Goal: Task Accomplishment & Management: Manage account settings

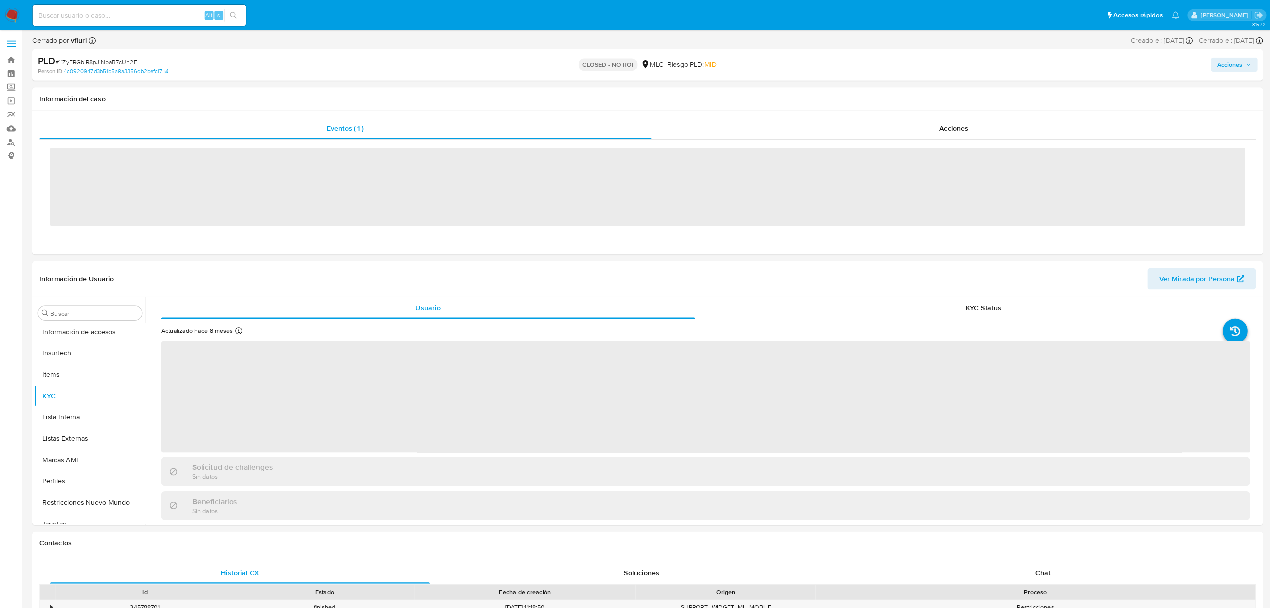
scroll to position [422, 0]
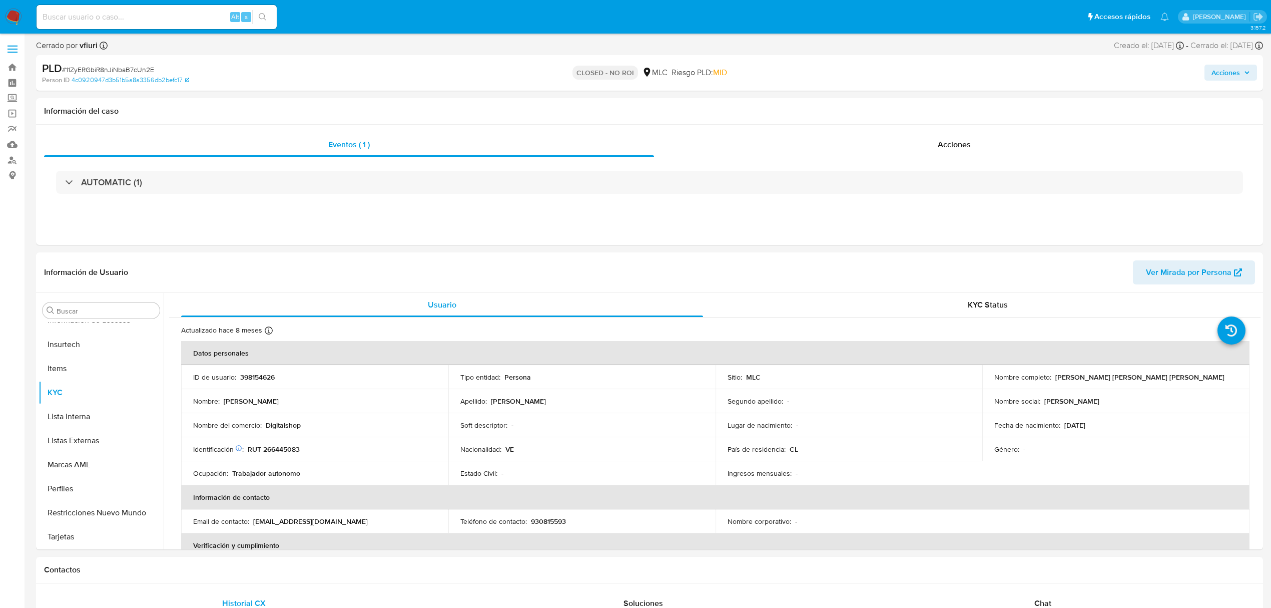
select select "10"
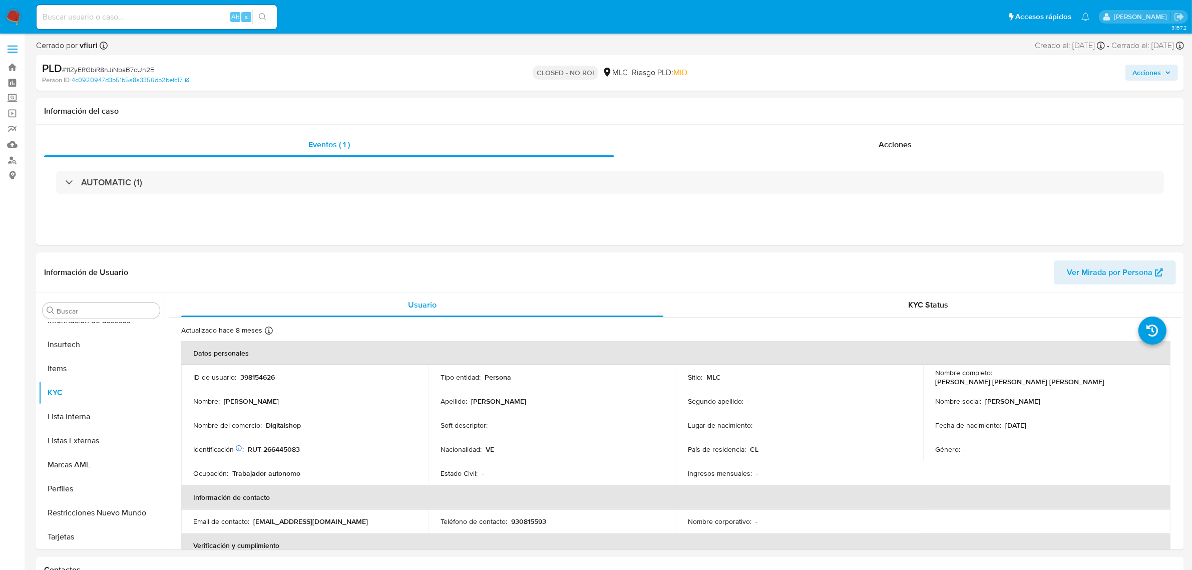
scroll to position [422, 0]
click at [16, 68] on link "Bandeja" at bounding box center [59, 68] width 119 height 16
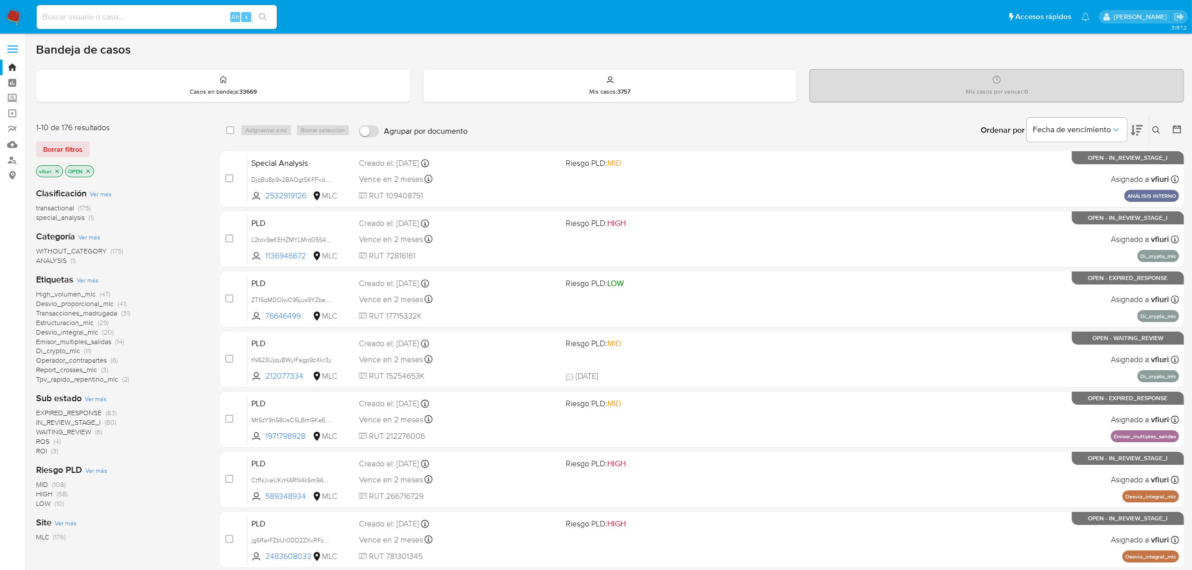
click at [1182, 132] on button at bounding box center [1178, 130] width 12 height 12
click at [1176, 128] on icon at bounding box center [1177, 129] width 8 height 8
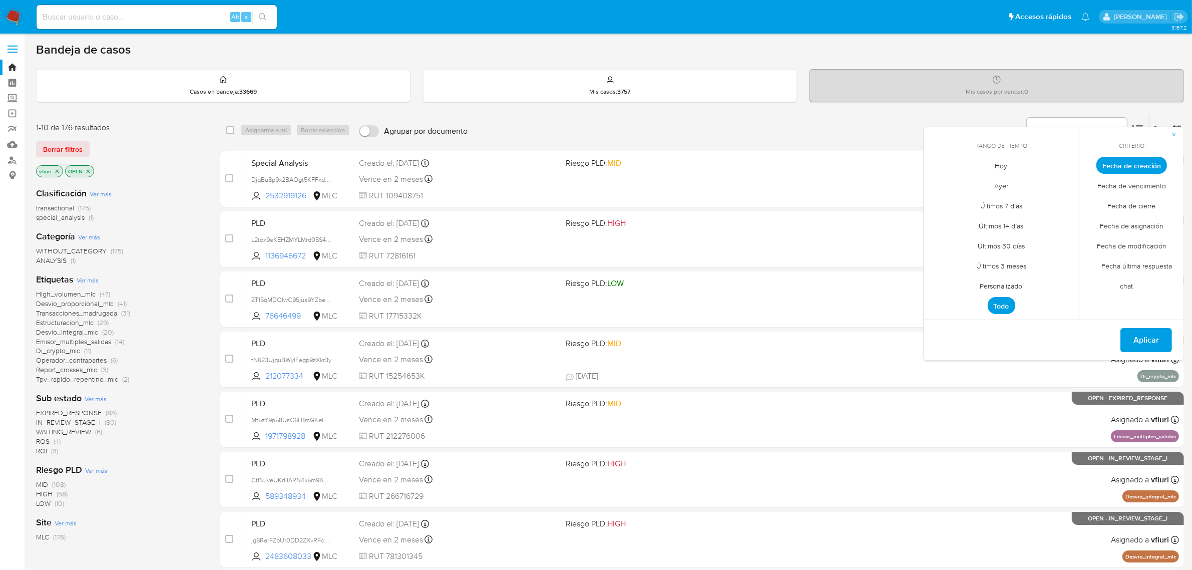
click at [1004, 284] on span "Personalizado" at bounding box center [1001, 286] width 64 height 21
click at [945, 183] on div "septiembre 2025" at bounding box center [1001, 184] width 136 height 12
click at [935, 183] on icon "Mes anterior" at bounding box center [939, 184] width 12 height 12
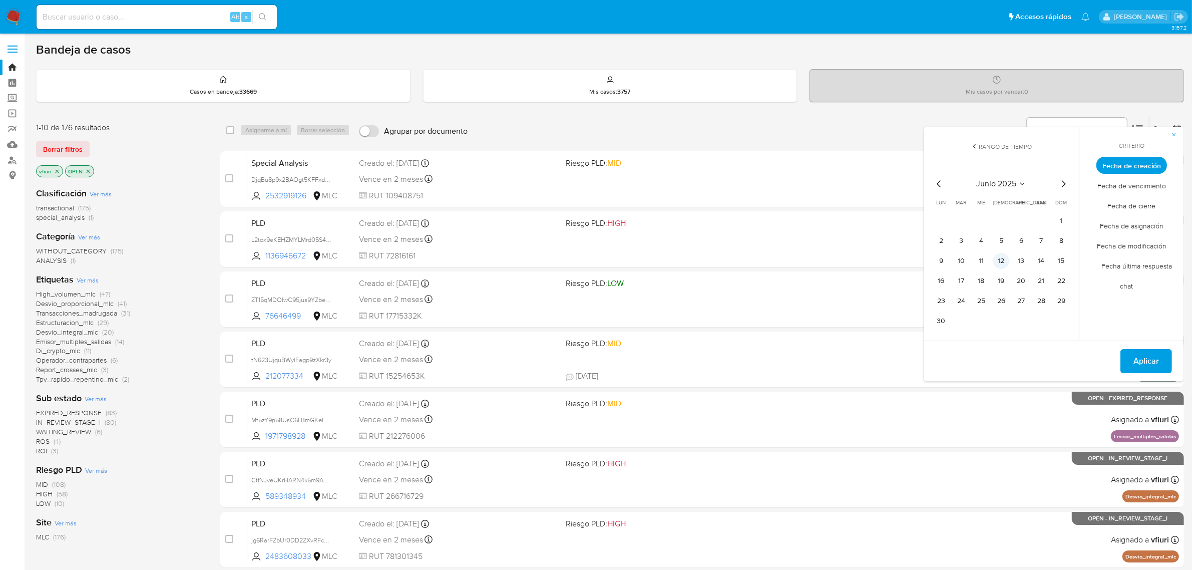
click at [997, 258] on button "12" at bounding box center [1001, 261] width 16 height 16
click at [1128, 353] on button "Aplicar" at bounding box center [1146, 361] width 52 height 24
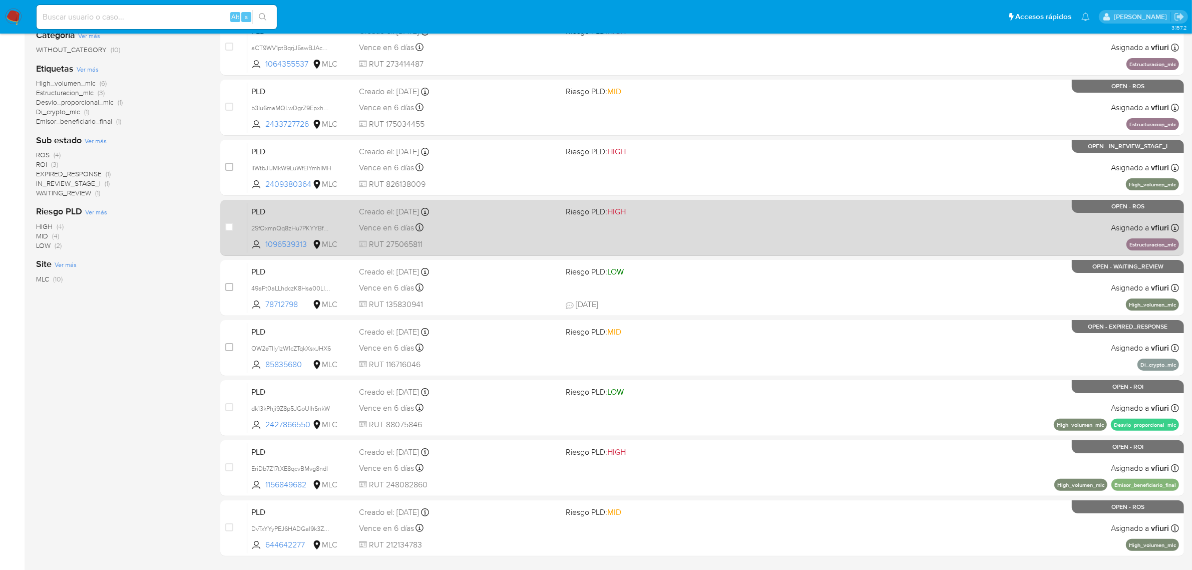
scroll to position [219, 0]
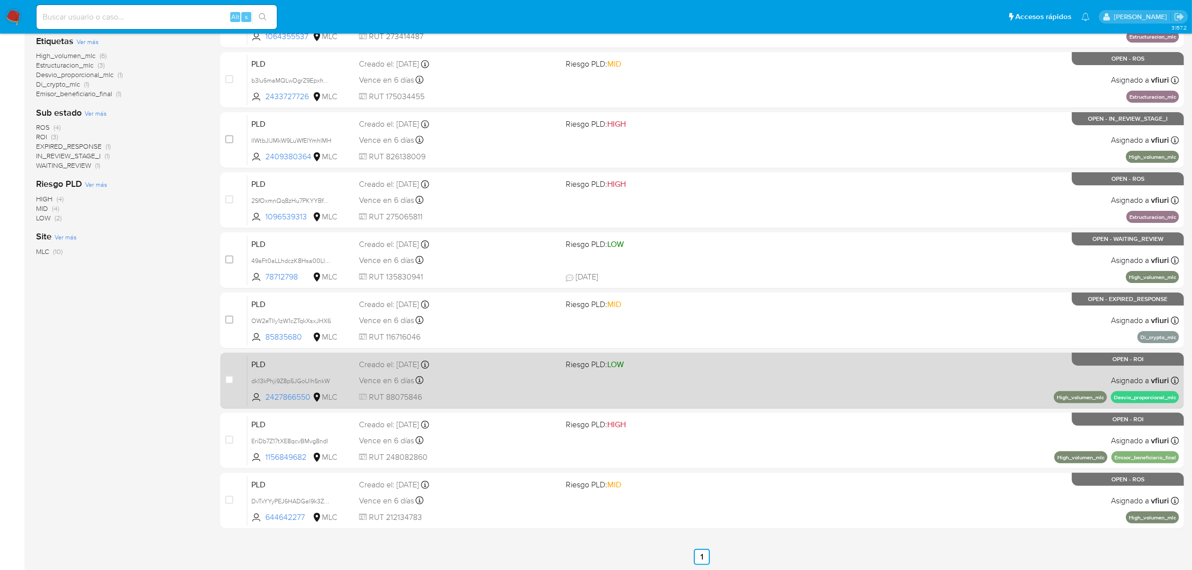
click at [781, 367] on div "PLD dk13kPhji9Z8p5JGoUlhSnkW 2427866550 MLC Riesgo PLD: LOW Creado el: 12/06/20…" at bounding box center [712, 380] width 931 height 51
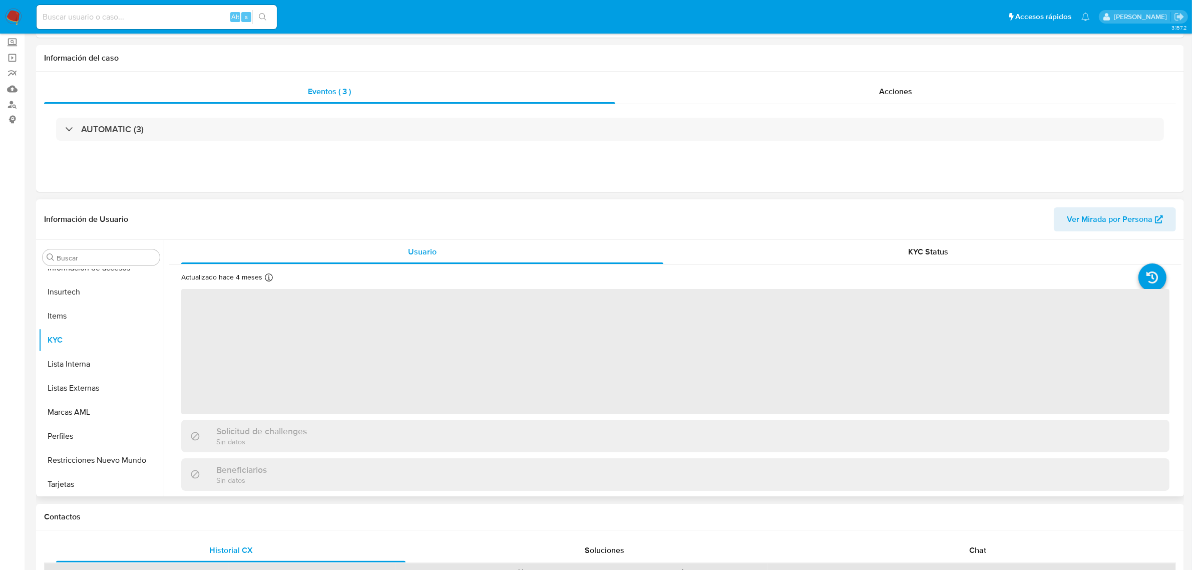
scroll to position [125, 0]
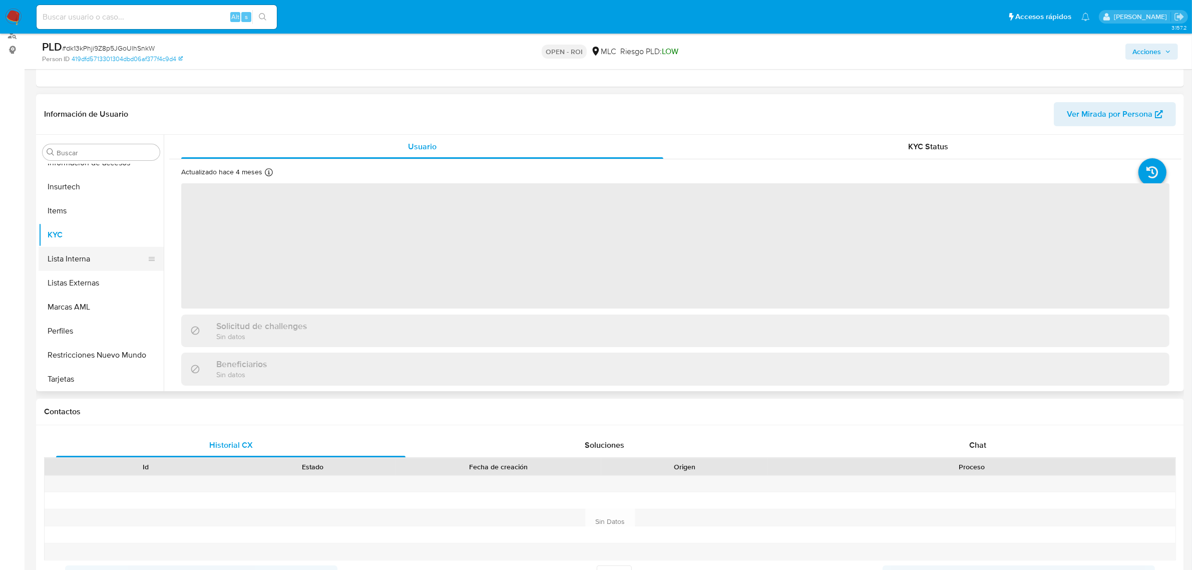
click at [96, 260] on button "Lista Interna" at bounding box center [97, 259] width 117 height 24
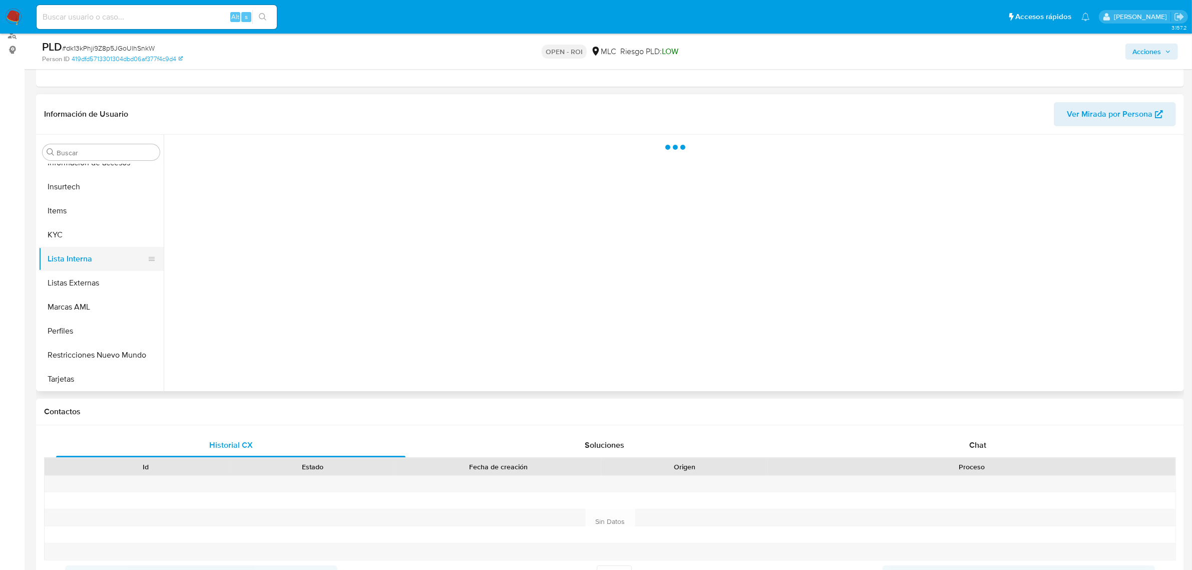
select select "10"
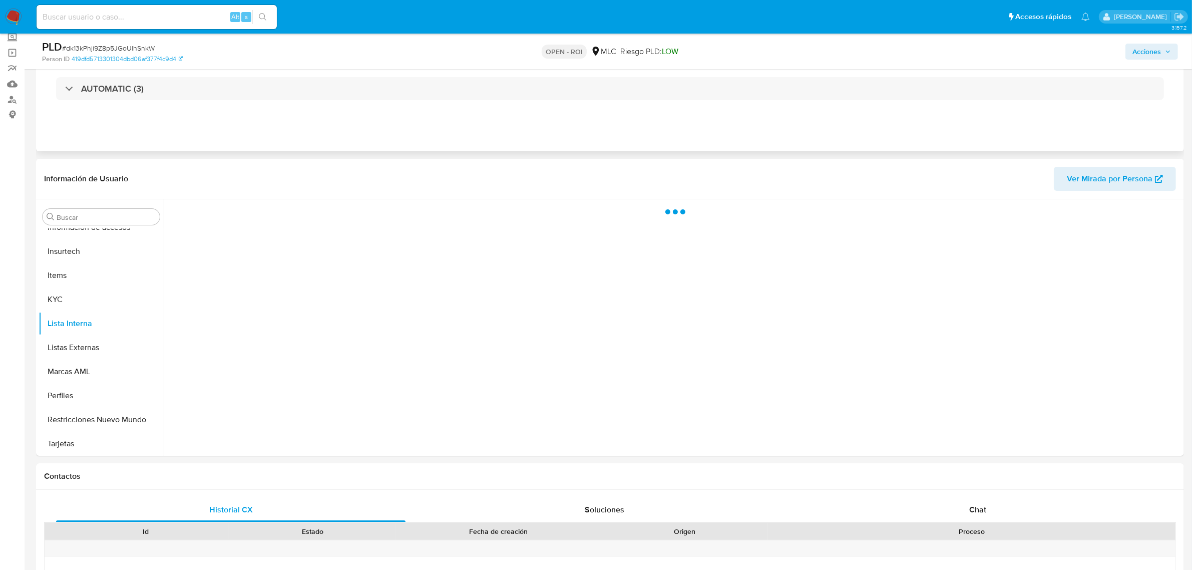
scroll to position [0, 0]
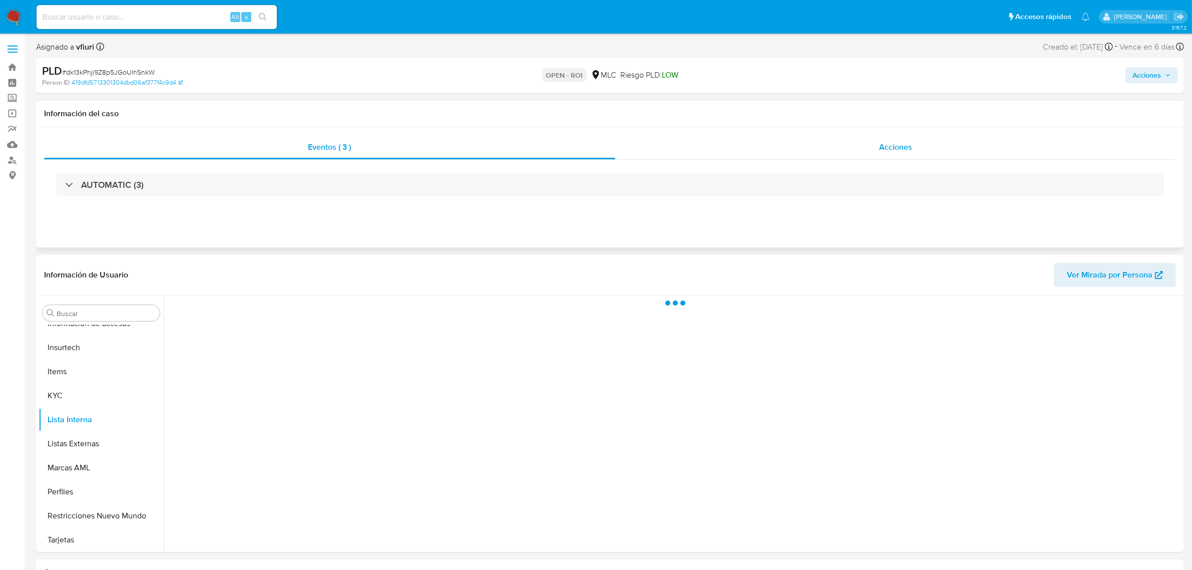
click at [882, 151] on span "Acciones" at bounding box center [895, 147] width 33 height 12
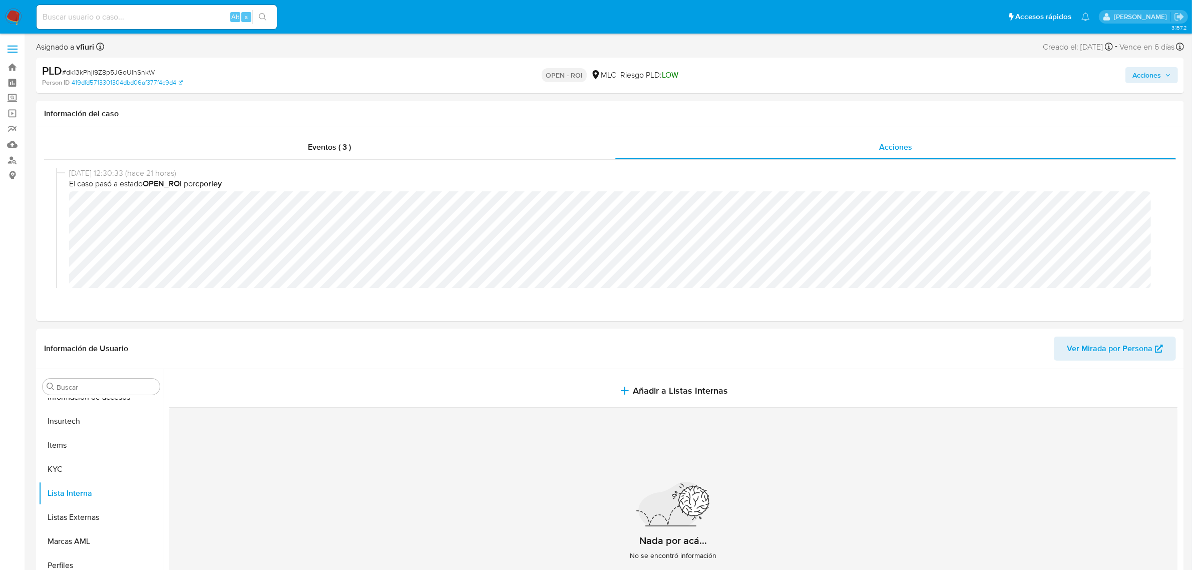
click at [1148, 70] on span "Acciones" at bounding box center [1146, 75] width 29 height 16
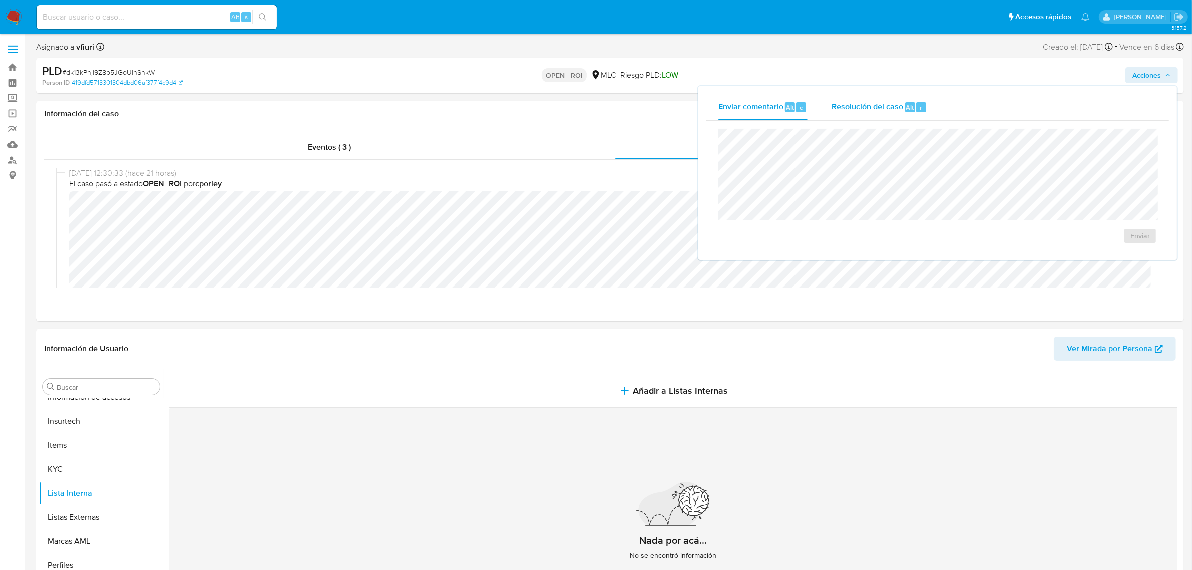
click at [912, 109] on div "Alt r" at bounding box center [915, 107] width 21 height 10
click at [1116, 254] on span "ROI" at bounding box center [1110, 246] width 49 height 22
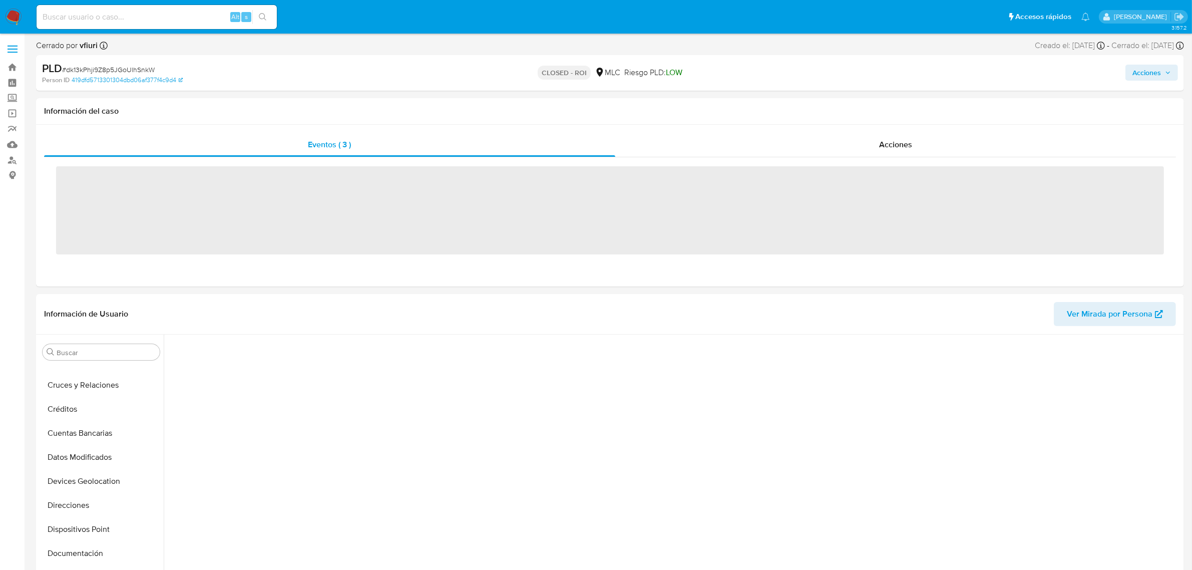
scroll to position [390, 0]
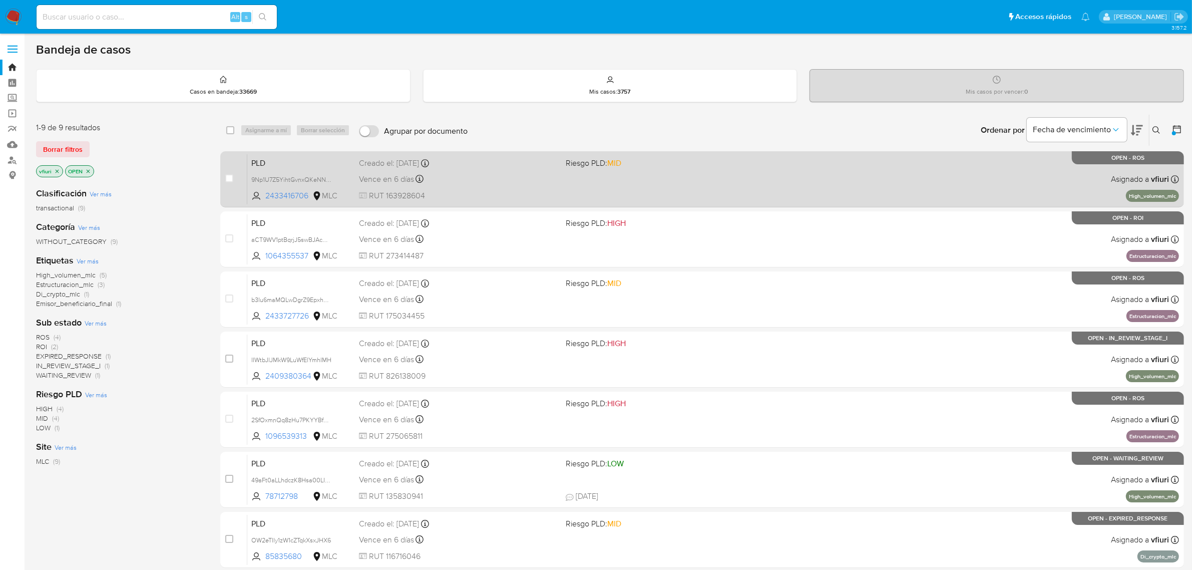
click at [536, 172] on div "Vence en 6 días Vence el [DATE] 06:09:24" at bounding box center [458, 179] width 199 height 14
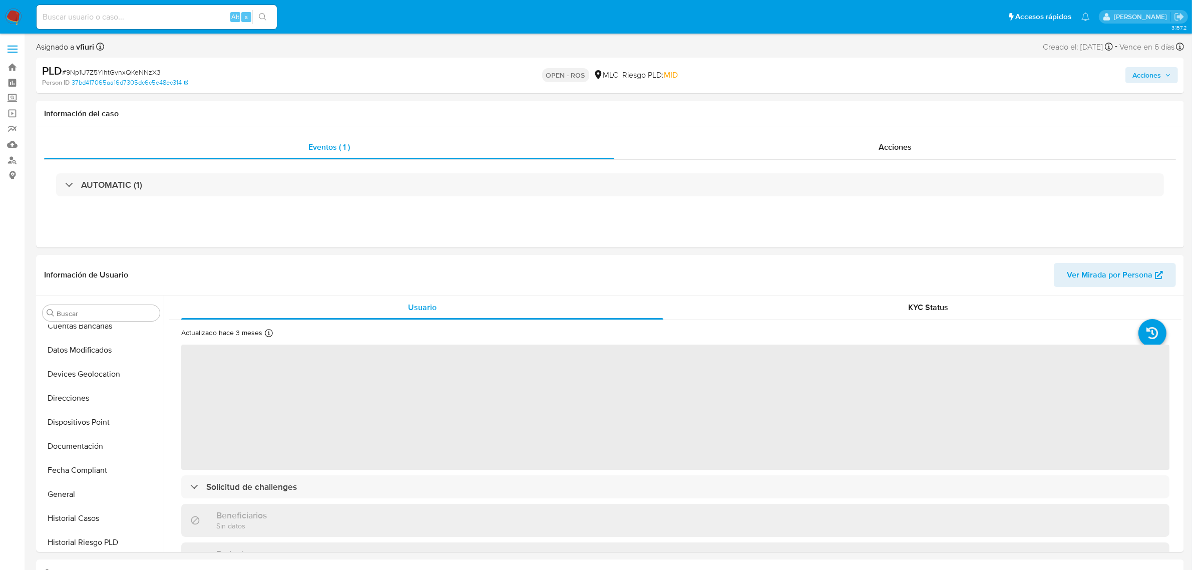
scroll to position [422, 0]
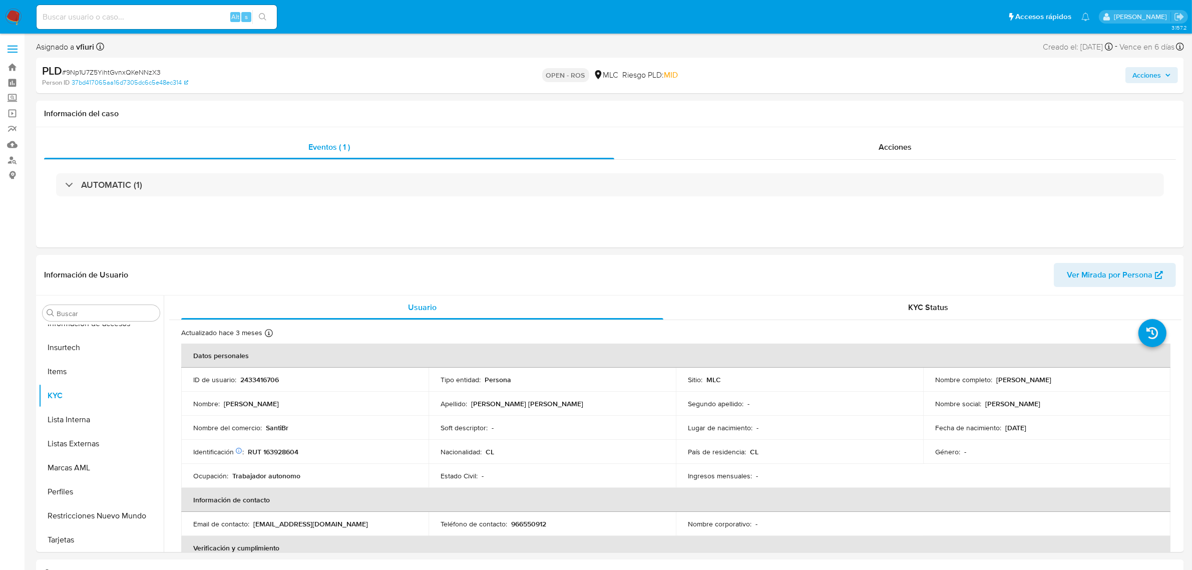
select select "10"
click at [266, 378] on p "2433416706" at bounding box center [259, 379] width 39 height 9
copy p "2433416706"
click at [856, 149] on div "Acciones" at bounding box center [895, 147] width 562 height 24
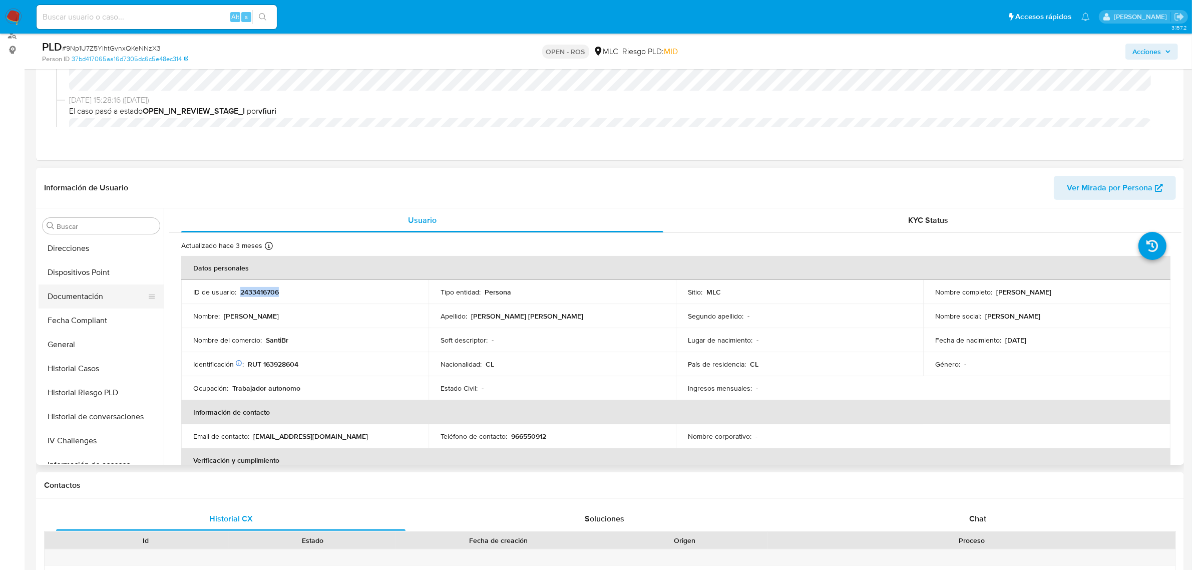
scroll to position [172, 0]
click at [66, 318] on button "Documentación" at bounding box center [97, 318] width 117 height 24
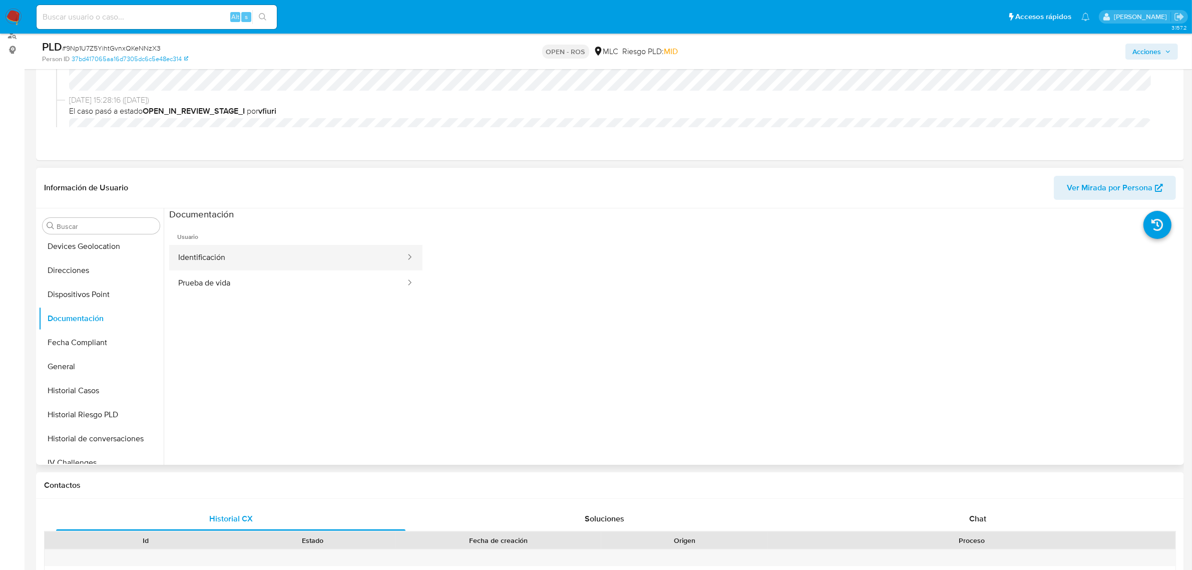
click at [284, 257] on button "Identificación" at bounding box center [287, 258] width 237 height 26
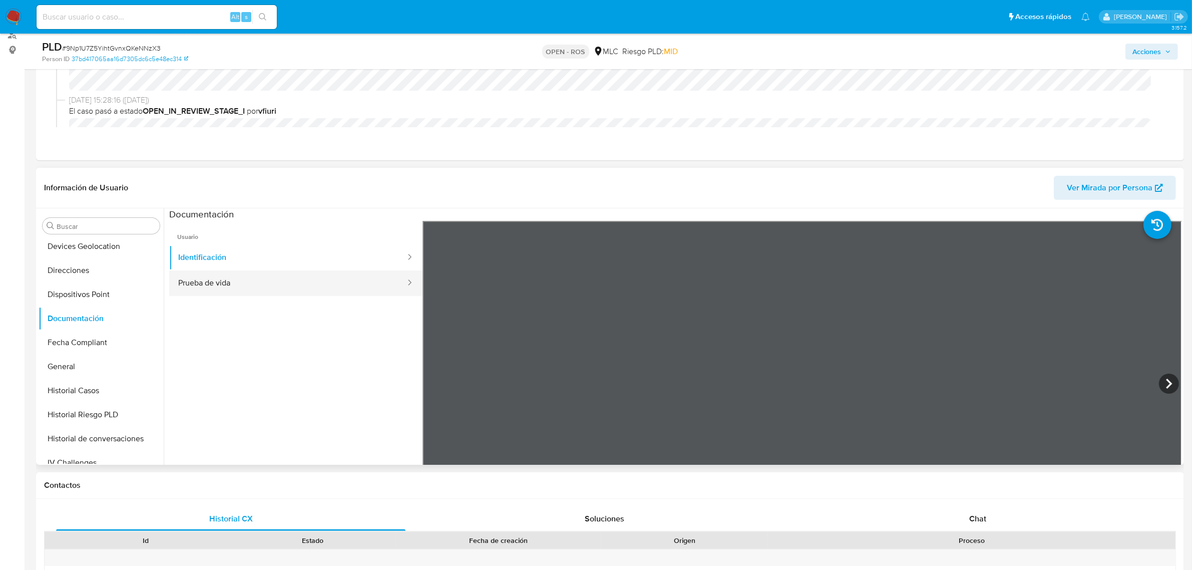
click at [295, 279] on button "Prueba de vida" at bounding box center [287, 283] width 237 height 26
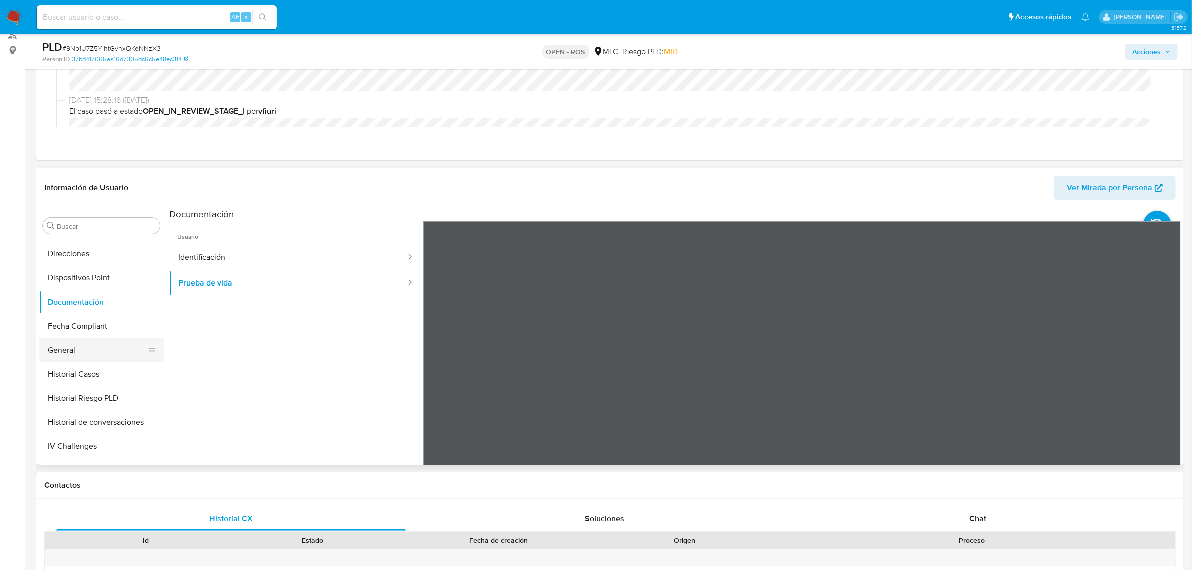
scroll to position [234, 0]
click at [54, 306] on button "General" at bounding box center [97, 304] width 117 height 24
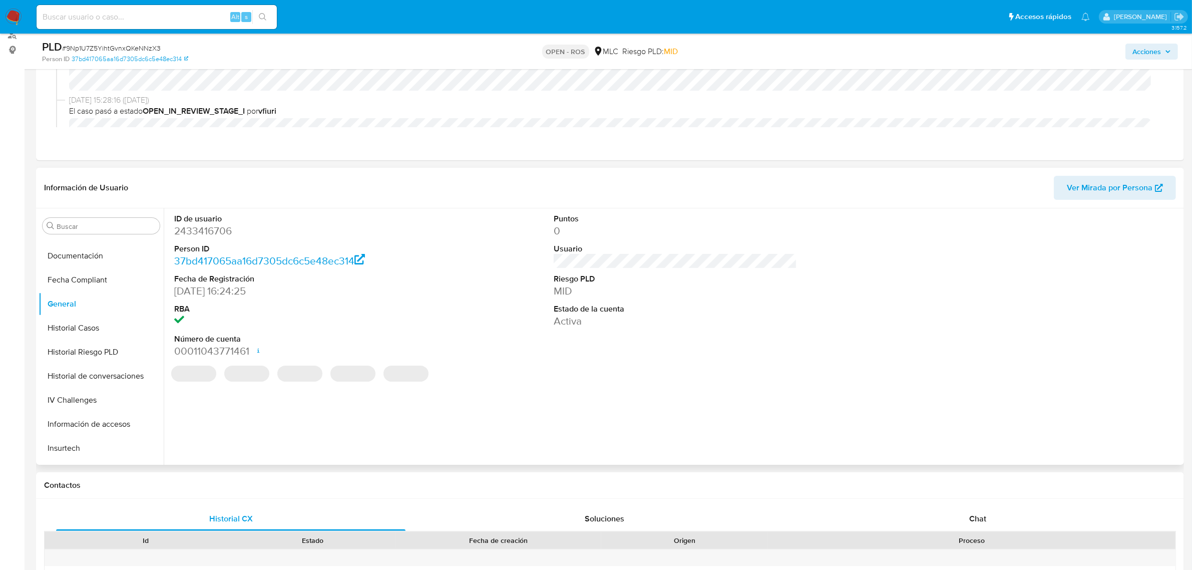
click at [204, 230] on dd "2433416706" at bounding box center [295, 231] width 243 height 14
copy dd "2433416706"
click at [211, 229] on dd "2433416706" at bounding box center [295, 231] width 243 height 14
drag, startPoint x: 211, startPoint y: 229, endPoint x: 200, endPoint y: 228, distance: 11.0
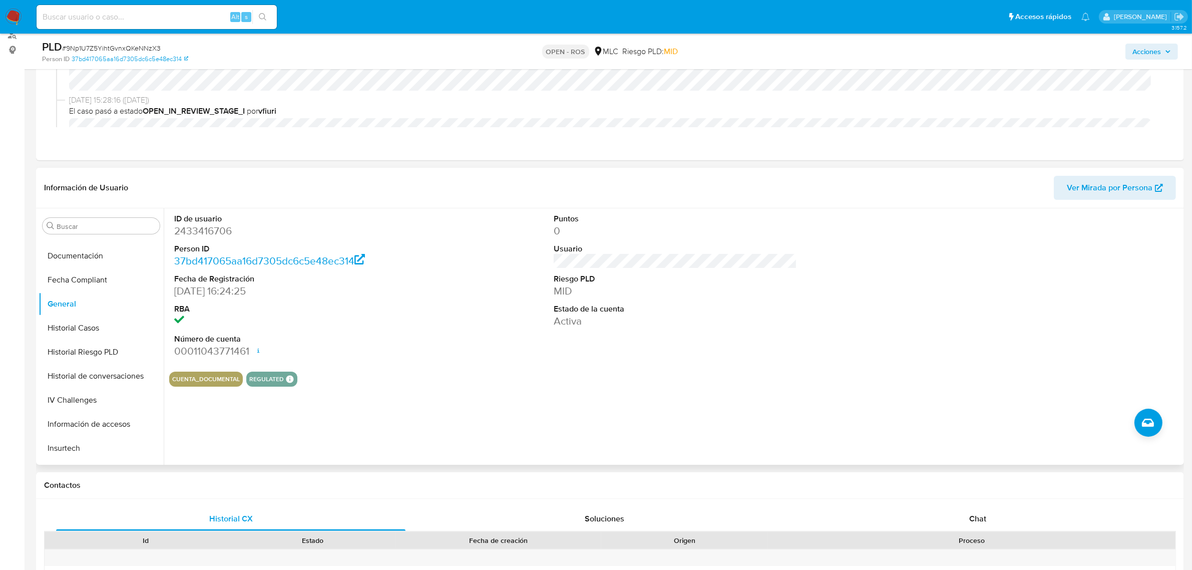
click at [200, 228] on dd "2433416706" at bounding box center [295, 231] width 243 height 14
copy dd "2433416706"
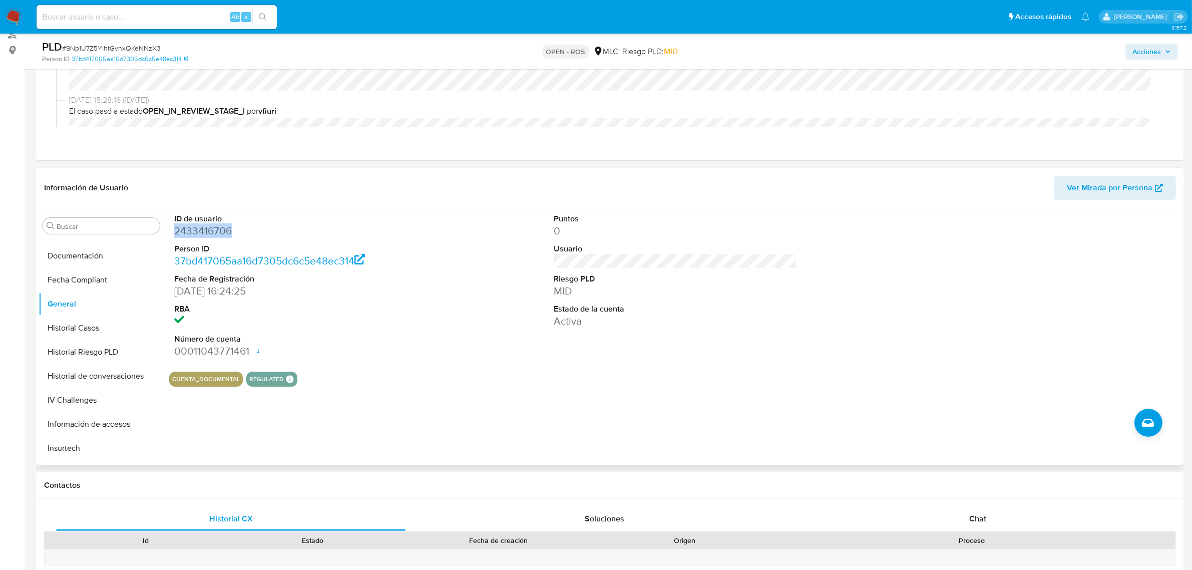
copy dd "2433416706"
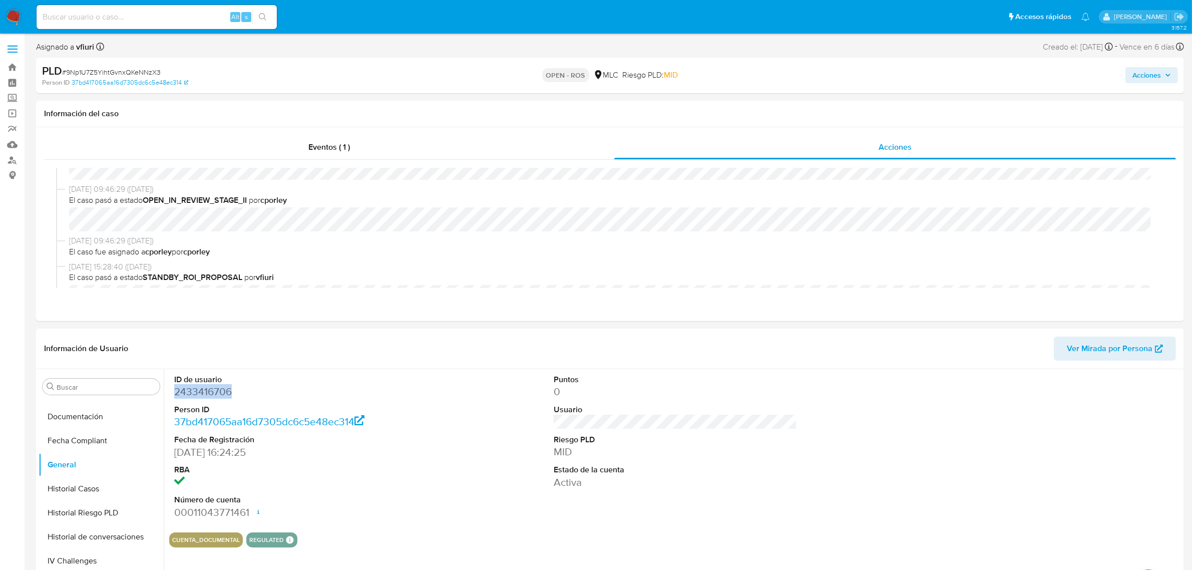
scroll to position [0, 0]
copy dd "2433416706"
click at [105, 74] on span "# 9Np1U7Z5YihtGvnxQKeNNzX3" at bounding box center [111, 72] width 99 height 10
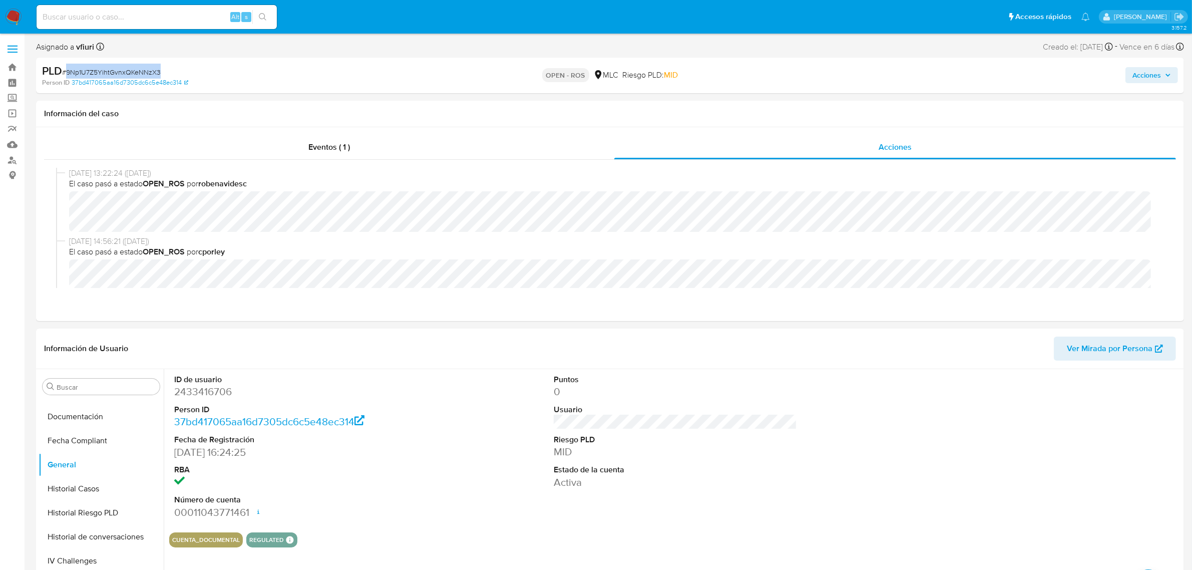
click at [105, 74] on span "# 9Np1U7Z5YihtGvnxQKeNNzX3" at bounding box center [111, 72] width 99 height 10
copy span "9Np1U7Z5YihtGvnxQKeNNzX3"
click at [72, 464] on button "KYC" at bounding box center [97, 469] width 117 height 24
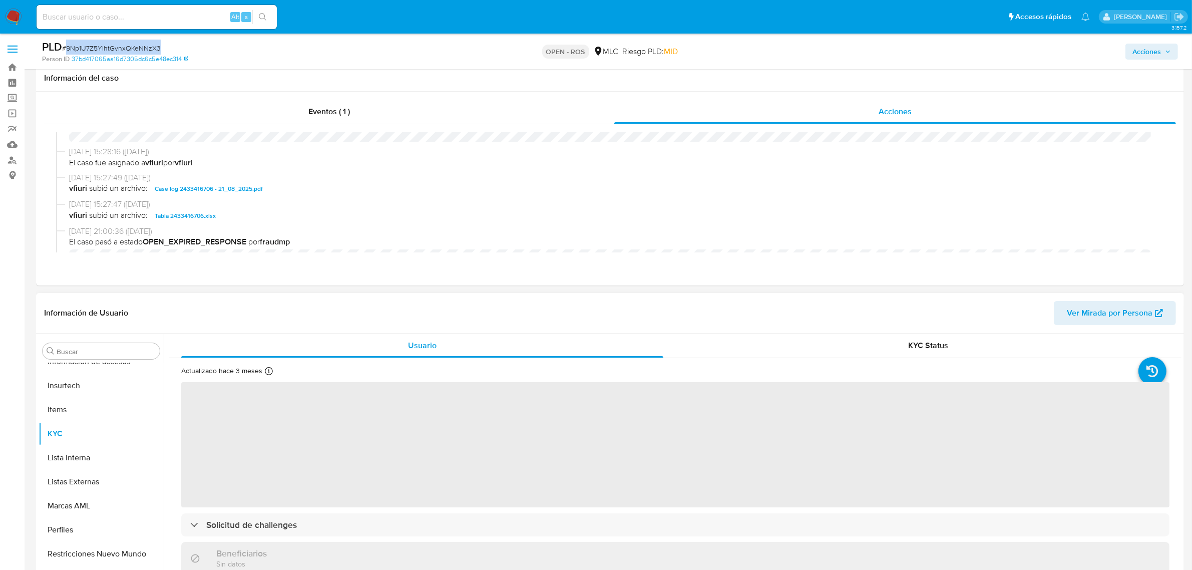
scroll to position [125, 0]
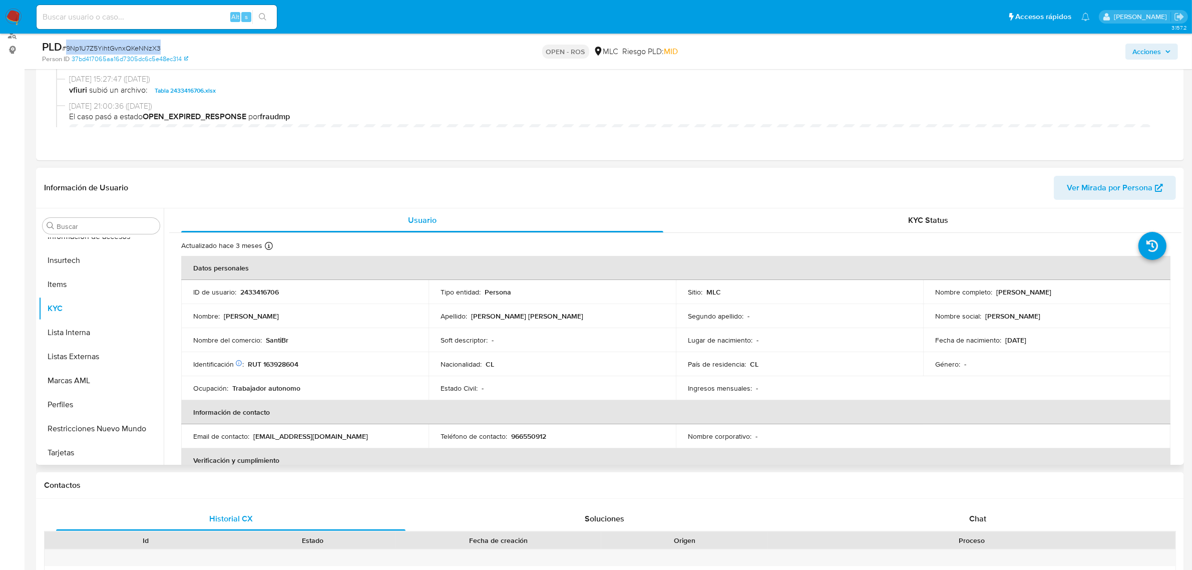
drag, startPoint x: 992, startPoint y: 291, endPoint x: 1112, endPoint y: 288, distance: 120.1
click at [1112, 288] on div "Nombre completo : Claudio Alberto Córdova Quiroga" at bounding box center [1046, 291] width 223 height 9
copy p "Claudio Alberto Córdova Quiroga"
click at [285, 364] on p "RUT 163928604" at bounding box center [273, 363] width 51 height 9
click at [284, 364] on p "RUT 163928604" at bounding box center [273, 363] width 51 height 9
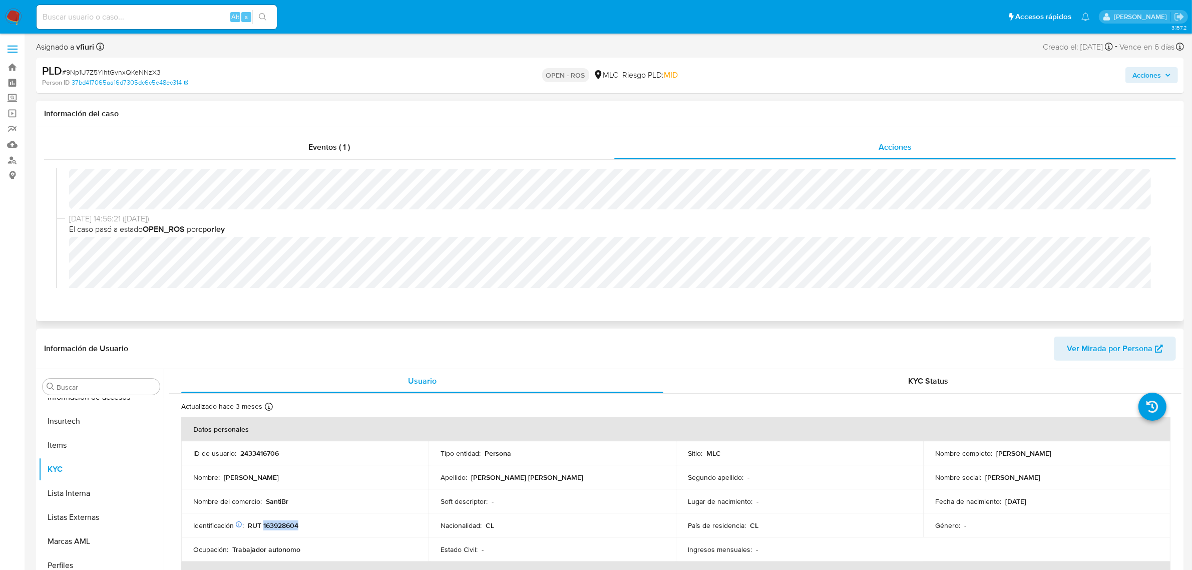
scroll to position [0, 0]
click at [323, 139] on div "Eventos ( 1 )" at bounding box center [329, 147] width 570 height 24
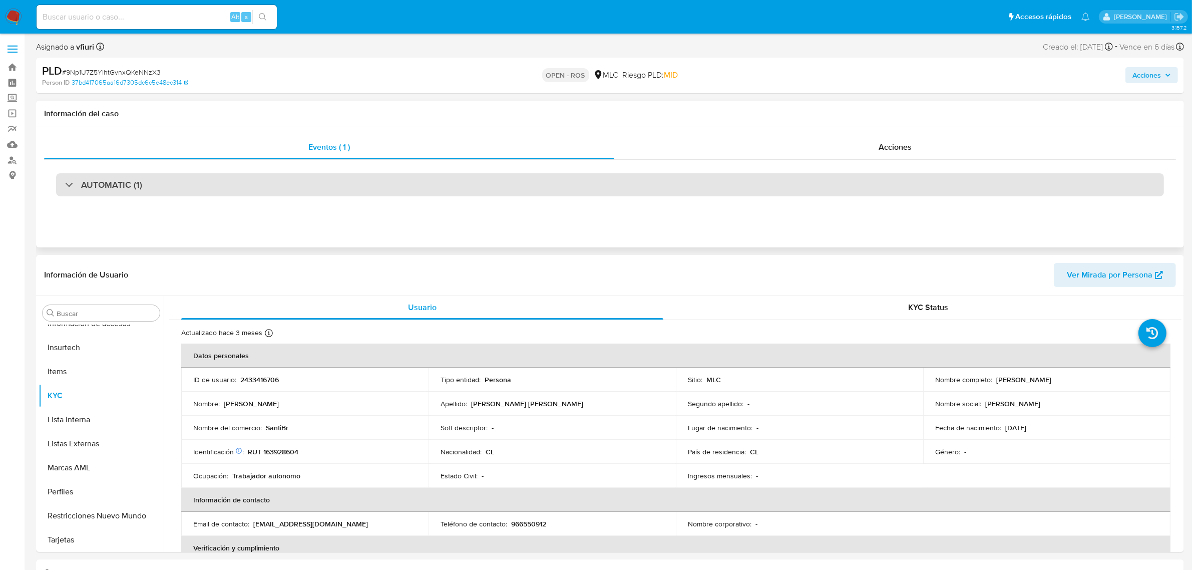
click at [304, 182] on div "AUTOMATIC (1)" at bounding box center [609, 184] width 1107 height 23
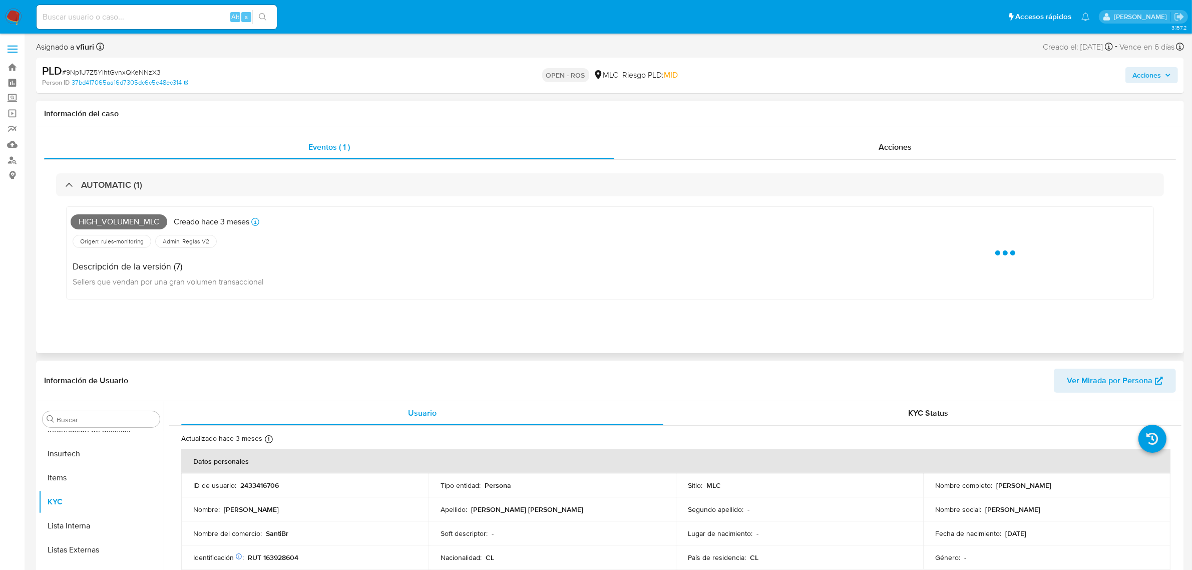
click at [135, 218] on span "High_volumen_mlc" at bounding box center [119, 221] width 97 height 15
click at [136, 218] on span "High_volumen_mlc" at bounding box center [119, 221] width 97 height 15
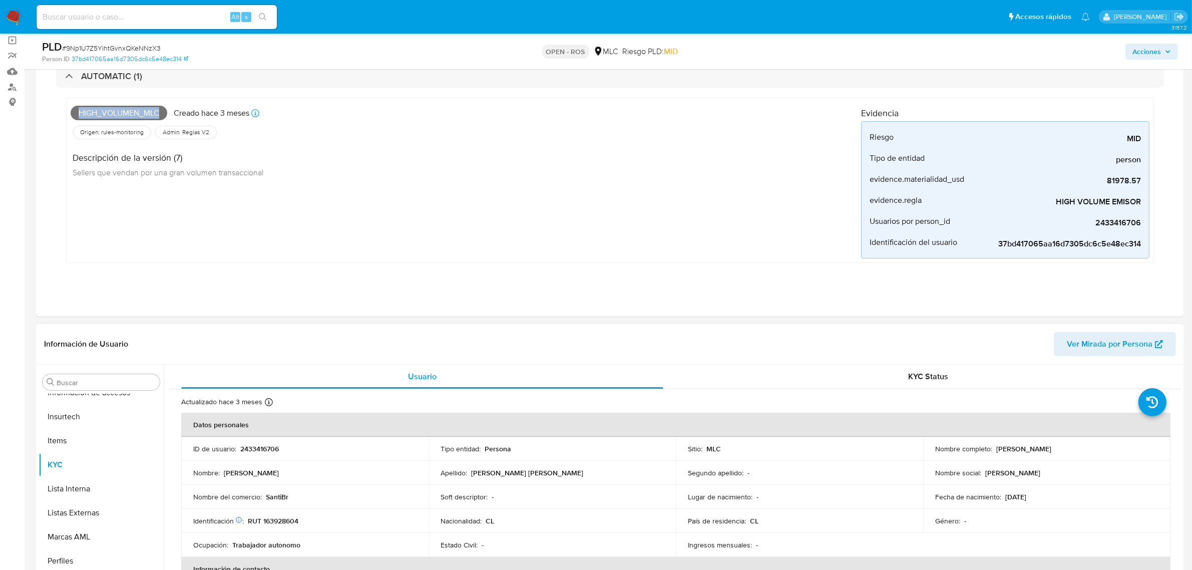
scroll to position [250, 0]
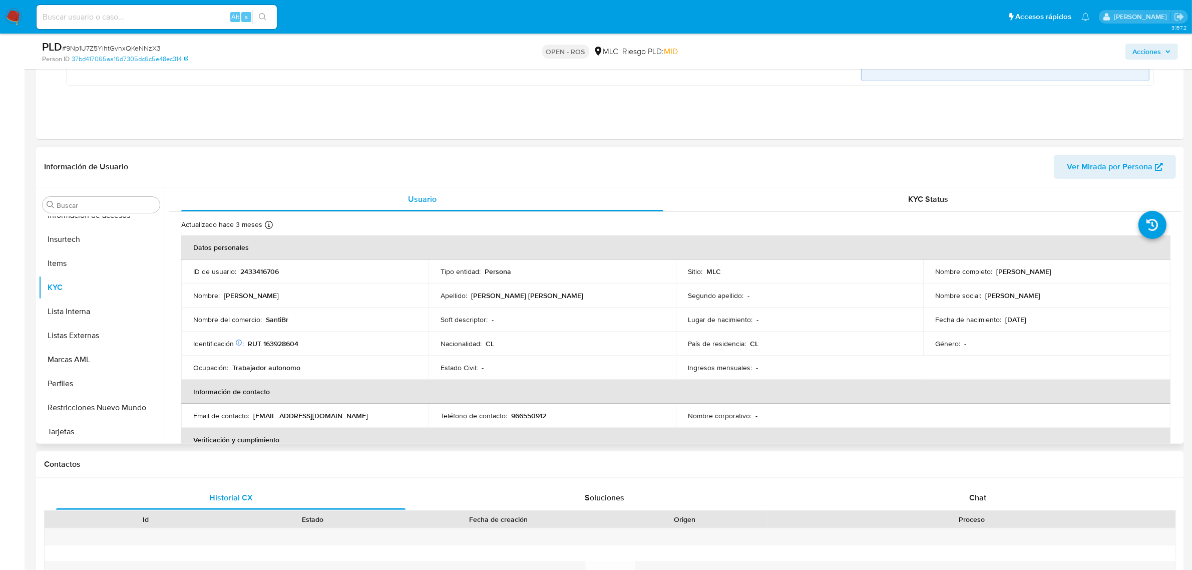
click at [271, 343] on p "RUT 163928604" at bounding box center [273, 343] width 51 height 9
drag, startPoint x: 990, startPoint y: 273, endPoint x: 1110, endPoint y: 274, distance: 120.1
click at [1110, 274] on div "Nombre completo : Claudio Alberto Córdova Quiroga" at bounding box center [1046, 271] width 223 height 9
drag, startPoint x: 249, startPoint y: 344, endPoint x: 299, endPoint y: 343, distance: 50.0
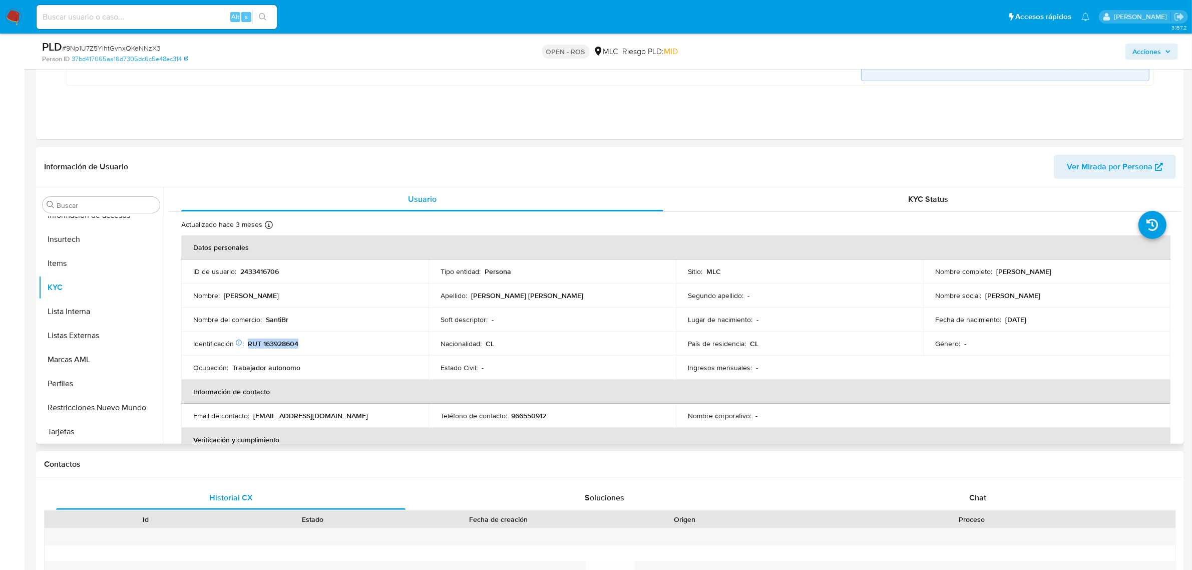
click at [299, 343] on div "Identificación Nº de serie: 525386708 : RUT 163928604" at bounding box center [304, 343] width 223 height 9
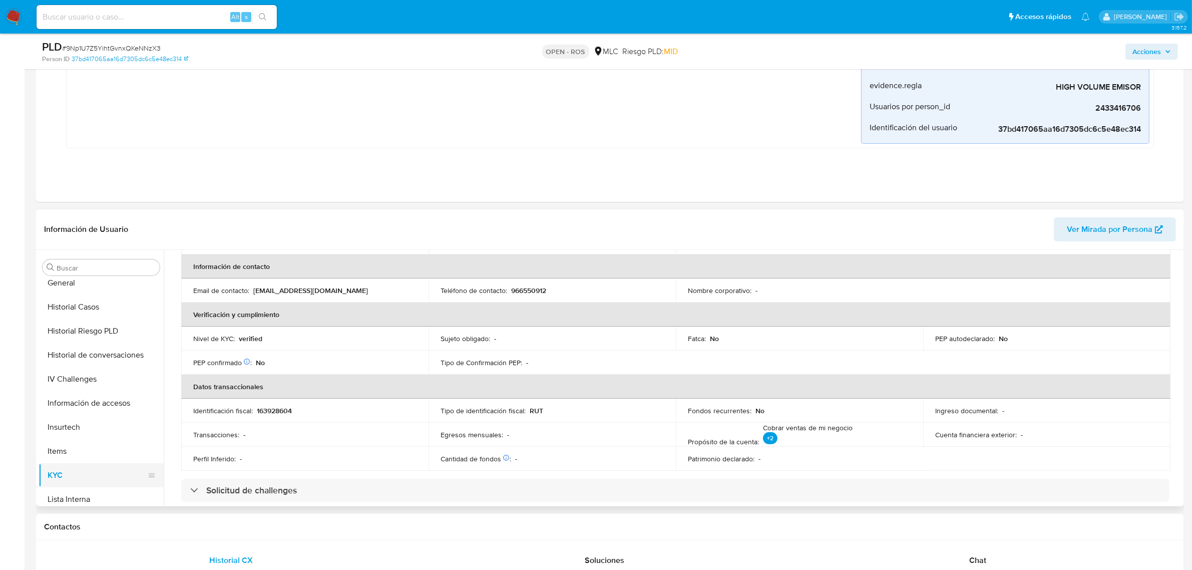
scroll to position [234, 0]
click at [106, 387] on button "Historial Riesgo PLD" at bounding box center [97, 393] width 117 height 24
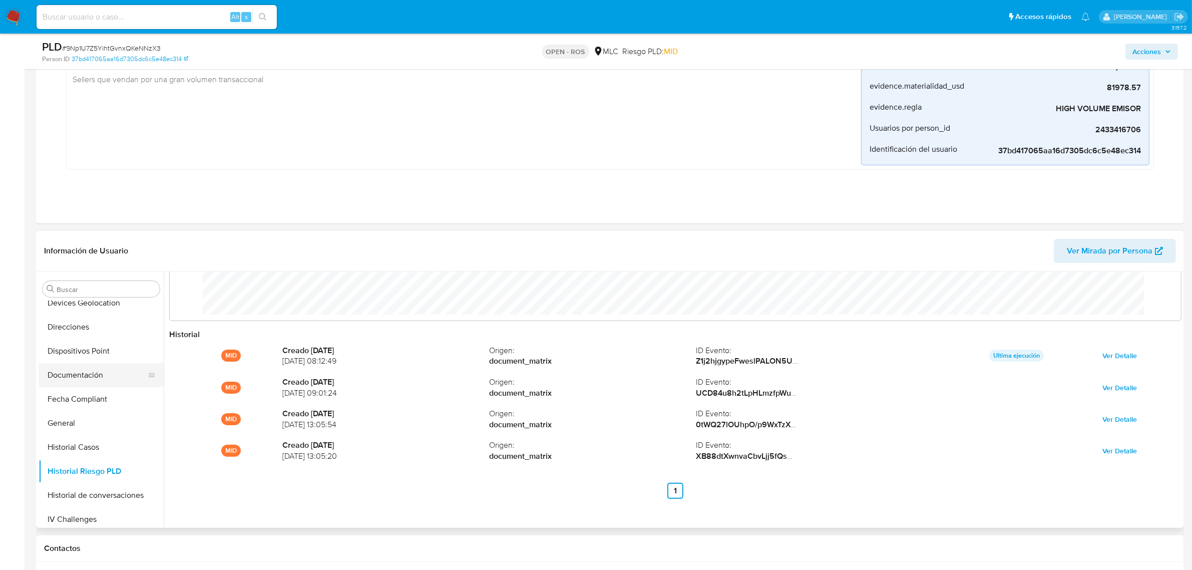
scroll to position [172, 0]
click at [76, 418] on button "General" at bounding box center [97, 429] width 117 height 24
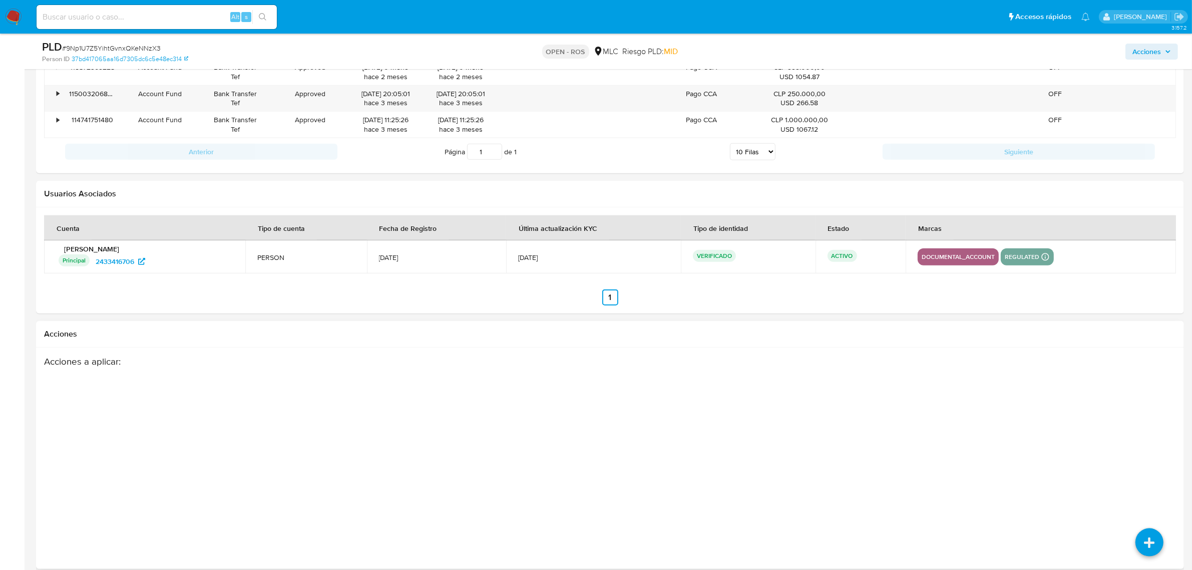
scroll to position [1417, 0]
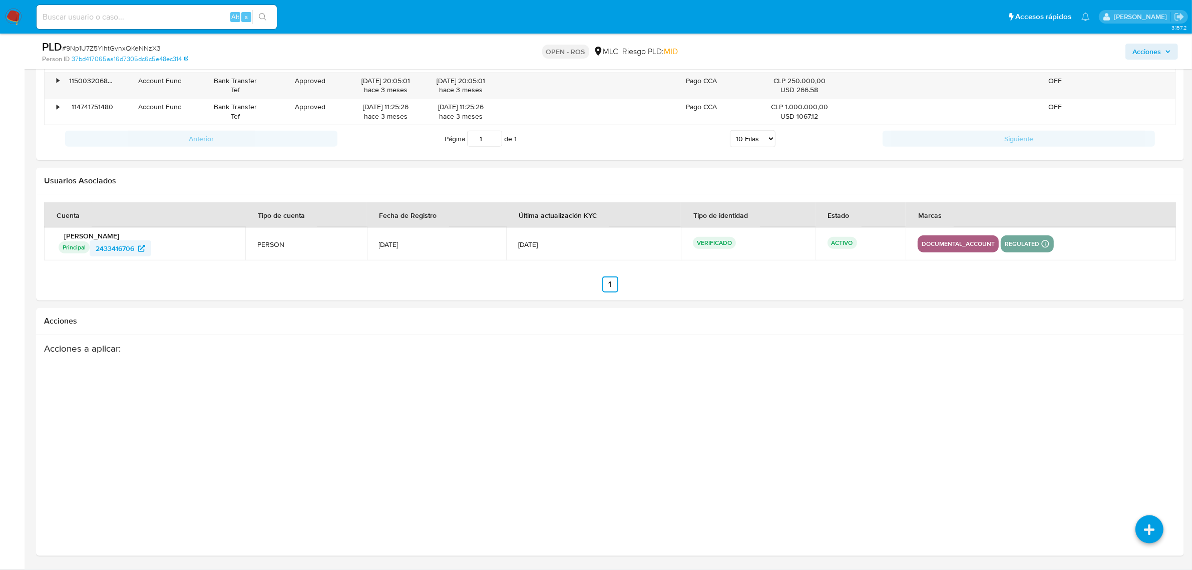
click at [109, 246] on span "2433416706" at bounding box center [115, 248] width 39 height 16
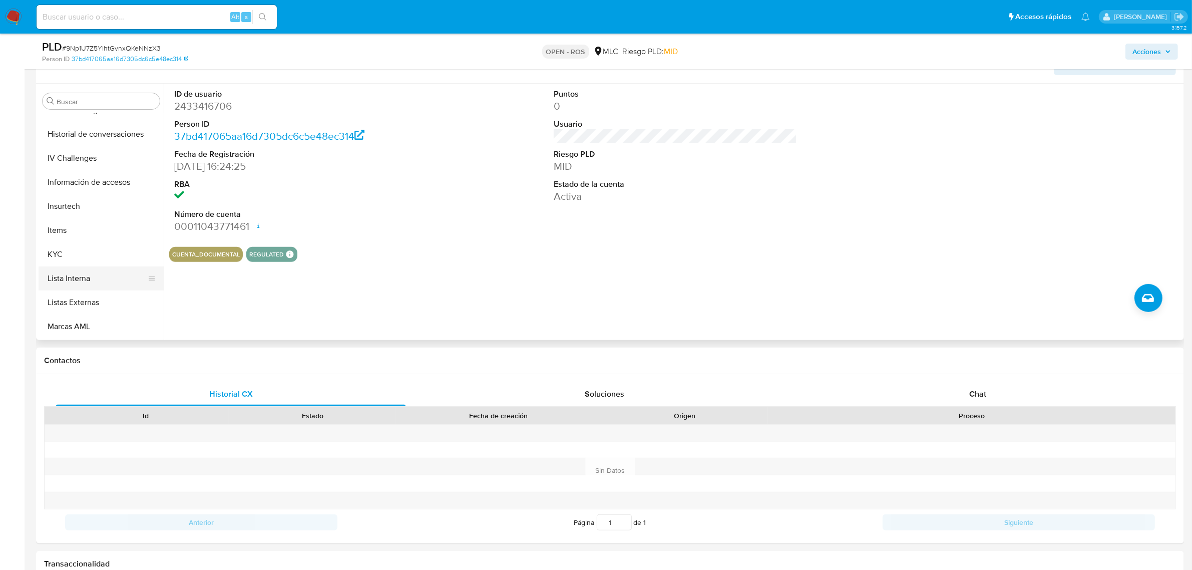
scroll to position [422, 0]
click at [63, 184] on button "KYC" at bounding box center [97, 184] width 117 height 24
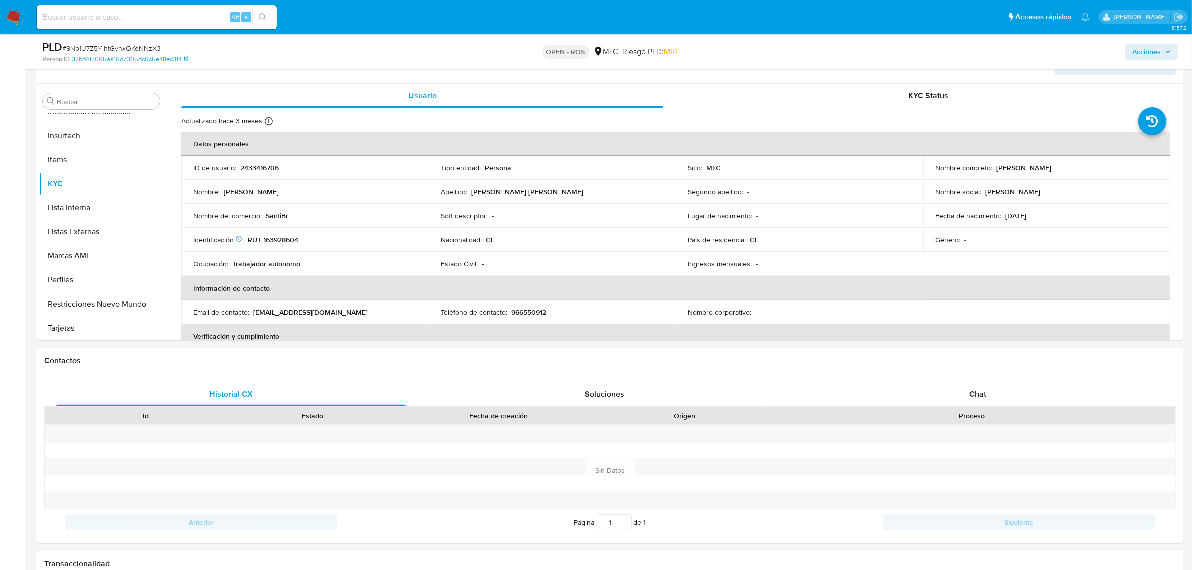
scroll to position [0, 0]
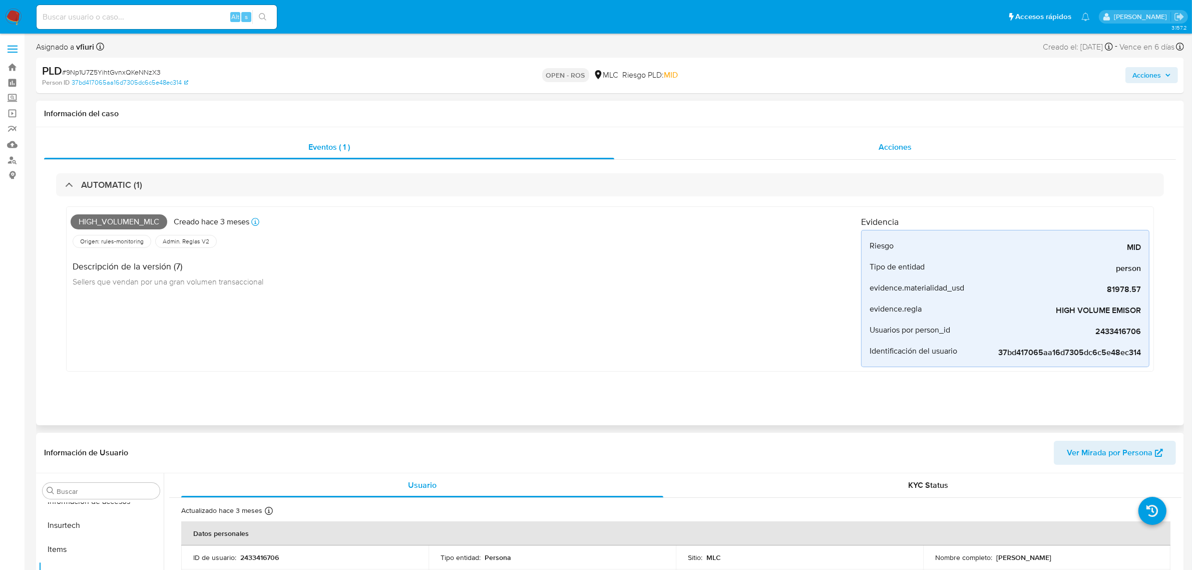
click at [886, 139] on div "Acciones" at bounding box center [895, 147] width 562 height 24
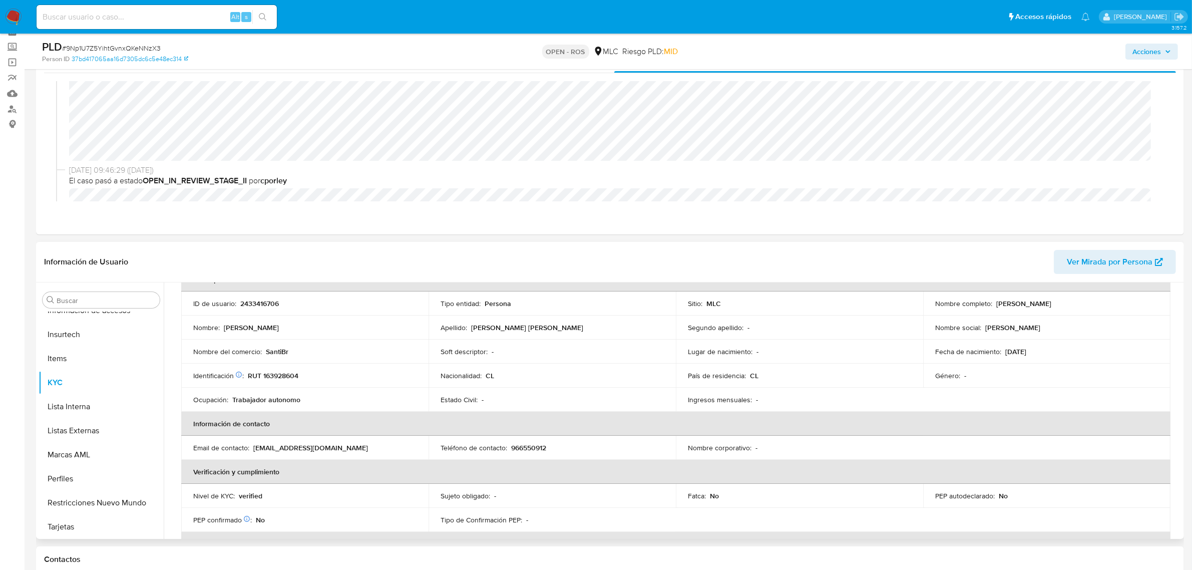
scroll to position [63, 0]
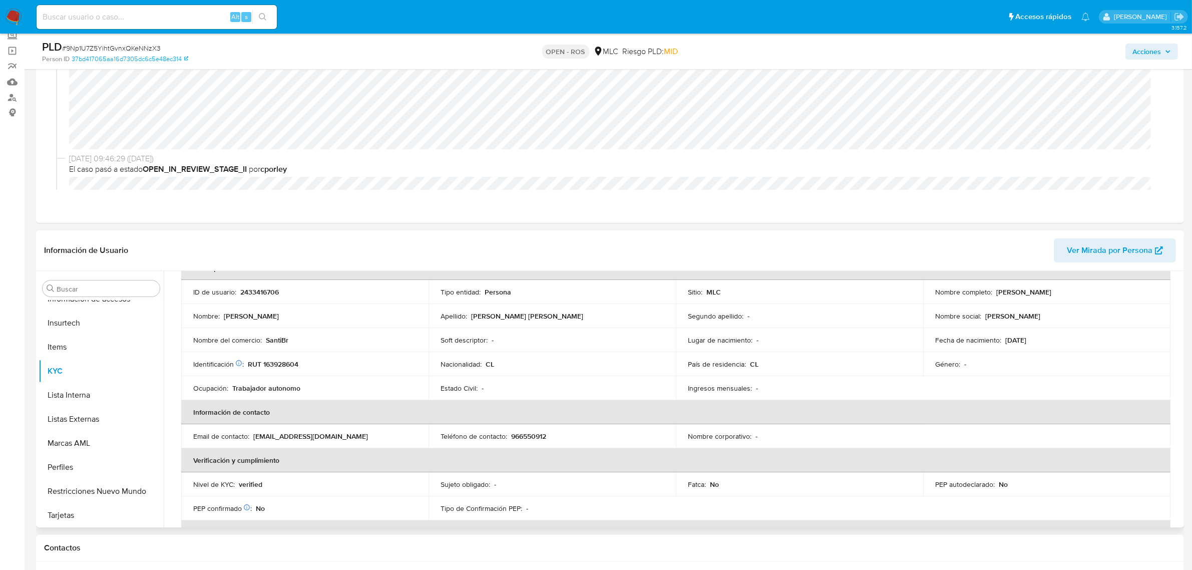
click at [520, 431] on p "966550912" at bounding box center [528, 435] width 35 height 9
drag, startPoint x: 253, startPoint y: 438, endPoint x: 331, endPoint y: 436, distance: 78.1
click at [331, 436] on div "Email de contacto : hchile2323@gmail.com" at bounding box center [304, 435] width 223 height 9
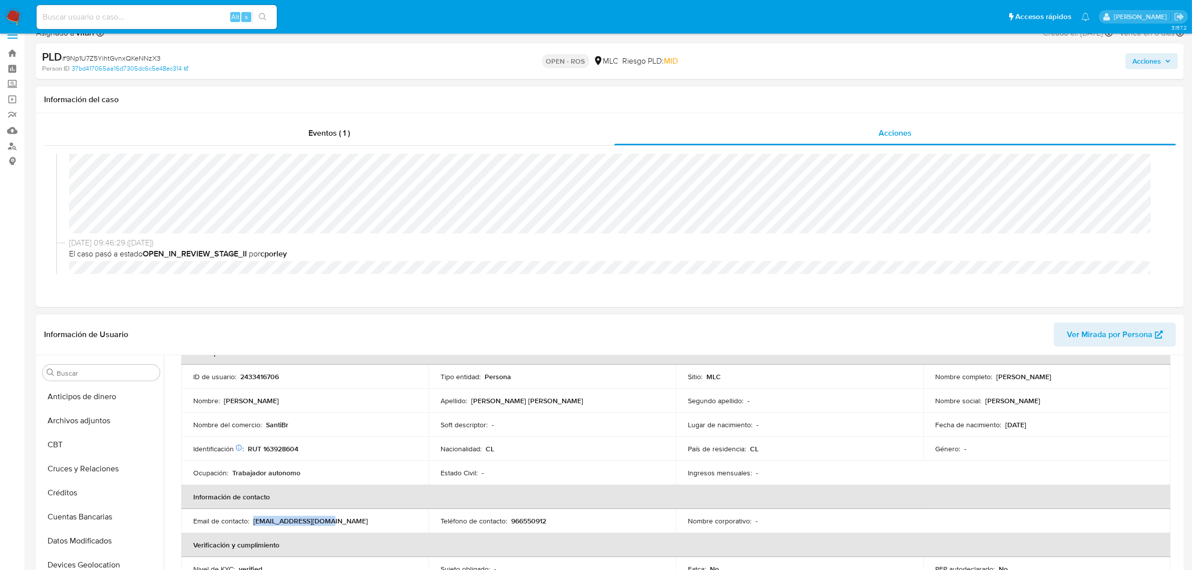
scroll to position [0, 0]
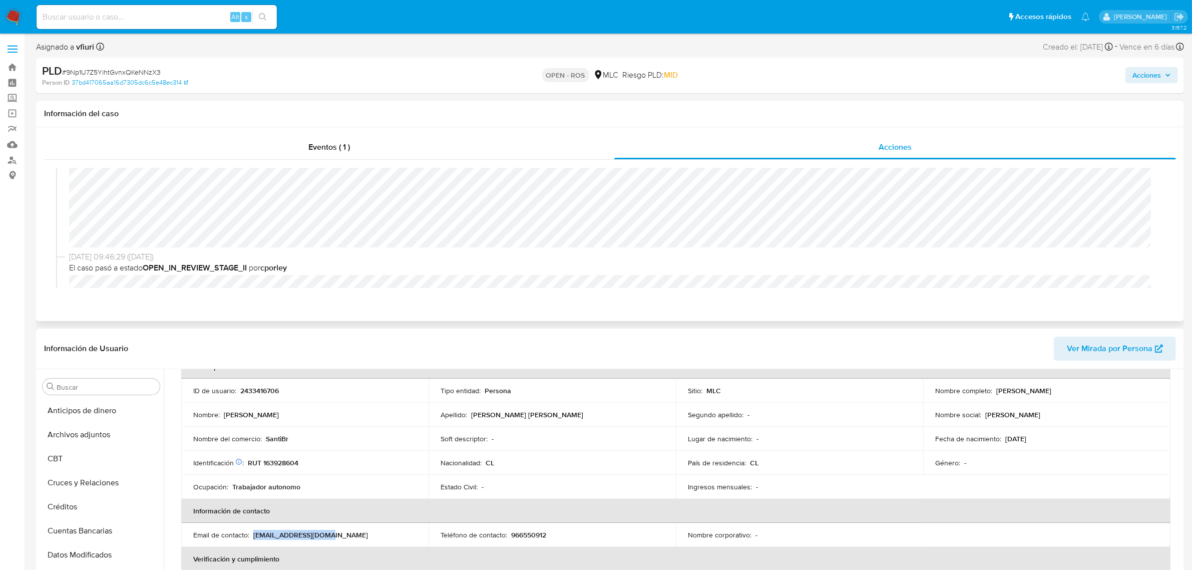
drag, startPoint x: 91, startPoint y: 432, endPoint x: 243, endPoint y: 259, distance: 230.1
click at [91, 431] on button "Archivos adjuntos" at bounding box center [101, 434] width 125 height 24
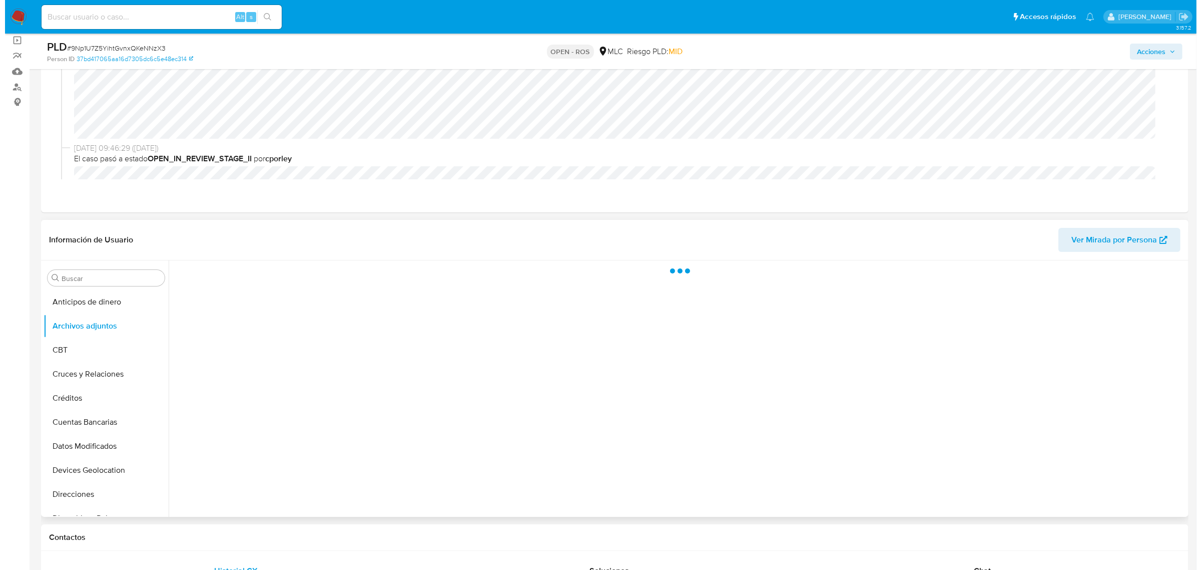
scroll to position [188, 0]
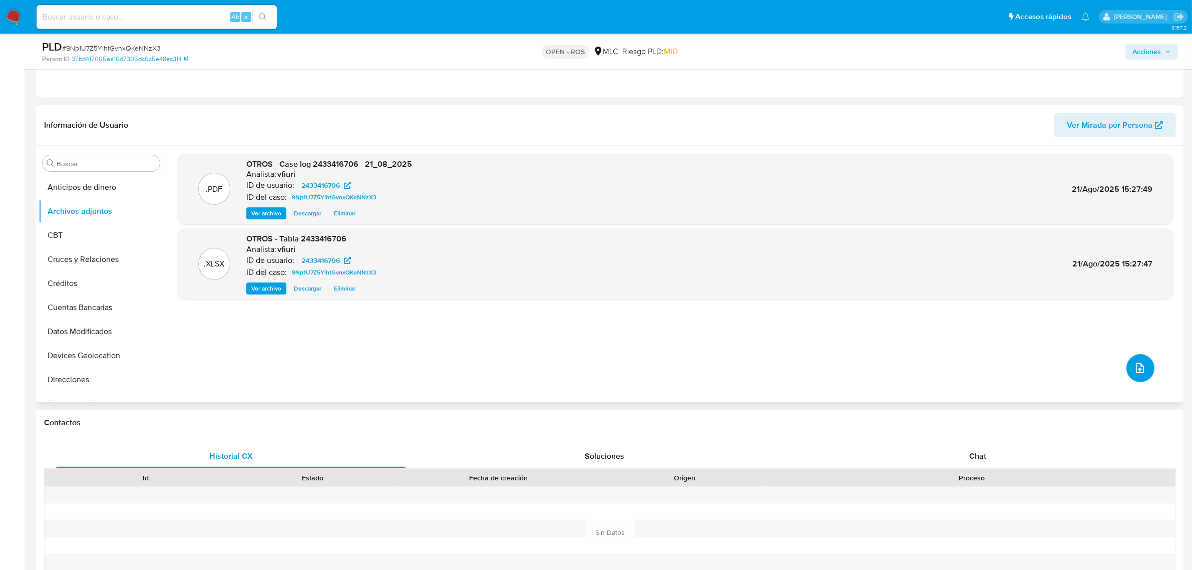
click at [1132, 376] on button "upload-file" at bounding box center [1140, 368] width 28 height 28
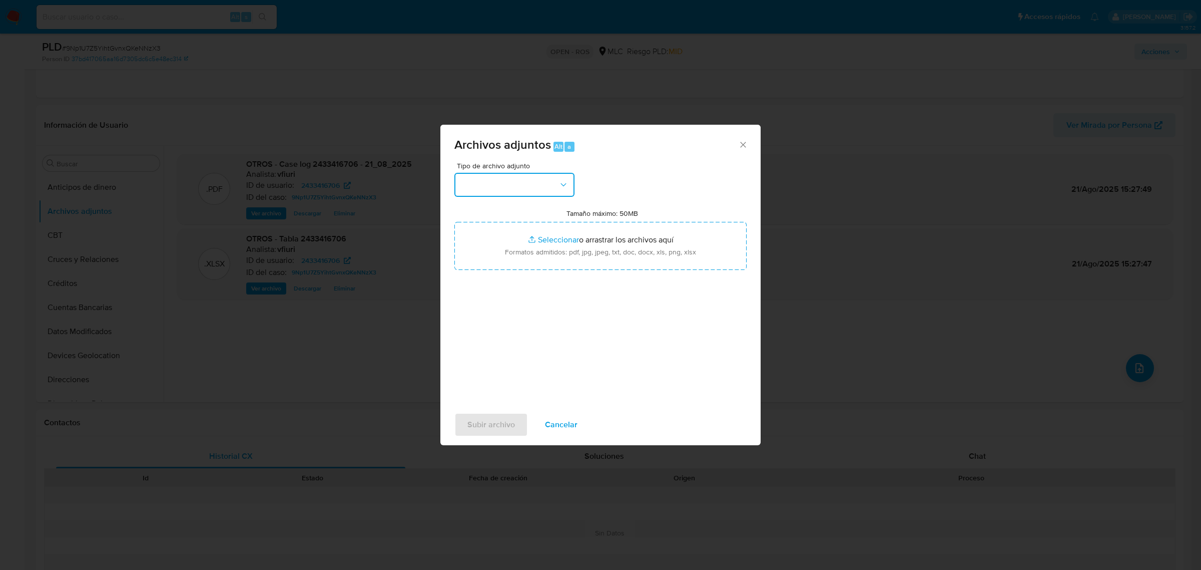
drag, startPoint x: 493, startPoint y: 193, endPoint x: 498, endPoint y: 196, distance: 6.1
click at [496, 193] on button "button" at bounding box center [514, 185] width 120 height 24
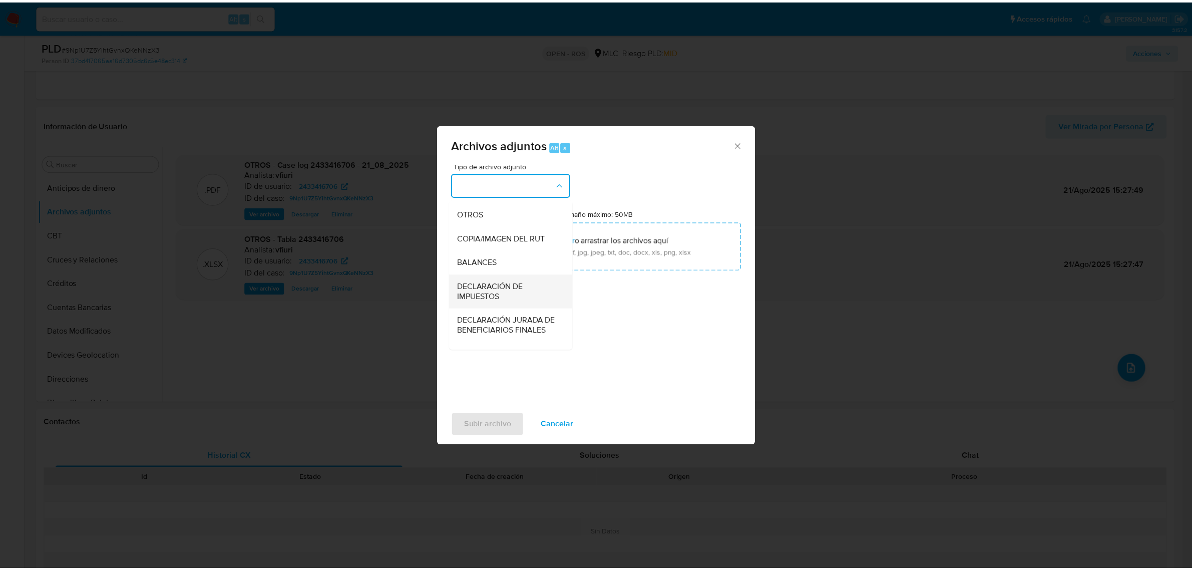
scroll to position [103, 0]
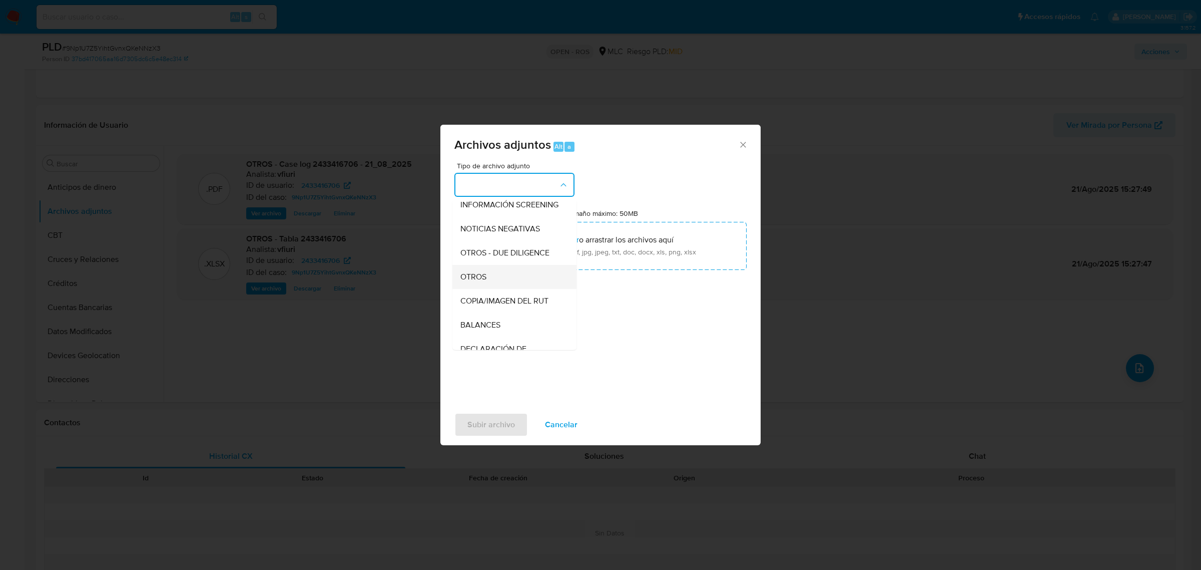
click at [483, 281] on span "OTROS" at bounding box center [473, 276] width 26 height 10
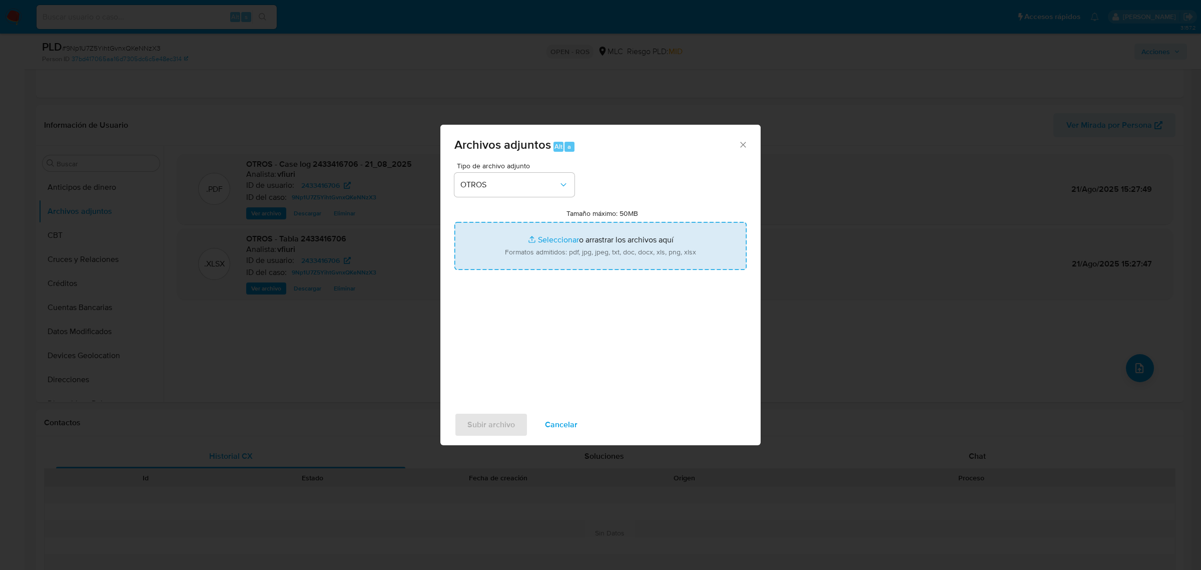
click at [556, 239] on input "Tamaño máximo: 50MB Seleccionar archivos" at bounding box center [600, 246] width 292 height 48
type input "C:\fakepath\UAF #1249.pdf"
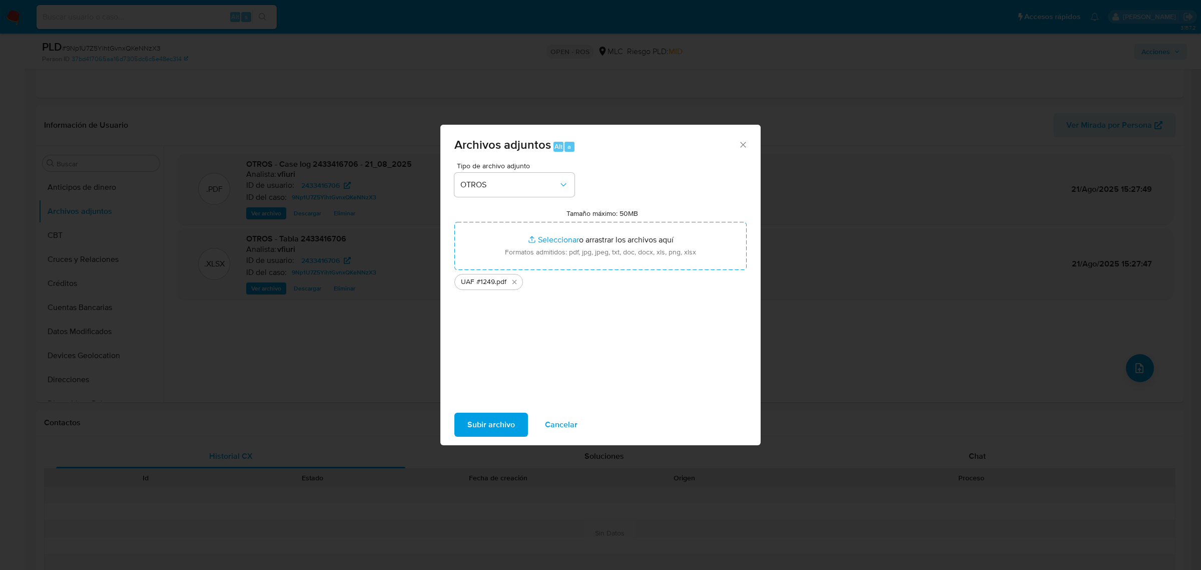
click at [486, 422] on span "Subir archivo" at bounding box center [491, 424] width 48 height 22
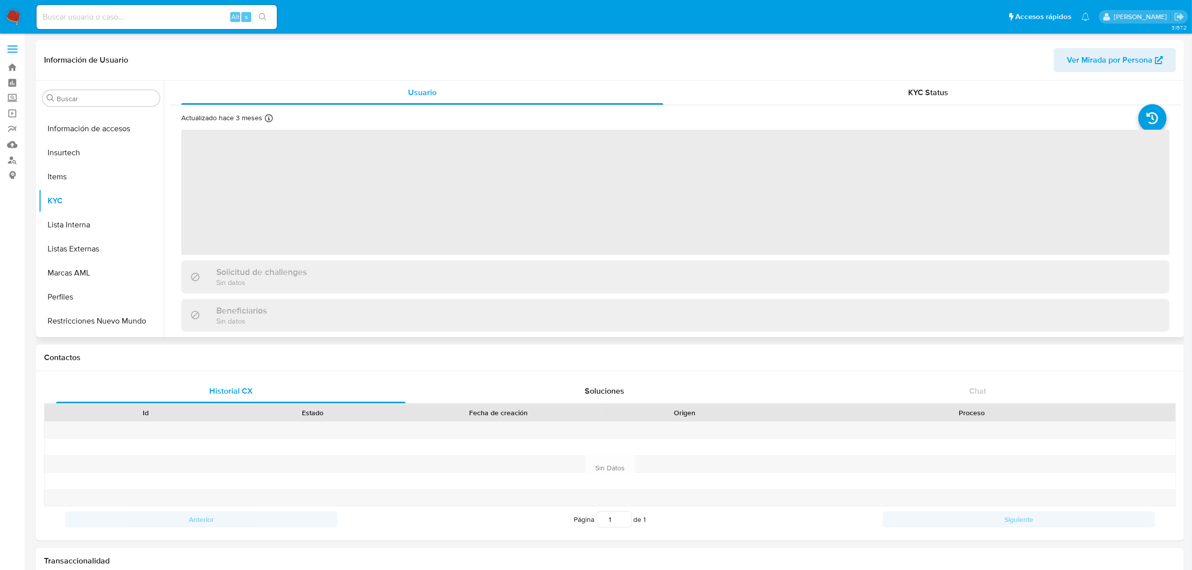
scroll to position [422, 0]
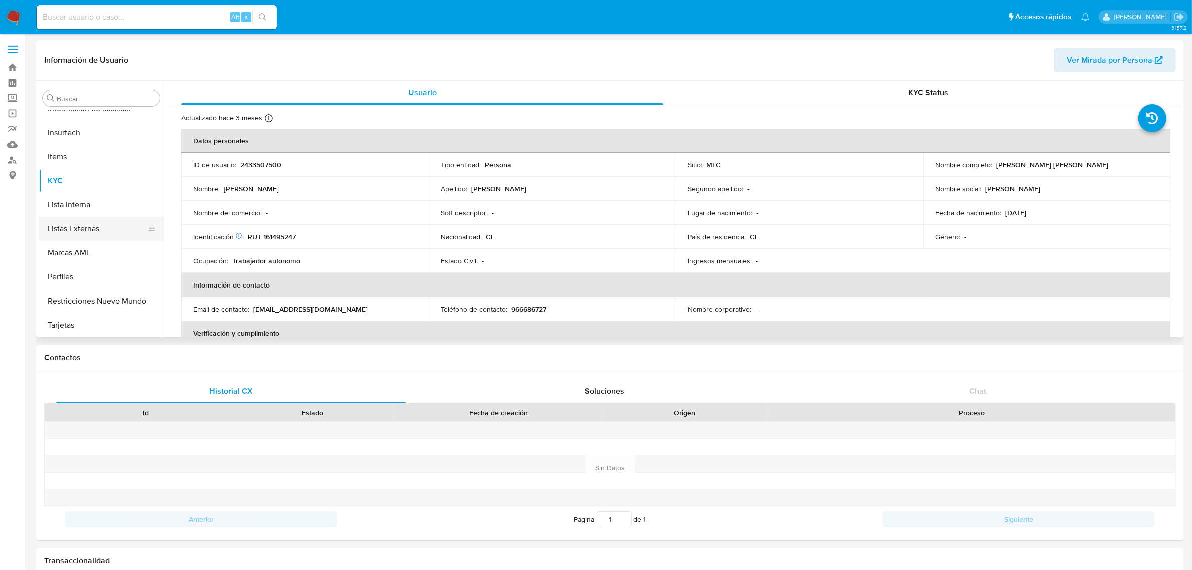
select select "10"
click at [76, 133] on button "Documentación" at bounding box center [97, 128] width 117 height 24
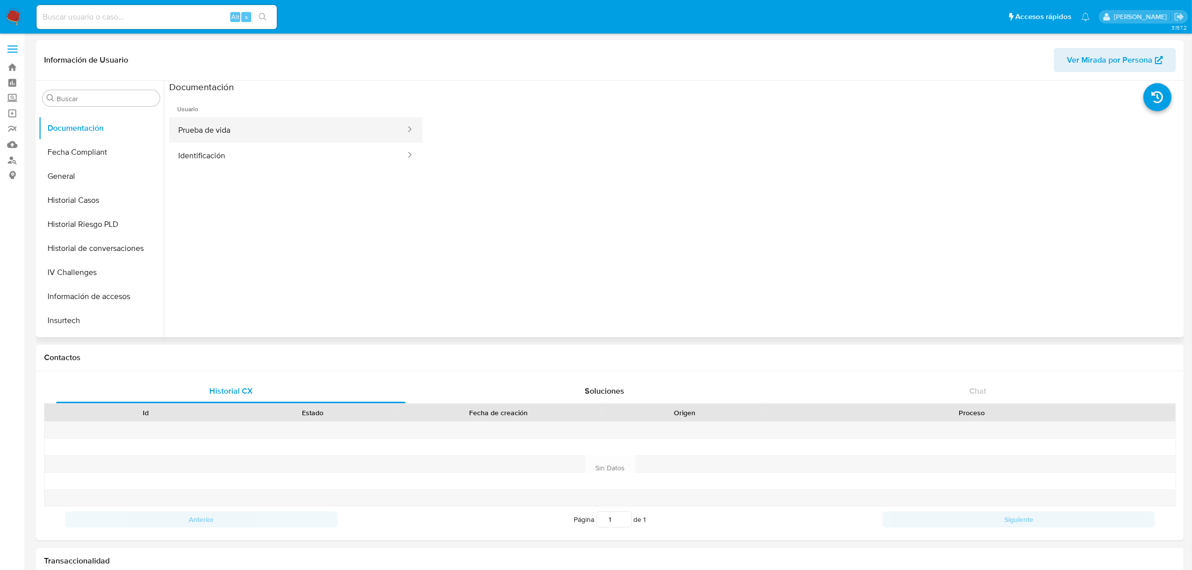
click at [268, 121] on button "Prueba de vida" at bounding box center [287, 130] width 237 height 26
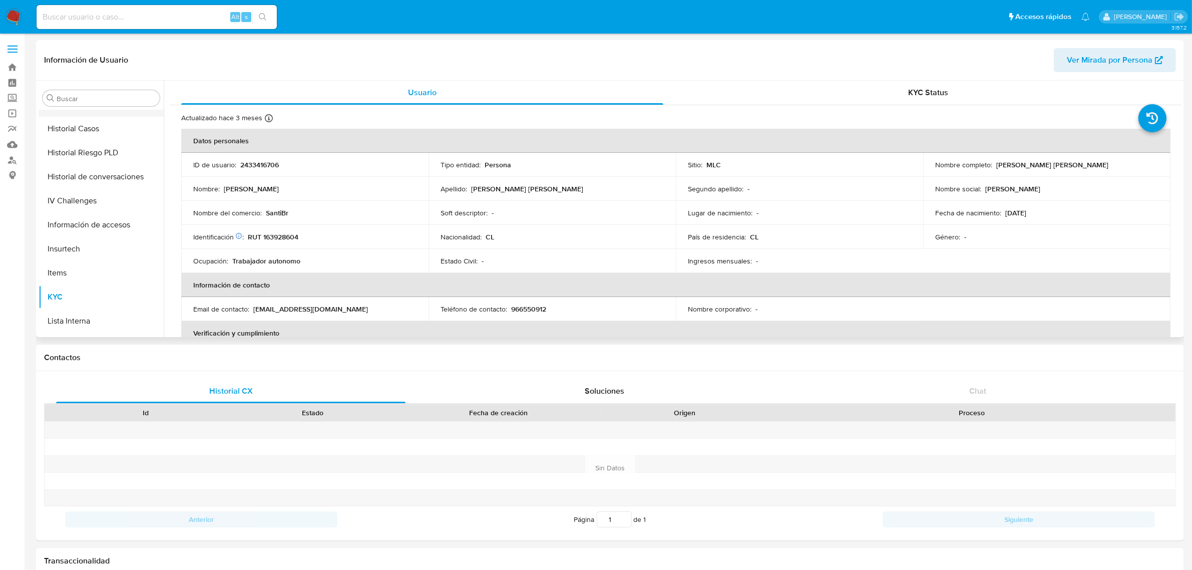
scroll to position [234, 0]
select select "10"
click at [80, 174] on button "General" at bounding box center [97, 176] width 117 height 24
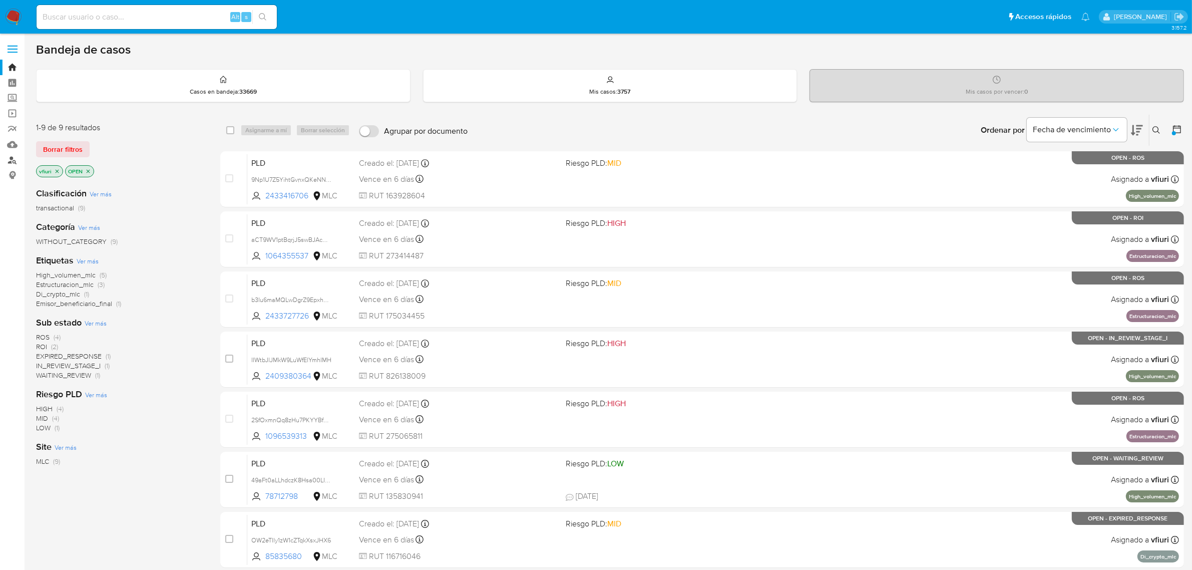
drag, startPoint x: 0, startPoint y: 0, endPoint x: 15, endPoint y: 161, distance: 161.8
click at [15, 161] on link "Buscador de personas" at bounding box center [59, 160] width 119 height 16
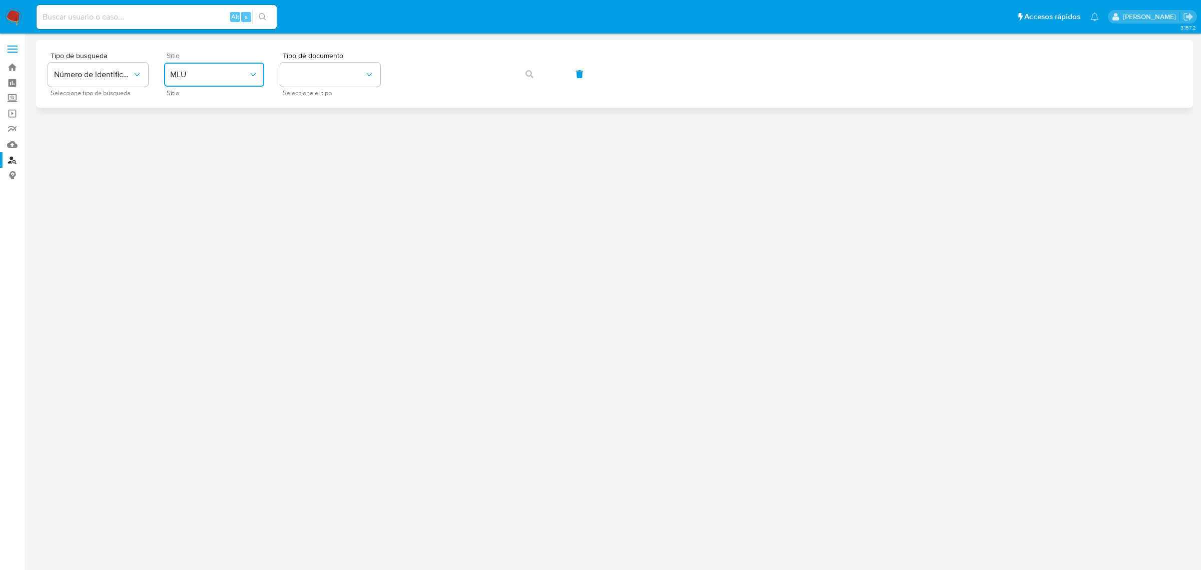
click at [193, 71] on span "MLU" at bounding box center [209, 75] width 78 height 10
click at [206, 241] on div "MLC" at bounding box center [211, 246] width 82 height 24
click at [334, 73] on button "identificationType" at bounding box center [330, 75] width 100 height 24
click at [324, 108] on div "RUT RUT" at bounding box center [327, 107] width 82 height 34
click at [521, 74] on button "button" at bounding box center [529, 74] width 34 height 24
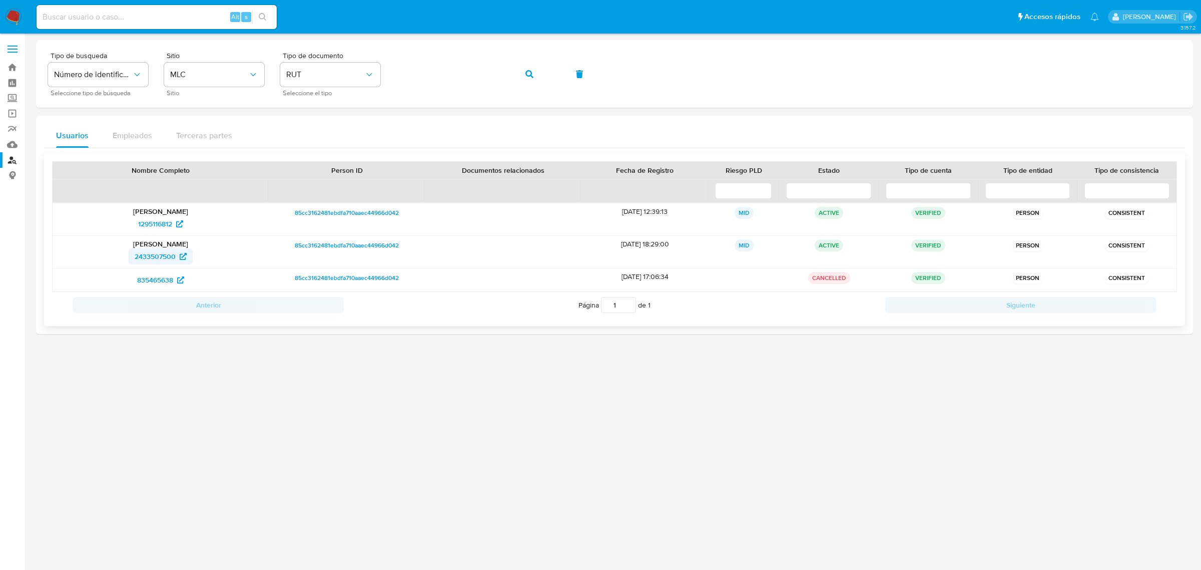
click at [159, 256] on span "2433507500" at bounding box center [155, 256] width 41 height 16
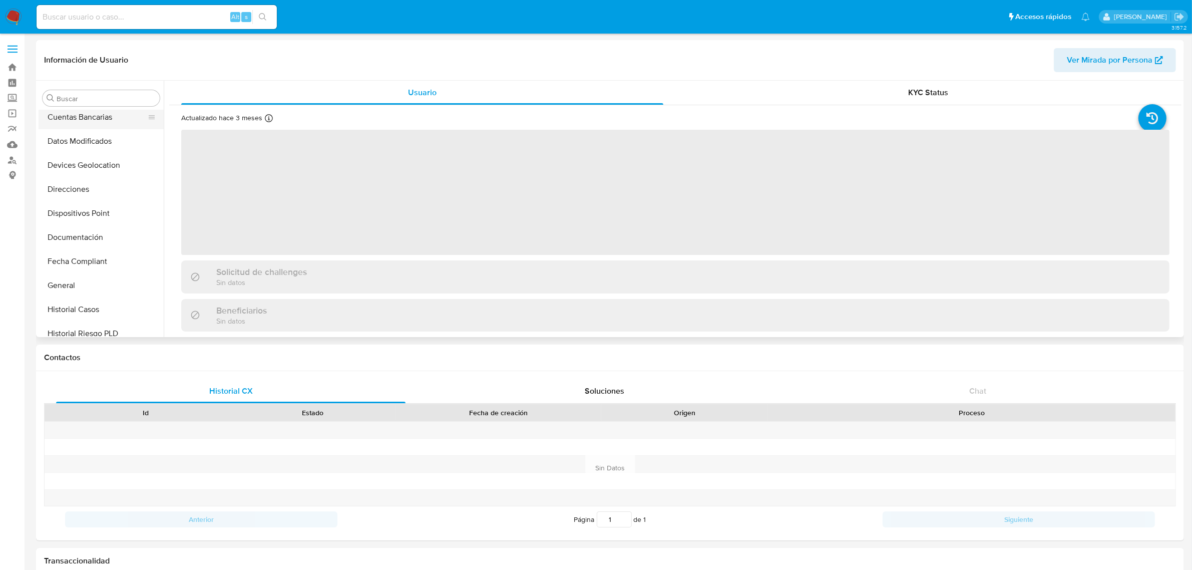
scroll to position [109, 0]
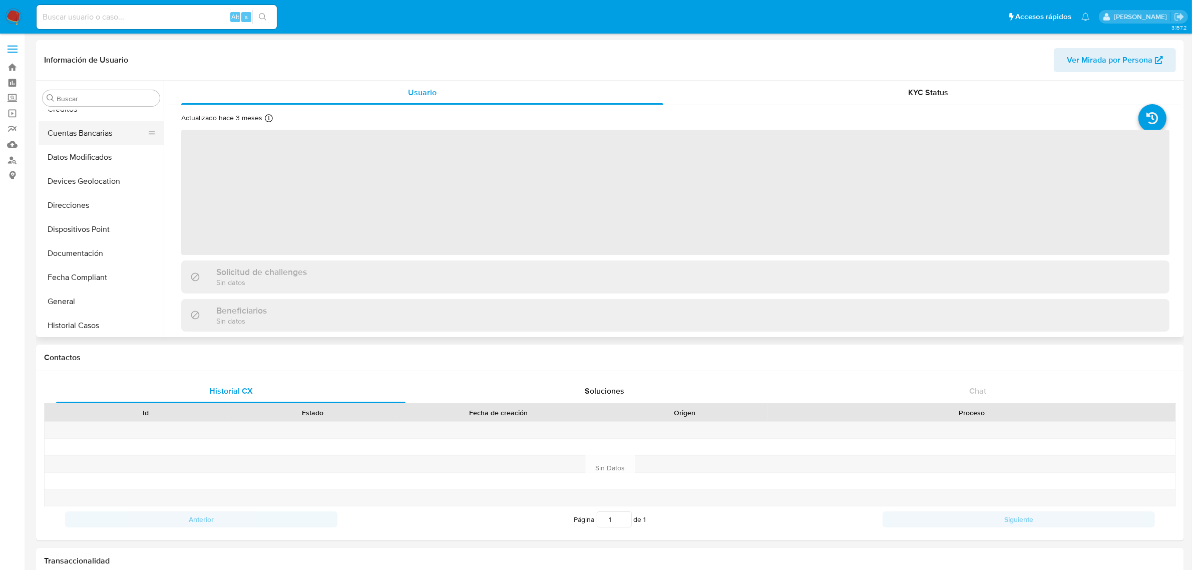
select select "10"
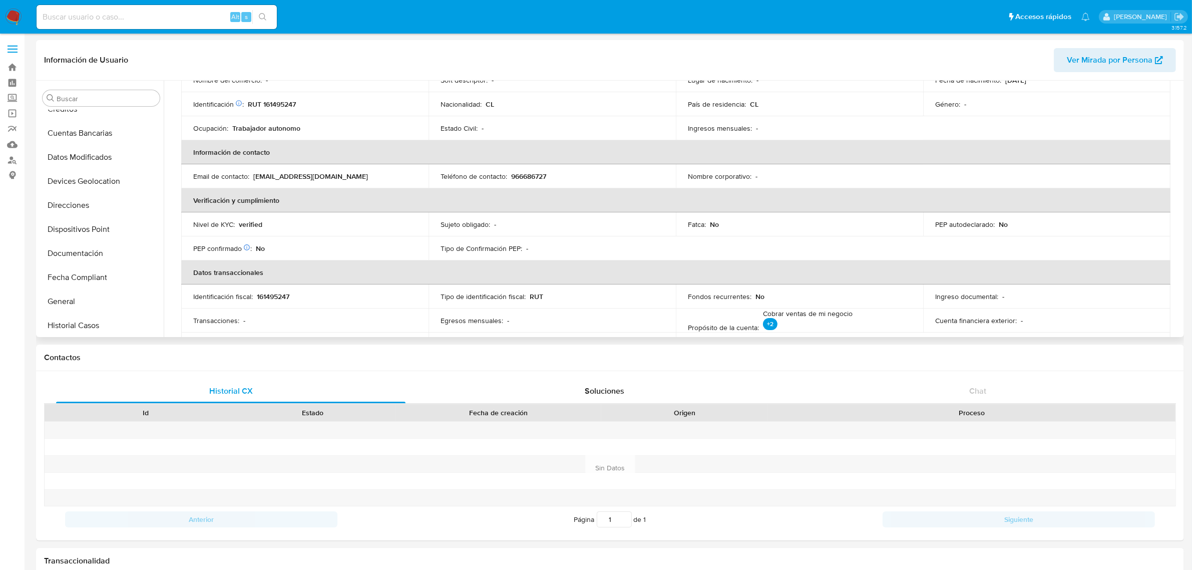
scroll to position [114, 0]
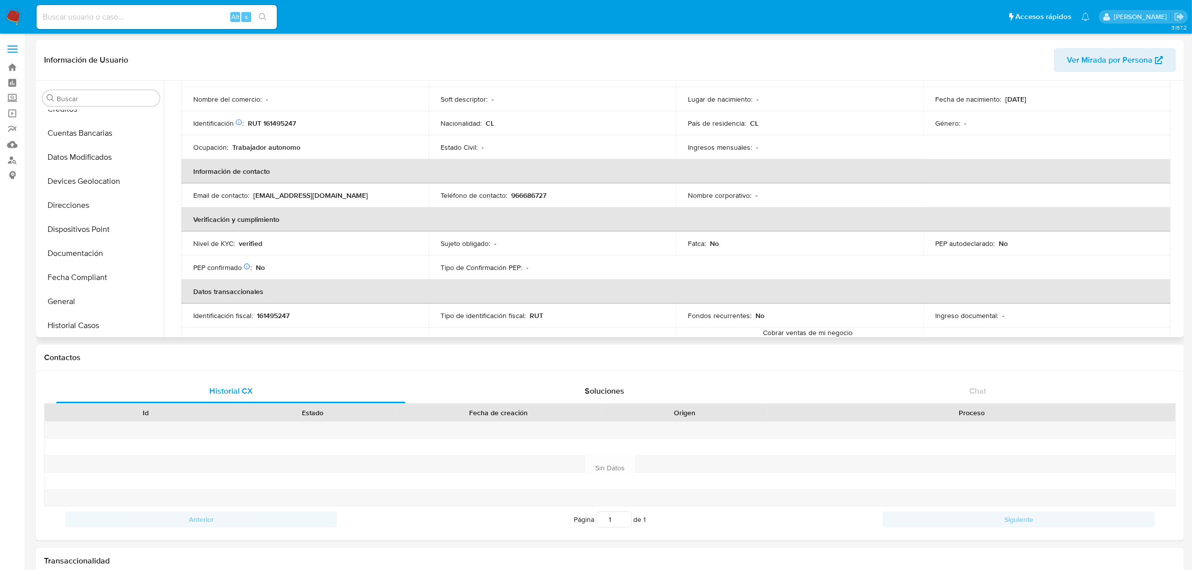
click at [536, 193] on p "966686727" at bounding box center [528, 195] width 35 height 9
copy p "966686727"
drag, startPoint x: 320, startPoint y: 195, endPoint x: 280, endPoint y: 195, distance: 40.0
click at [280, 195] on p "hchile444@gmail.com" at bounding box center [310, 195] width 115 height 9
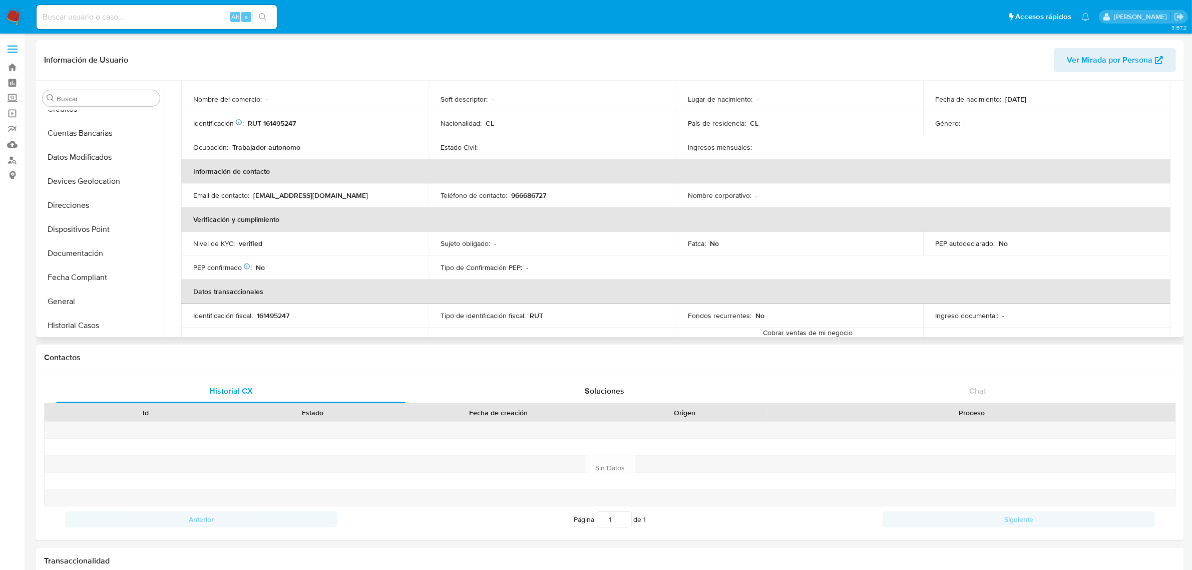
click at [323, 195] on div "Email de contacto : hchile444@gmail.com" at bounding box center [304, 195] width 223 height 9
drag, startPoint x: 327, startPoint y: 194, endPoint x: 253, endPoint y: 195, distance: 74.1
click at [253, 195] on div "Email de contacto : hchile444@gmail.com" at bounding box center [304, 195] width 223 height 9
copy p "hchile444@gmail.com"
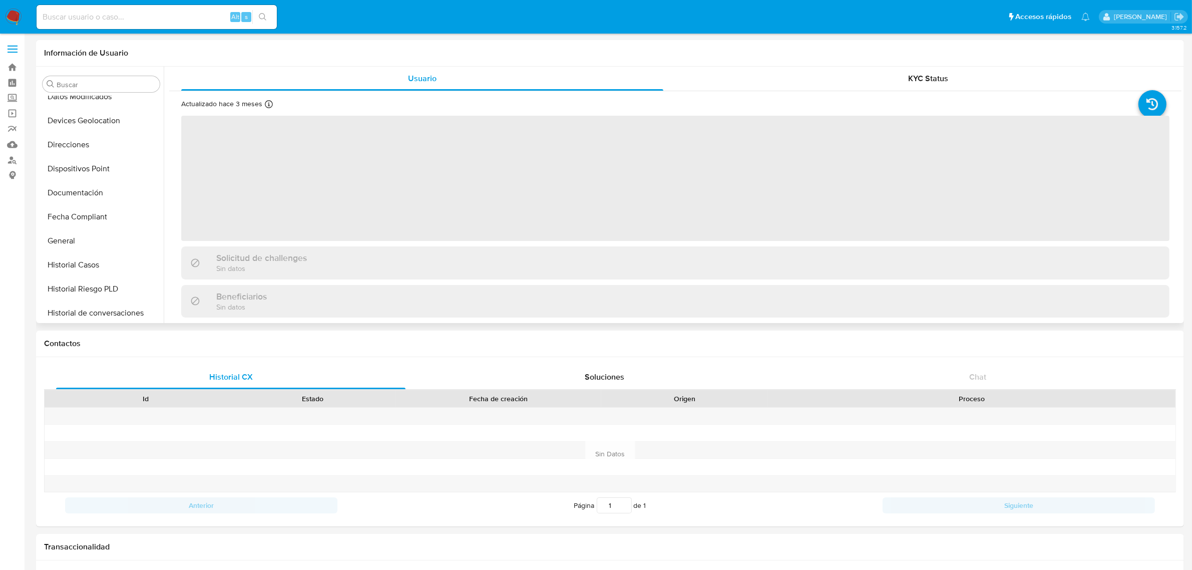
scroll to position [422, 0]
select select "10"
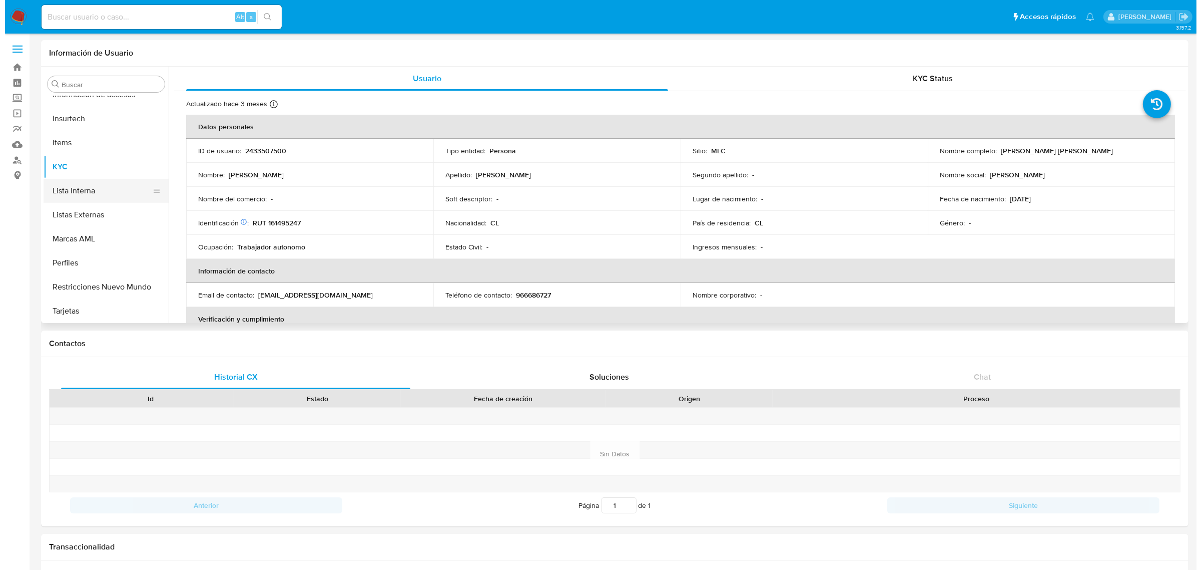
scroll to position [234, 0]
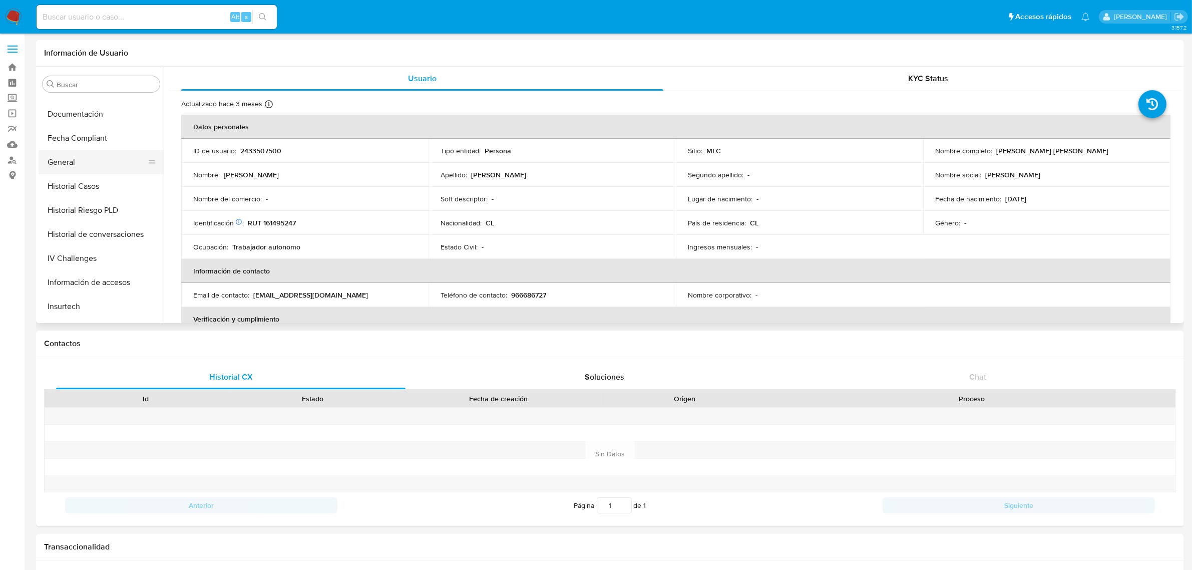
click at [74, 165] on button "General" at bounding box center [97, 162] width 117 height 24
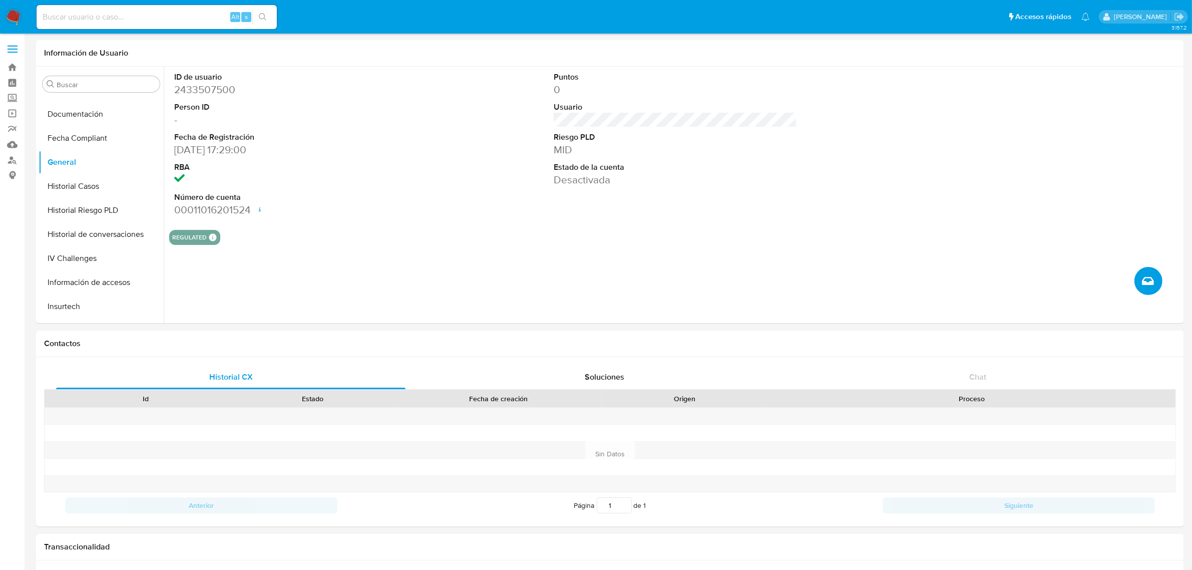
click at [1145, 273] on button "Crear caso manual" at bounding box center [1148, 281] width 28 height 28
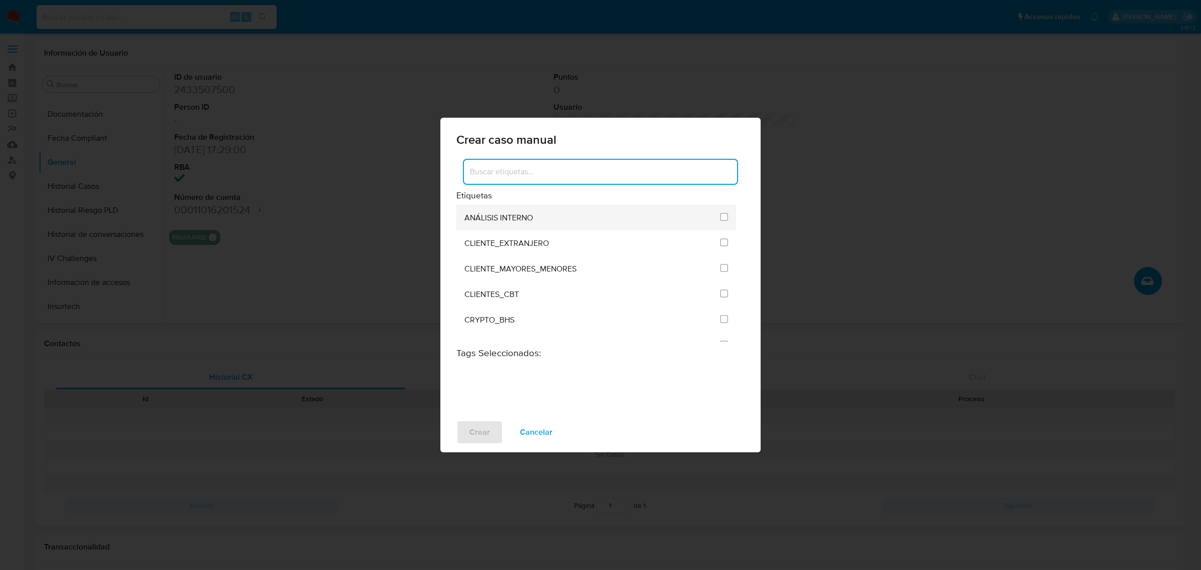
click at [614, 216] on div "ANÁLISIS INTERNO" at bounding box center [589, 218] width 250 height 26
click at [721, 218] on input "1896" at bounding box center [724, 217] width 8 height 8
checkbox input "true"
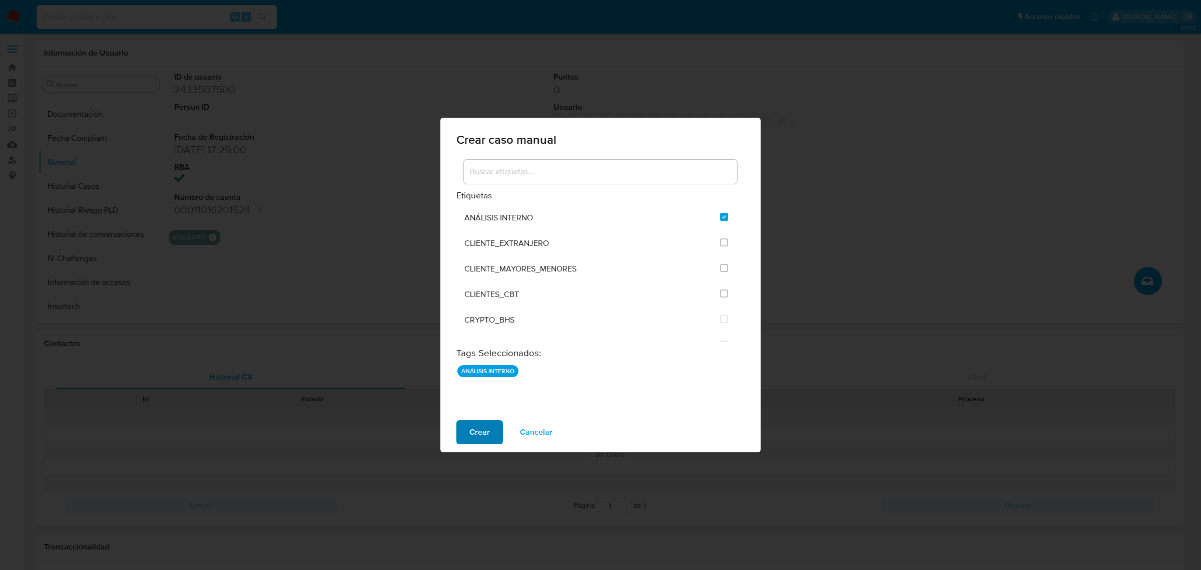
click at [478, 428] on span "Crear" at bounding box center [479, 432] width 21 height 22
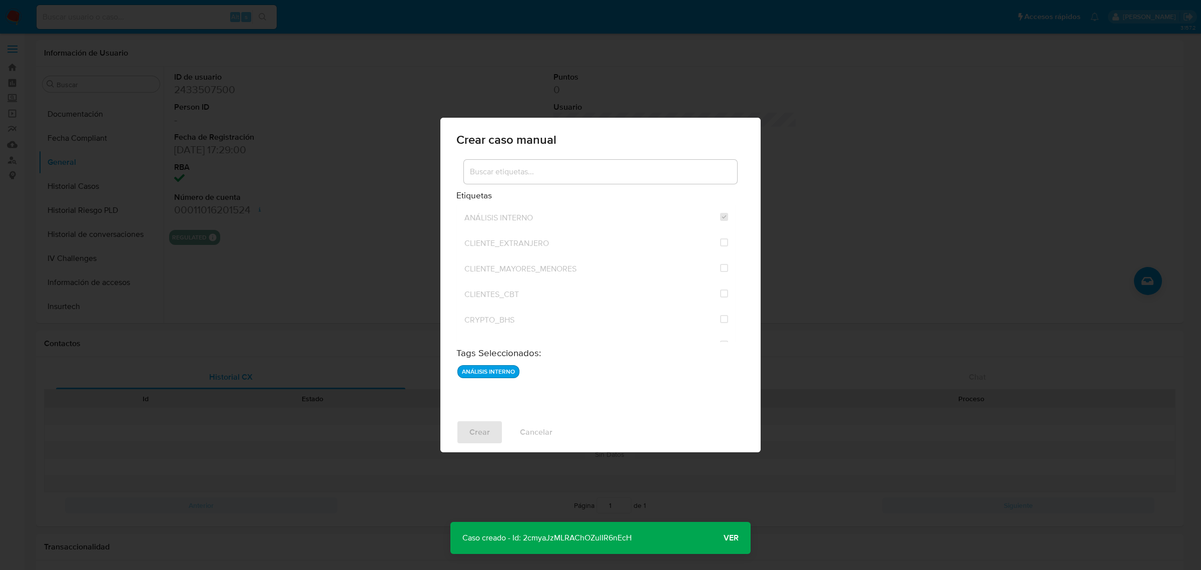
click at [732, 537] on span "Ver" at bounding box center [731, 537] width 15 height 0
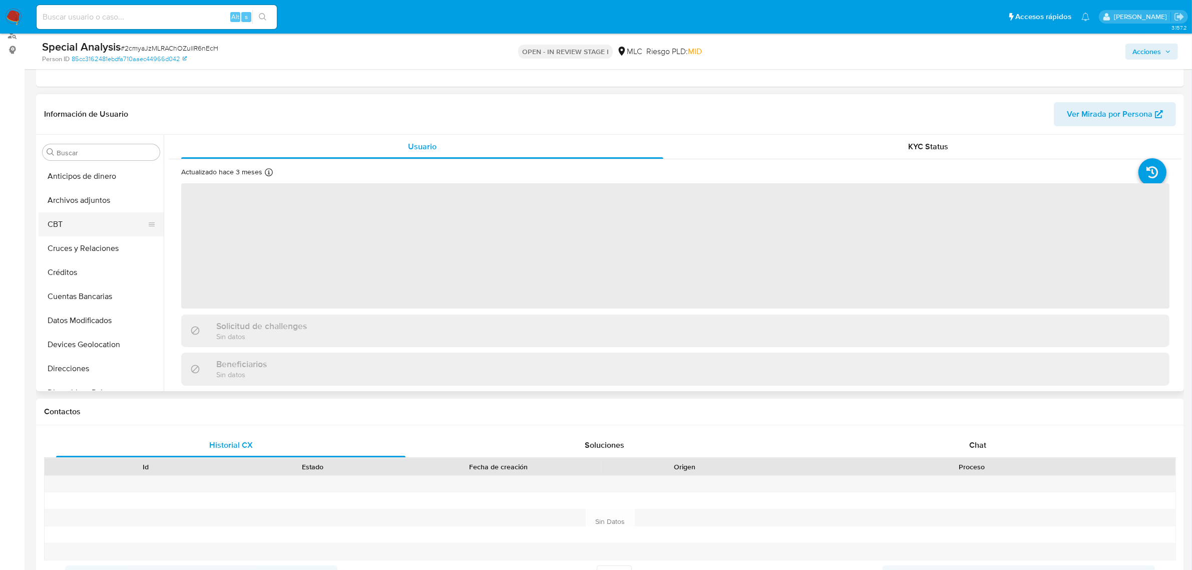
select select "10"
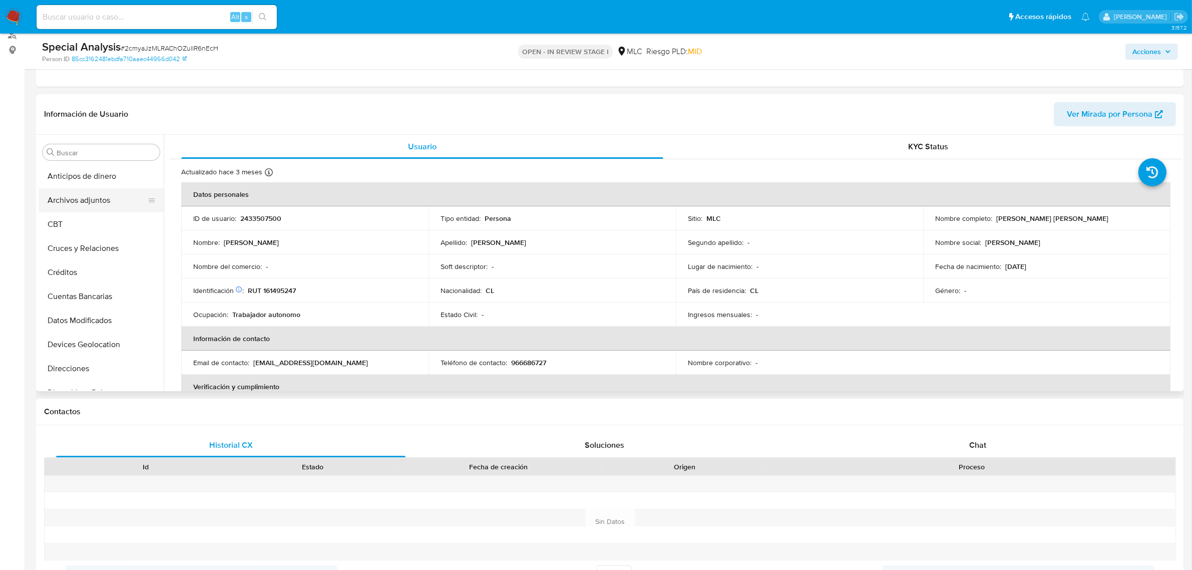
click at [74, 211] on button "Archivos adjuntos" at bounding box center [97, 200] width 117 height 24
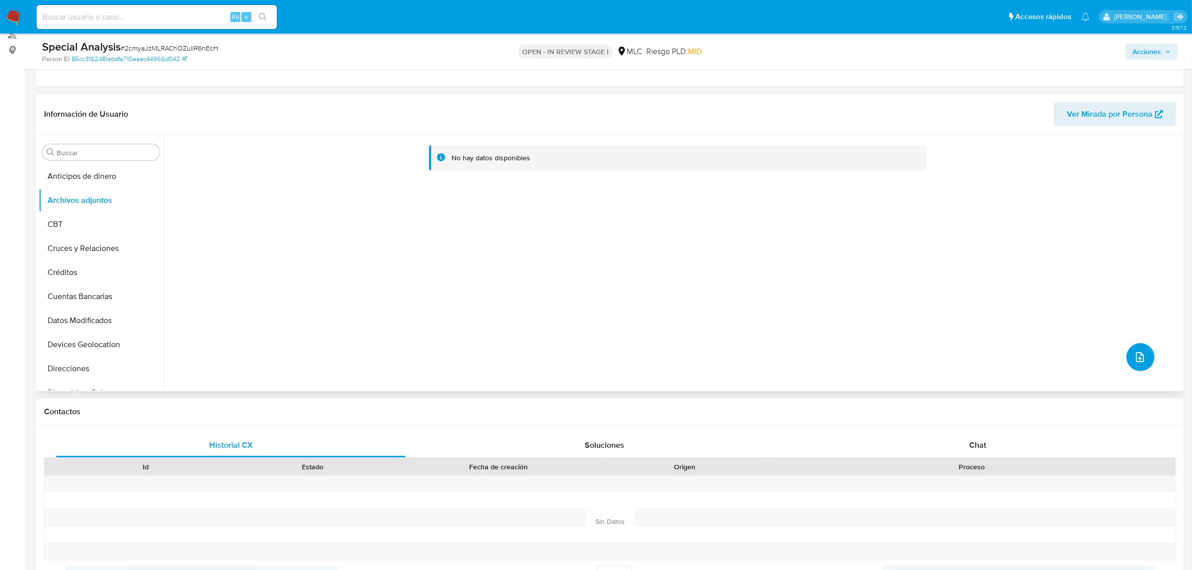
click at [1135, 353] on icon "upload-file" at bounding box center [1140, 357] width 12 height 12
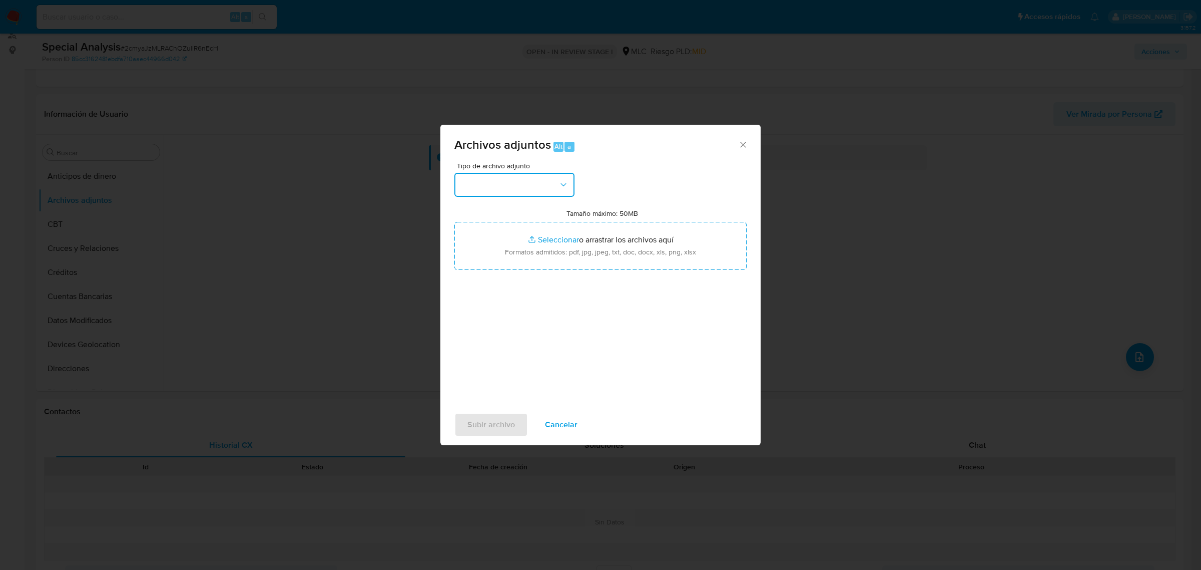
drag, startPoint x: 561, startPoint y: 180, endPoint x: 542, endPoint y: 194, distance: 23.6
click at [561, 180] on icon "button" at bounding box center [563, 185] width 10 height 10
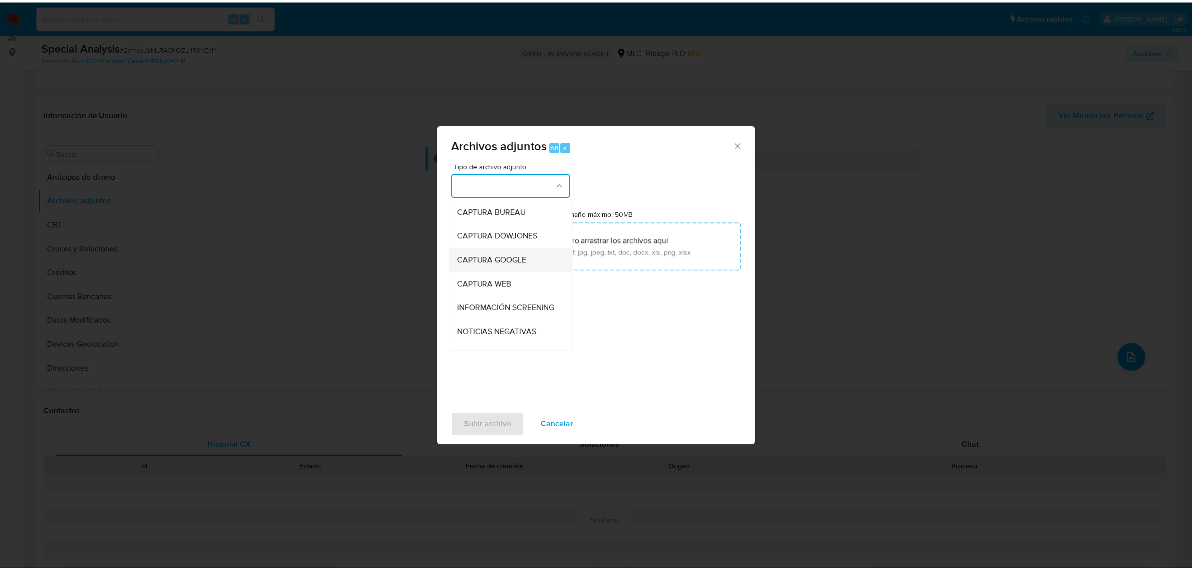
scroll to position [125, 0]
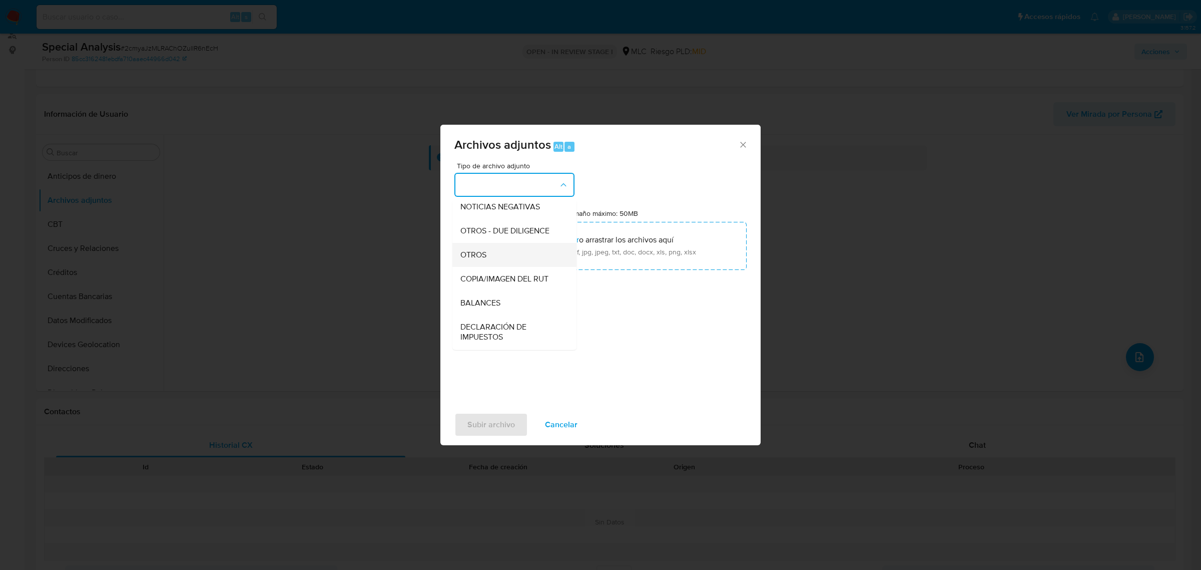
click at [483, 259] on span "OTROS" at bounding box center [473, 254] width 26 height 10
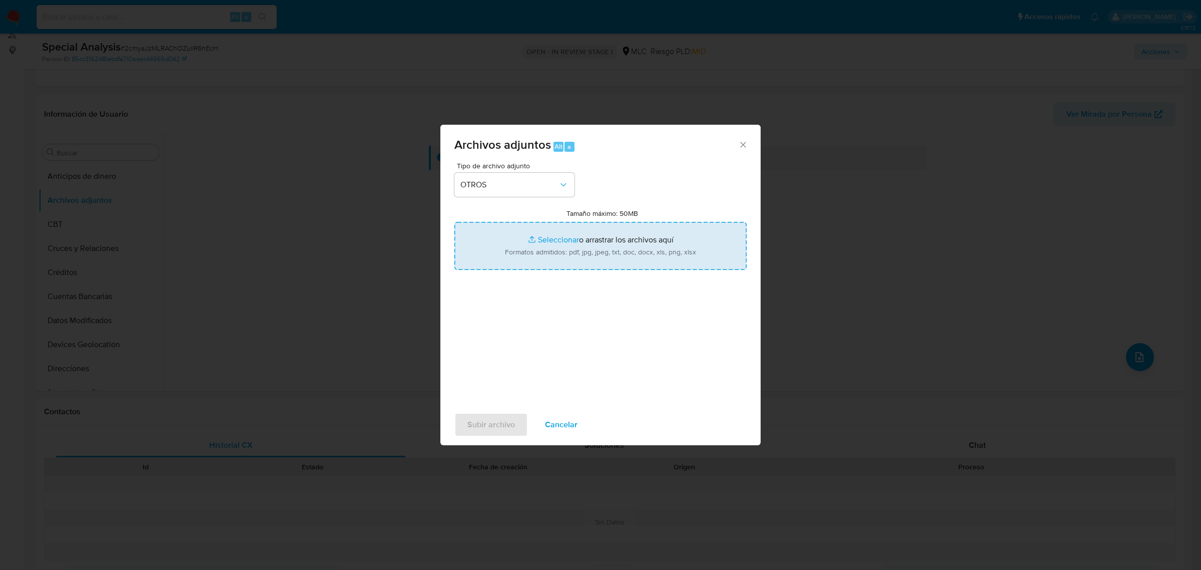
click at [546, 231] on input "Tamaño máximo: 50MB Seleccionar archivos" at bounding box center [600, 246] width 292 height 48
type input "C:\fakepath\UAF #1249.pdf"
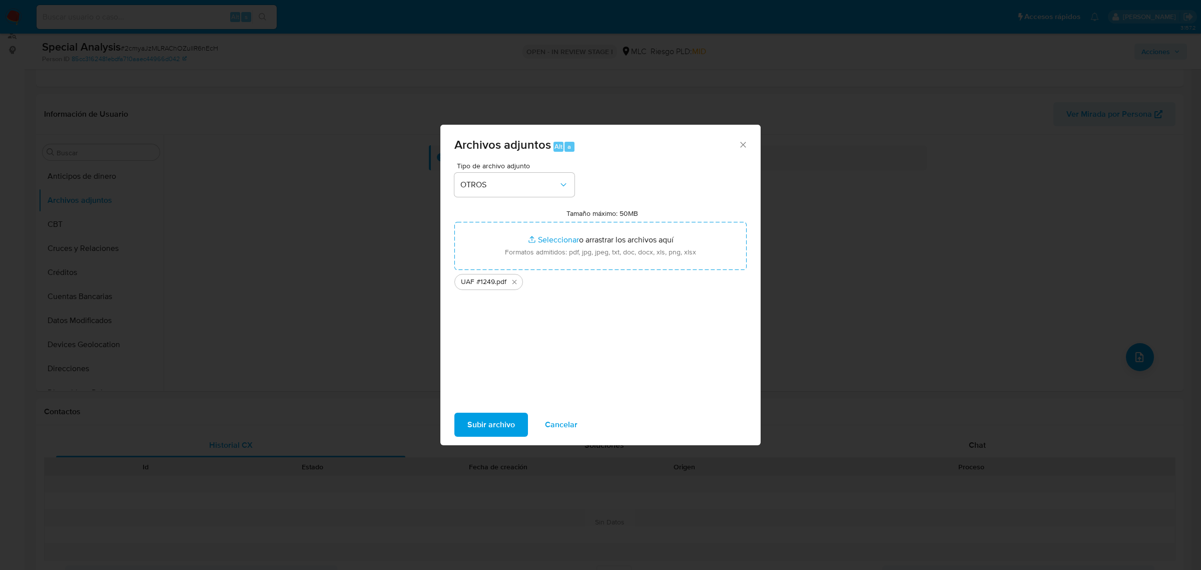
click at [493, 419] on span "Subir archivo" at bounding box center [491, 424] width 48 height 22
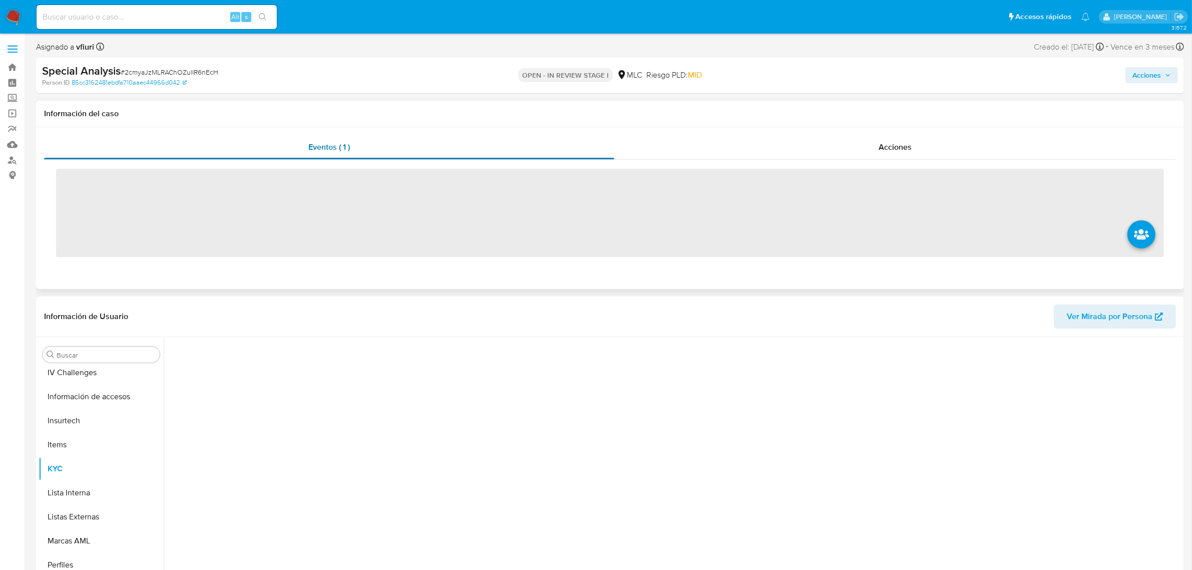
scroll to position [422, 0]
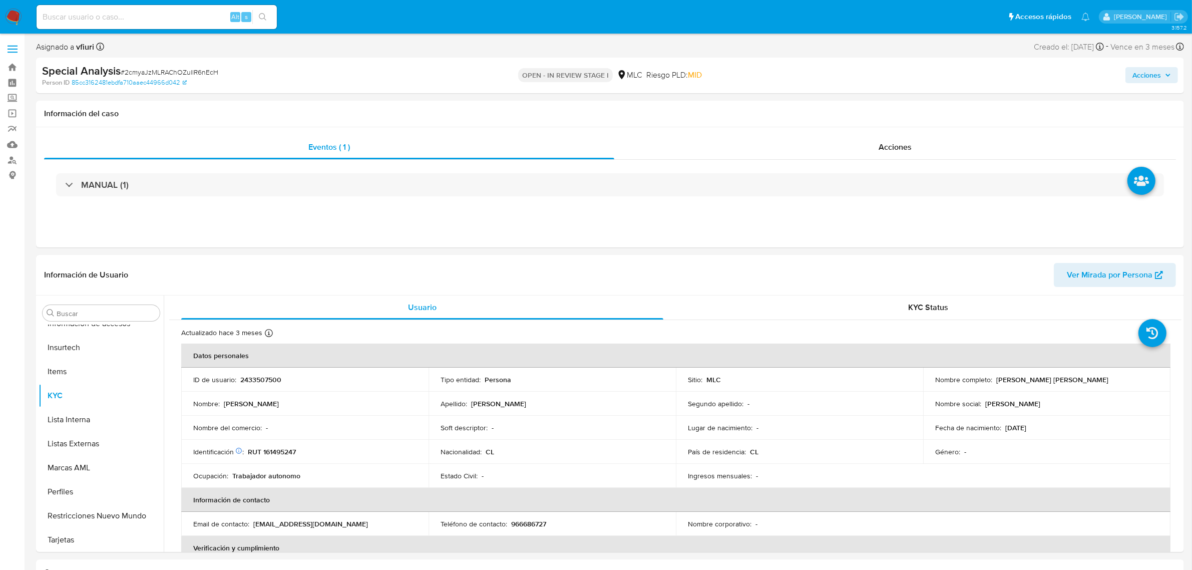
select select "10"
click at [74, 363] on button "Archivos adjuntos" at bounding box center [97, 361] width 117 height 24
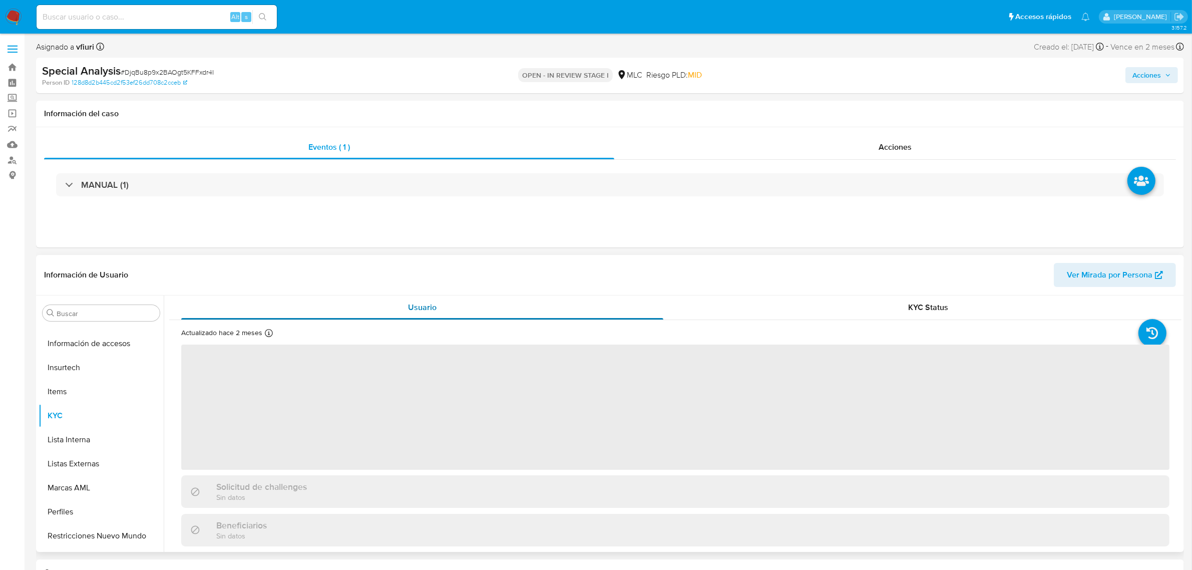
scroll to position [422, 0]
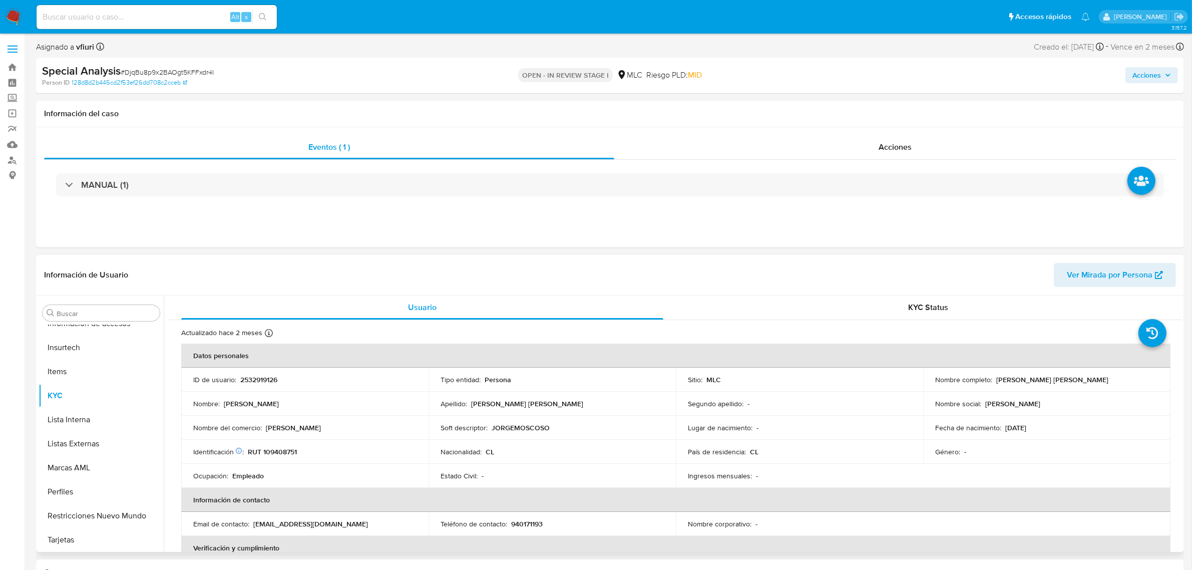
select select "10"
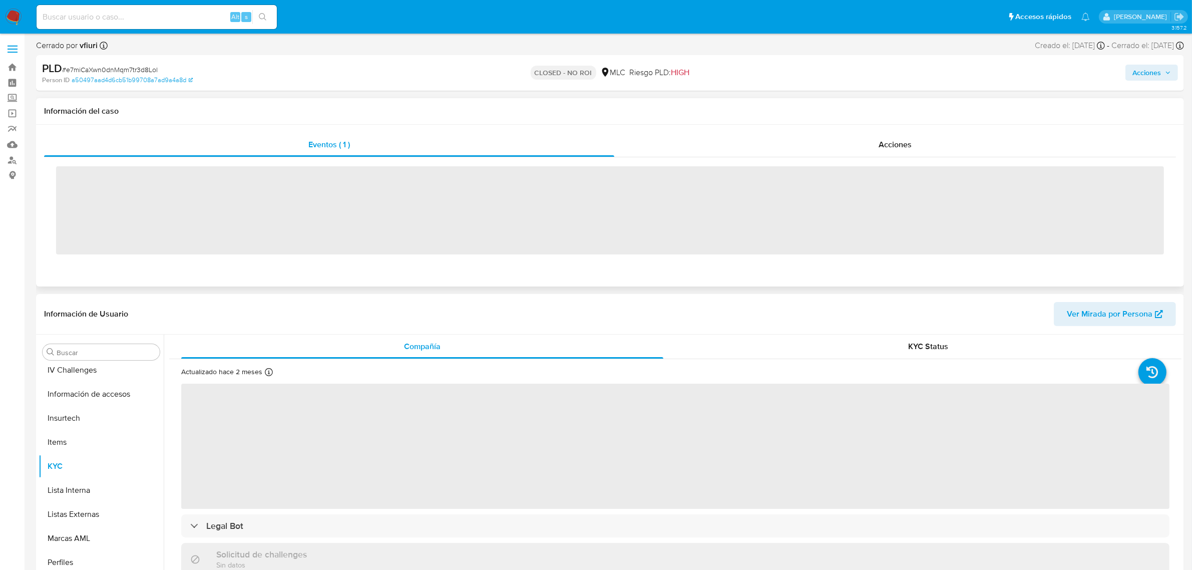
scroll to position [422, 0]
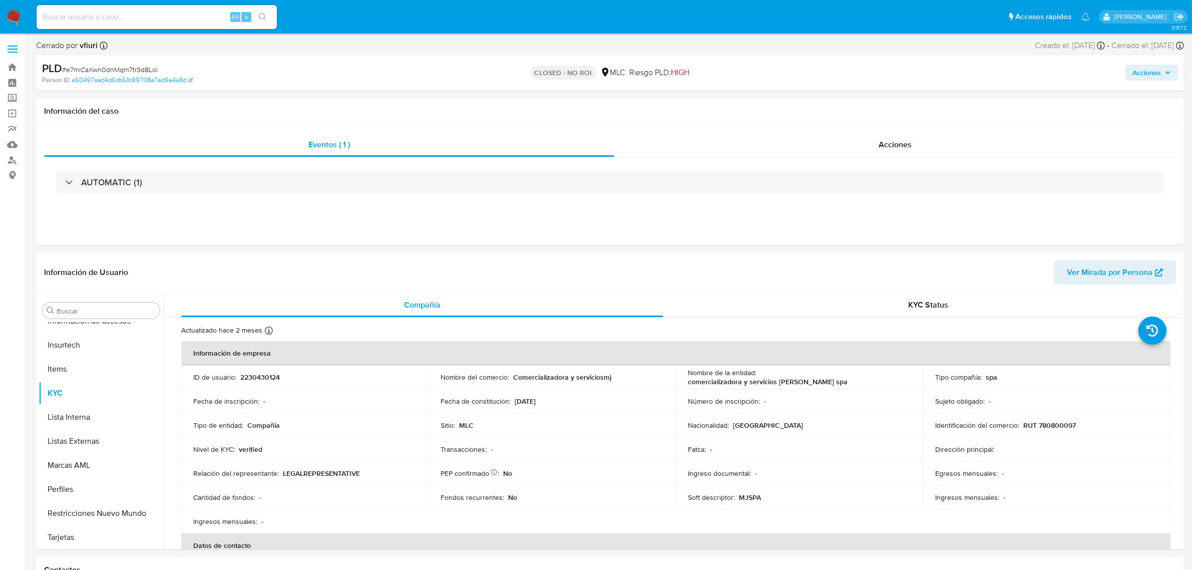
select select "10"
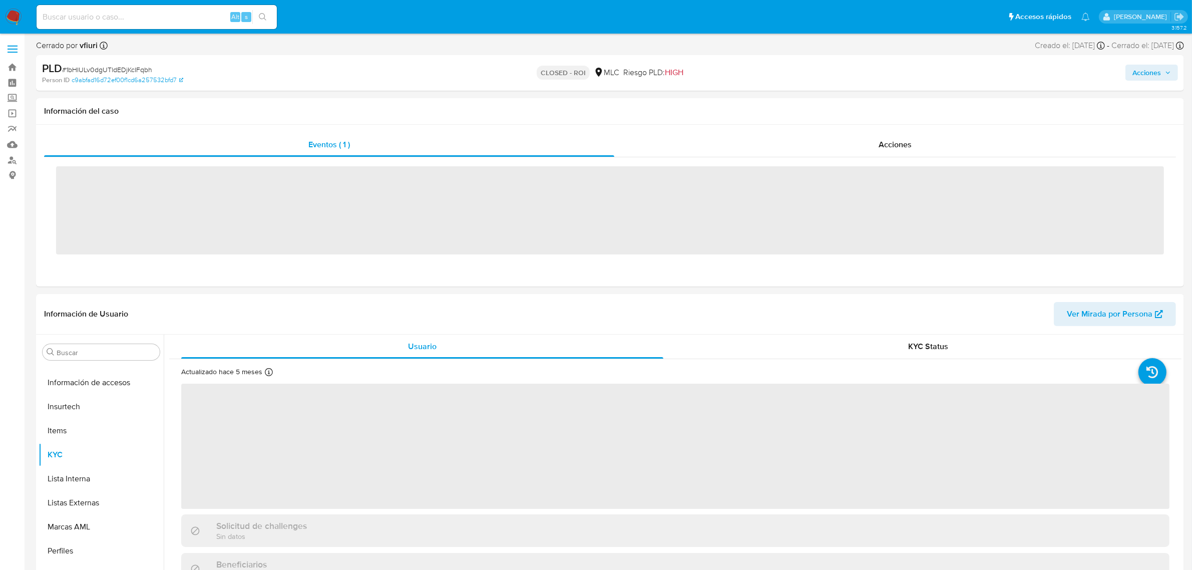
scroll to position [422, 0]
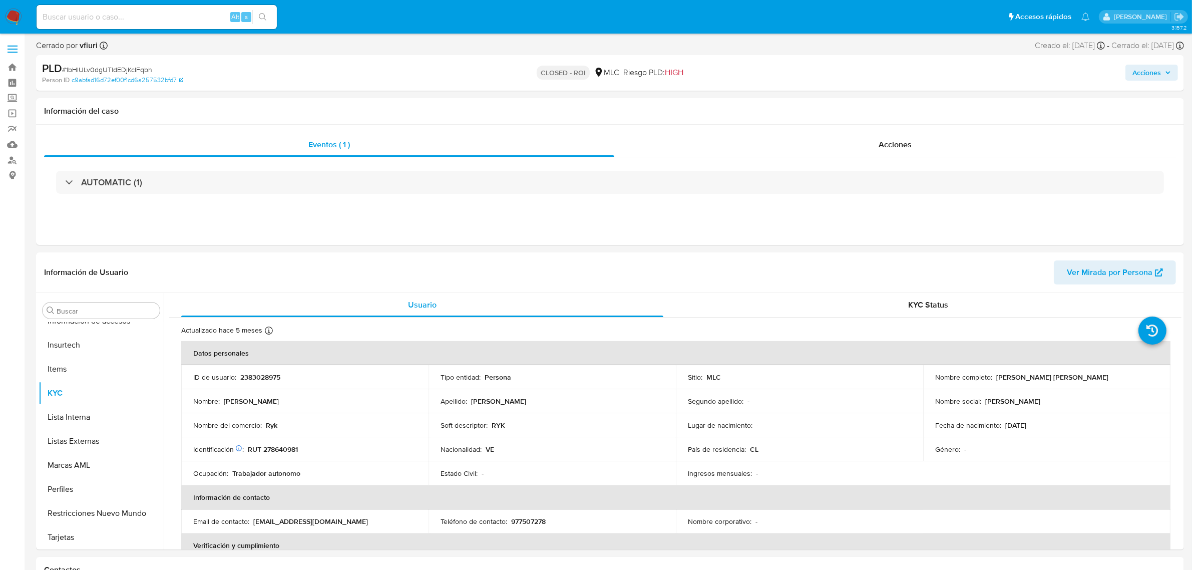
select select "10"
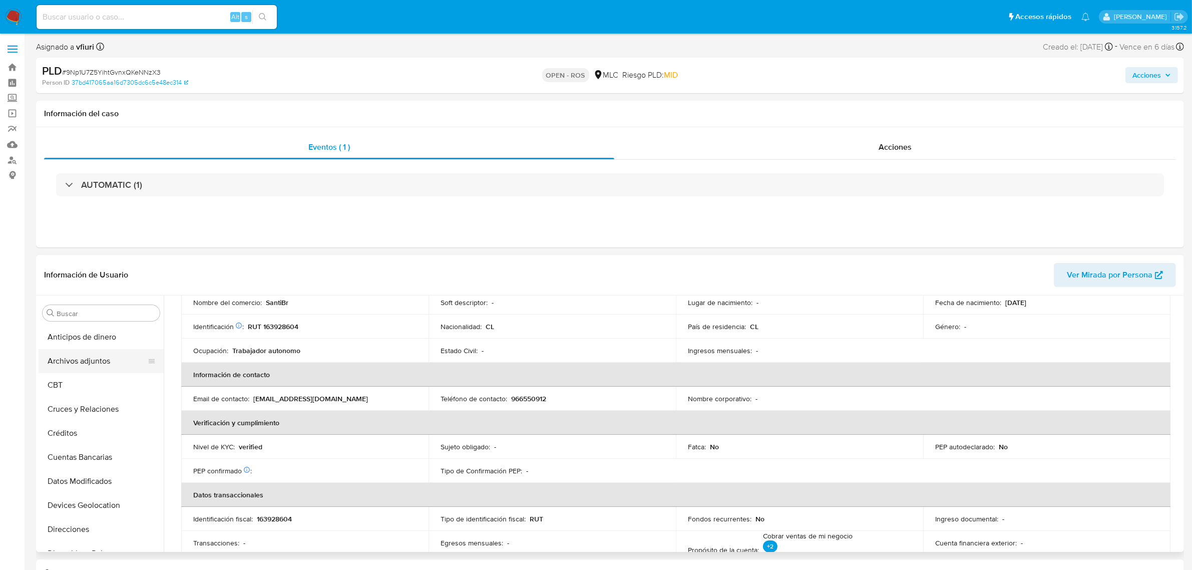
click at [68, 368] on button "Archivos adjuntos" at bounding box center [97, 361] width 117 height 24
select select "10"
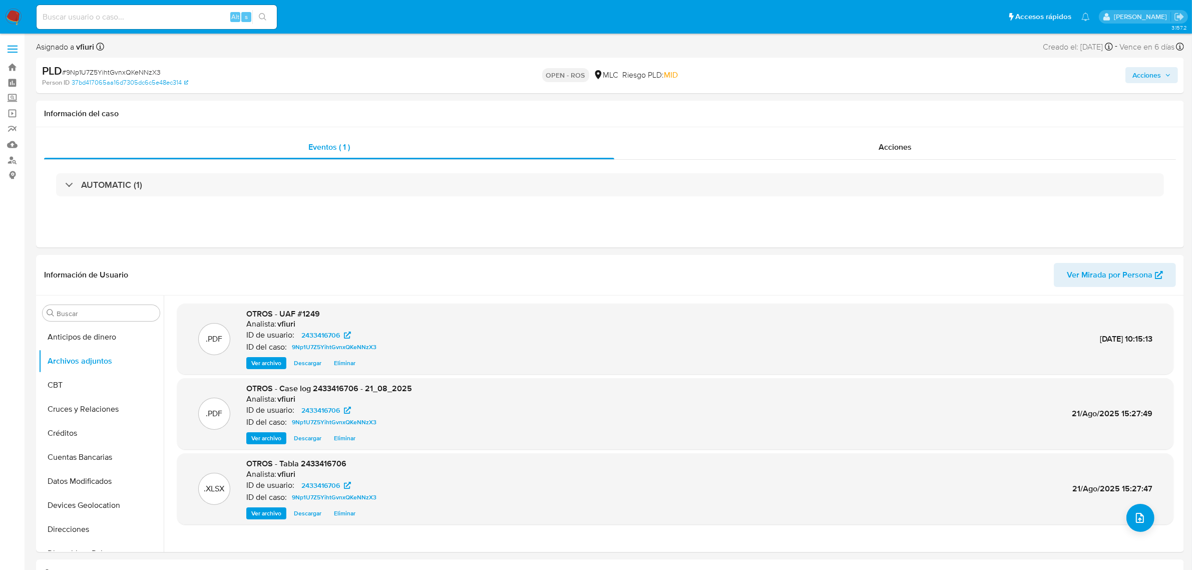
click at [1144, 74] on span "Acciones" at bounding box center [1146, 75] width 29 height 16
click at [796, 117] on div "Enviar comentario Alt c" at bounding box center [762, 107] width 89 height 26
click at [849, 113] on div "Resolución del caso Alt r" at bounding box center [879, 107] width 96 height 26
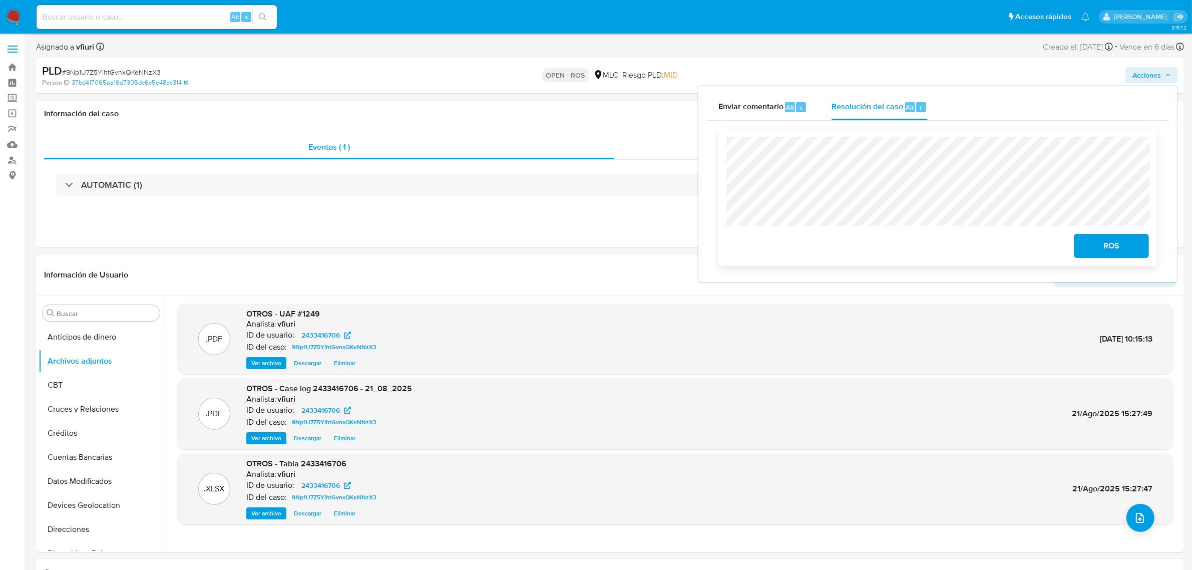
click at [1102, 244] on span "ROS" at bounding box center [1110, 246] width 49 height 22
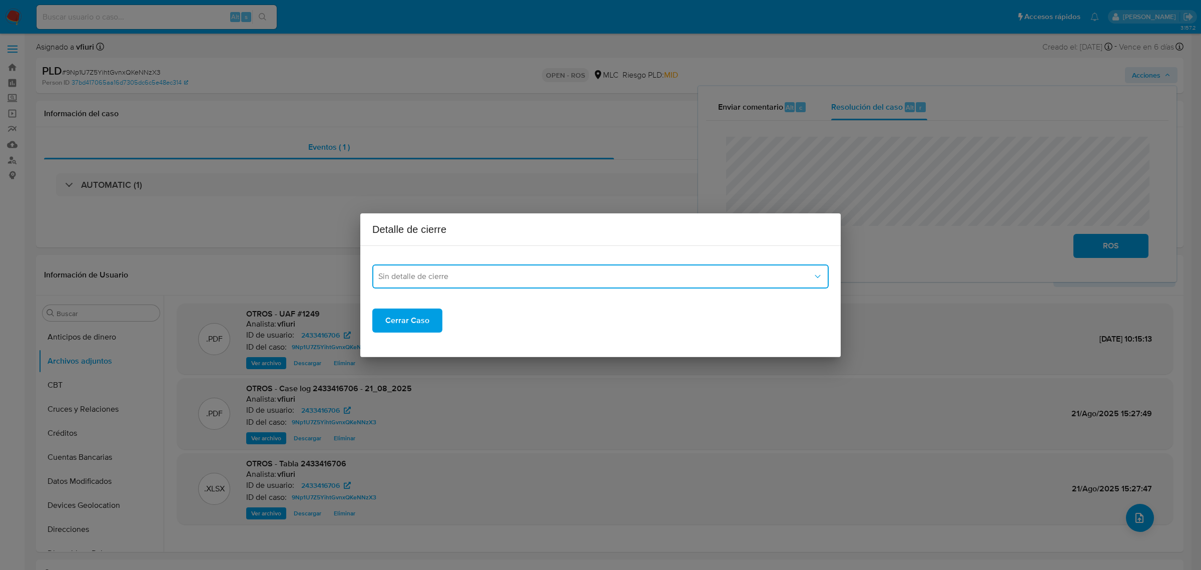
click at [630, 273] on span "Sin detalle de cierre" at bounding box center [595, 276] width 434 height 10
click at [436, 323] on div "ROS_EMISOR" at bounding box center [597, 327] width 438 height 24
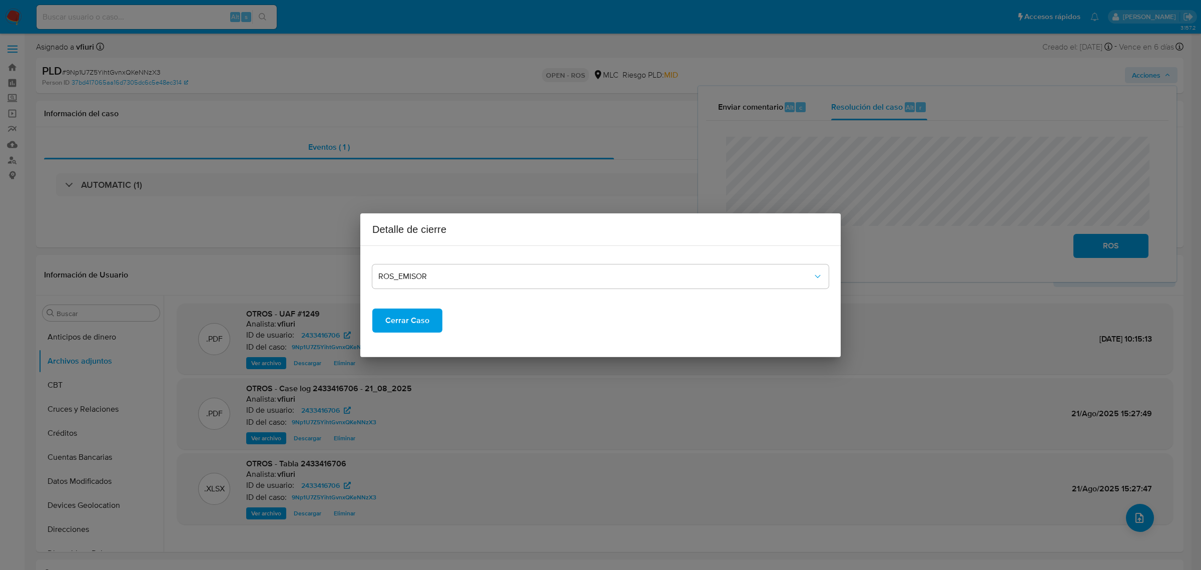
click at [404, 320] on span "Cerrar Caso" at bounding box center [407, 320] width 44 height 22
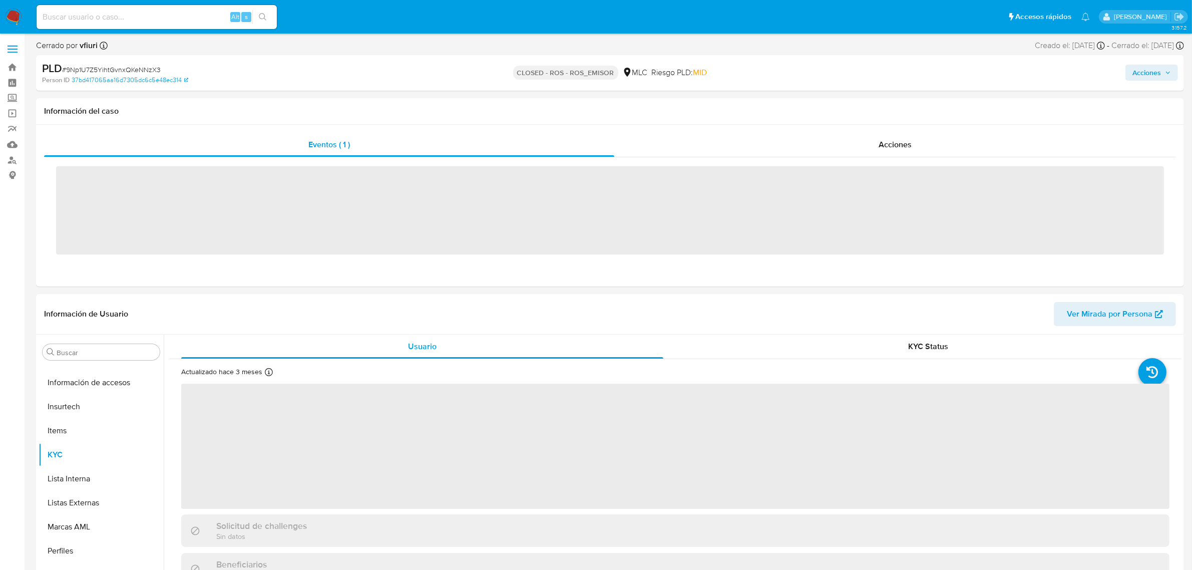
scroll to position [422, 0]
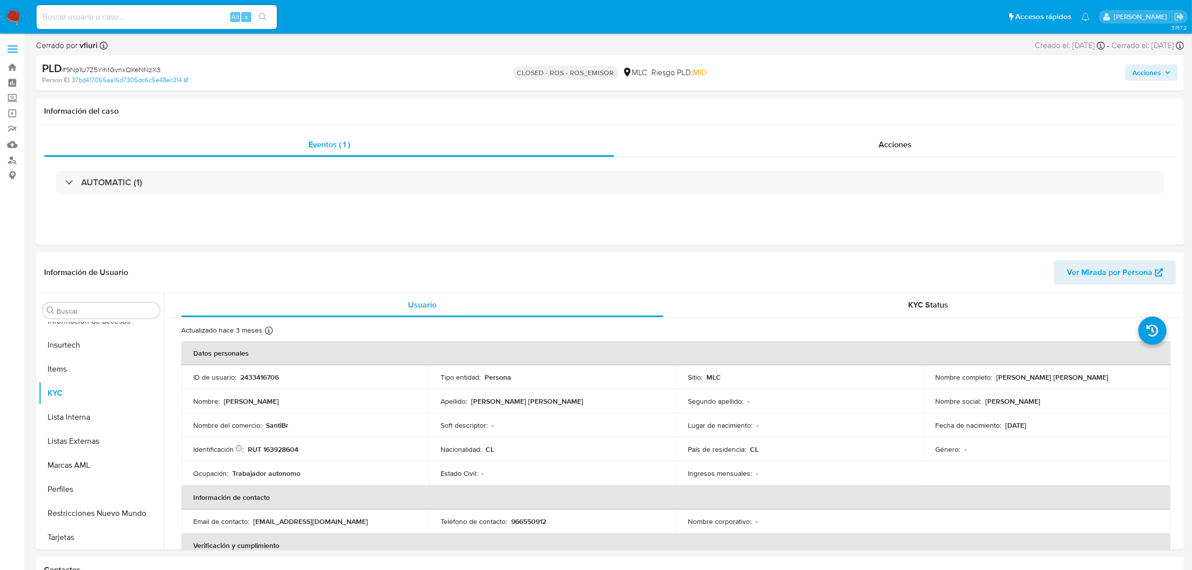
select select "10"
click at [8, 67] on link "Bandeja" at bounding box center [59, 68] width 119 height 16
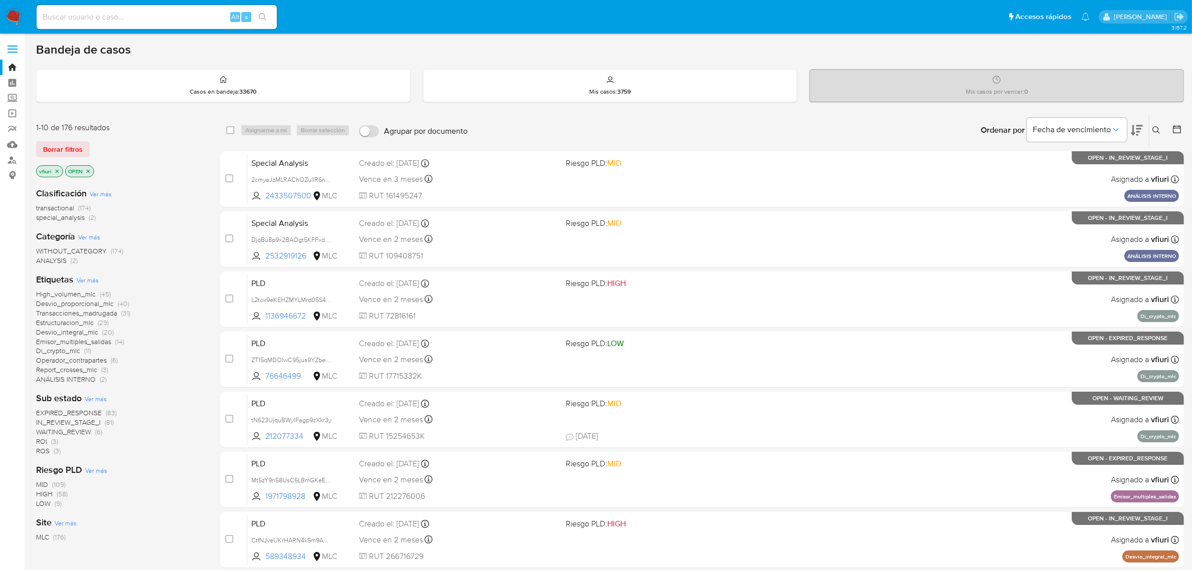
click at [1184, 134] on button at bounding box center [1178, 130] width 12 height 12
click at [1183, 131] on button at bounding box center [1178, 130] width 12 height 12
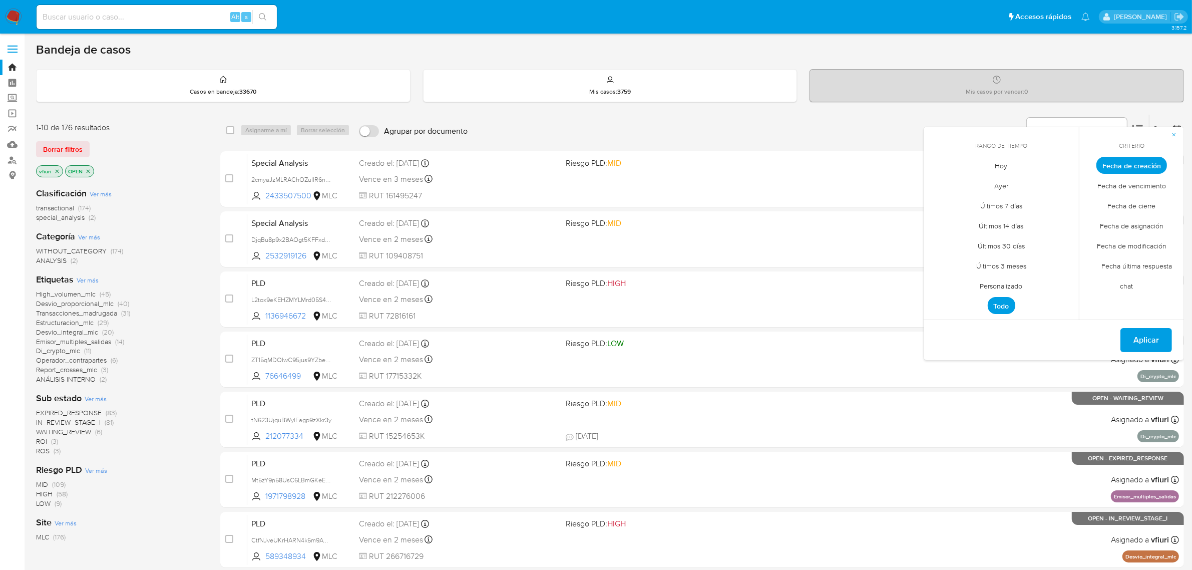
click at [982, 284] on span "Personalizado" at bounding box center [1001, 286] width 64 height 21
click at [941, 179] on icon "Mes anterior" at bounding box center [939, 184] width 12 height 12
click at [939, 181] on icon "Mes anterior" at bounding box center [938, 183] width 4 height 7
click at [937, 181] on icon "Mes anterior" at bounding box center [939, 184] width 12 height 12
click at [1002, 265] on button "12" at bounding box center [1001, 261] width 16 height 16
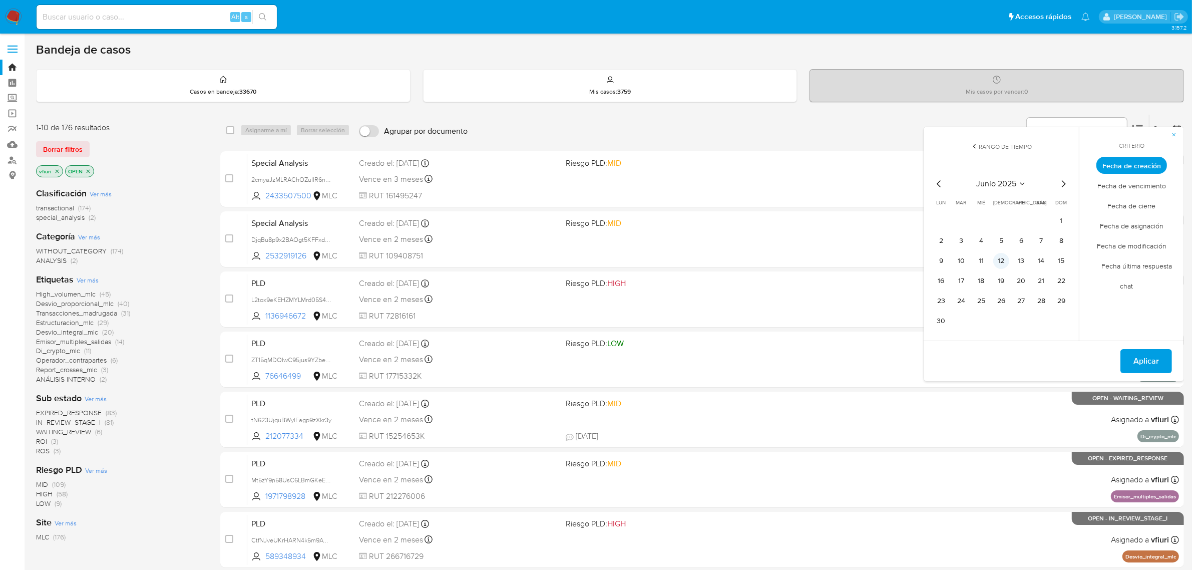
click at [1002, 265] on button "12" at bounding box center [1001, 261] width 16 height 16
click at [1141, 356] on span "Aplicar" at bounding box center [1146, 361] width 26 height 22
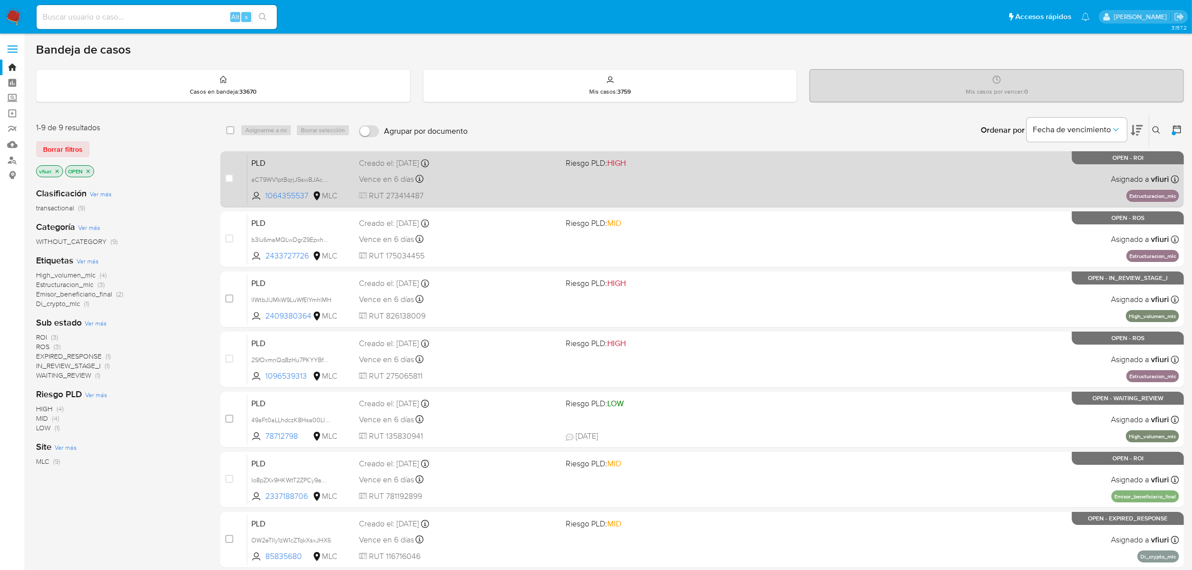
click at [743, 179] on div "PLD aCT9WV1ptBqrjJ5swBJAcOyQ 1064355537 MLC Riesgo PLD: HIGH Creado el: 12/06/2…" at bounding box center [712, 179] width 931 height 51
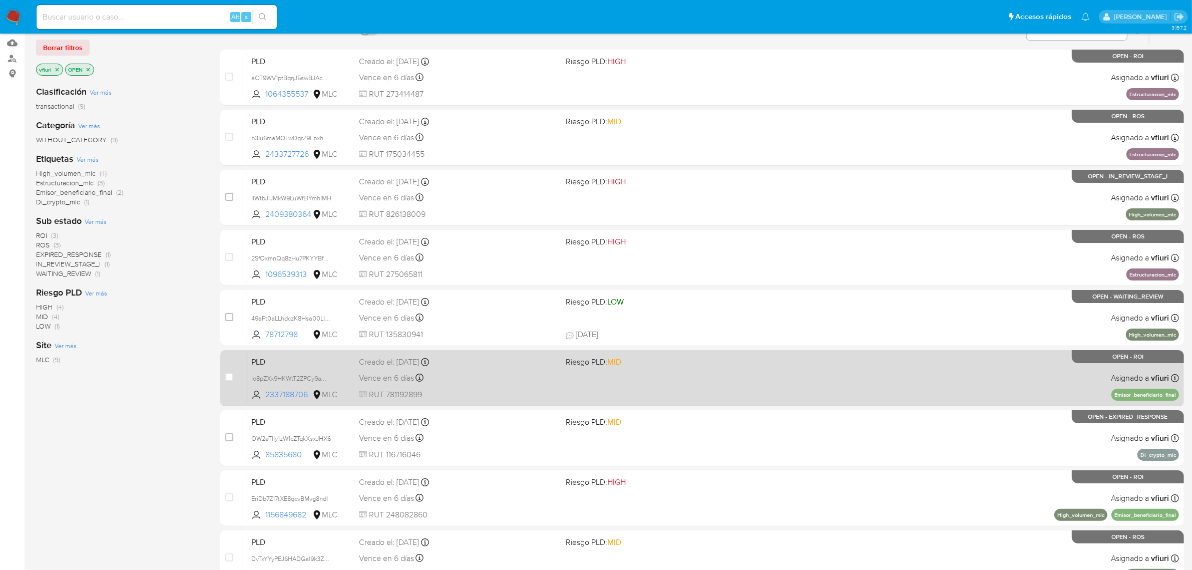
scroll to position [159, 0]
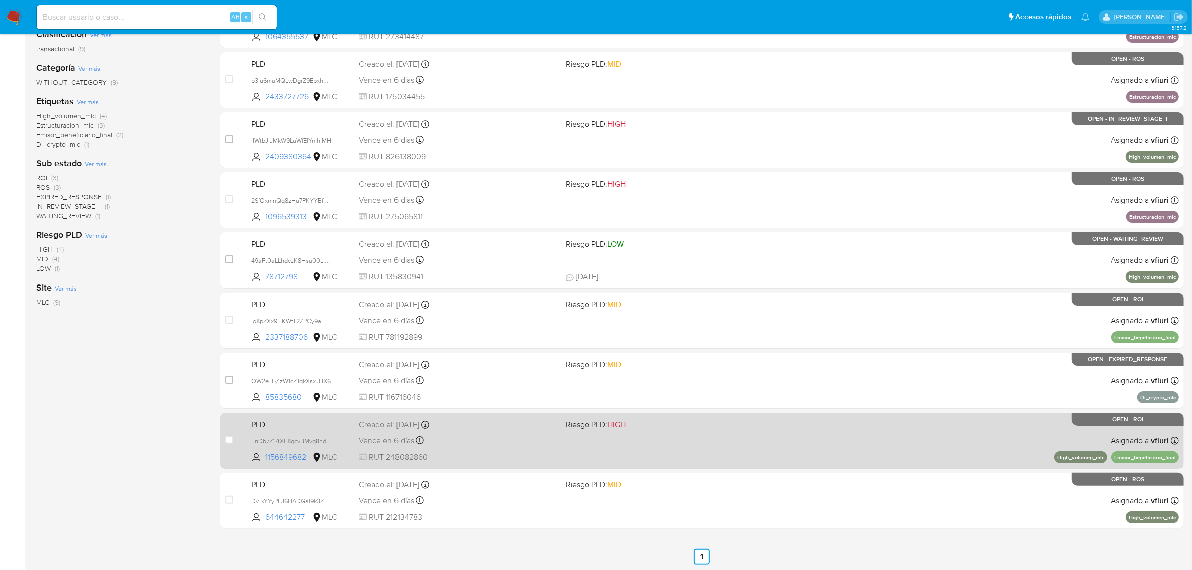
click at [885, 426] on div "PLD EriDb7Z17tXE8qcvBMvg8ndI 1156849682 MLC Riesgo PLD: HIGH Creado el: 12/06/2…" at bounding box center [712, 440] width 931 height 51
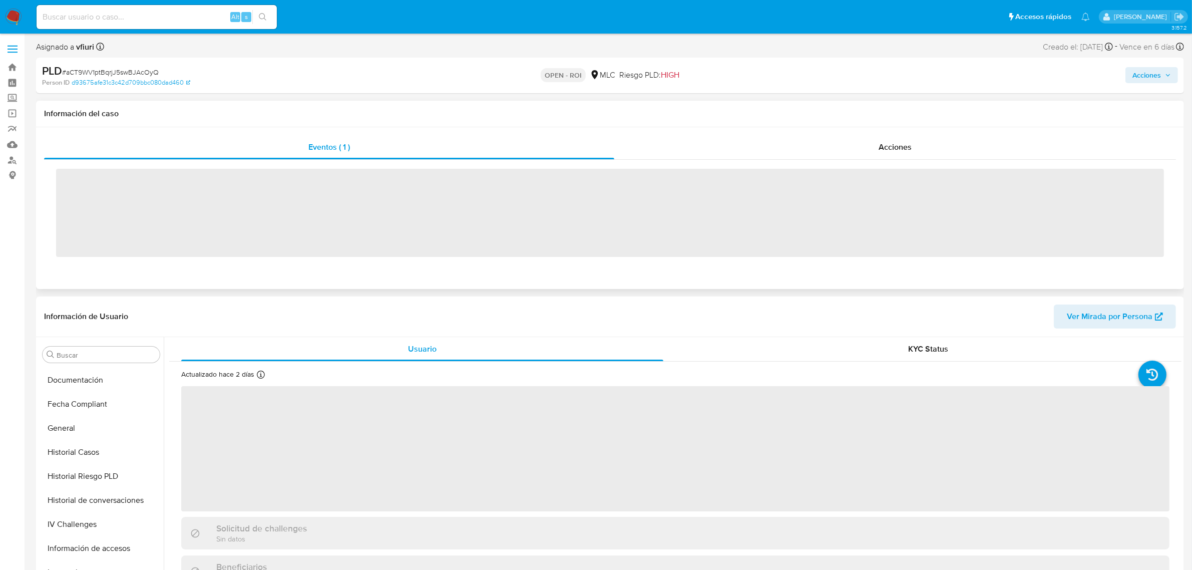
scroll to position [422, 0]
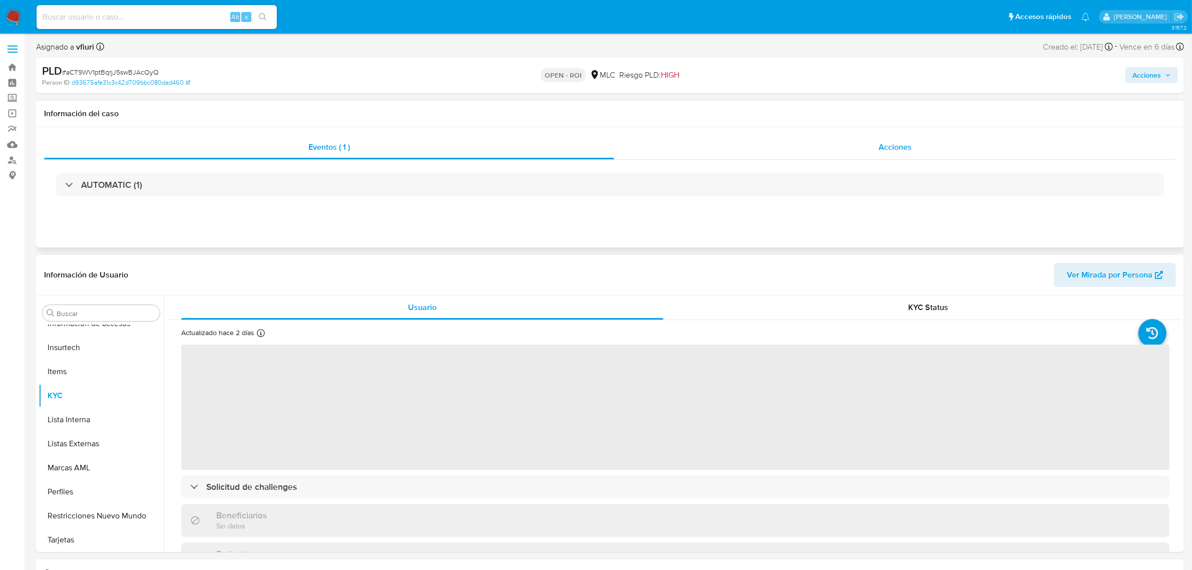
click at [856, 151] on div "Acciones" at bounding box center [895, 147] width 562 height 24
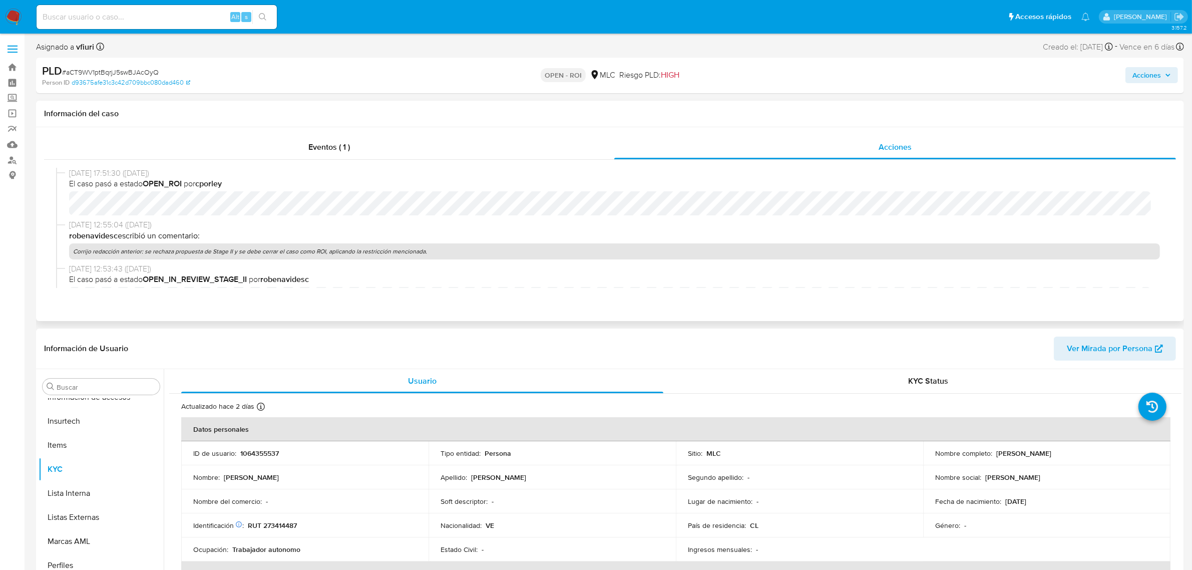
select select "10"
click at [358, 253] on p "Corrijo redacción anterior: se rechaza propuesta de Stage II y se debe cerrar e…" at bounding box center [614, 251] width 1090 height 16
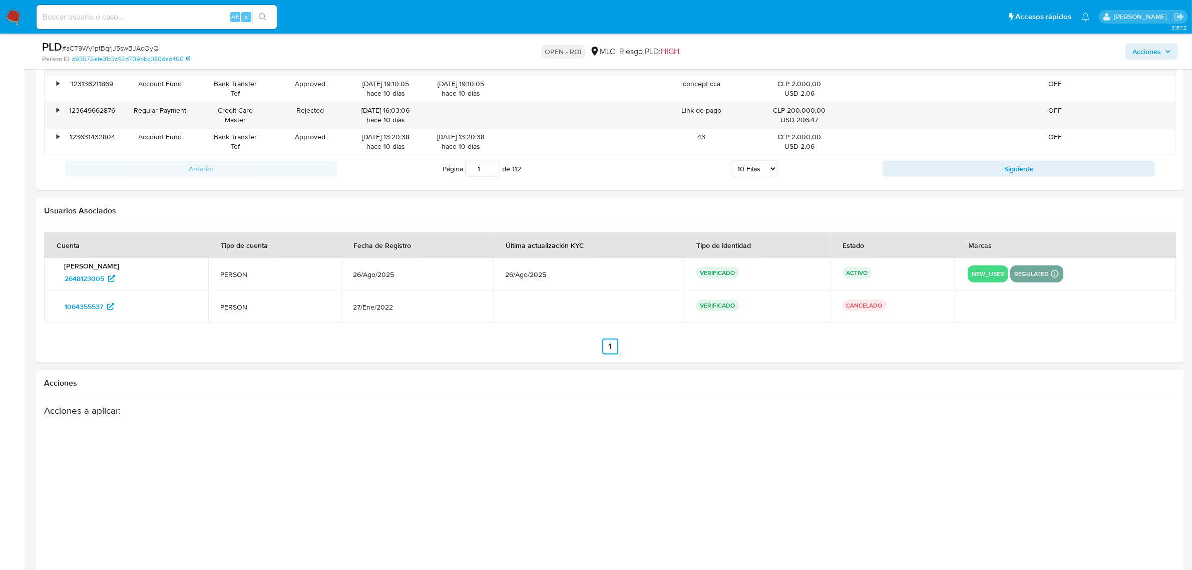
scroll to position [1504, 0]
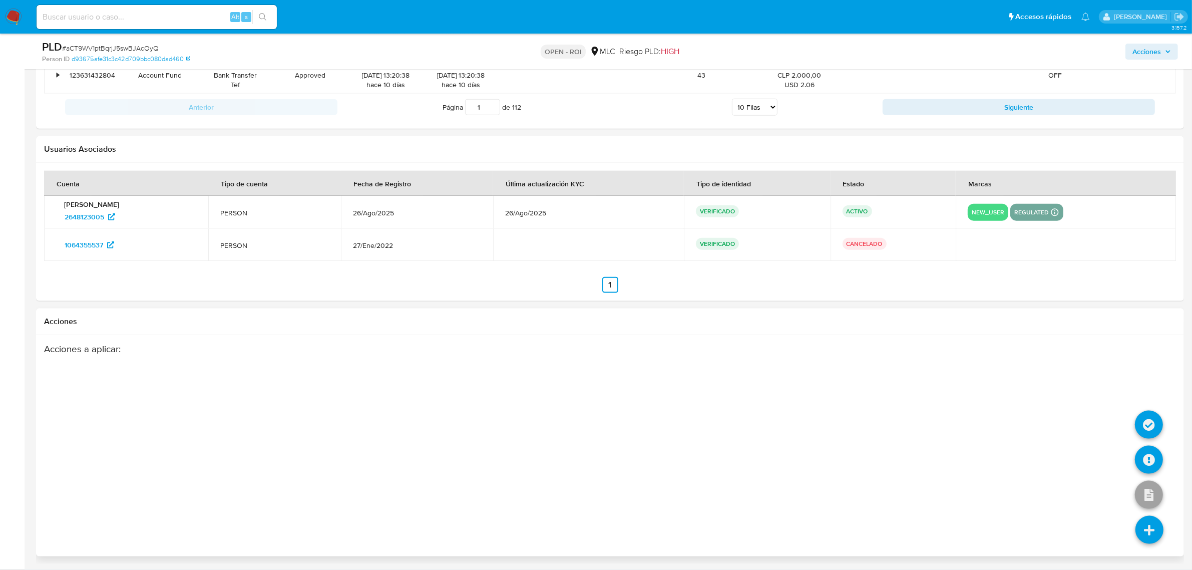
click at [1141, 526] on icon at bounding box center [1149, 529] width 28 height 28
click at [1149, 453] on icon at bounding box center [1149, 459] width 28 height 28
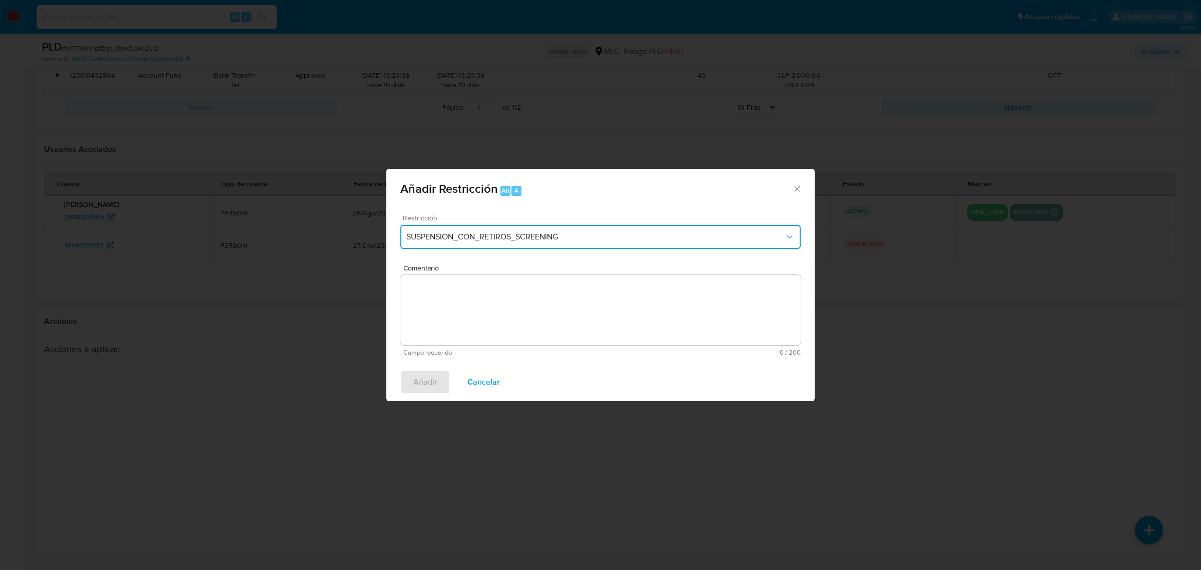
click at [530, 248] on button "SUSPENSION_CON_RETIROS_SCREENING" at bounding box center [600, 237] width 400 height 24
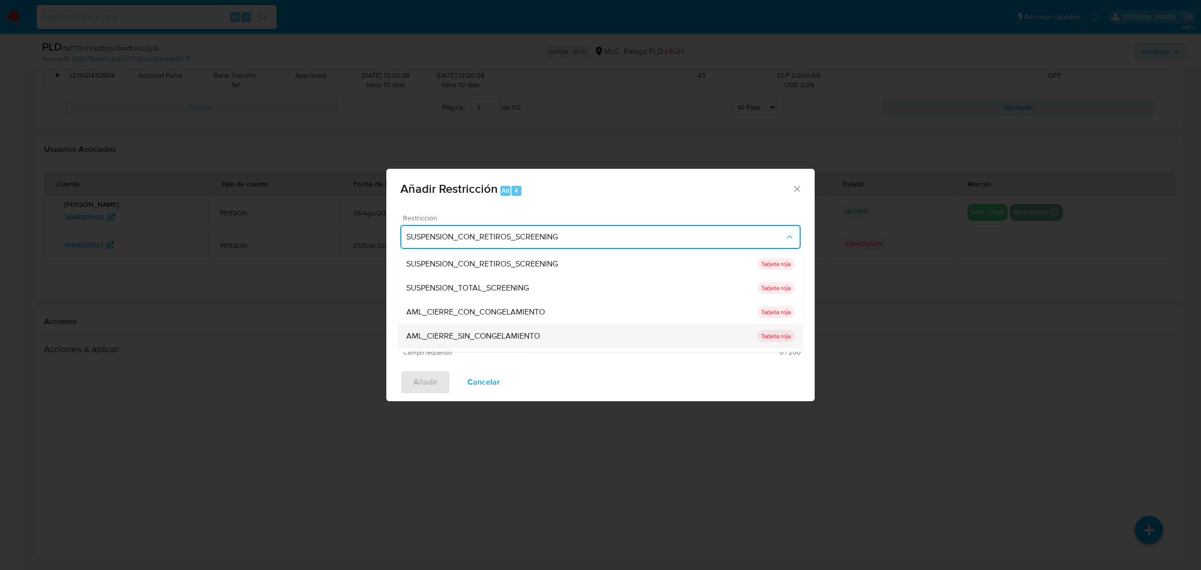
click at [506, 333] on span "AML_CIERRE_SIN_CONGELAMIENTO" at bounding box center [473, 335] width 134 height 10
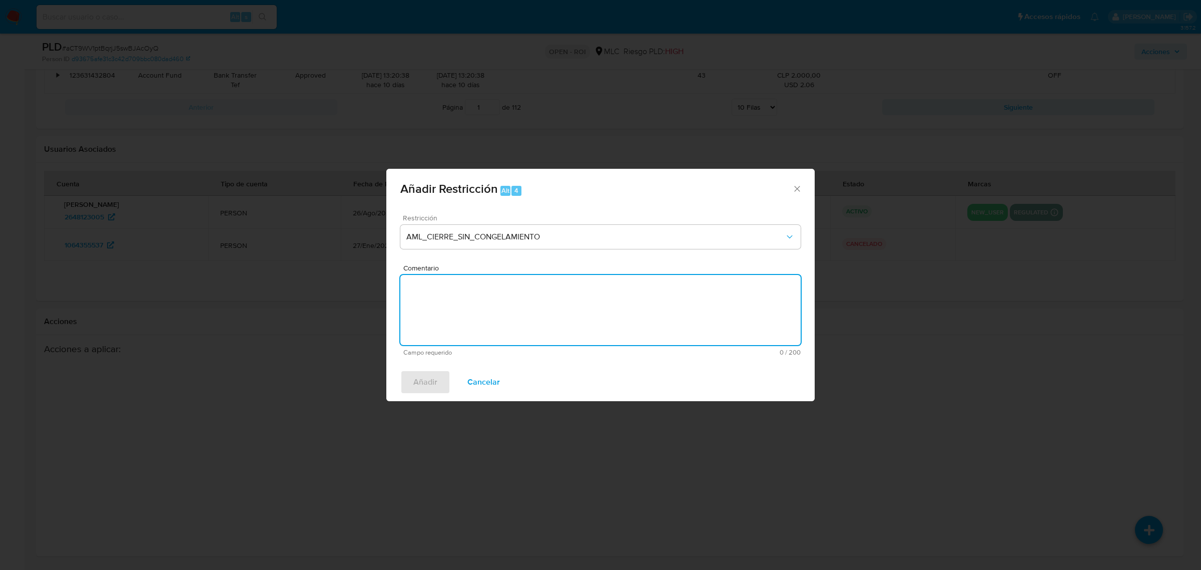
click at [499, 294] on textarea "Comentario" at bounding box center [600, 310] width 400 height 70
type textarea "Se aplica cierre de relacionamiento."
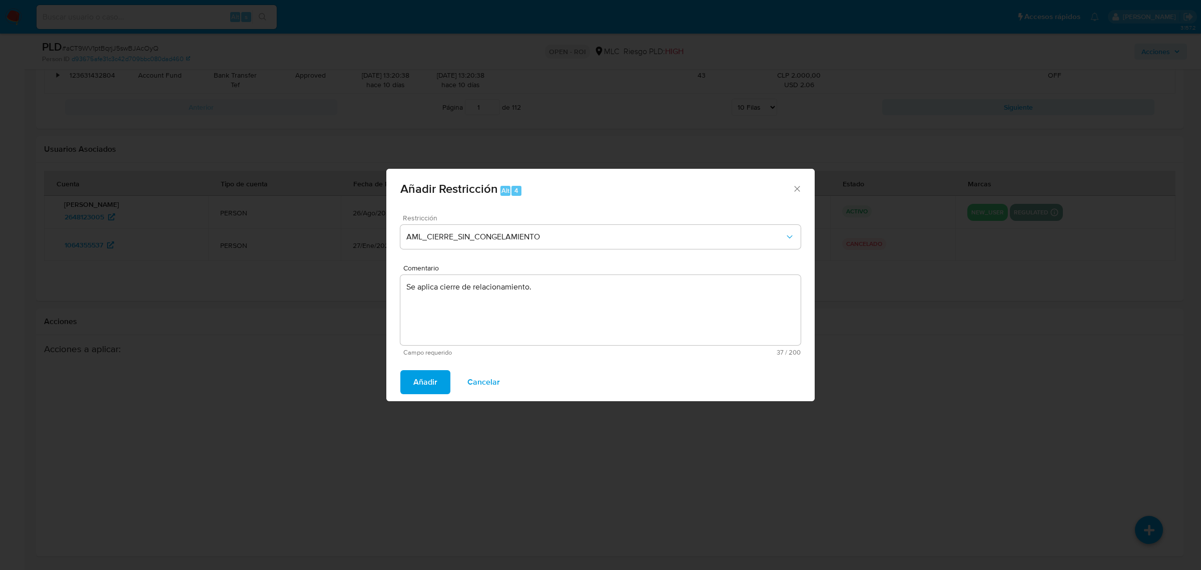
click at [421, 383] on span "Añadir" at bounding box center [425, 382] width 24 height 22
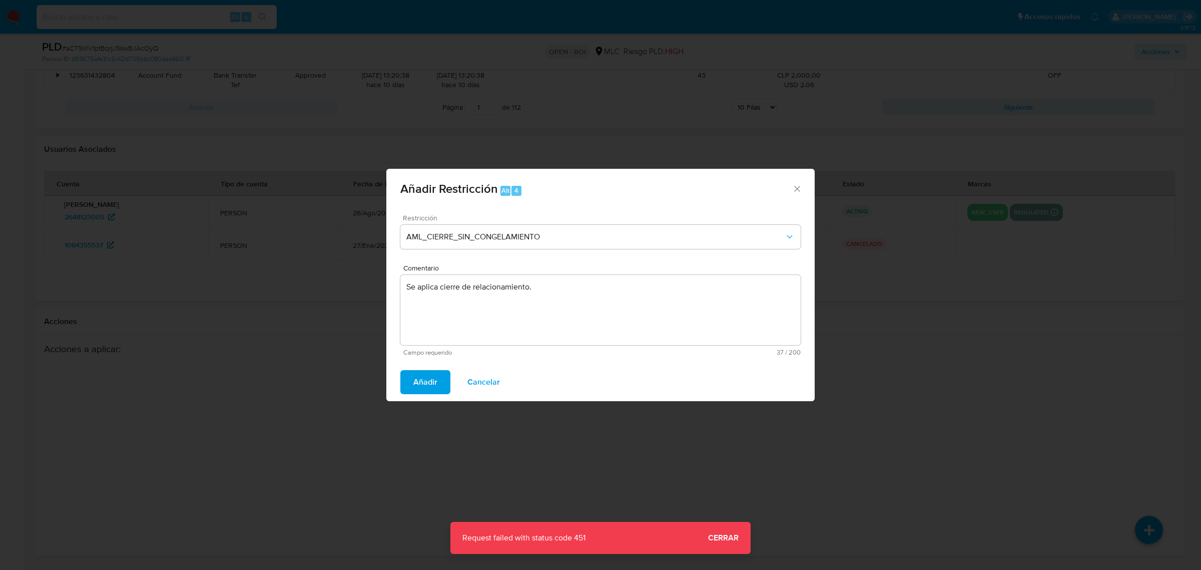
click at [765, 521] on div "Añadir Restricción Alt 4 Restricción AML_CIERRE_SIN_CONGELAMIENTO Comentario Se…" at bounding box center [600, 285] width 1201 height 570
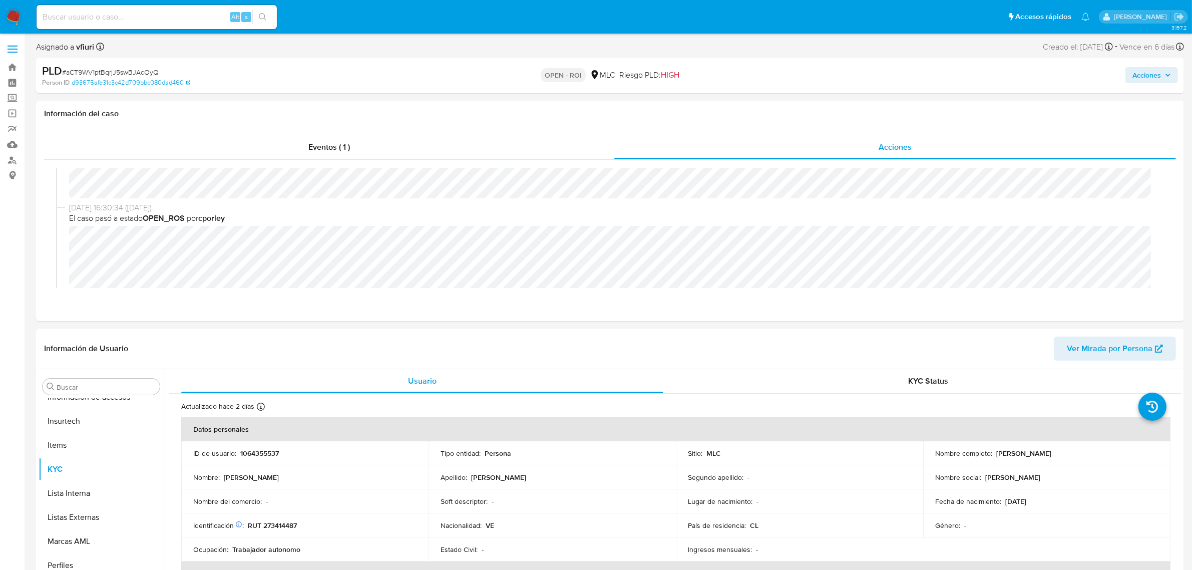
scroll to position [0, 0]
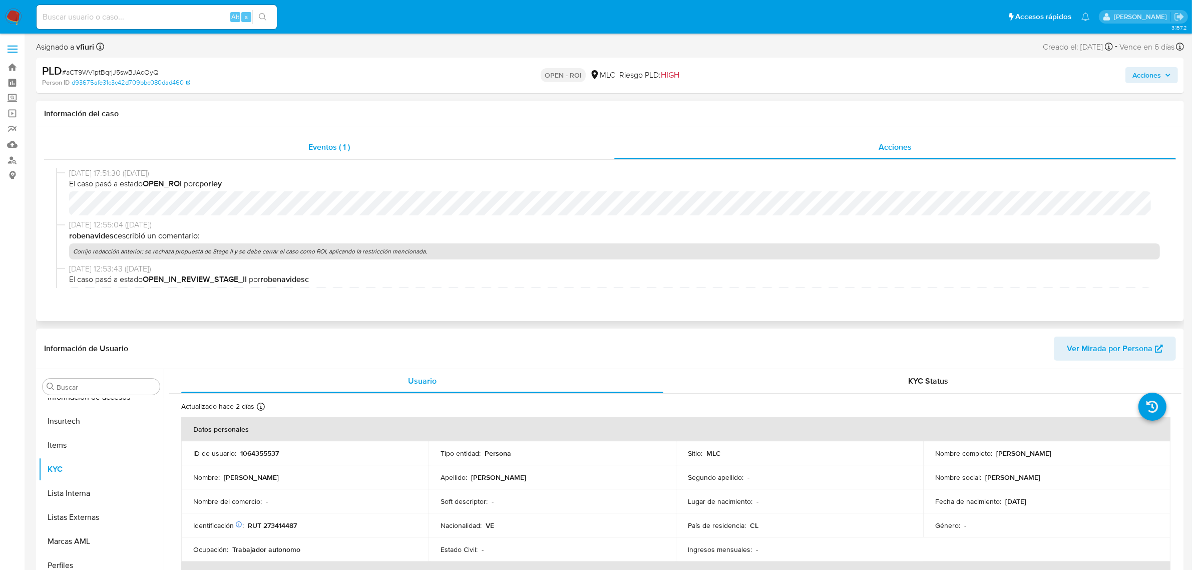
click at [317, 144] on span "Eventos ( 1 )" at bounding box center [329, 147] width 42 height 12
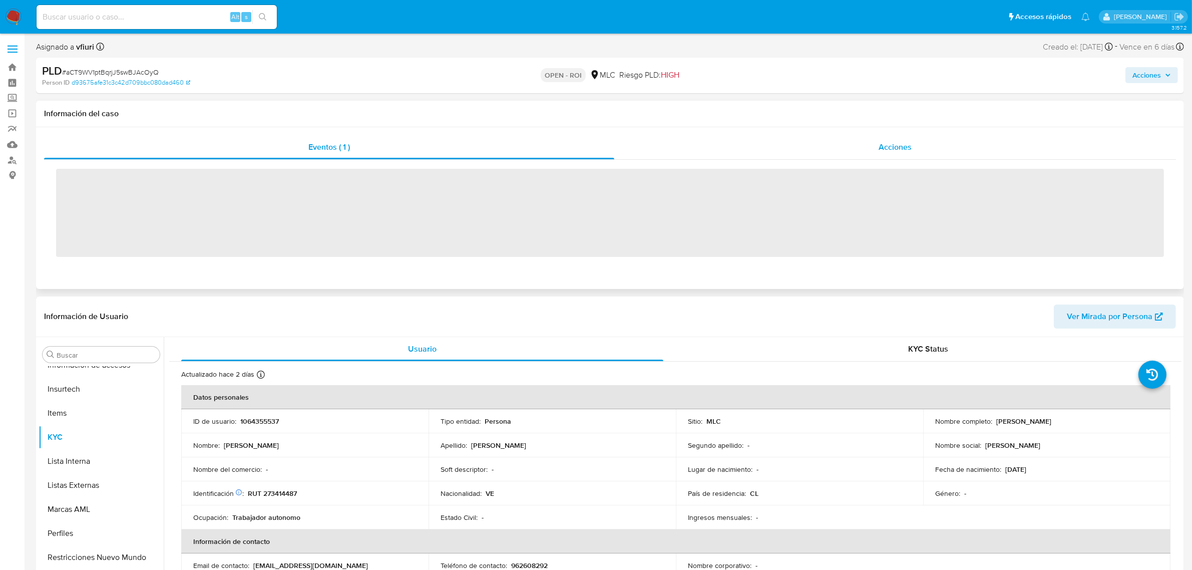
click at [846, 142] on div "Acciones" at bounding box center [895, 147] width 562 height 24
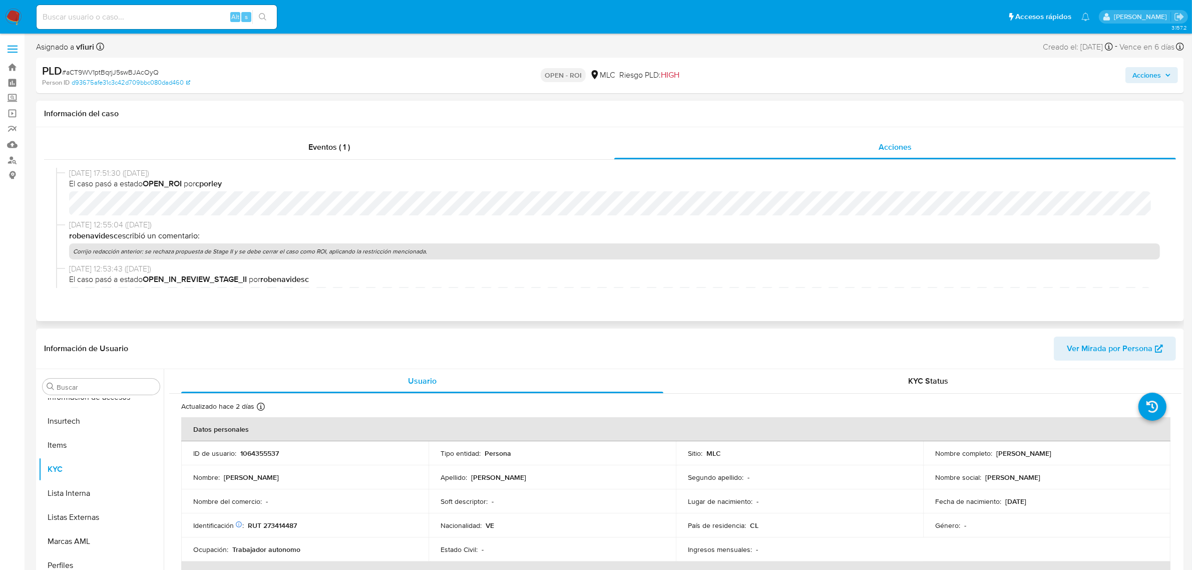
click at [138, 252] on p "Corrijo redacción anterior: se rechaza propuesta de Stage II y se debe cerrar e…" at bounding box center [614, 251] width 1090 height 16
drag, startPoint x: 138, startPoint y: 251, endPoint x: 400, endPoint y: 117, distance: 294.5
click at [554, 254] on p "Corrijo redacción anterior: se rechaza propuesta de Stage II y se debe cerrar e…" at bounding box center [614, 251] width 1090 height 16
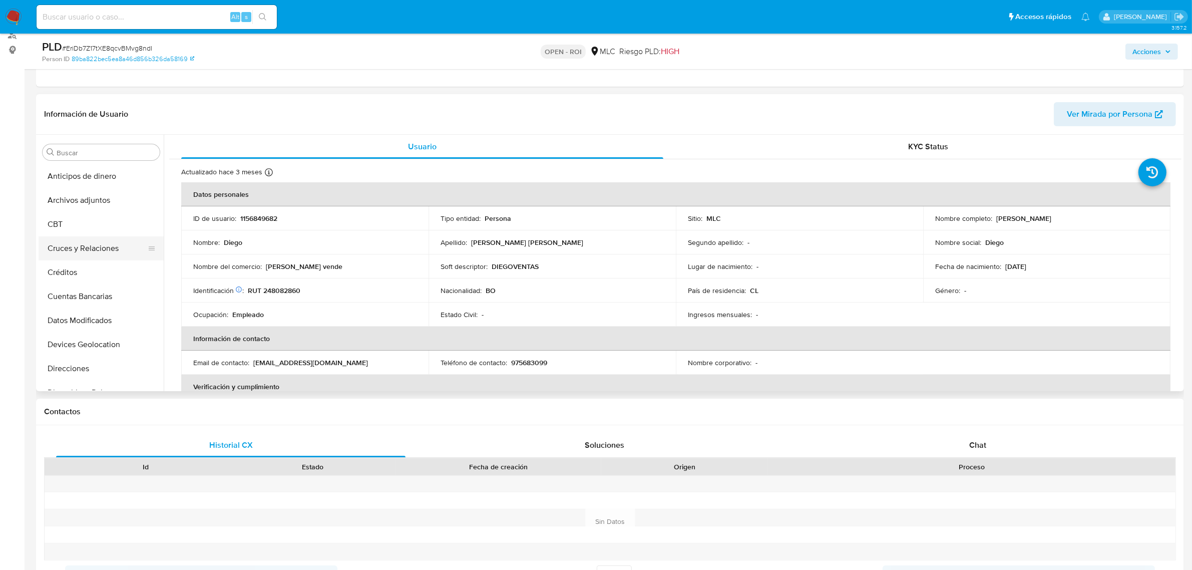
select select "10"
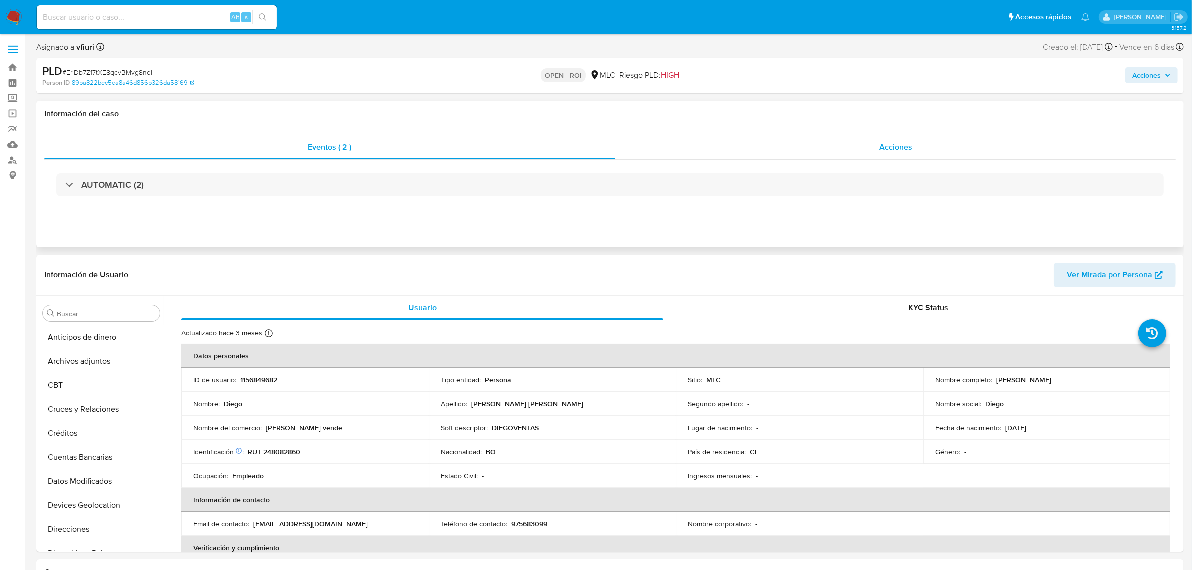
click at [892, 153] on span "Acciones" at bounding box center [895, 147] width 33 height 12
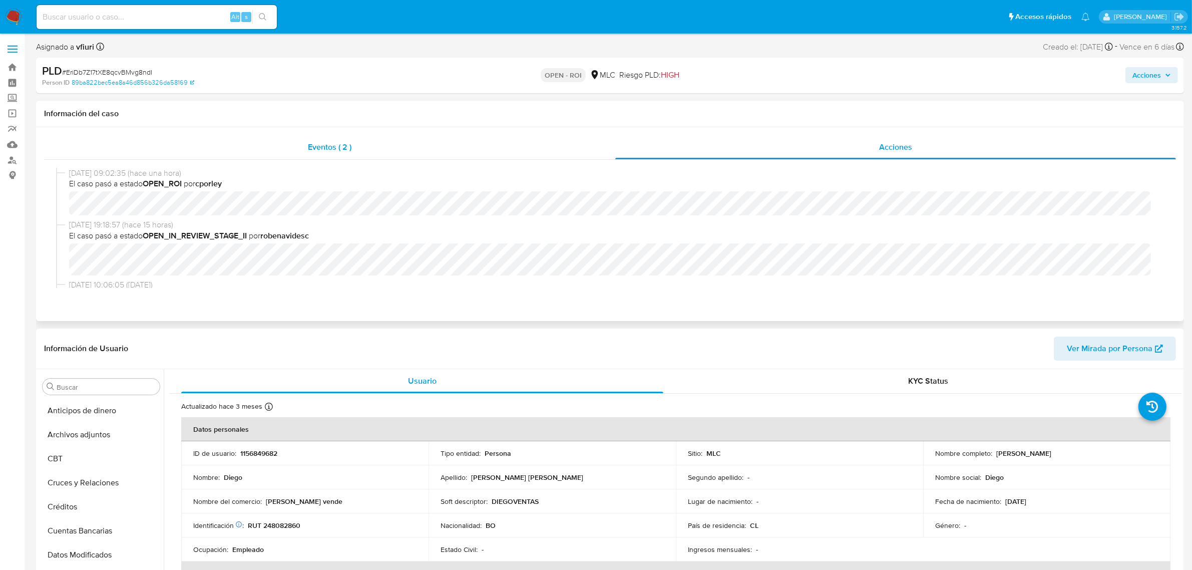
click at [319, 148] on span "Eventos ( 2 )" at bounding box center [330, 147] width 44 height 12
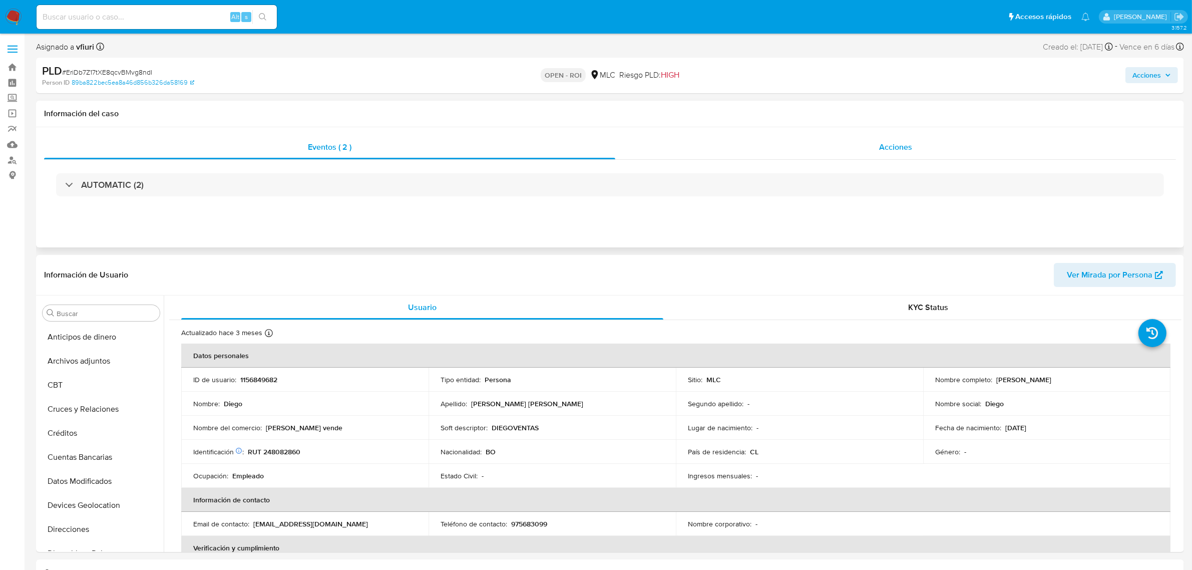
click at [915, 136] on div "Acciones" at bounding box center [895, 147] width 561 height 24
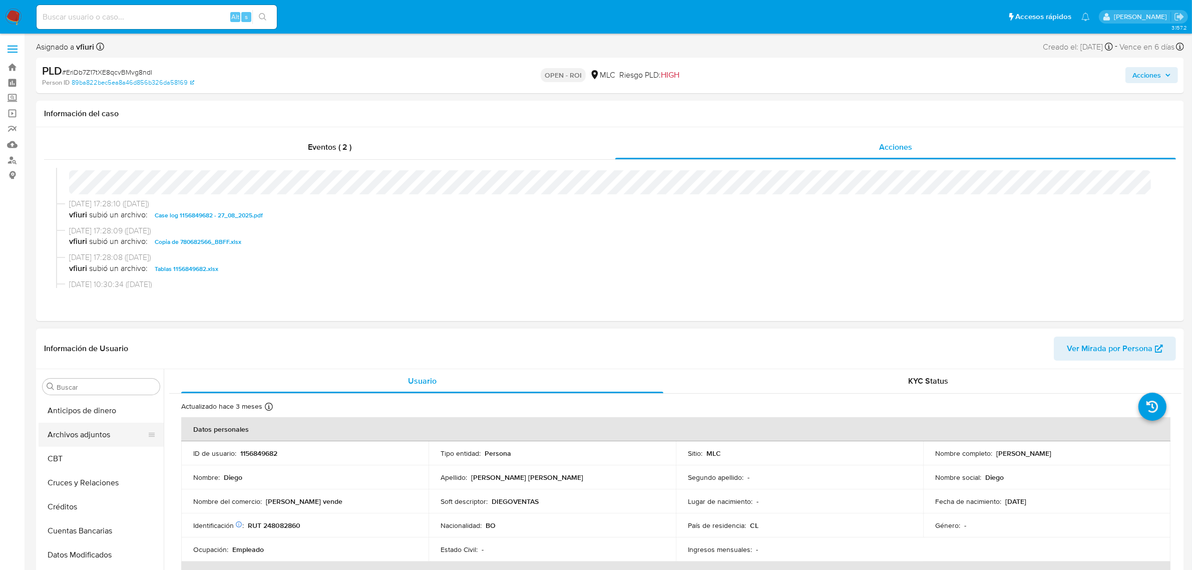
click at [75, 431] on button "Archivos adjuntos" at bounding box center [97, 434] width 117 height 24
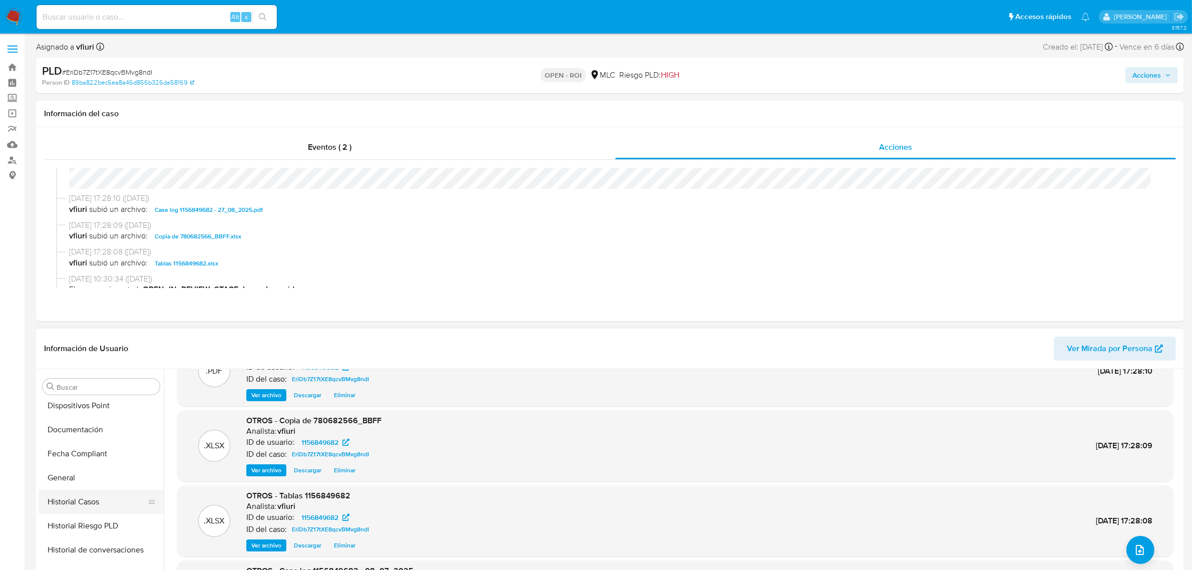
scroll to position [250, 0]
click at [59, 451] on button "General" at bounding box center [97, 448] width 117 height 24
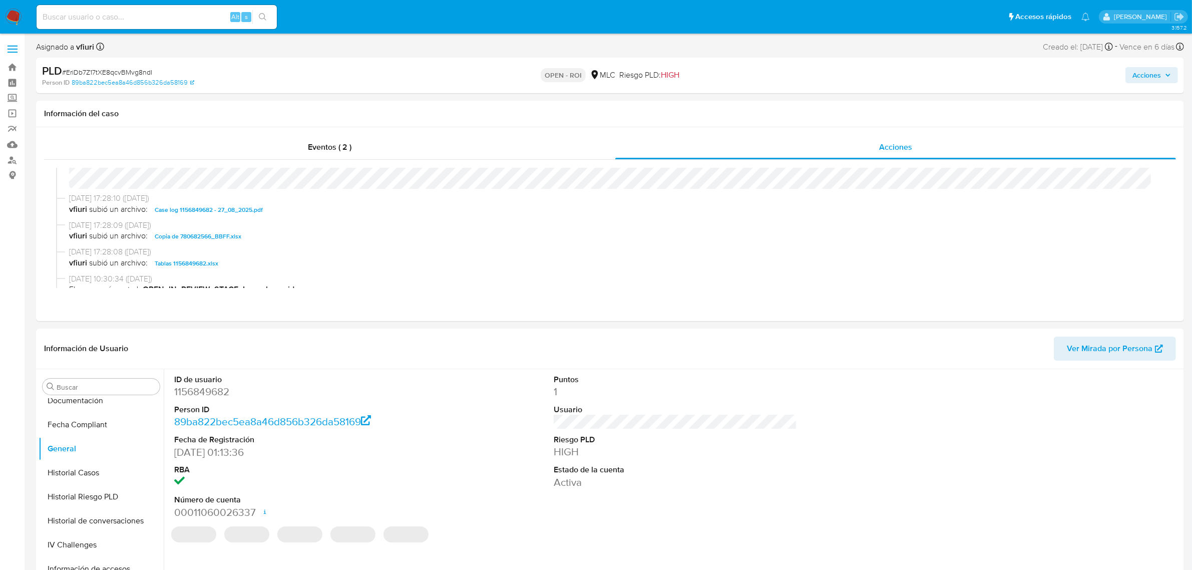
click at [223, 391] on dd "1156849682" at bounding box center [295, 391] width 243 height 14
copy dd "1156849682"
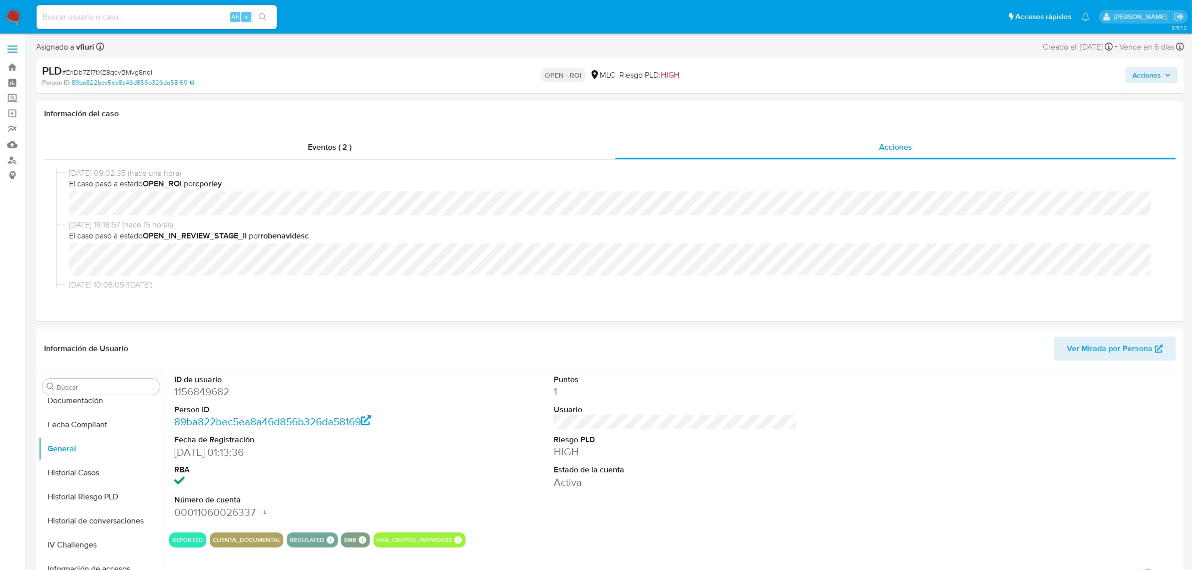
click at [1128, 78] on button "Acciones" at bounding box center [1151, 75] width 53 height 16
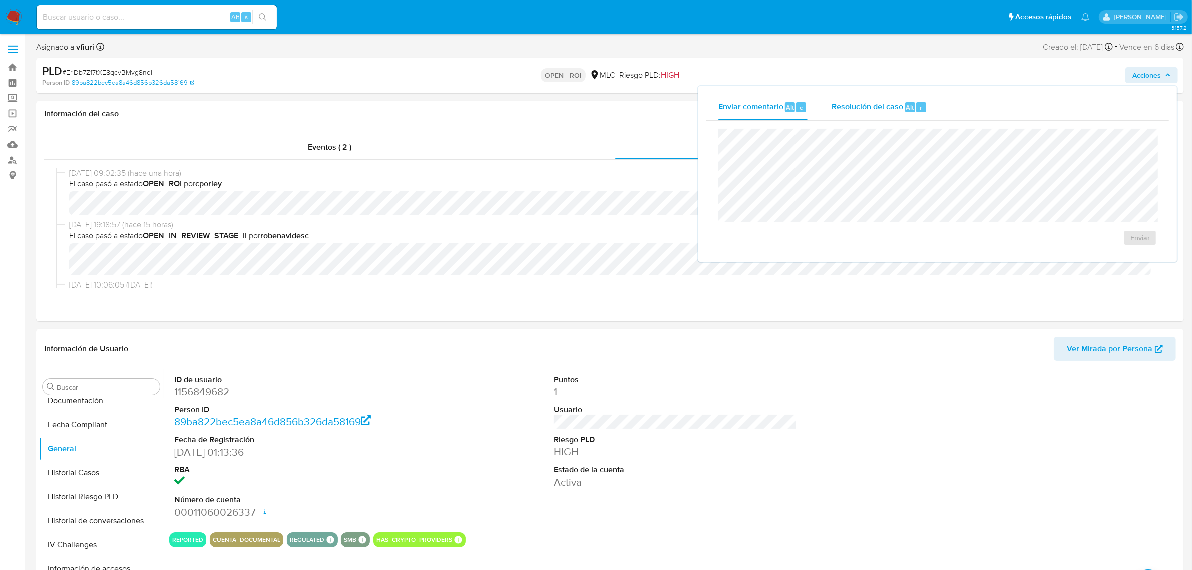
click at [911, 111] on span "Alt" at bounding box center [910, 108] width 8 height 10
click at [1127, 246] on span "ROI" at bounding box center [1110, 248] width 49 height 22
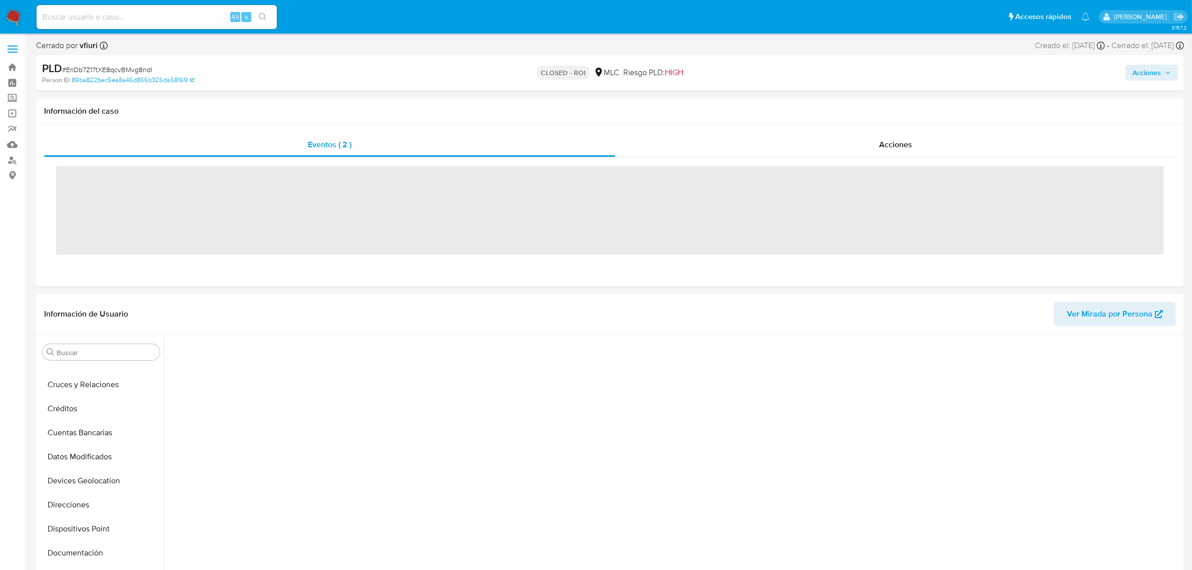
scroll to position [390, 0]
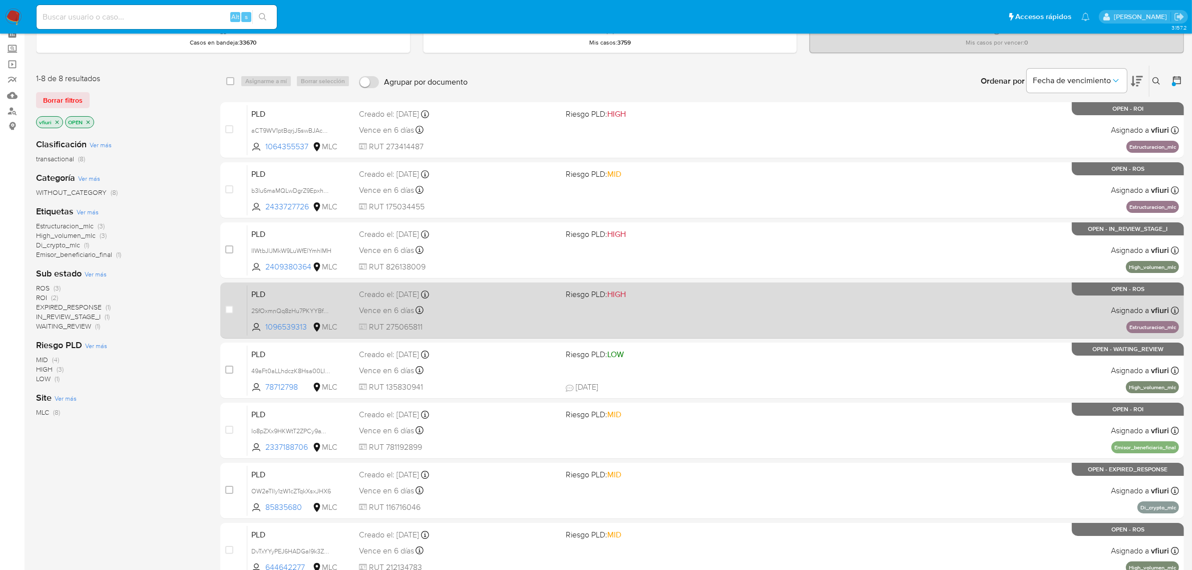
scroll to position [99, 0]
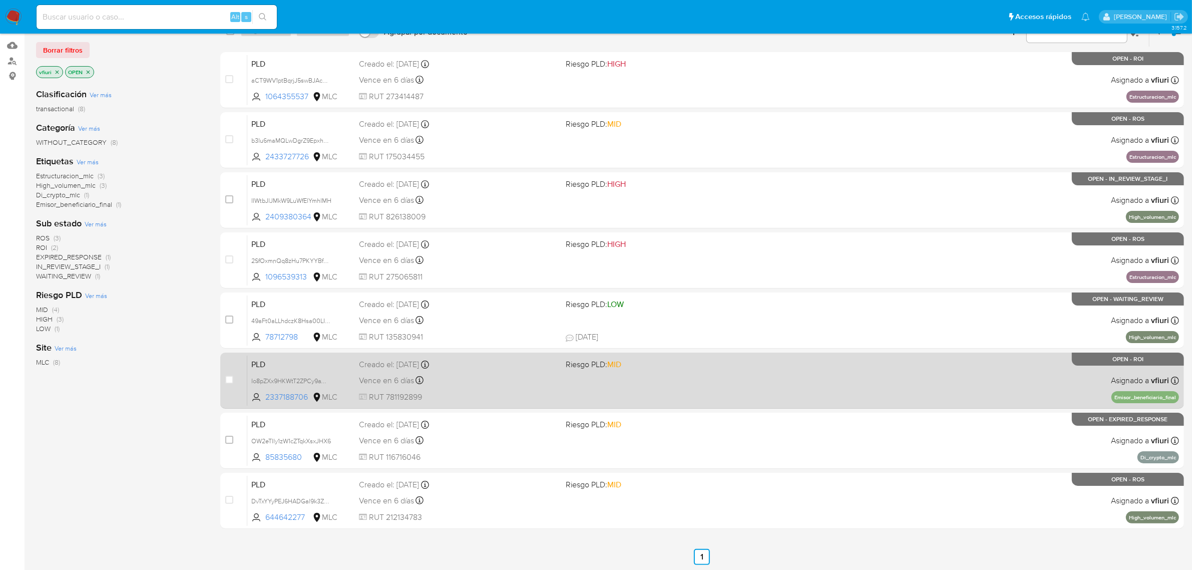
click at [847, 368] on div "PLD Io8pZXx9HKWtT2ZPCy9aW7YH 2337188706 MLC Riesgo PLD: MID Creado el: 12/06/20…" at bounding box center [712, 380] width 931 height 51
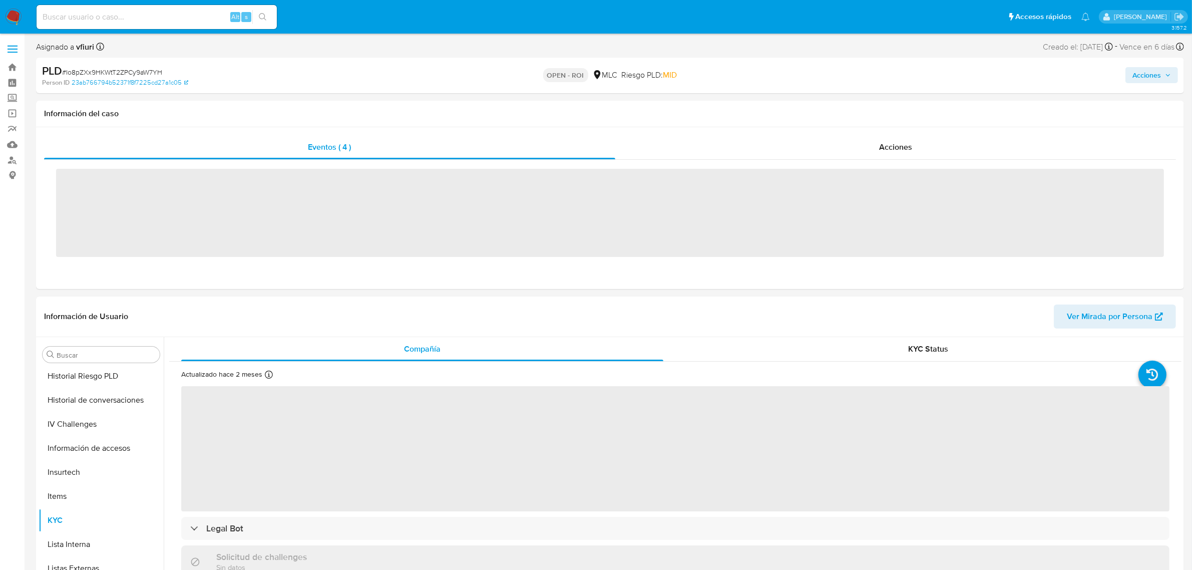
scroll to position [422, 0]
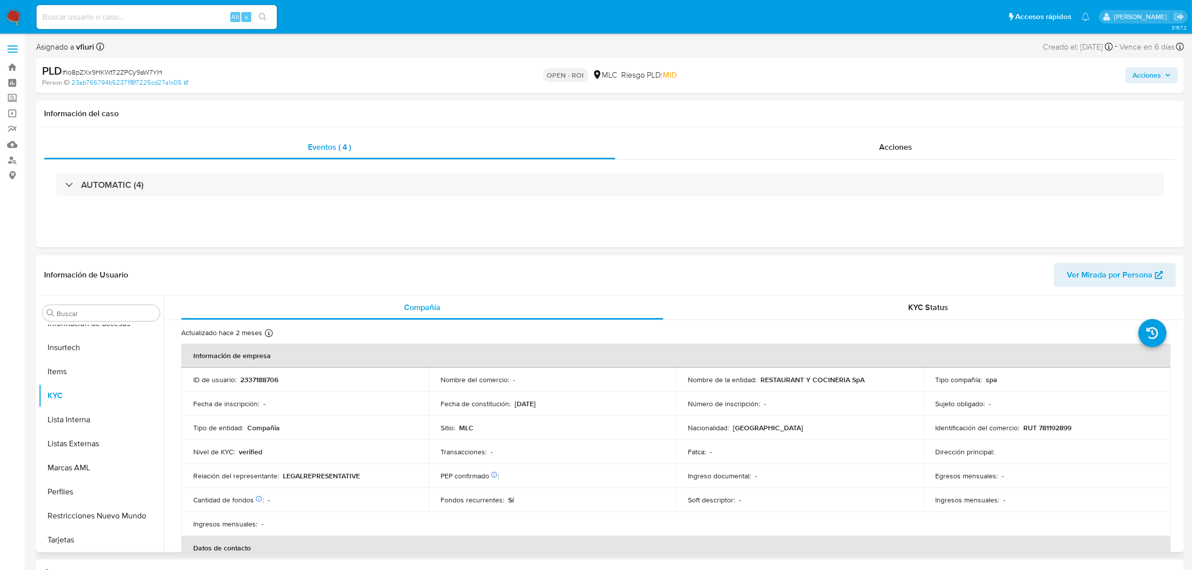
select select "10"
click at [898, 150] on span "Acciones" at bounding box center [895, 147] width 33 height 12
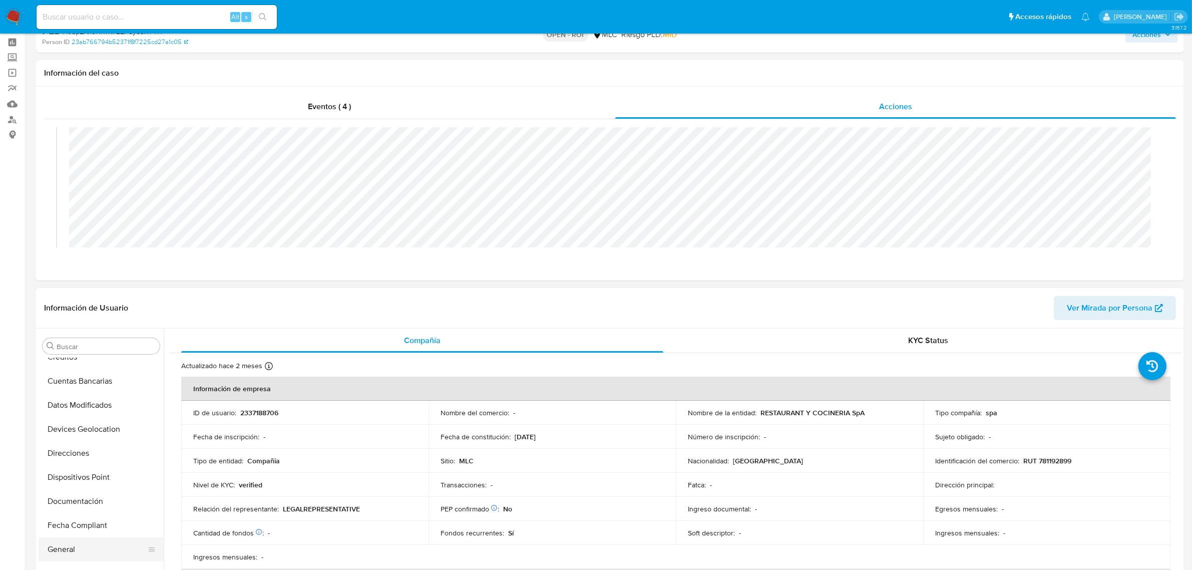
scroll to position [63, 0]
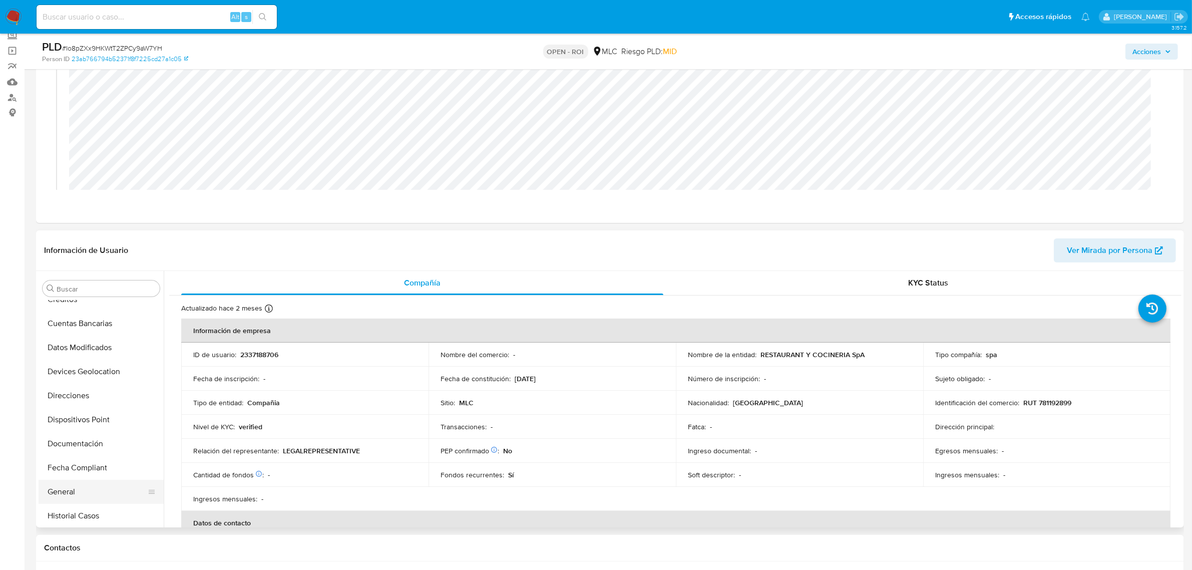
click at [64, 491] on button "General" at bounding box center [97, 491] width 117 height 24
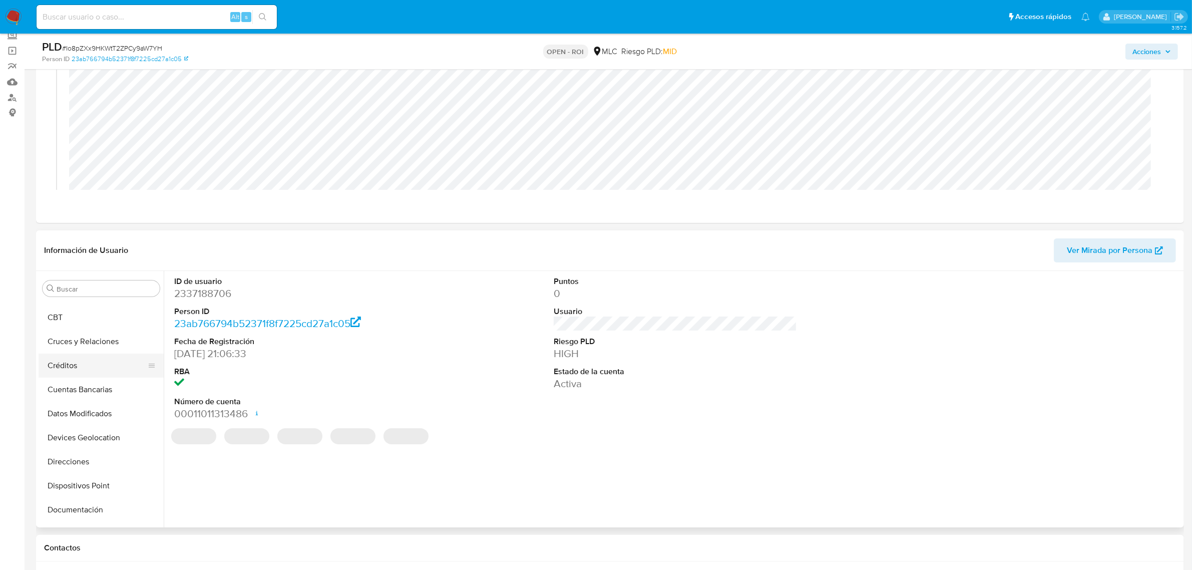
scroll to position [0, 0]
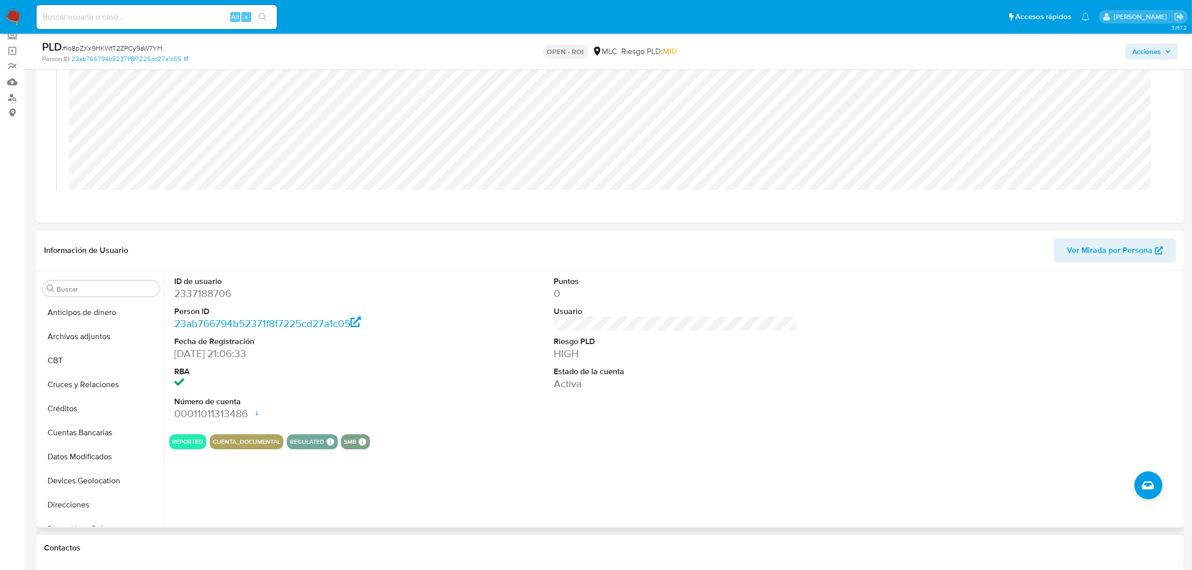
click at [220, 288] on dd "2337188706" at bounding box center [295, 293] width 243 height 14
copy dd "2337188706"
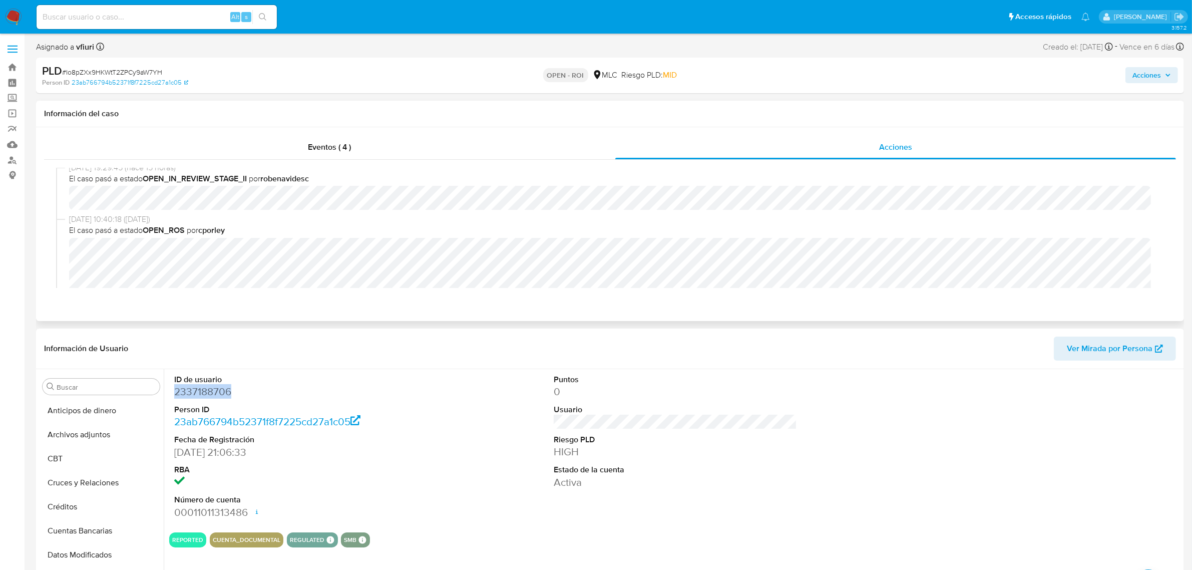
scroll to position [63, 0]
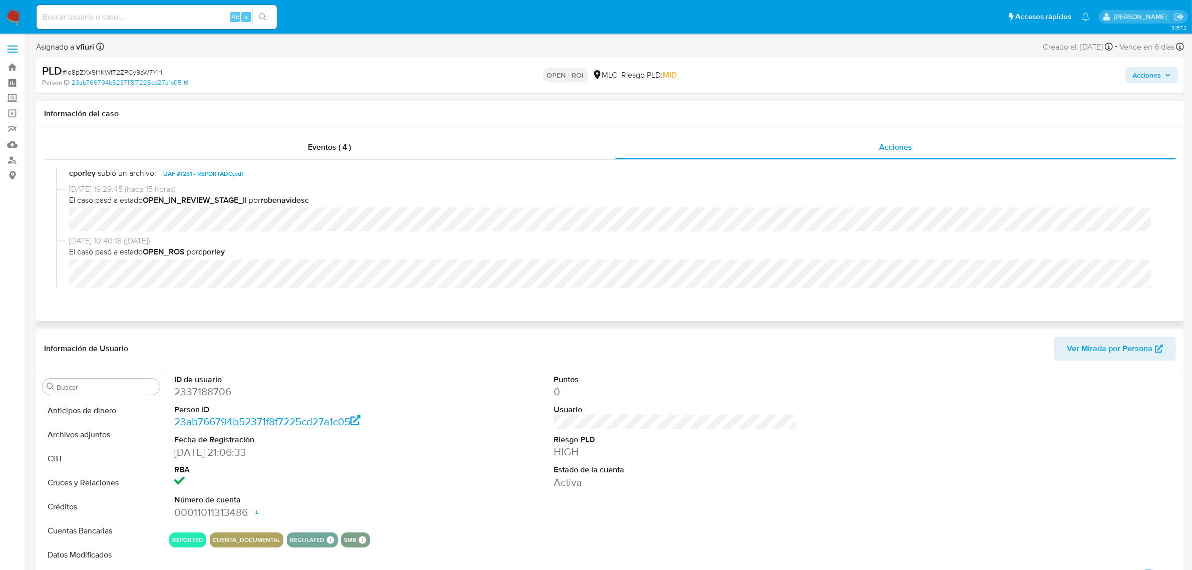
click at [58, 225] on div "03/09/2025 19:29:45 (hace 15 horas) El caso pasó a estado OPEN_IN_REVIEW_STAGE_…" at bounding box center [609, 210] width 1107 height 52
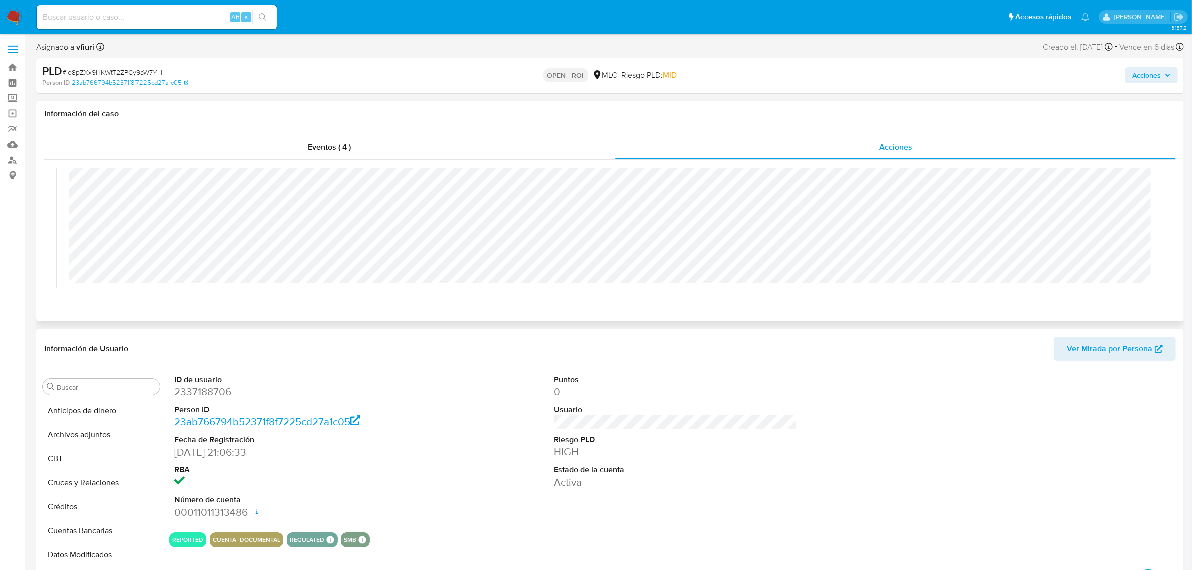
scroll to position [313, 0]
drag, startPoint x: 1175, startPoint y: 84, endPoint x: 1168, endPoint y: 81, distance: 8.1
click at [1176, 84] on div "Acciones" at bounding box center [990, 76] width 376 height 24
click at [1154, 74] on span "Acciones" at bounding box center [1146, 75] width 29 height 16
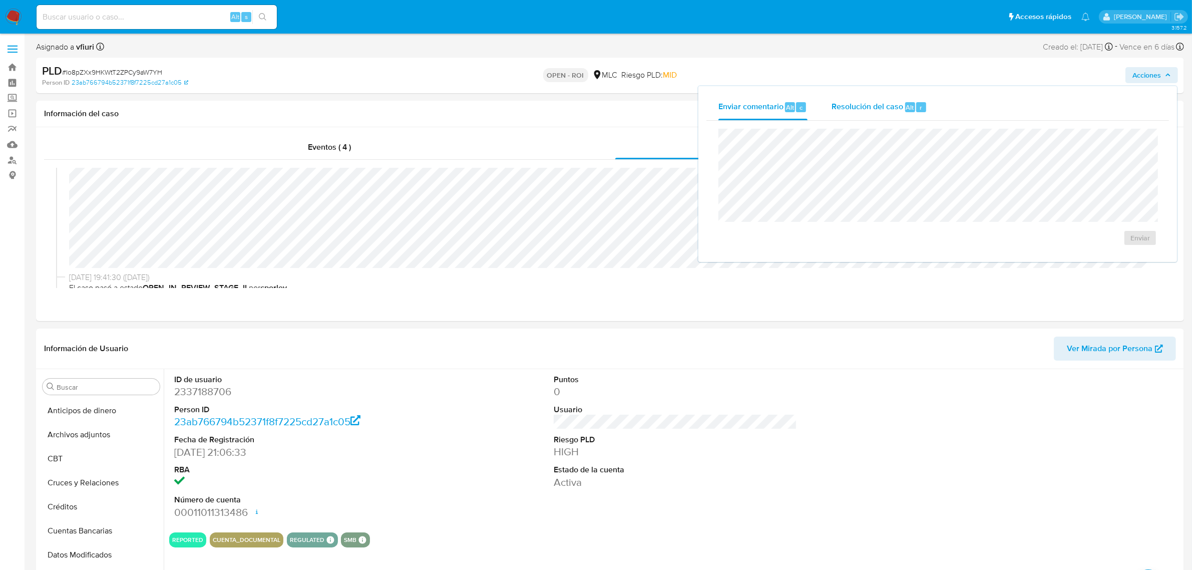
click at [921, 109] on div "r" at bounding box center [921, 107] width 10 height 10
click at [1110, 245] on span "ROI" at bounding box center [1110, 248] width 49 height 22
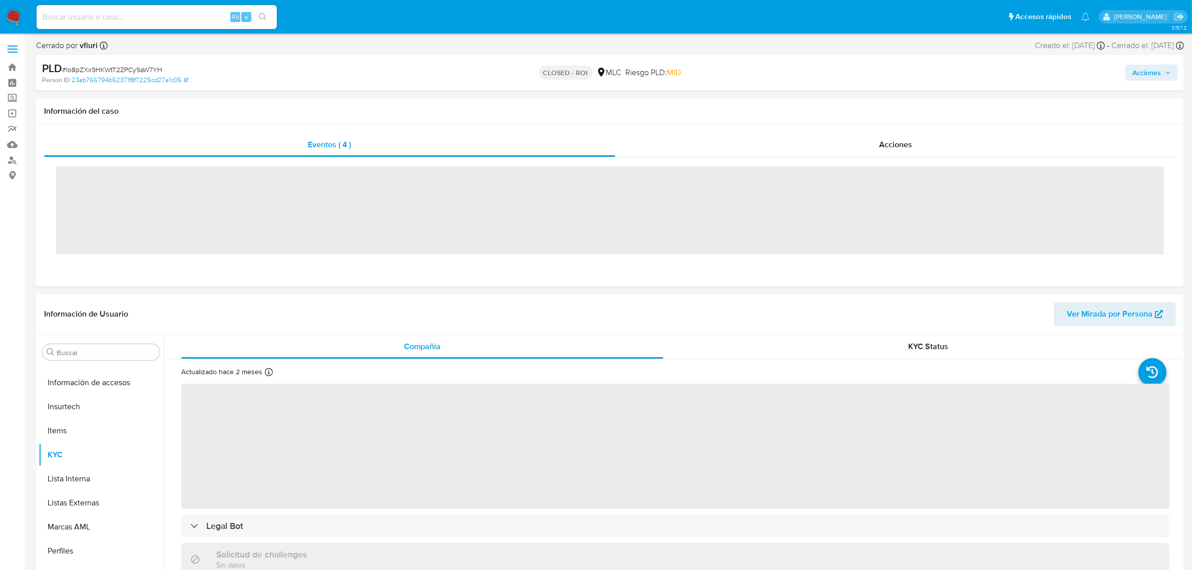
scroll to position [422, 0]
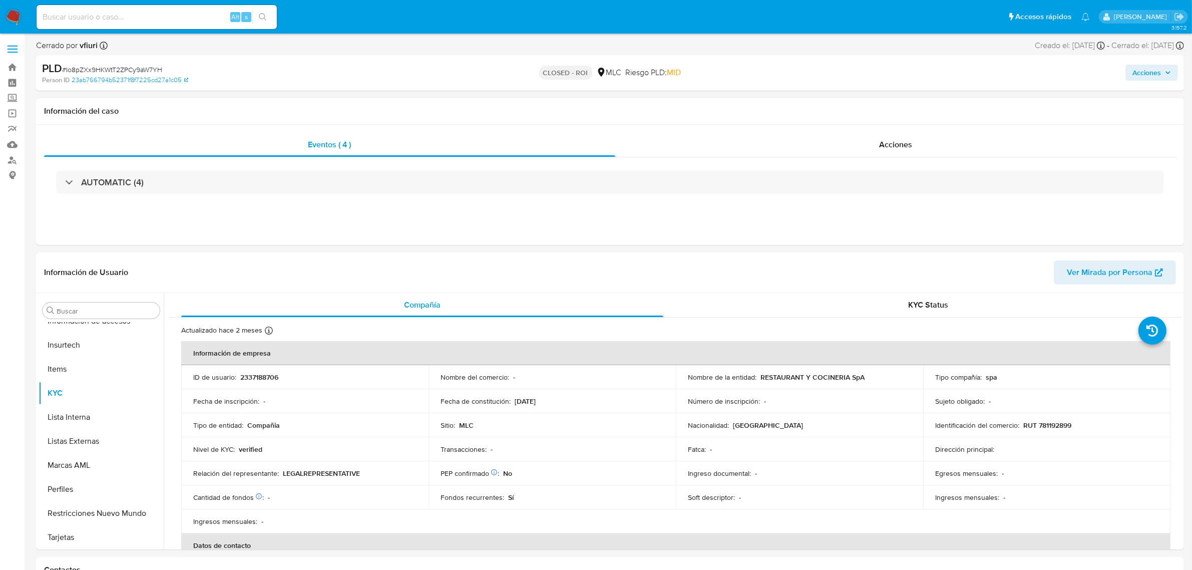
select select "10"
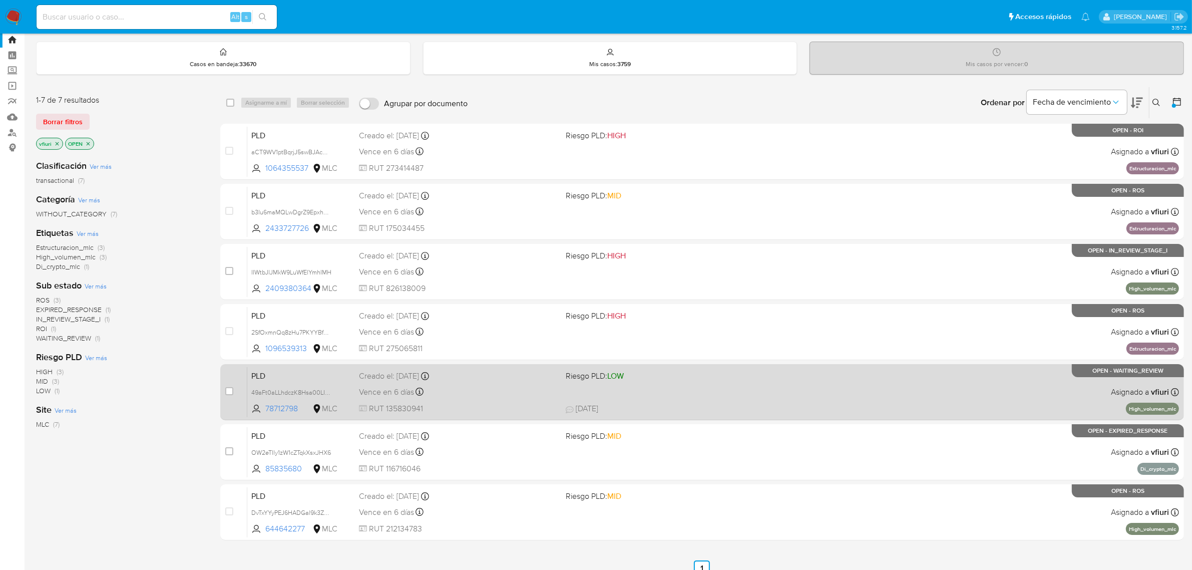
scroll to position [39, 0]
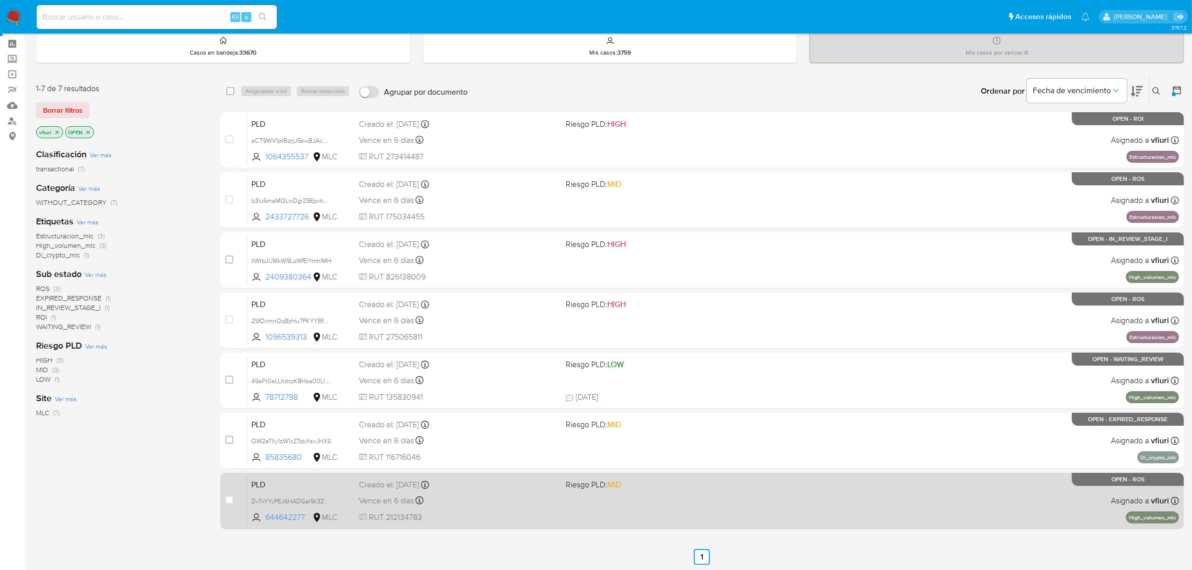
click at [694, 503] on div "PLD DvTxYYyPEJ6HADGal9k3Z5AD 644642277 MLC Riesgo PLD: MID Creado el: 12/06/202…" at bounding box center [712, 500] width 931 height 51
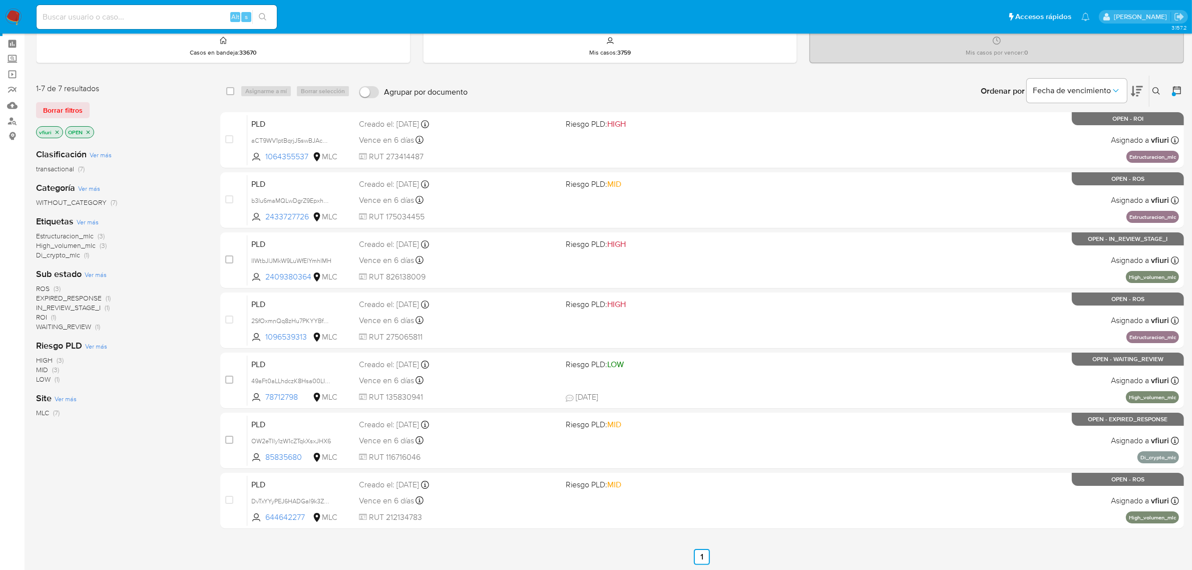
click at [55, 133] on icon "close-filter" at bounding box center [57, 132] width 6 height 6
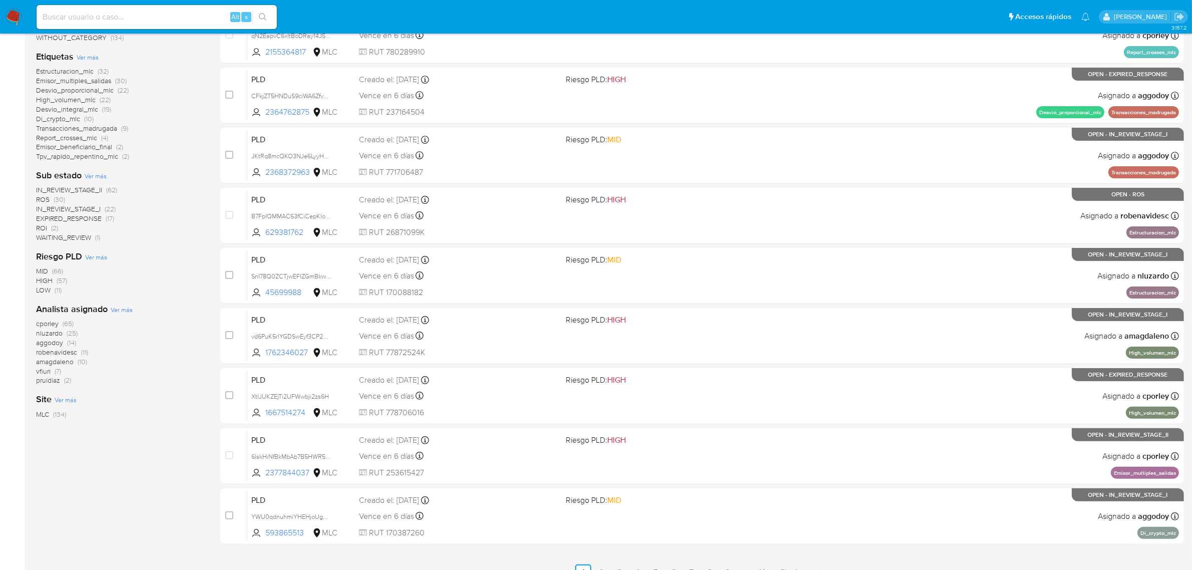
scroll to position [219, 0]
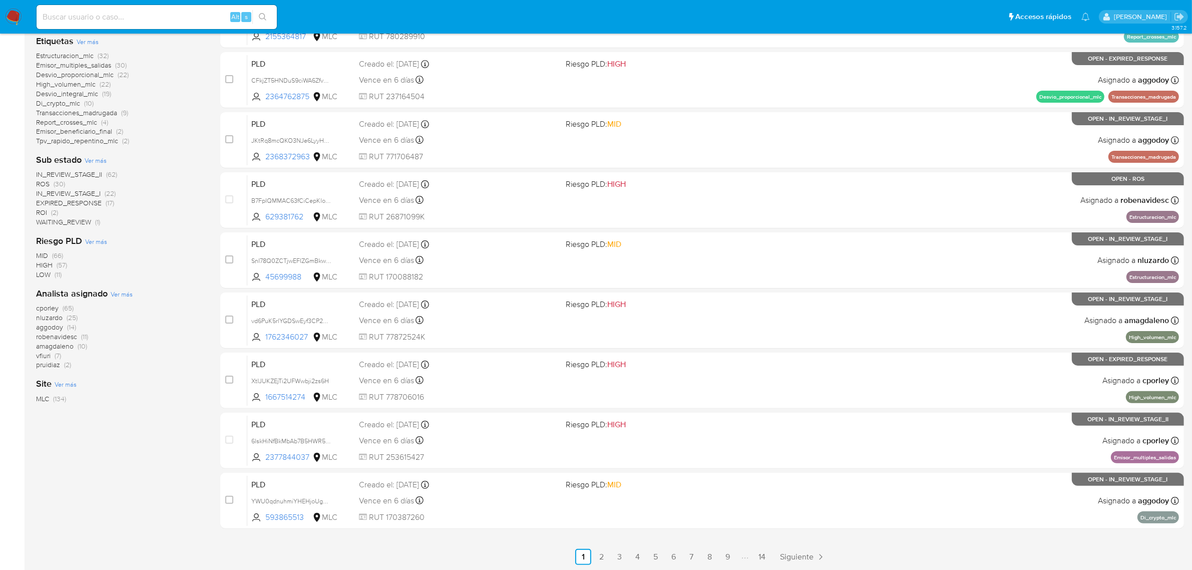
click at [46, 316] on span "nluzardo" at bounding box center [49, 317] width 27 height 10
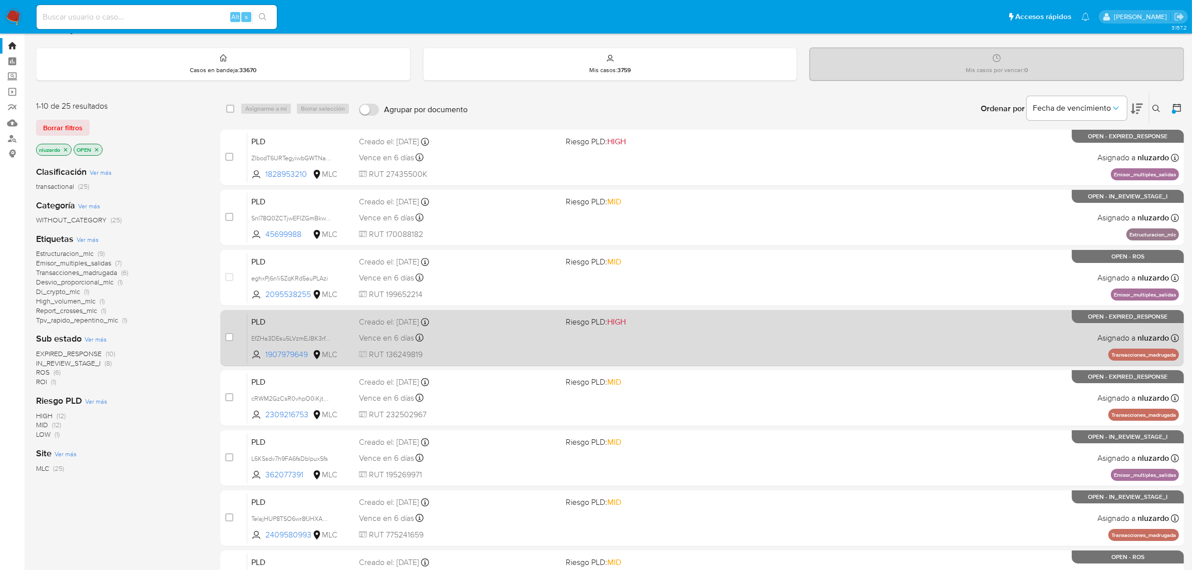
scroll to position [219, 0]
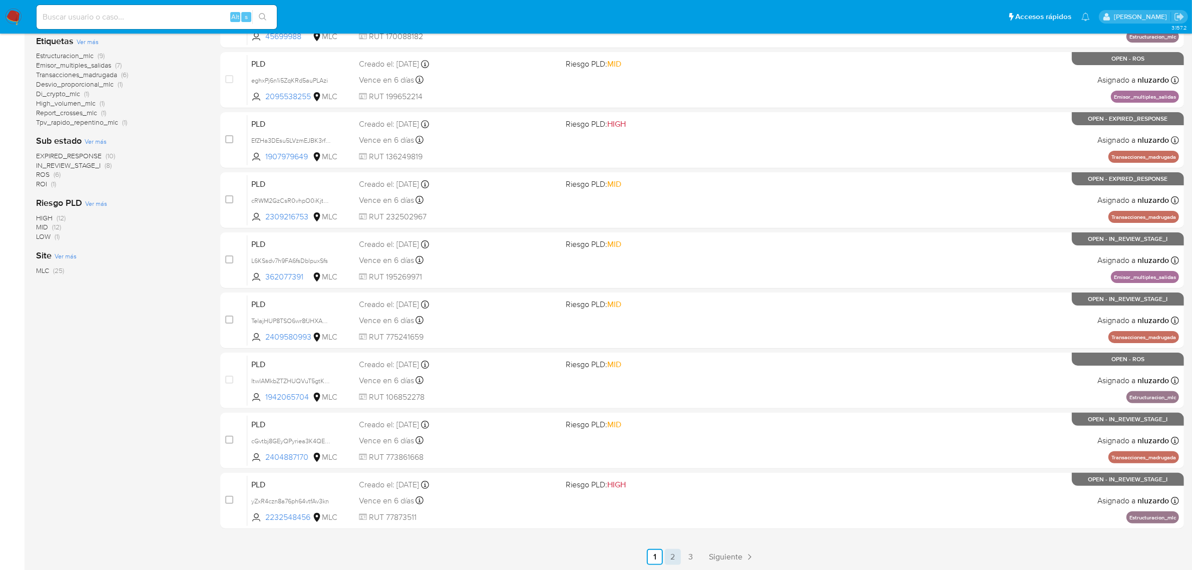
click at [667, 552] on link "2" at bounding box center [673, 556] width 16 height 16
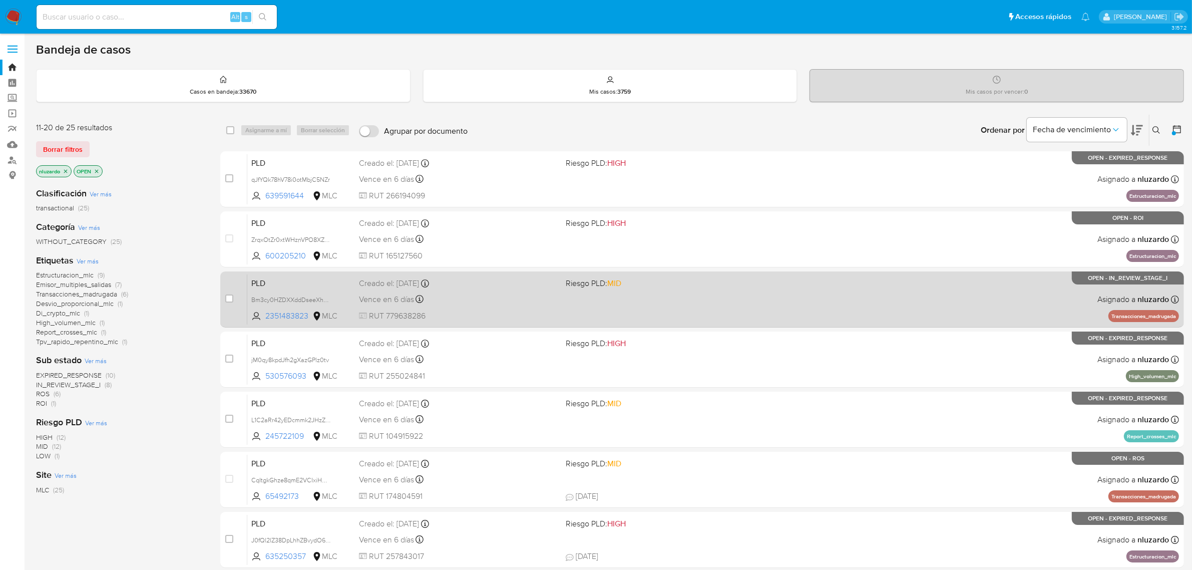
scroll to position [219, 0]
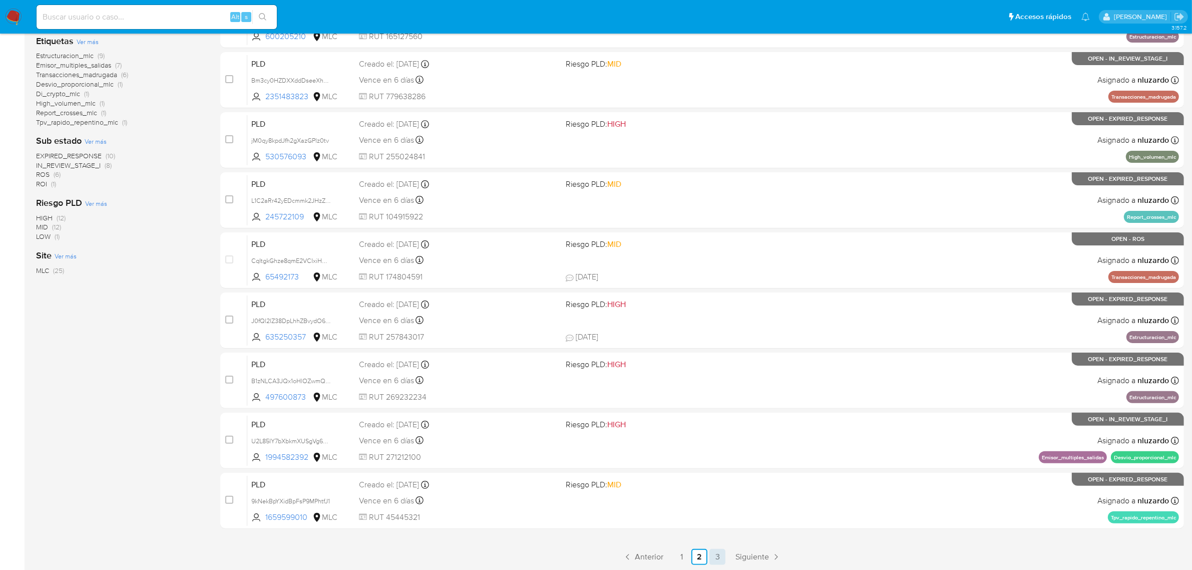
drag, startPoint x: 723, startPoint y: 544, endPoint x: 719, endPoint y: 556, distance: 12.2
click at [723, 547] on div "select-all-cases-checkbox Asignarme a mí Borrar selección Agrupar por documento…" at bounding box center [701, 230] width 963 height 670
click at [718, 556] on link "3" at bounding box center [717, 556] width 16 height 16
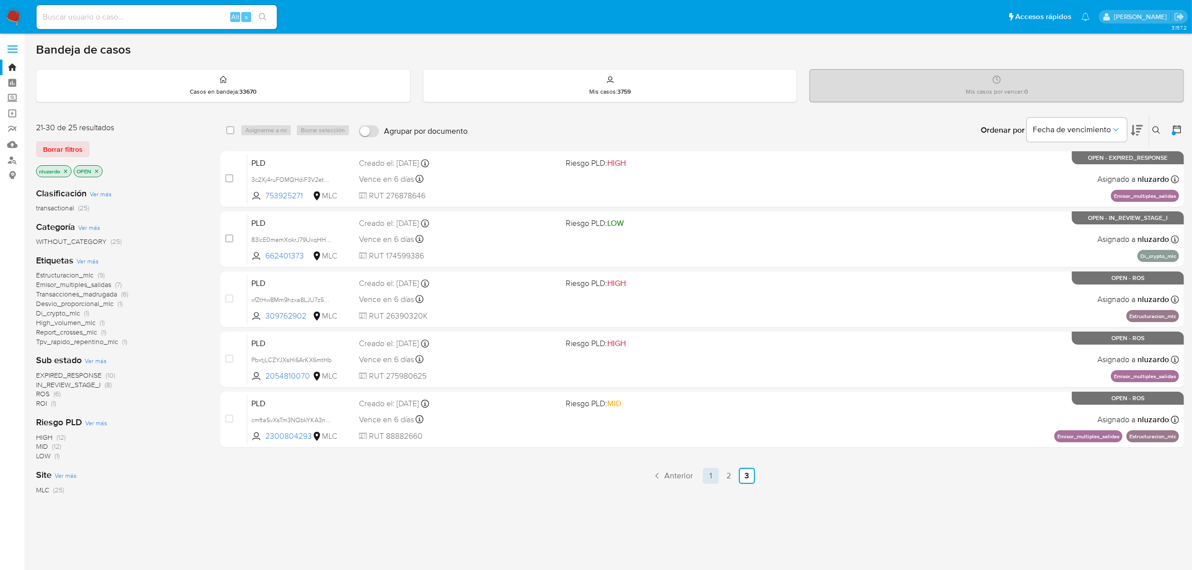
click at [707, 475] on link "1" at bounding box center [711, 475] width 16 height 16
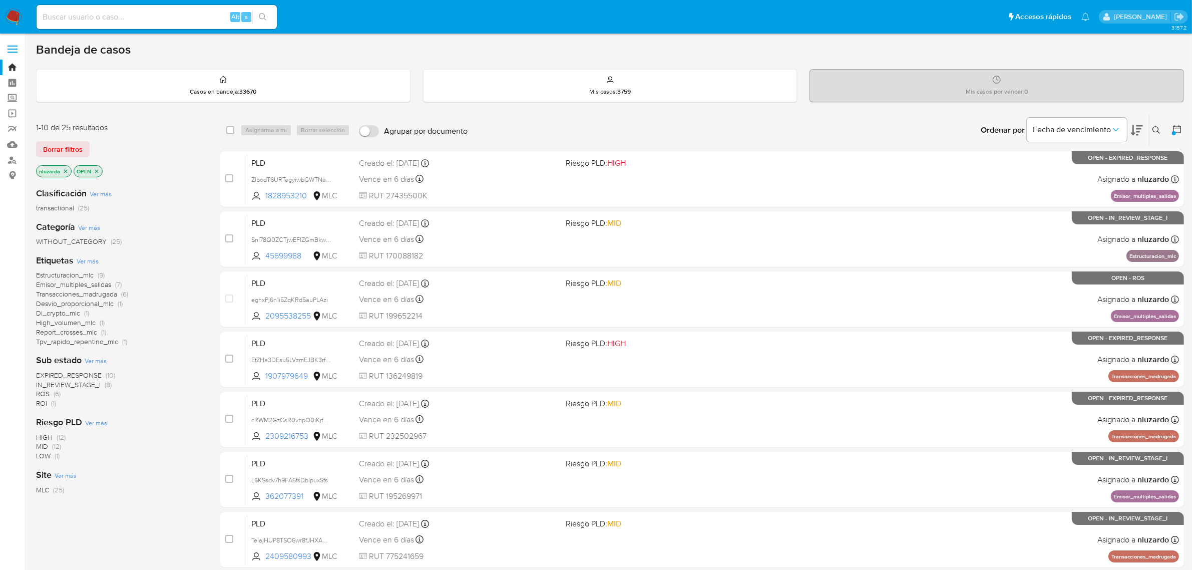
click at [66, 169] on icon "close-filter" at bounding box center [66, 171] width 6 height 6
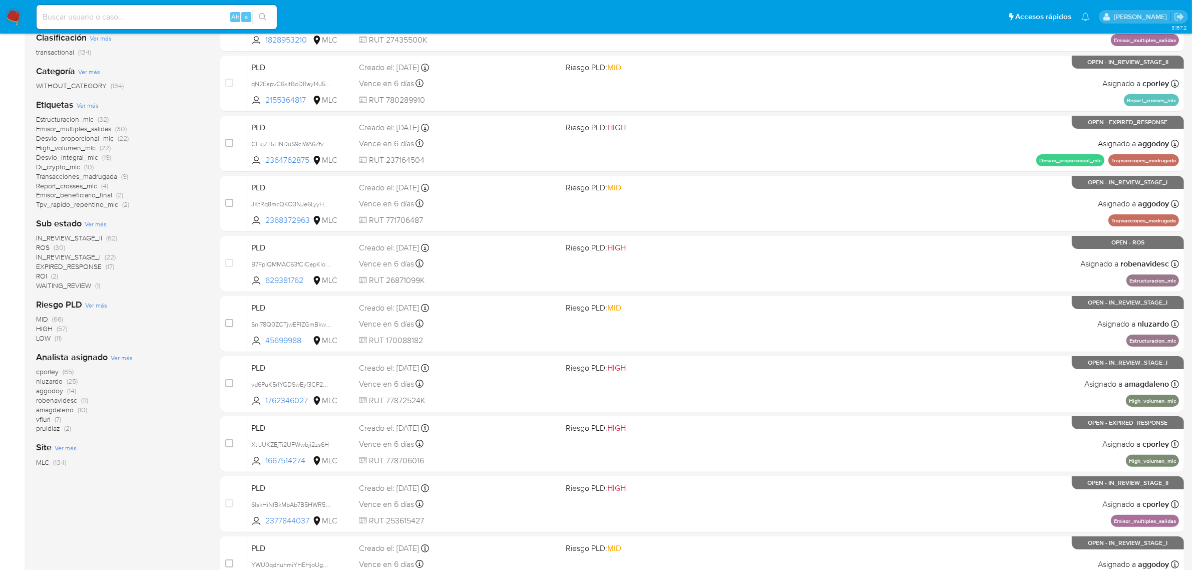
scroll to position [188, 0]
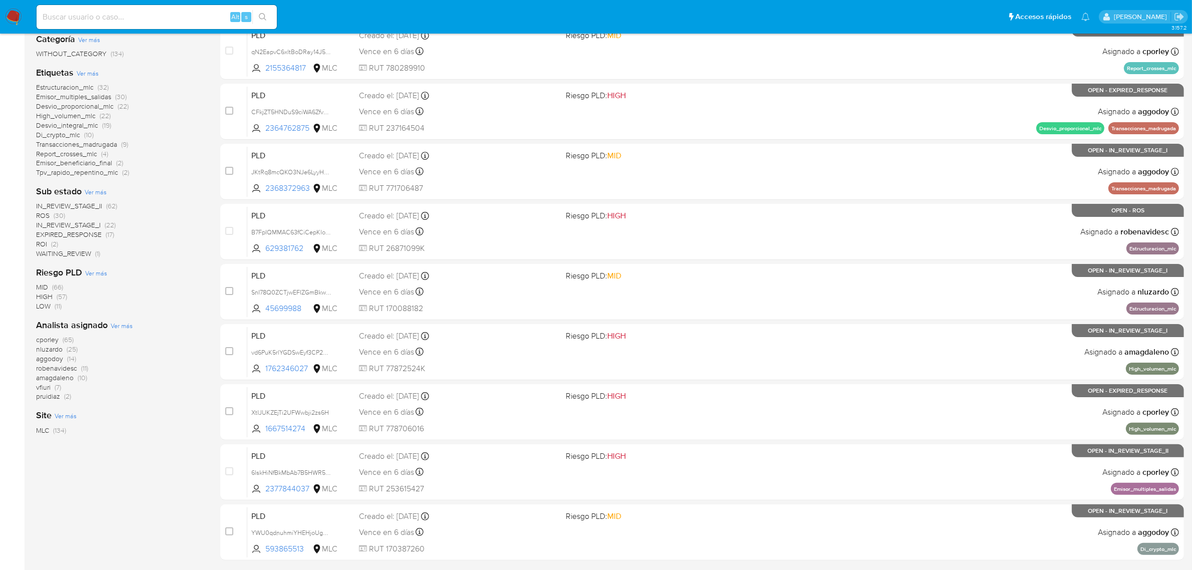
click at [61, 355] on span "aggodoy" at bounding box center [49, 358] width 27 height 10
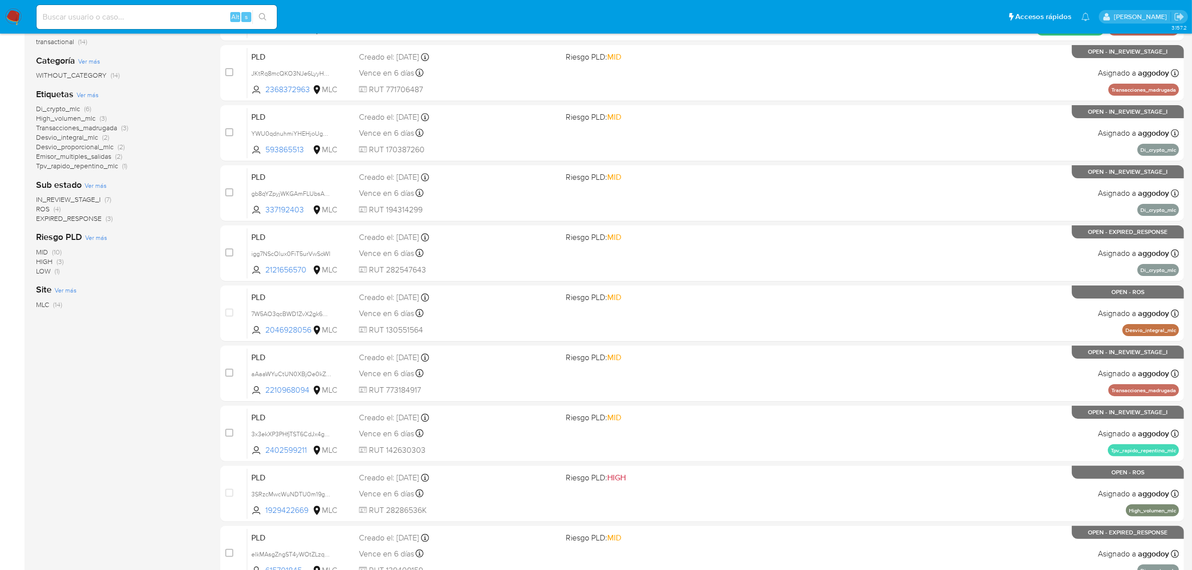
scroll to position [32, 0]
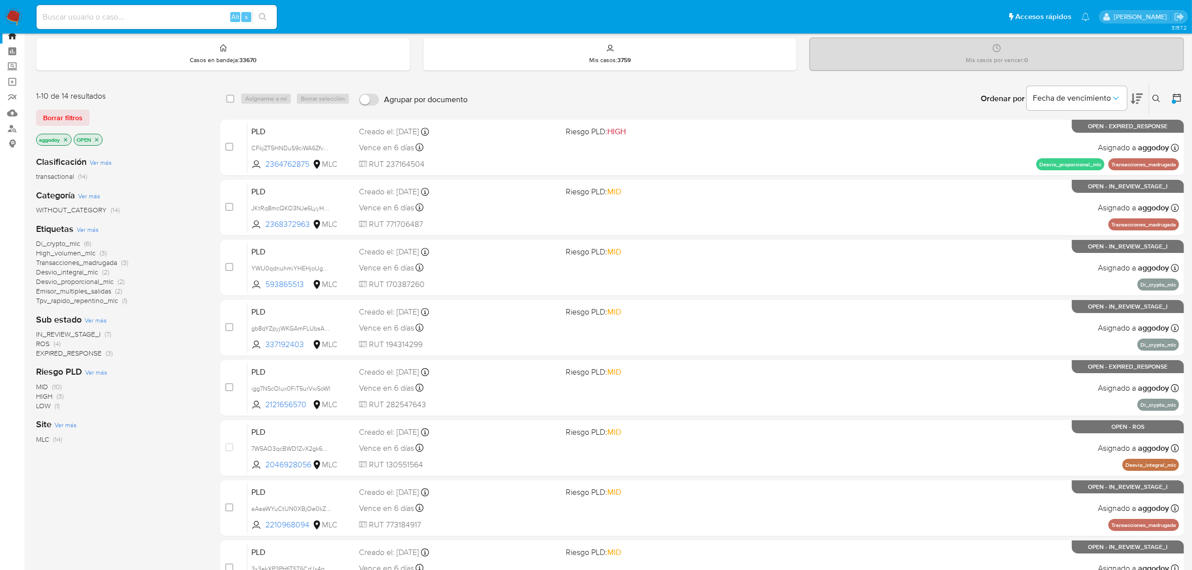
click at [66, 139] on icon "close-filter" at bounding box center [66, 140] width 6 height 6
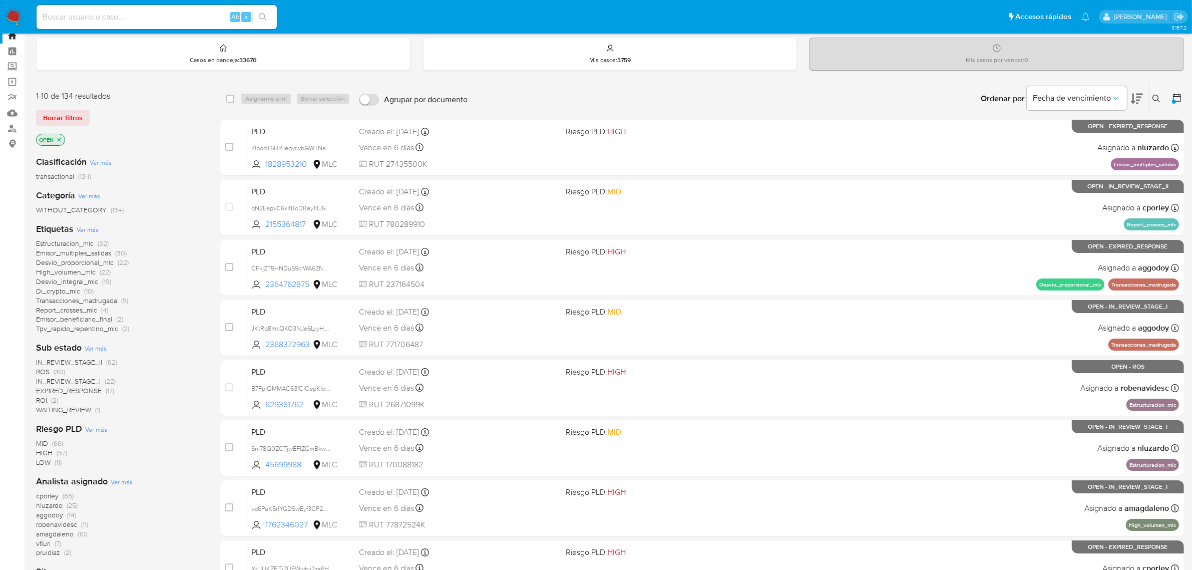
scroll to position [94, 0]
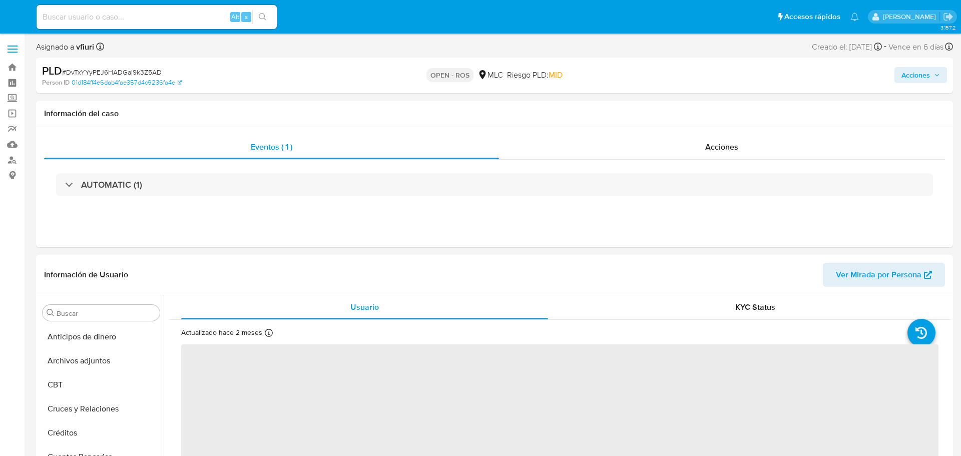
select select "10"
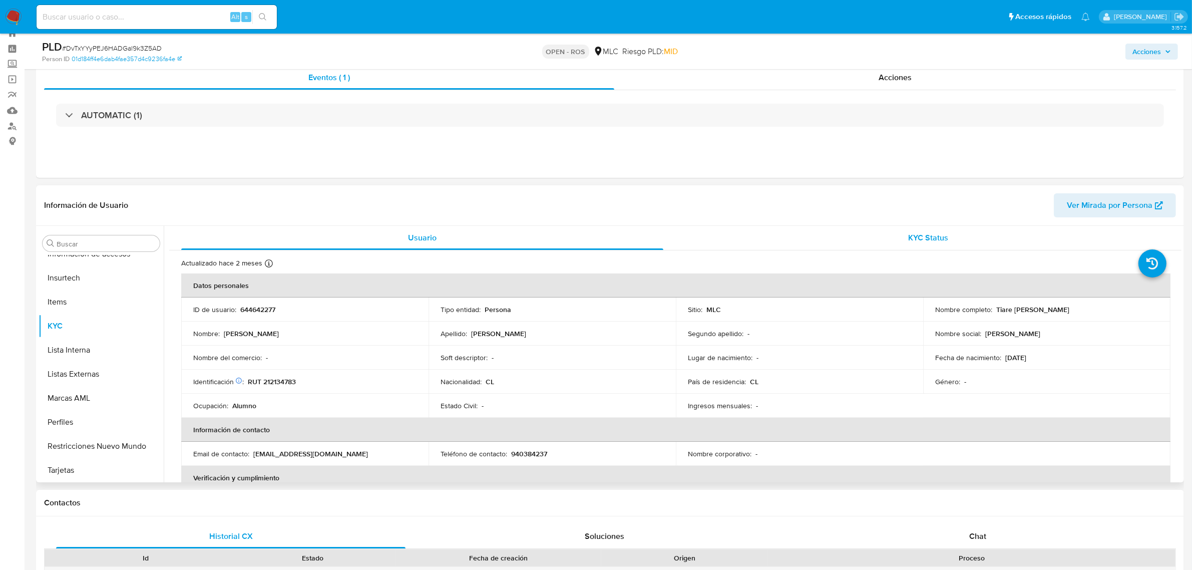
scroll to position [63, 0]
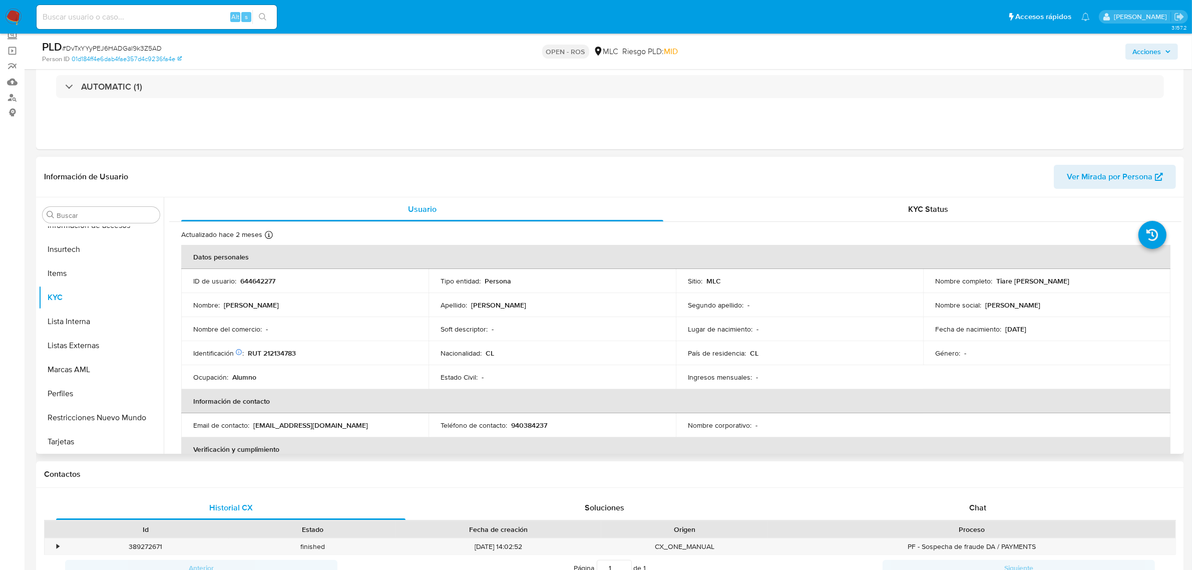
click at [261, 282] on p "644642277" at bounding box center [257, 280] width 35 height 9
copy p "644642277"
click at [135, 46] on span "# DvTxYYyPEJ6HADGal9k3Z5AD" at bounding box center [112, 48] width 100 height 10
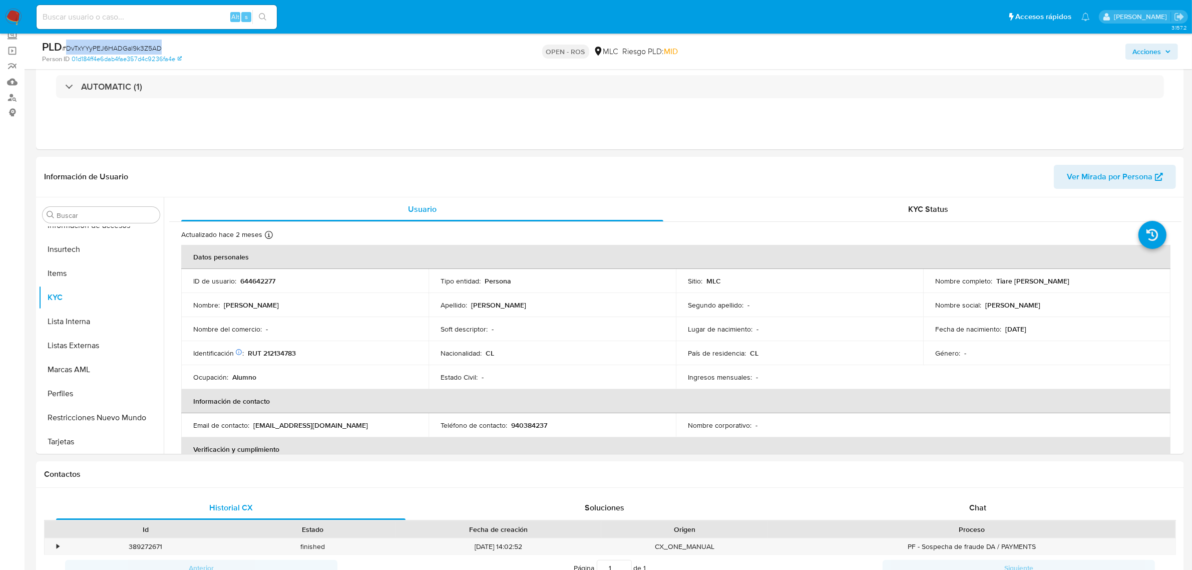
click at [135, 46] on span "# DvTxYYyPEJ6HADGal9k3Z5AD" at bounding box center [112, 48] width 100 height 10
copy span "DvTxYYyPEJ6HADGal9k3Z5AD"
drag, startPoint x: 992, startPoint y: 281, endPoint x: 1158, endPoint y: 281, distance: 165.1
click at [960, 281] on td "Nombre completo : [PERSON_NAME]" at bounding box center [1046, 281] width 247 height 24
copy p "Tiare [PERSON_NAME]"
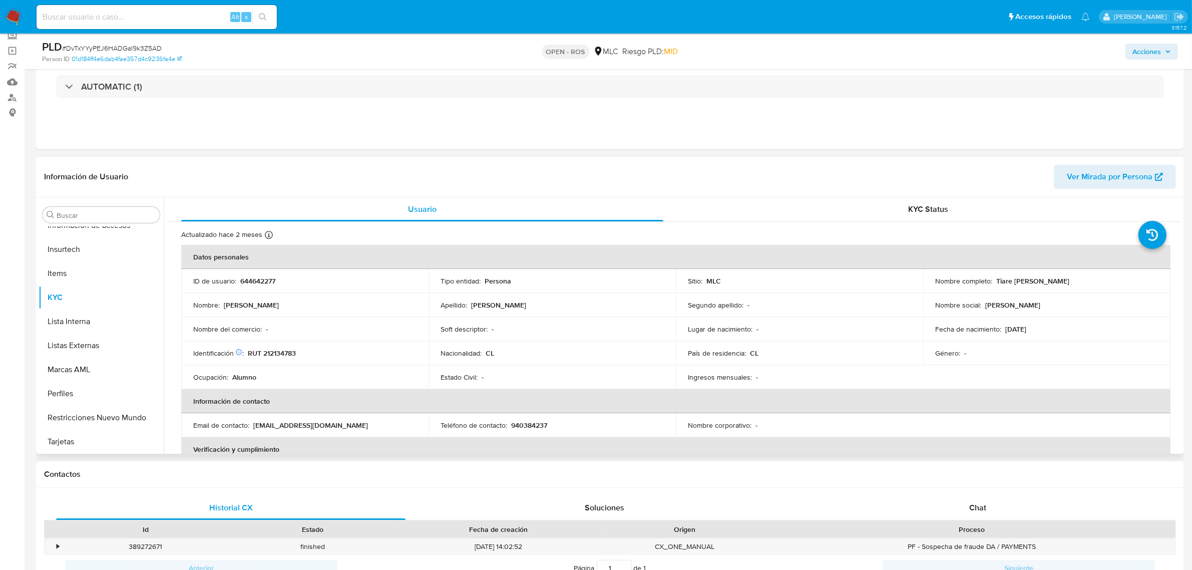
click at [271, 356] on p "RUT 212134783" at bounding box center [272, 352] width 48 height 9
click at [273, 355] on p "RUT 212134783" at bounding box center [272, 352] width 48 height 9
copy p "212134783"
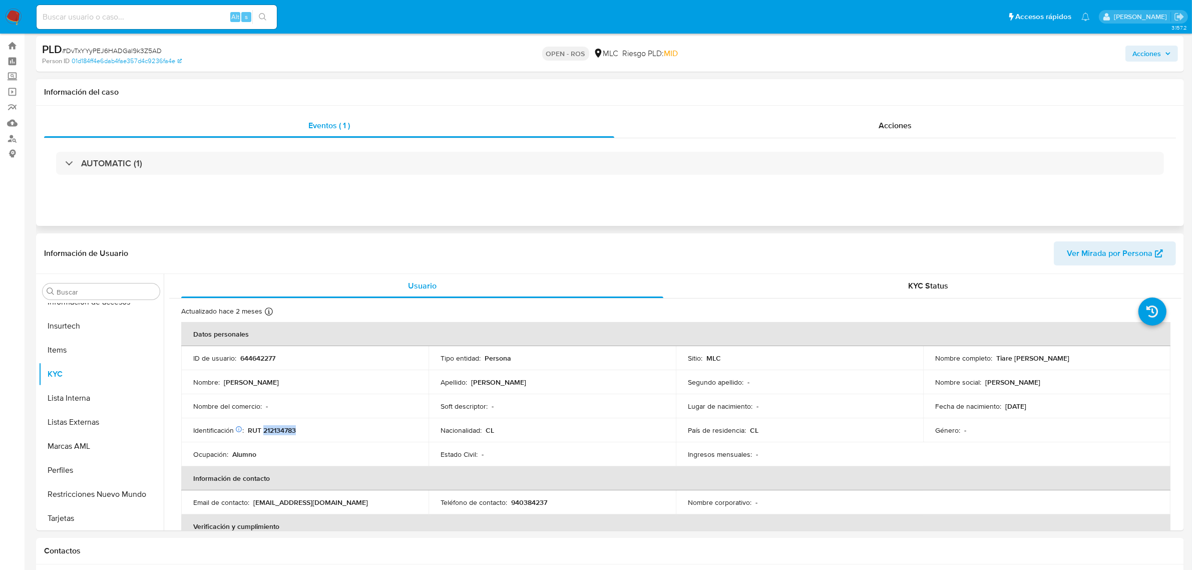
scroll to position [0, 0]
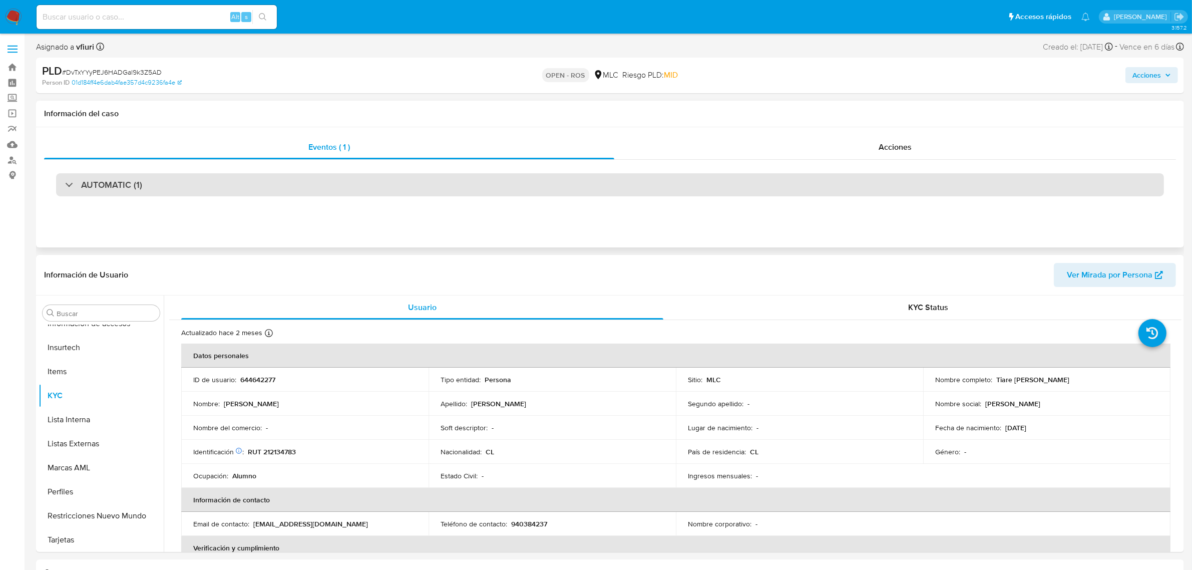
click at [333, 188] on div "AUTOMATIC (1)" at bounding box center [609, 184] width 1107 height 23
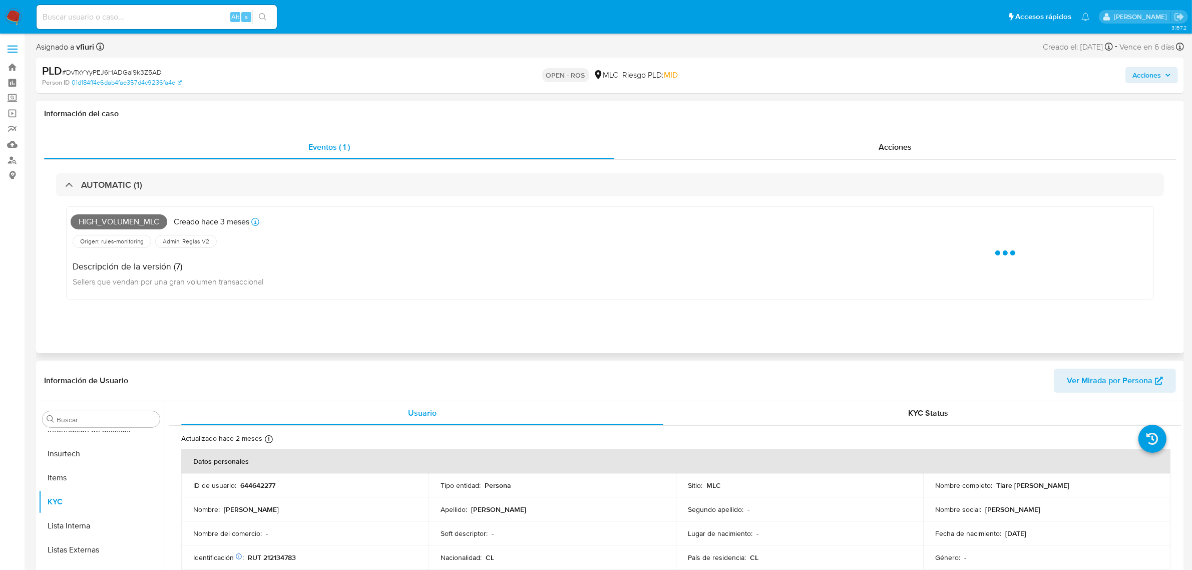
click at [129, 230] on div "High_volumen_mlc Creado [DATE] Creado: [DATE] 06:03:27" at bounding box center [466, 222] width 790 height 22
click at [128, 222] on span "High_volumen_mlc" at bounding box center [119, 221] width 97 height 15
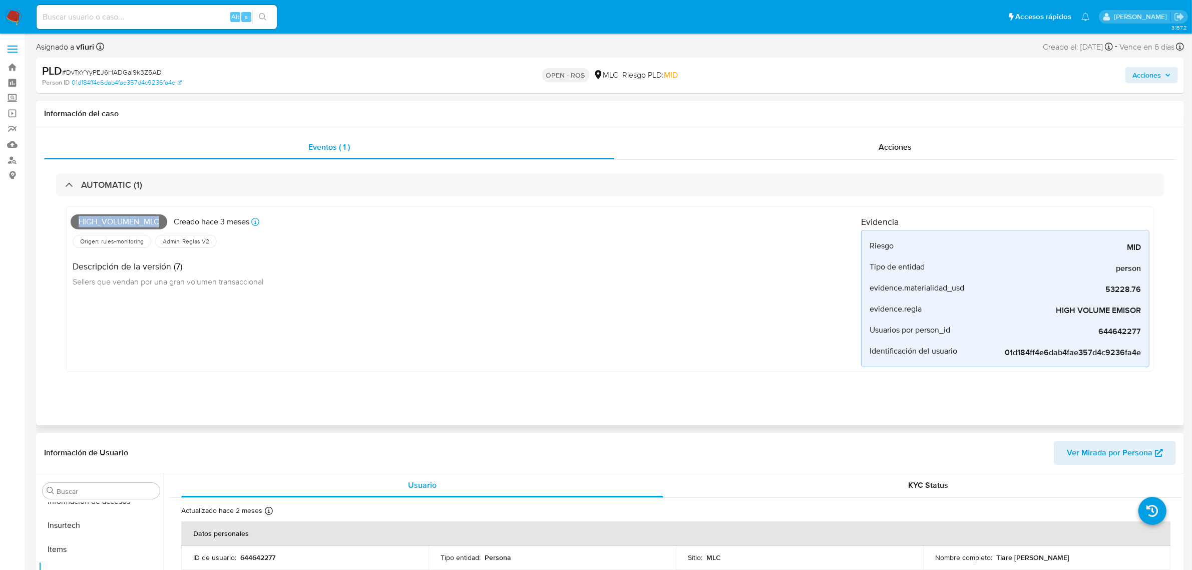
copy span "High_volumen_mlc"
click at [136, 222] on span "High_volumen_mlc" at bounding box center [119, 221] width 97 height 15
copy span "High_volumen_mlc"
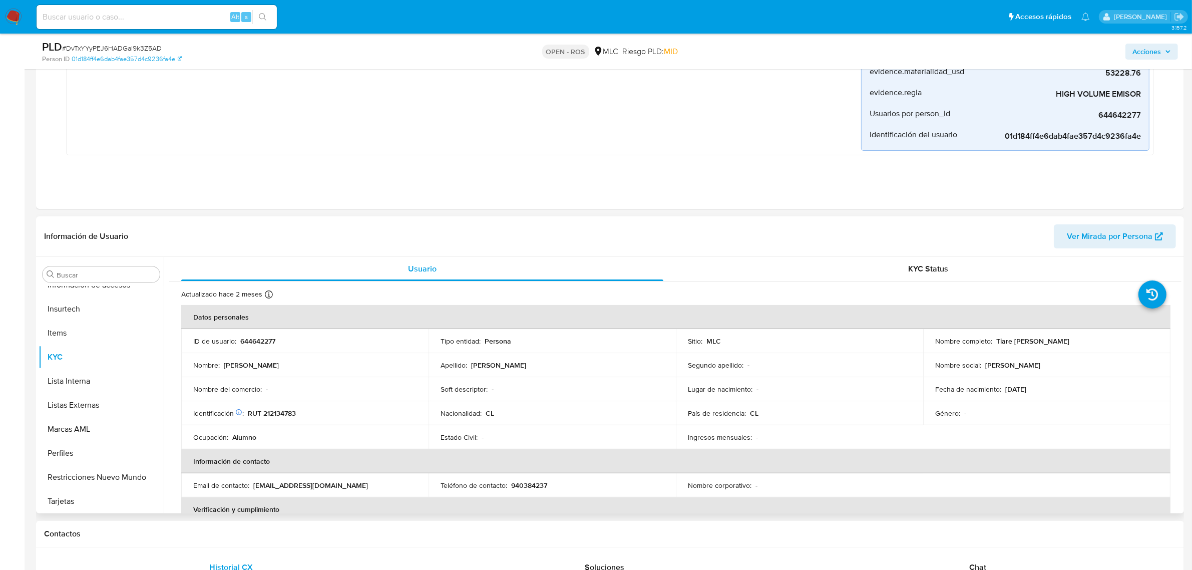
scroll to position [250, 0]
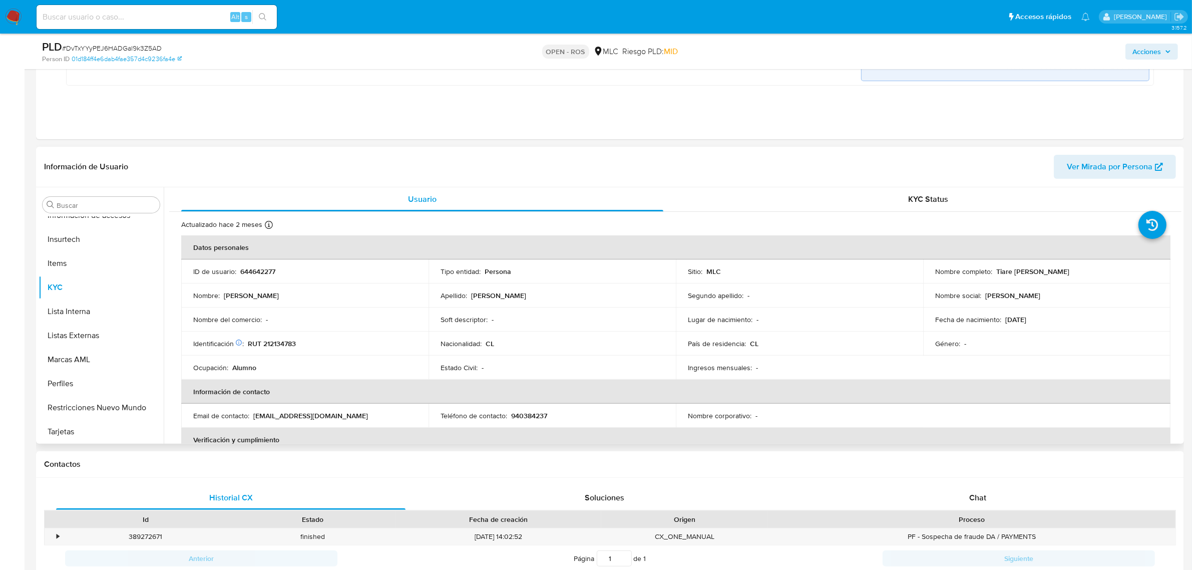
click at [258, 269] on p "644642277" at bounding box center [257, 271] width 35 height 9
click at [259, 268] on p "644642277" at bounding box center [257, 271] width 35 height 9
click at [263, 268] on p "644642277" at bounding box center [257, 271] width 35 height 9
copy p "644642277"
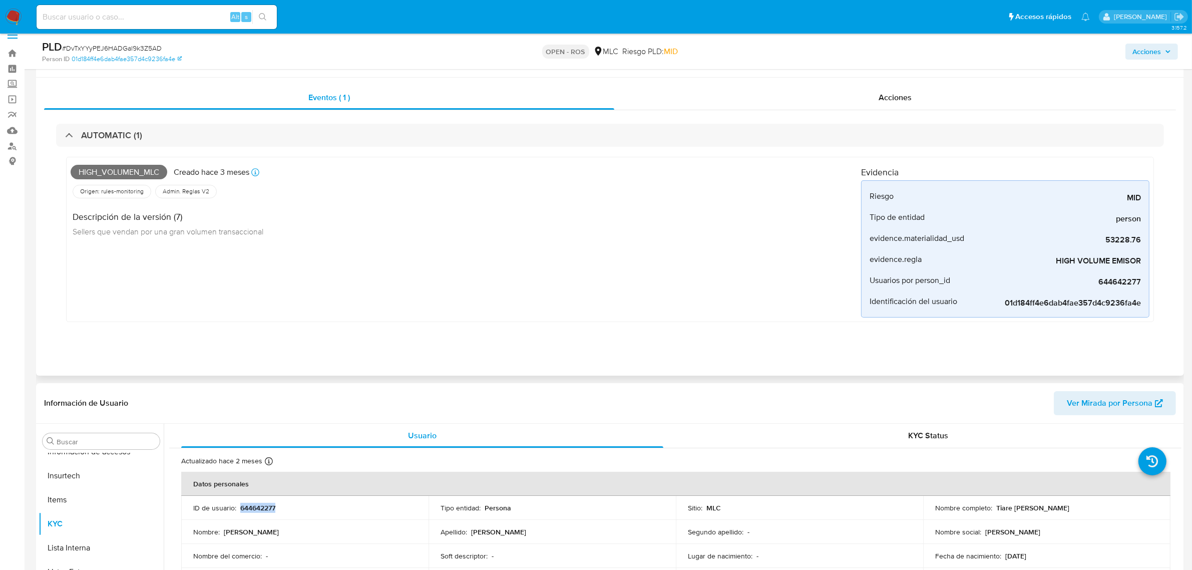
scroll to position [0, 0]
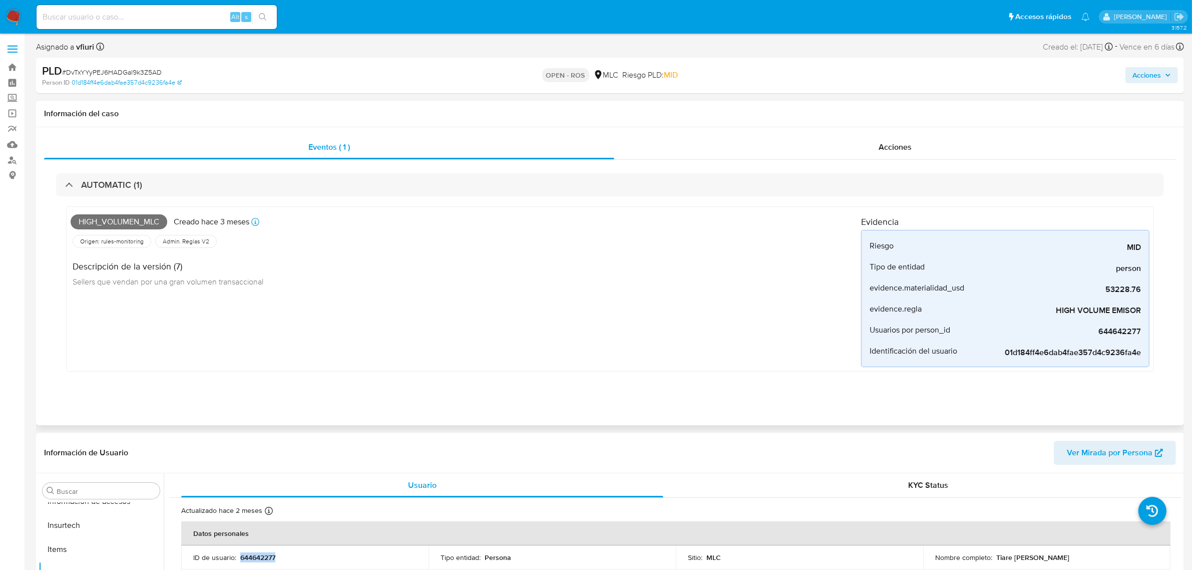
drag, startPoint x: 910, startPoint y: 151, endPoint x: 751, endPoint y: 165, distance: 159.8
click at [909, 151] on span "Acciones" at bounding box center [894, 147] width 33 height 12
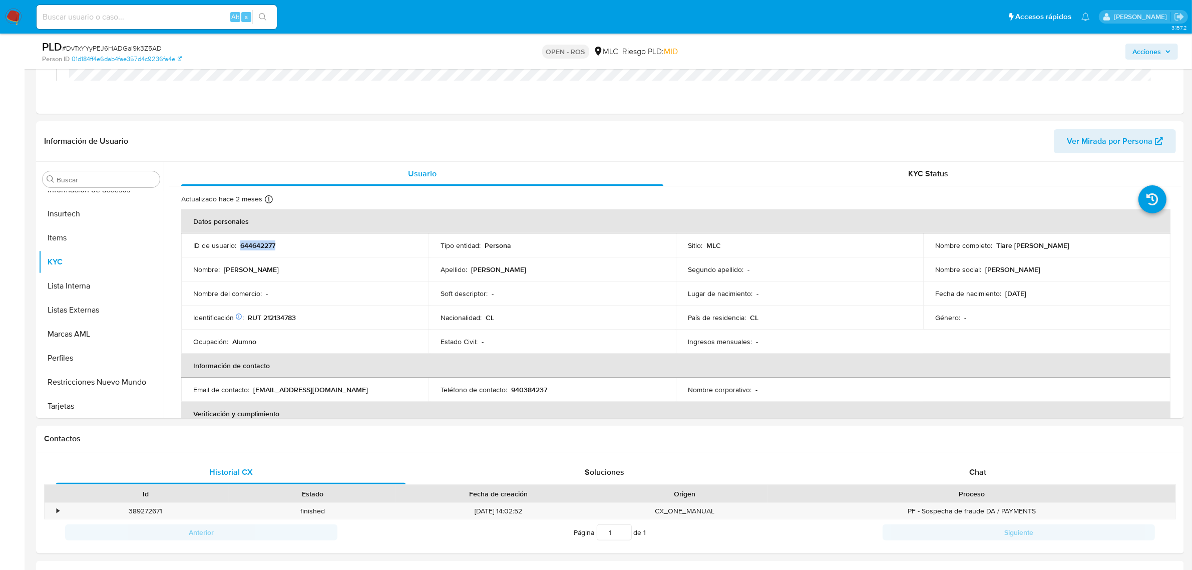
scroll to position [188, 0]
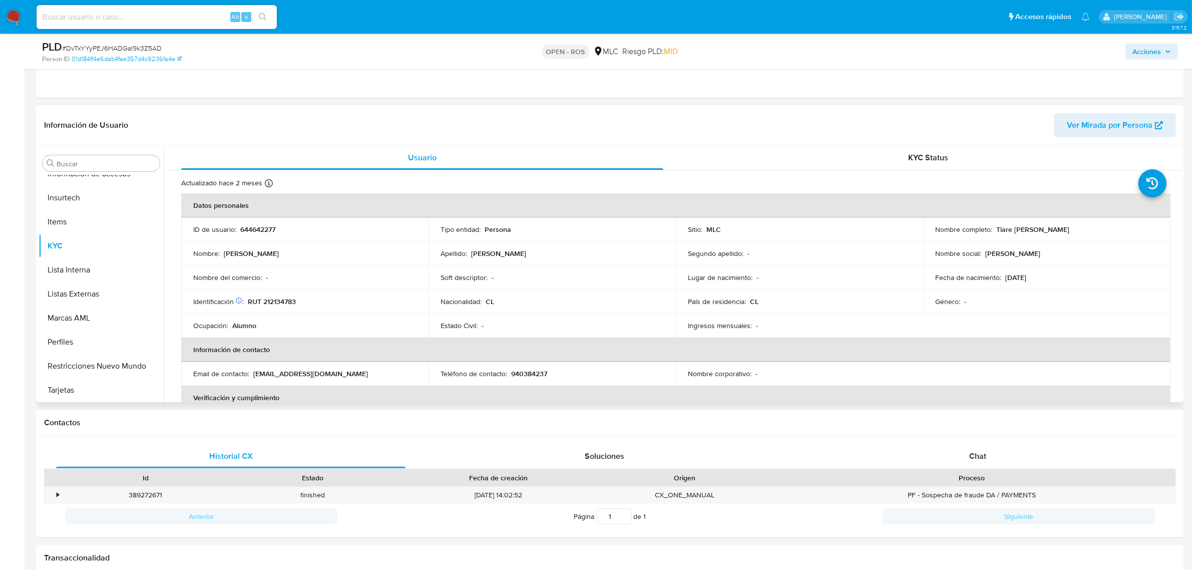
click at [273, 303] on p "RUT 212134783" at bounding box center [272, 301] width 48 height 9
copy p "212134783"
drag, startPoint x: 992, startPoint y: 228, endPoint x: 1116, endPoint y: 231, distance: 124.1
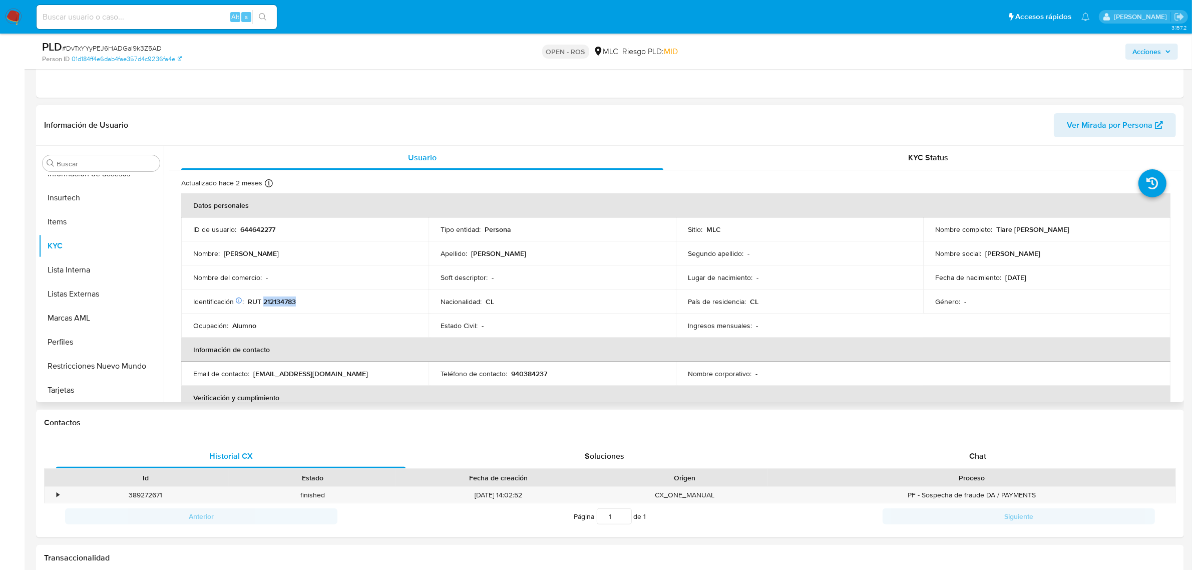
click at [960, 231] on div "Nombre completo : Tiare Alessandra Belén Iriarte Escobar" at bounding box center [1046, 229] width 223 height 9
drag, startPoint x: 246, startPoint y: 303, endPoint x: 319, endPoint y: 303, distance: 73.1
click at [319, 303] on div "Identificación Nº de serie: 526574216 : RUT 212134783" at bounding box center [304, 301] width 223 height 9
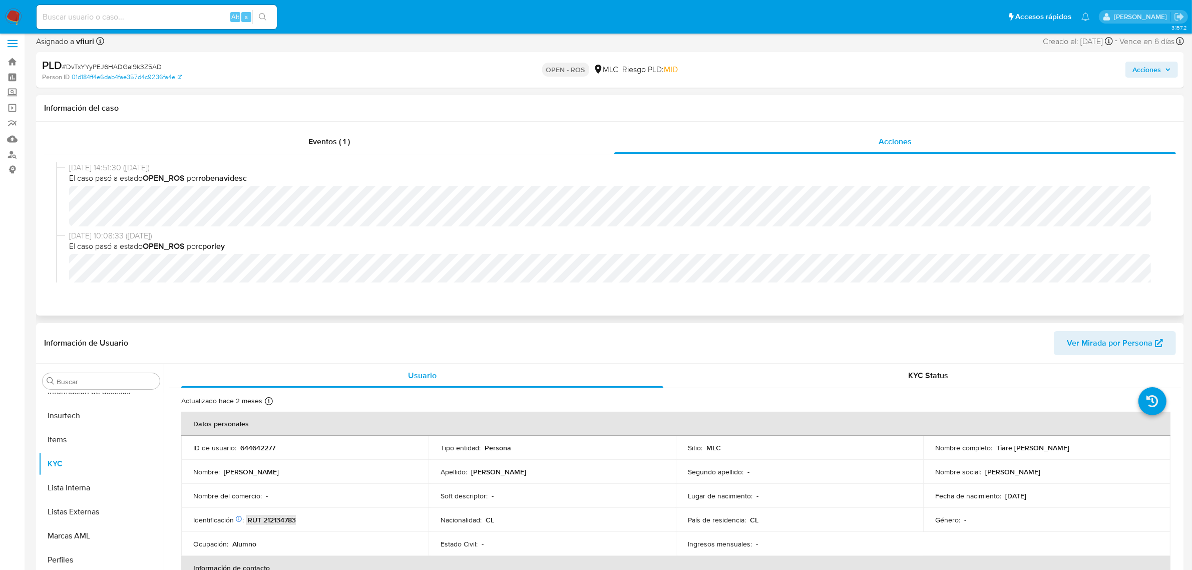
scroll to position [0, 0]
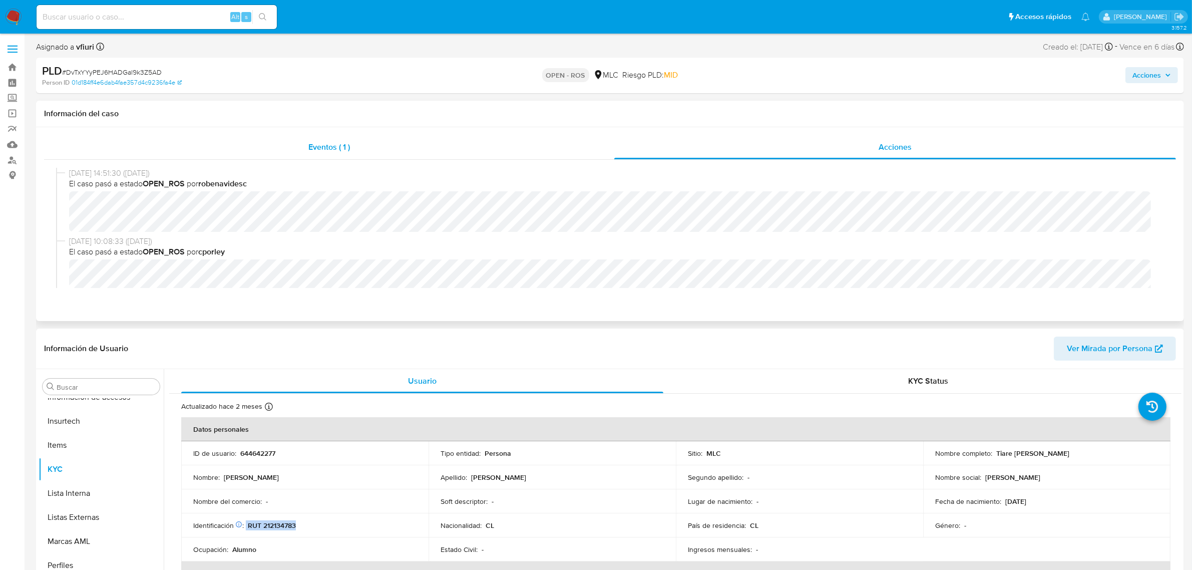
click at [256, 153] on div "Eventos ( 1 )" at bounding box center [329, 147] width 570 height 24
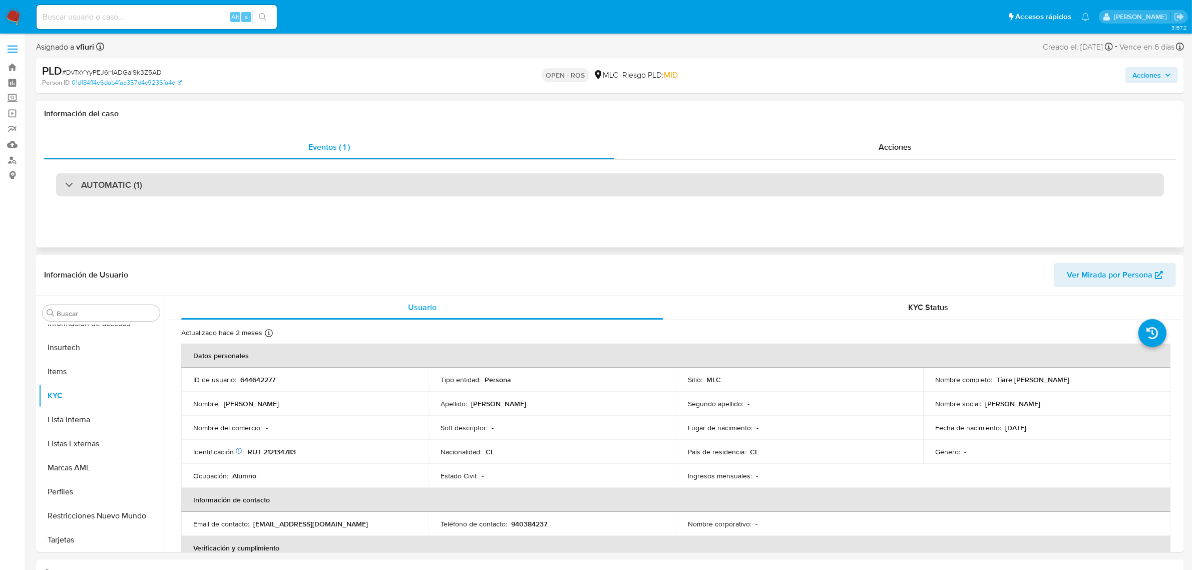
click at [207, 191] on div "AUTOMATIC (1)" at bounding box center [609, 184] width 1107 height 23
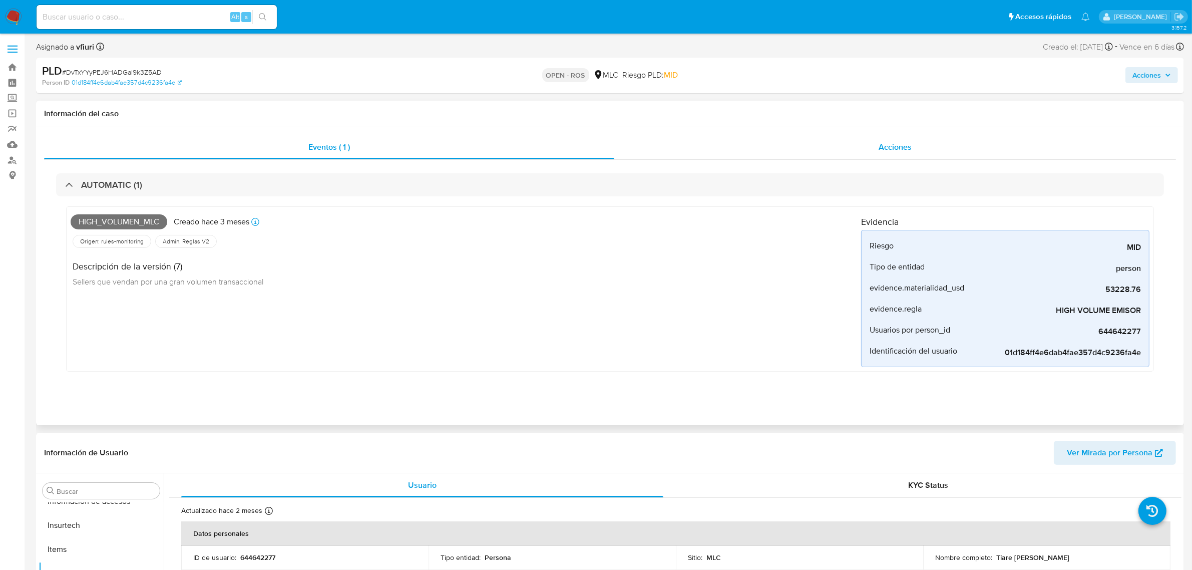
click at [844, 141] on div "Acciones" at bounding box center [895, 147] width 562 height 24
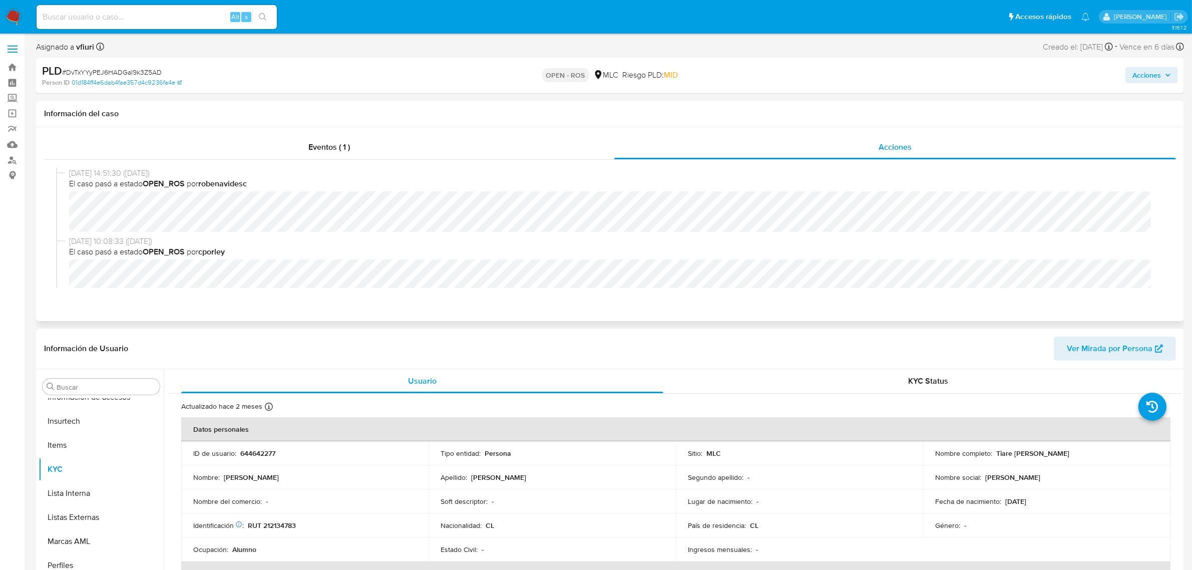
click at [960, 249] on span "El caso pasó a estado OPEN_ROS por cporley" at bounding box center [614, 251] width 1090 height 11
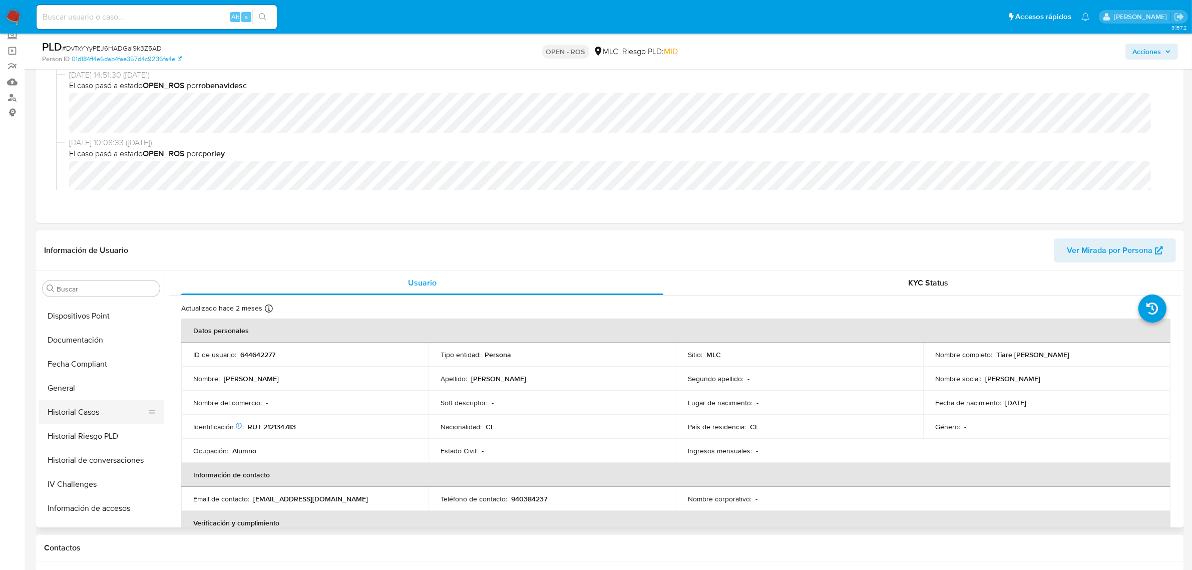
scroll to position [234, 0]
click at [86, 376] on button "General" at bounding box center [97, 366] width 117 height 24
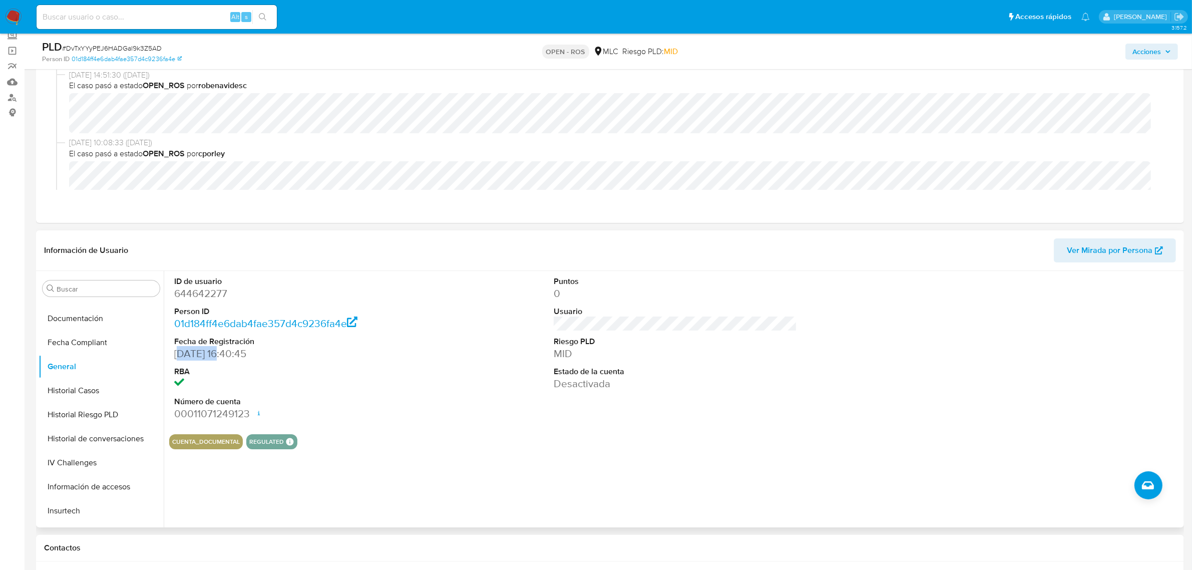
drag, startPoint x: 224, startPoint y: 351, endPoint x: 179, endPoint y: 353, distance: 45.1
click at [179, 353] on dd "13/09/2020 16:40:45" at bounding box center [295, 353] width 243 height 14
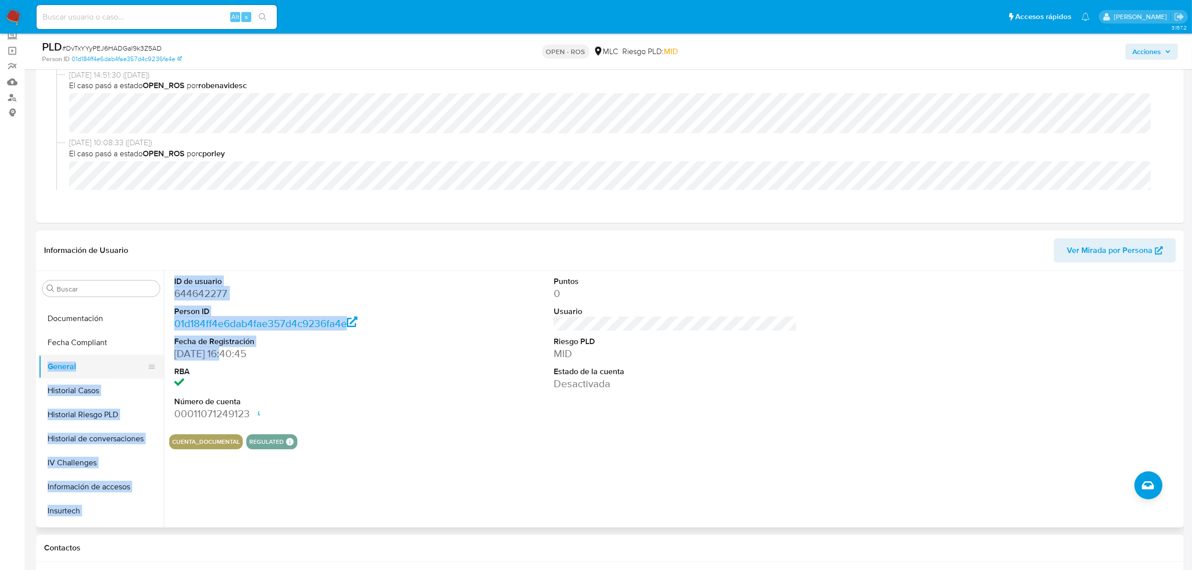
drag, startPoint x: 226, startPoint y: 356, endPoint x: 158, endPoint y: 356, distance: 68.1
click at [158, 356] on div "Buscar Anticipos de dinero Archivos adjuntos CBT Cruces y Relaciones Créditos C…" at bounding box center [610, 399] width 1143 height 256
click at [165, 355] on div "ID de usuario 644642277 Person ID 01d184ff4e6dab4fae357d4c9236fa4e Fecha de Reg…" at bounding box center [672, 399] width 1017 height 256
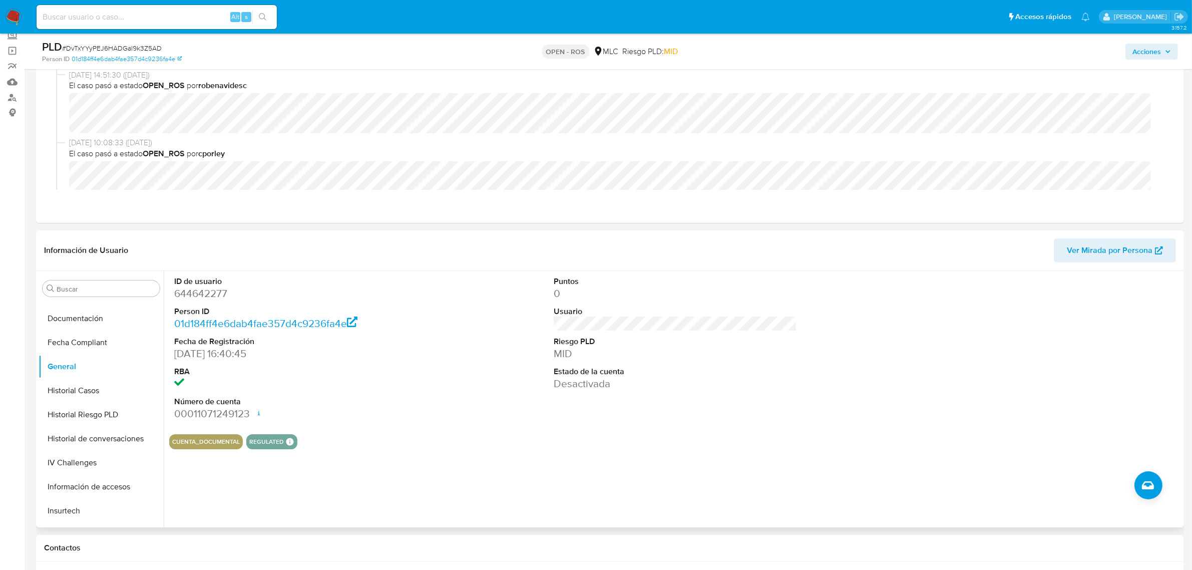
click at [207, 345] on dt "Fecha de Registración" at bounding box center [295, 341] width 243 height 11
drag, startPoint x: 232, startPoint y: 354, endPoint x: 174, endPoint y: 357, distance: 57.6
click at [174, 357] on dd "13/09/2020 16:40:45" at bounding box center [295, 353] width 243 height 14
drag, startPoint x: 229, startPoint y: 356, endPoint x: 171, endPoint y: 359, distance: 58.1
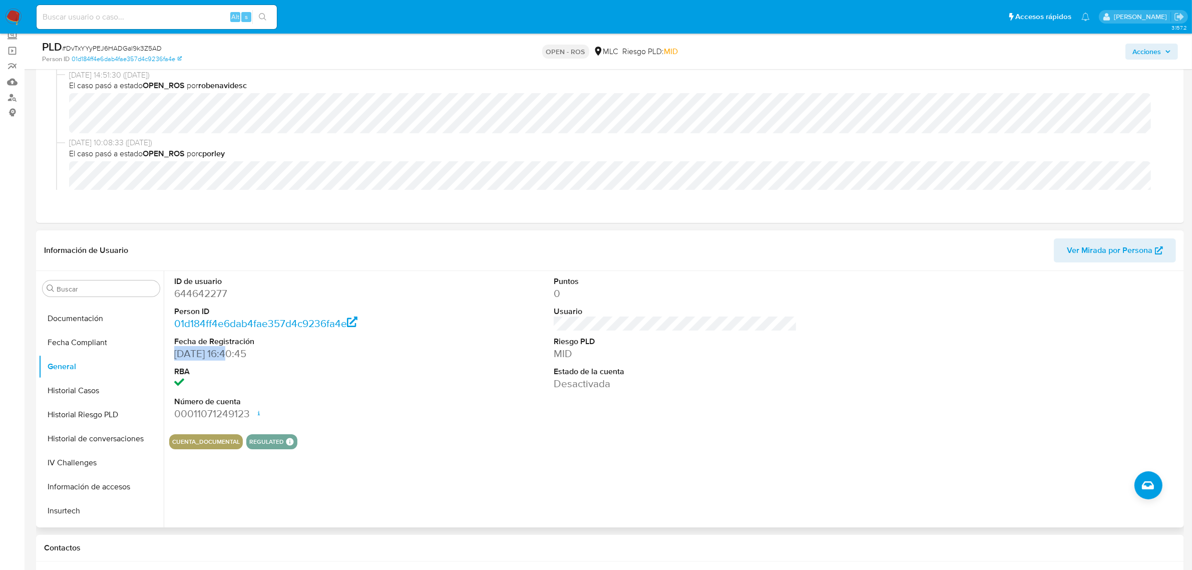
click at [171, 359] on div "ID de usuario 644642277 Person ID 01d184ff4e6dab4fae357d4c9236fa4e Fecha de Reg…" at bounding box center [295, 348] width 253 height 155
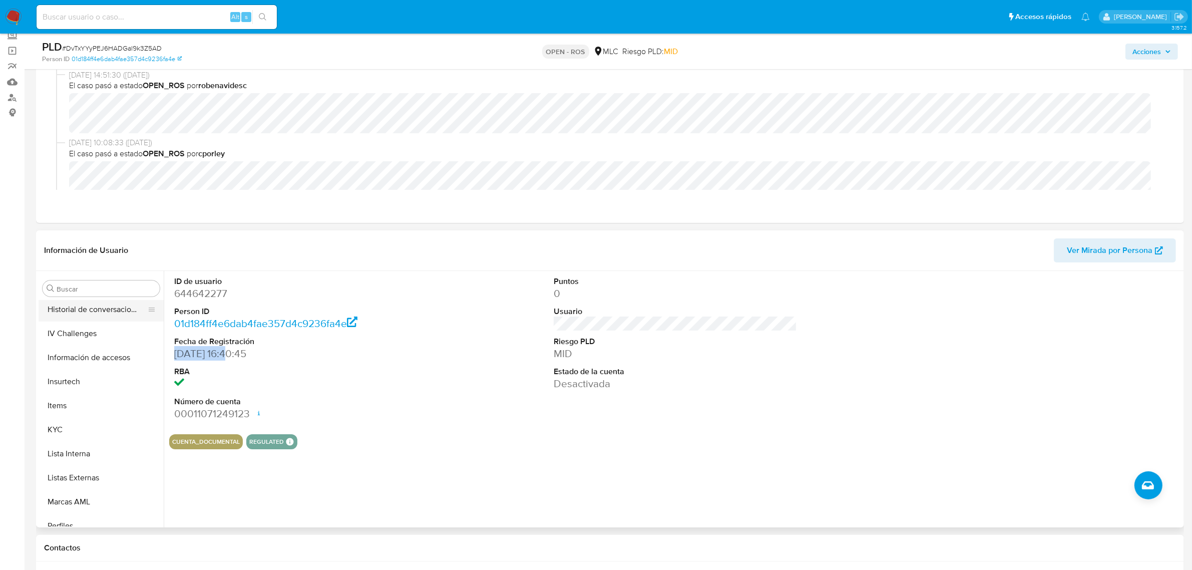
scroll to position [422, 0]
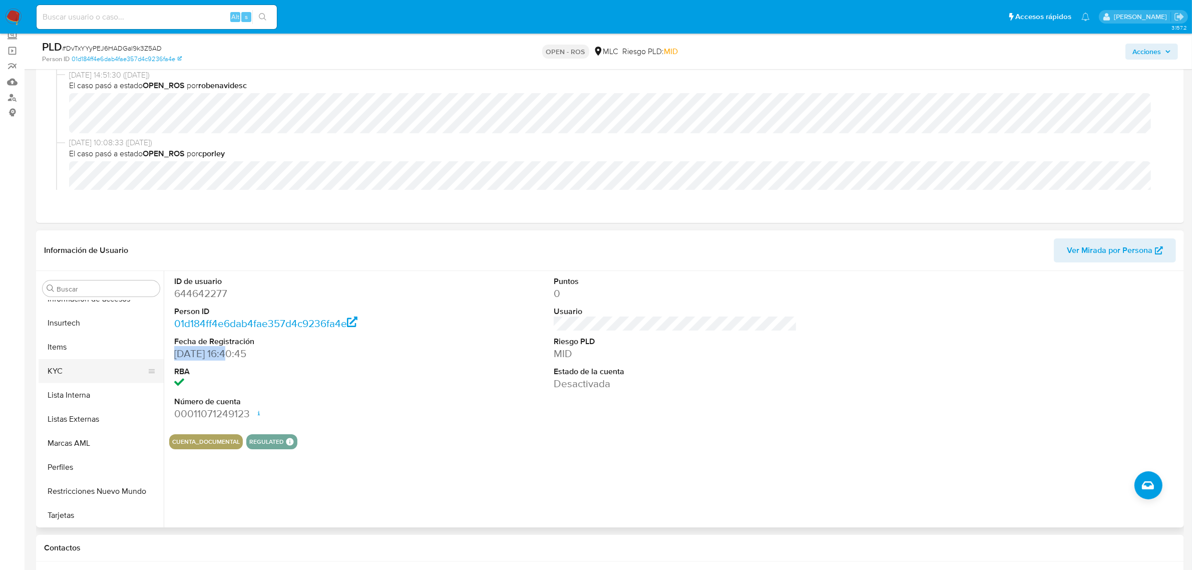
click at [83, 368] on button "KYC" at bounding box center [97, 371] width 117 height 24
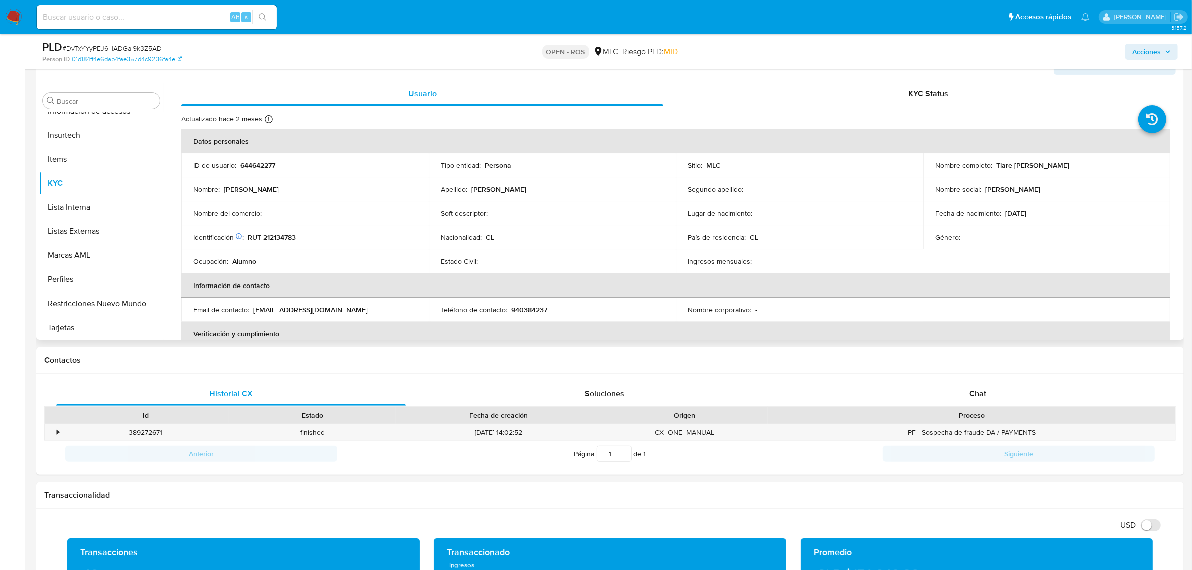
scroll to position [0, 0]
click at [526, 309] on p "940384237" at bounding box center [529, 310] width 36 height 9
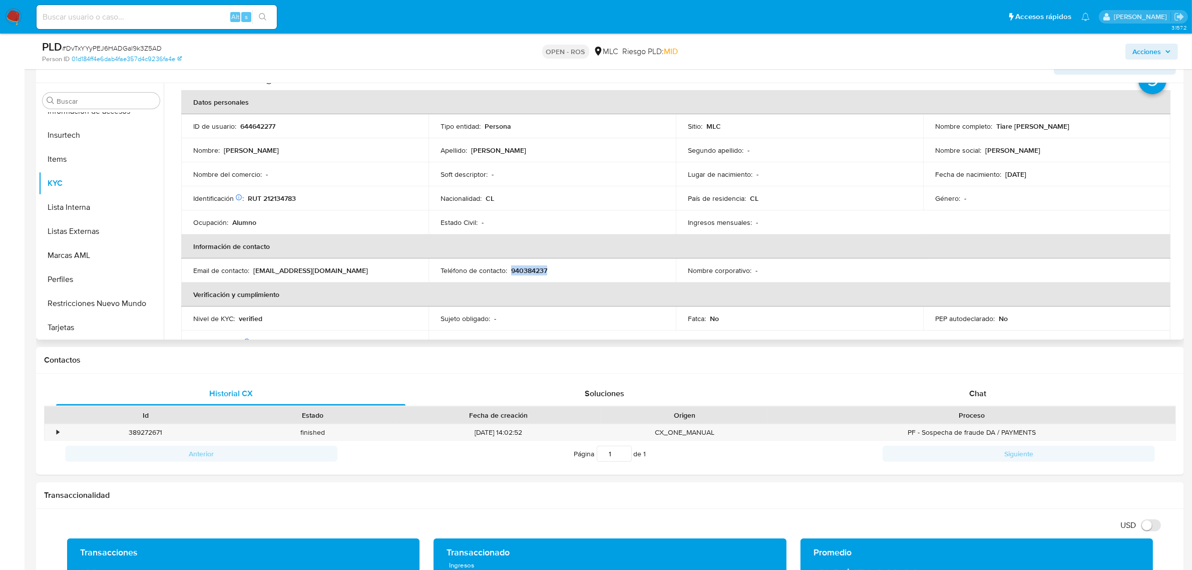
scroll to position [63, 0]
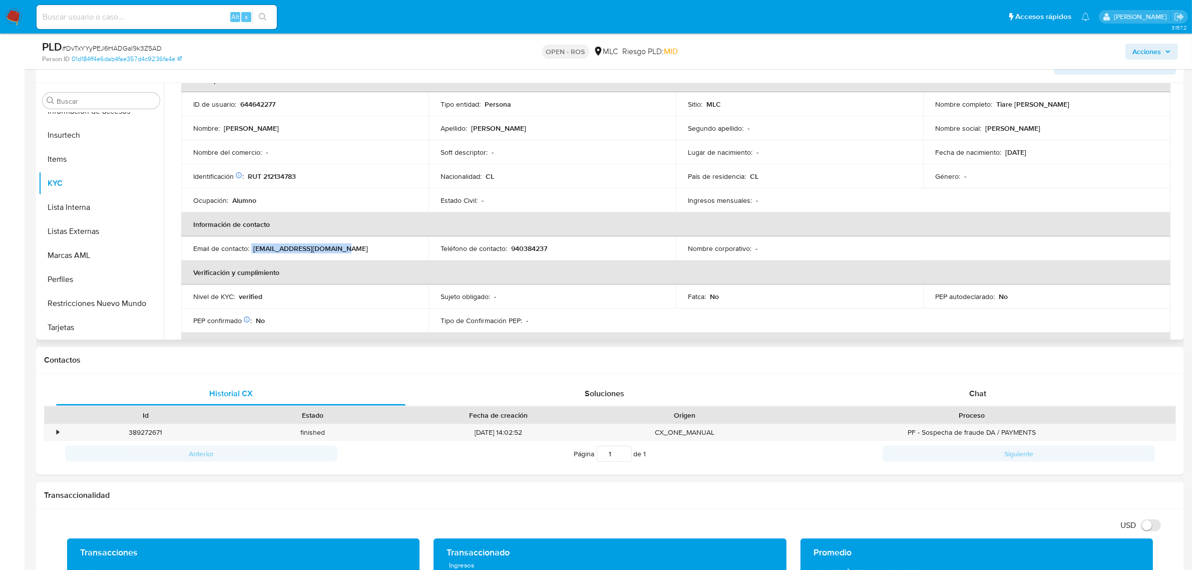
drag, startPoint x: 344, startPoint y: 249, endPoint x: 252, endPoint y: 246, distance: 92.1
click at [252, 246] on div "Email de contacto : tiare.iescobar@gmail.com" at bounding box center [304, 248] width 223 height 9
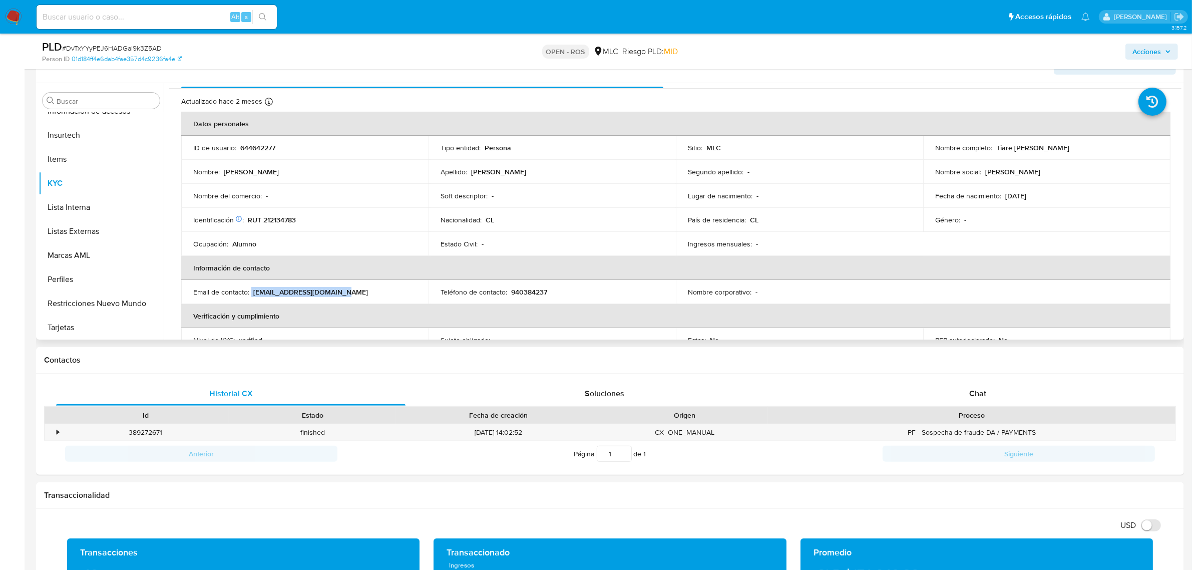
scroll to position [0, 0]
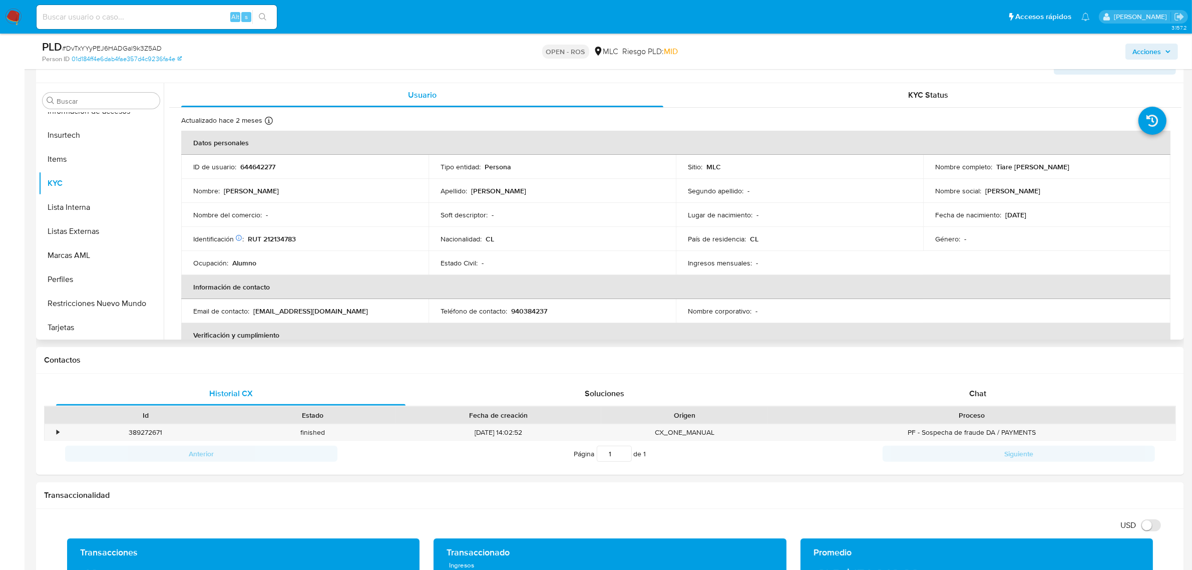
click at [529, 310] on p "940384237" at bounding box center [529, 310] width 36 height 9
drag, startPoint x: 334, startPoint y: 313, endPoint x: 251, endPoint y: 313, distance: 83.1
click at [251, 313] on div "Email de contacto : tiare.iescobar@gmail.com" at bounding box center [304, 310] width 223 height 9
click at [523, 314] on p "940384237" at bounding box center [529, 310] width 36 height 9
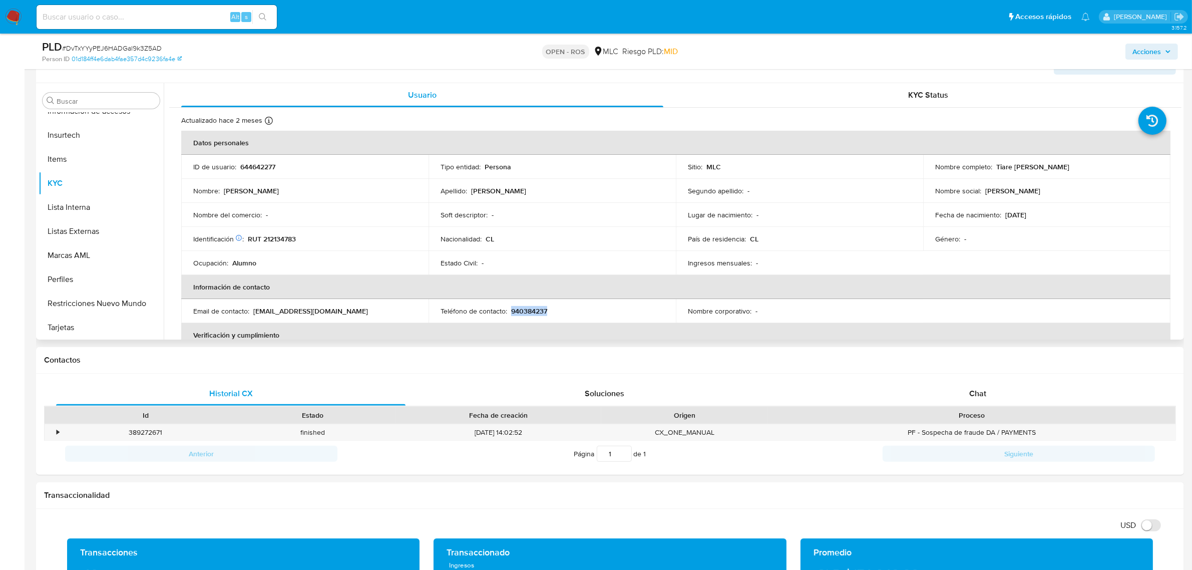
click at [523, 314] on p "940384237" at bounding box center [529, 310] width 36 height 9
drag, startPoint x: 254, startPoint y: 311, endPoint x: 349, endPoint y: 311, distance: 95.1
click at [349, 311] on div "Email de contacto : tiare.iescobar@gmail.com" at bounding box center [304, 310] width 223 height 9
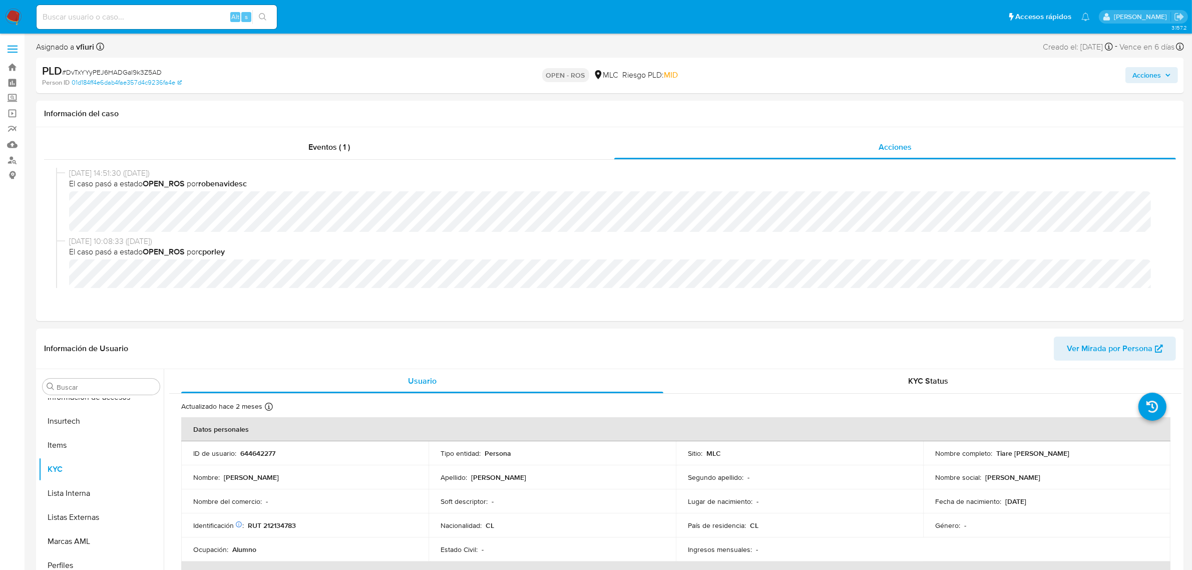
click at [960, 79] on span "Acciones" at bounding box center [1146, 75] width 29 height 16
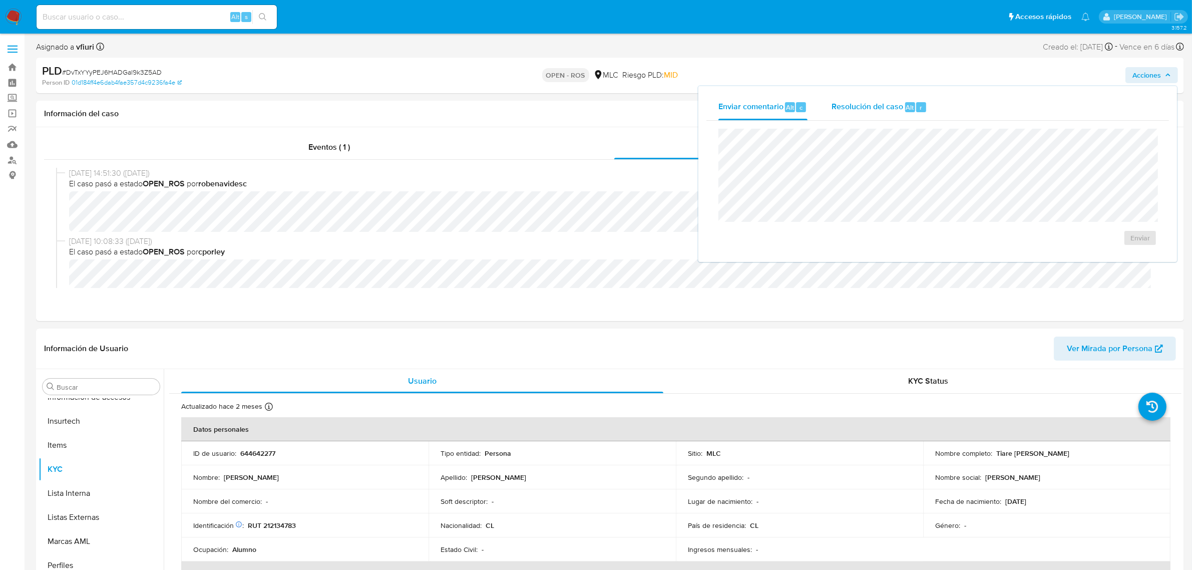
click at [891, 116] on div "Resolución del caso Alt r" at bounding box center [879, 107] width 96 height 26
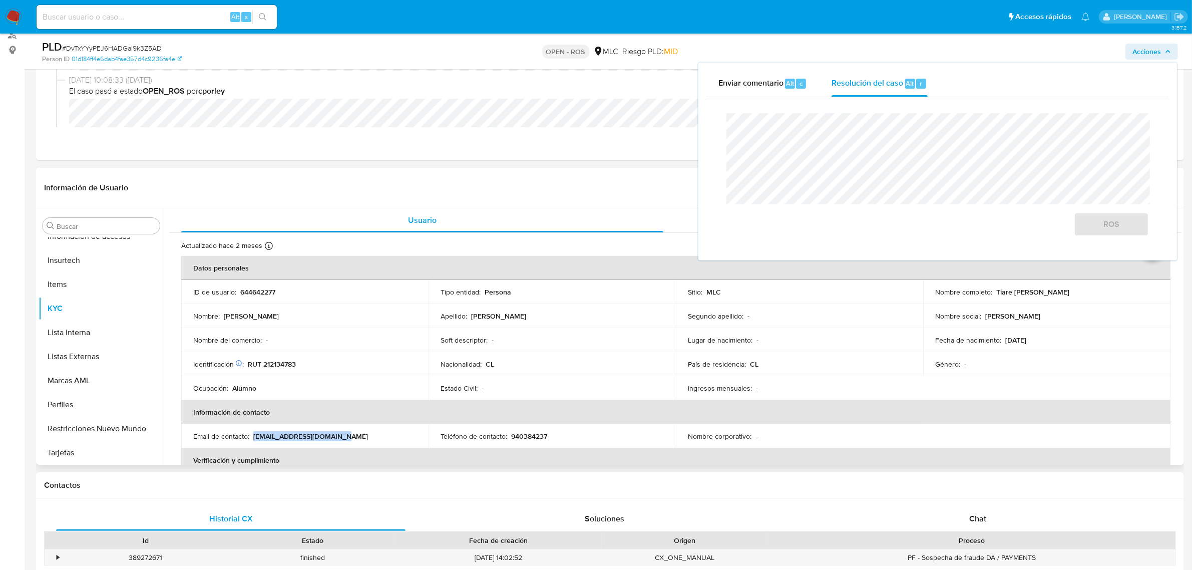
scroll to position [125, 0]
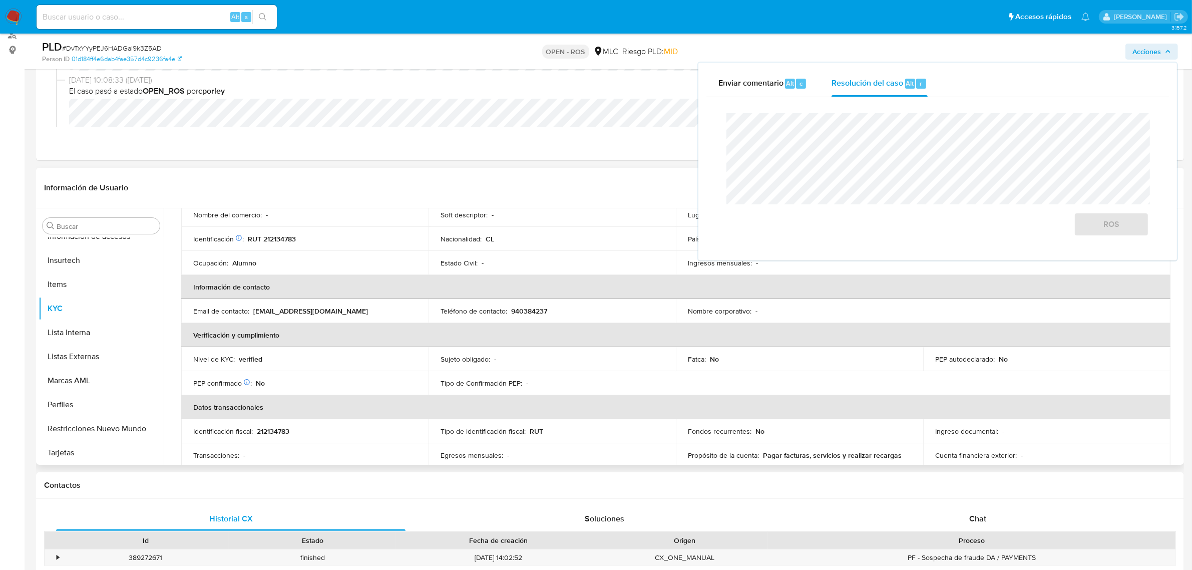
click at [535, 310] on p "940384237" at bounding box center [529, 310] width 36 height 9
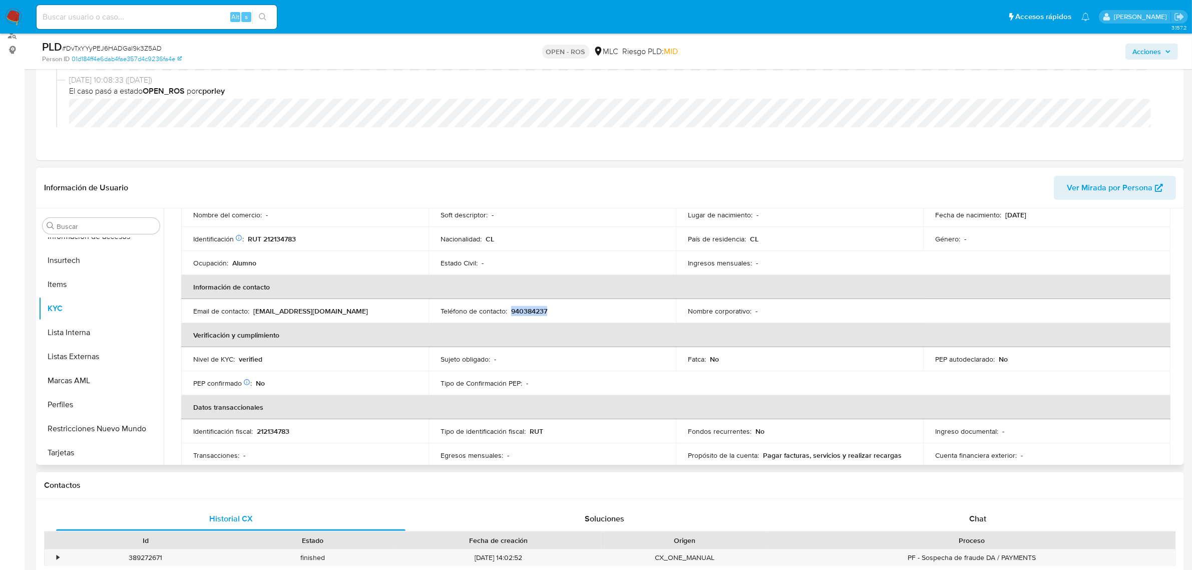
click at [535, 310] on p "940384237" at bounding box center [529, 310] width 36 height 9
drag, startPoint x: 336, startPoint y: 311, endPoint x: 252, endPoint y: 314, distance: 84.6
click at [252, 314] on div "Email de contacto : tiare.iescobar@gmail.com" at bounding box center [304, 310] width 223 height 9
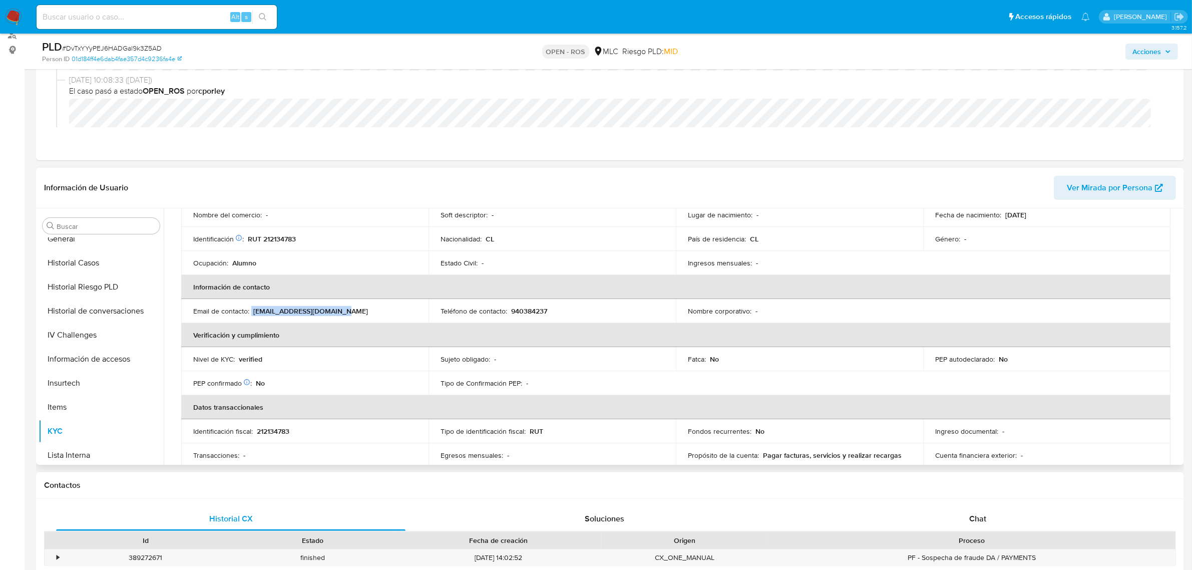
scroll to position [0, 0]
click at [83, 270] on button "Archivos adjuntos" at bounding box center [97, 274] width 117 height 24
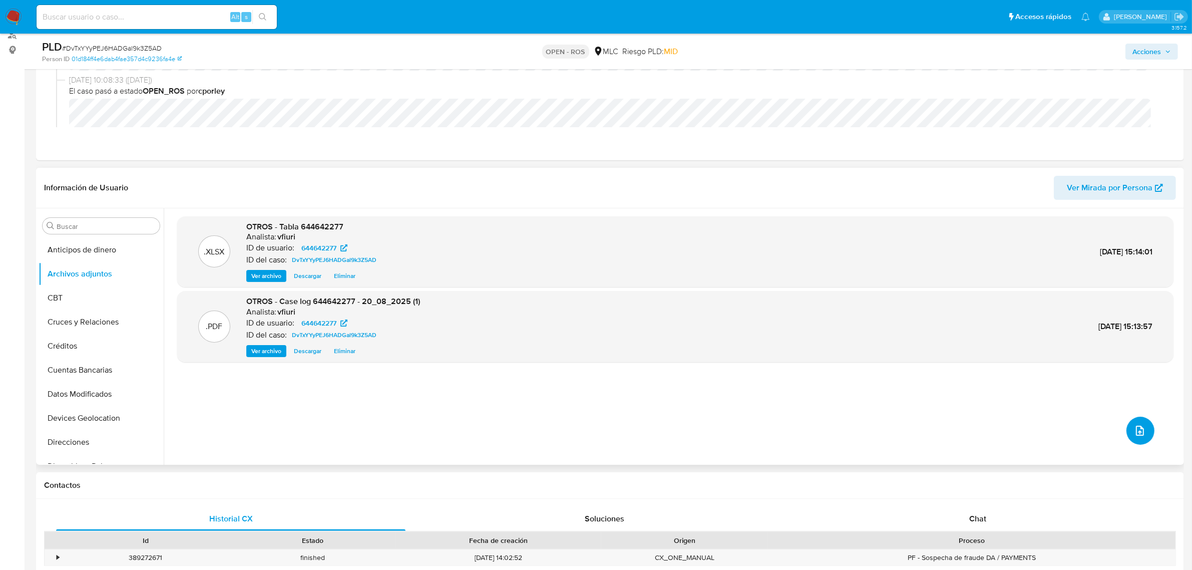
click at [960, 433] on icon "upload-file" at bounding box center [1140, 430] width 12 height 12
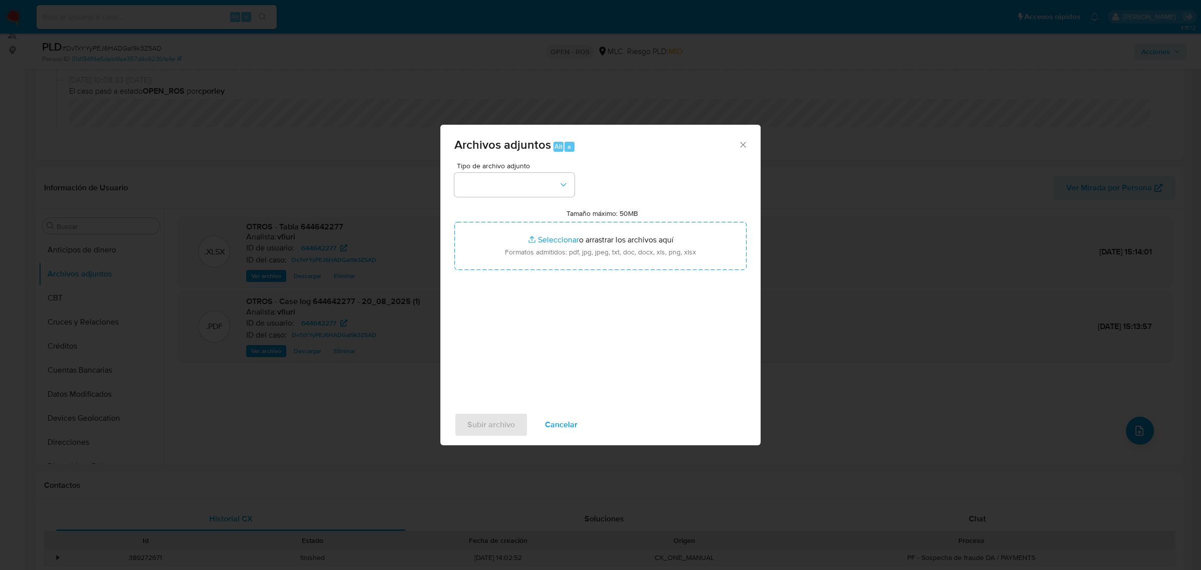
click at [527, 169] on span "Tipo de archivo adjunto" at bounding box center [517, 165] width 120 height 7
click at [520, 182] on button "button" at bounding box center [514, 185] width 120 height 24
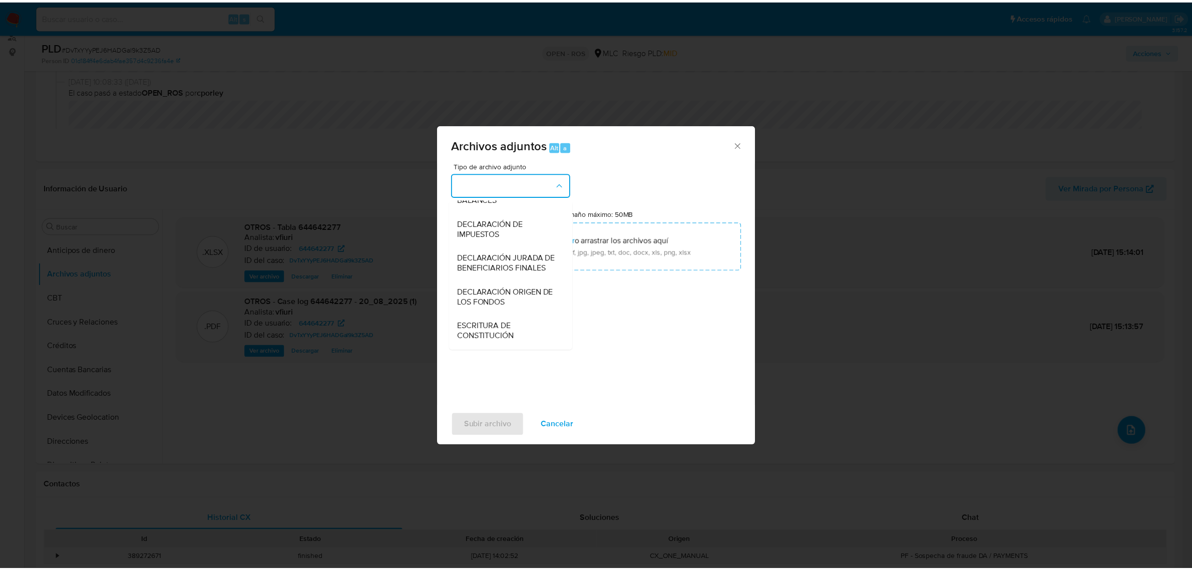
scroll to position [166, 0]
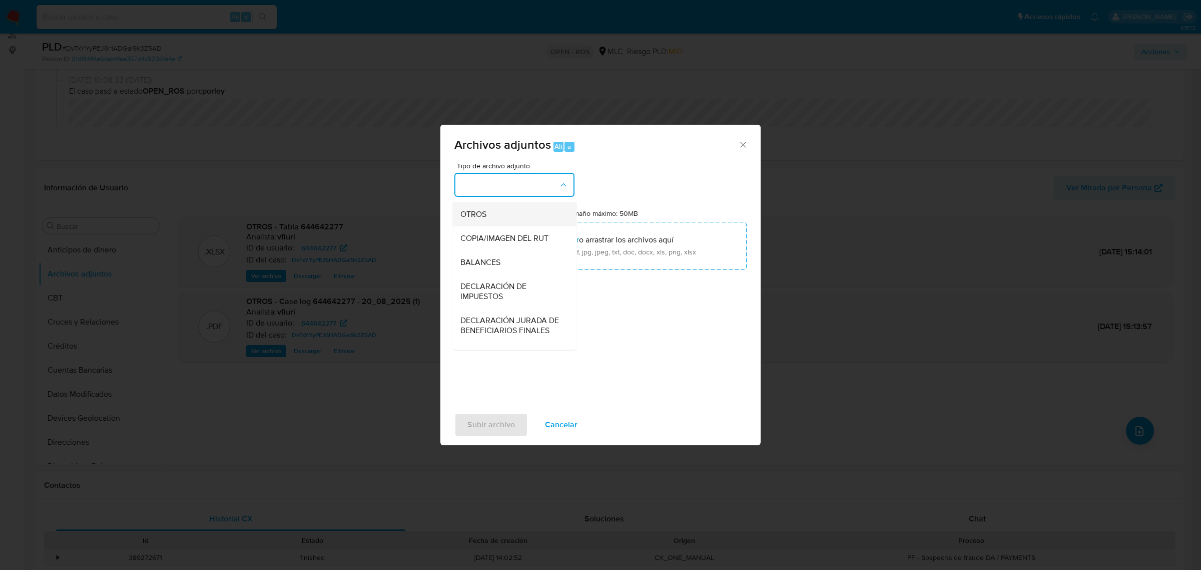
click at [479, 219] on span "OTROS" at bounding box center [473, 214] width 26 height 10
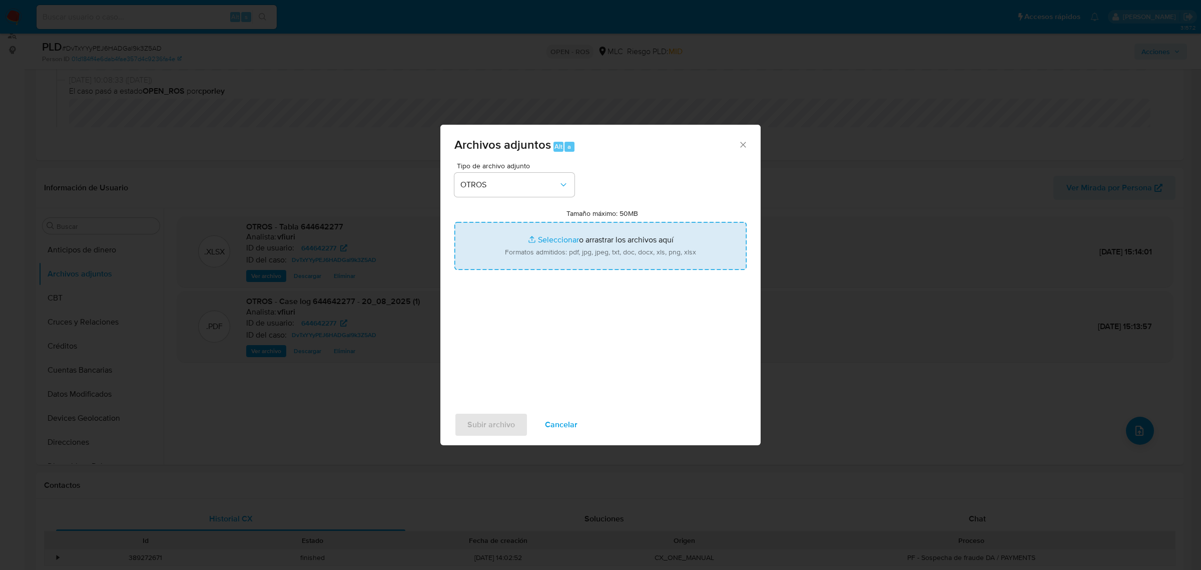
click at [587, 241] on input "Tamaño máximo: 50MB Seleccionar archivos" at bounding box center [600, 246] width 292 height 48
type input "C:\fakepath\Captura ROS #1251.pdf"
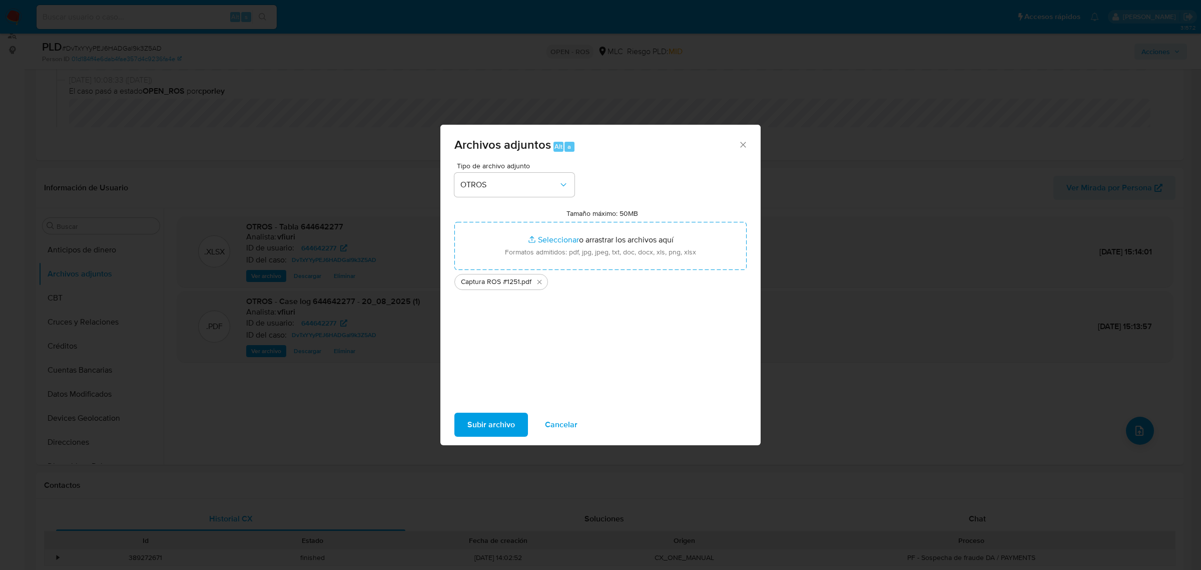
click at [479, 414] on span "Subir archivo" at bounding box center [491, 424] width 48 height 22
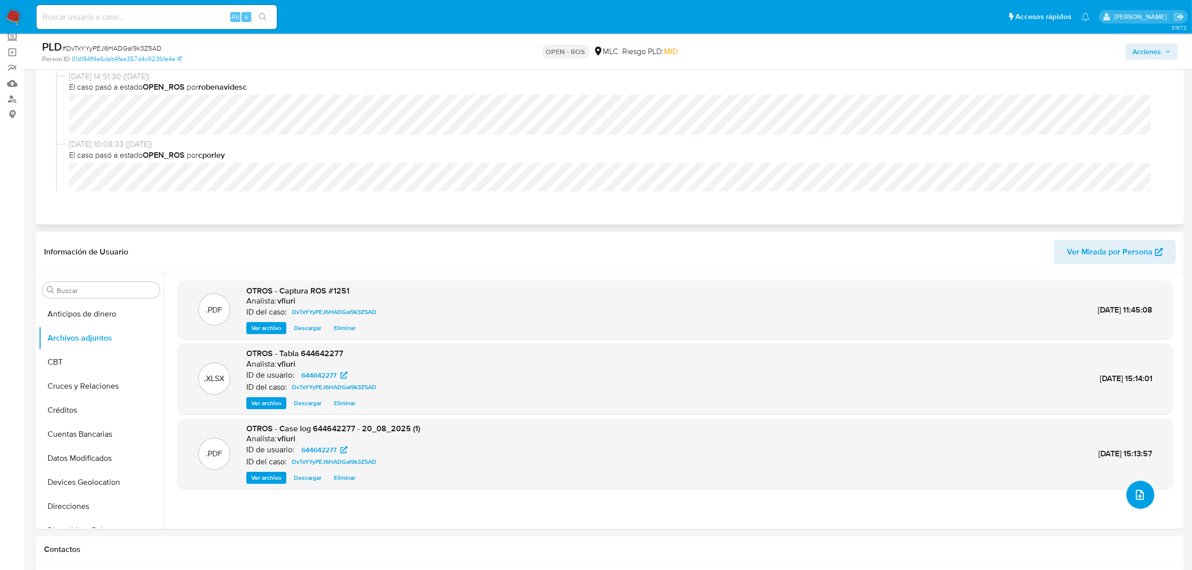
scroll to position [0, 0]
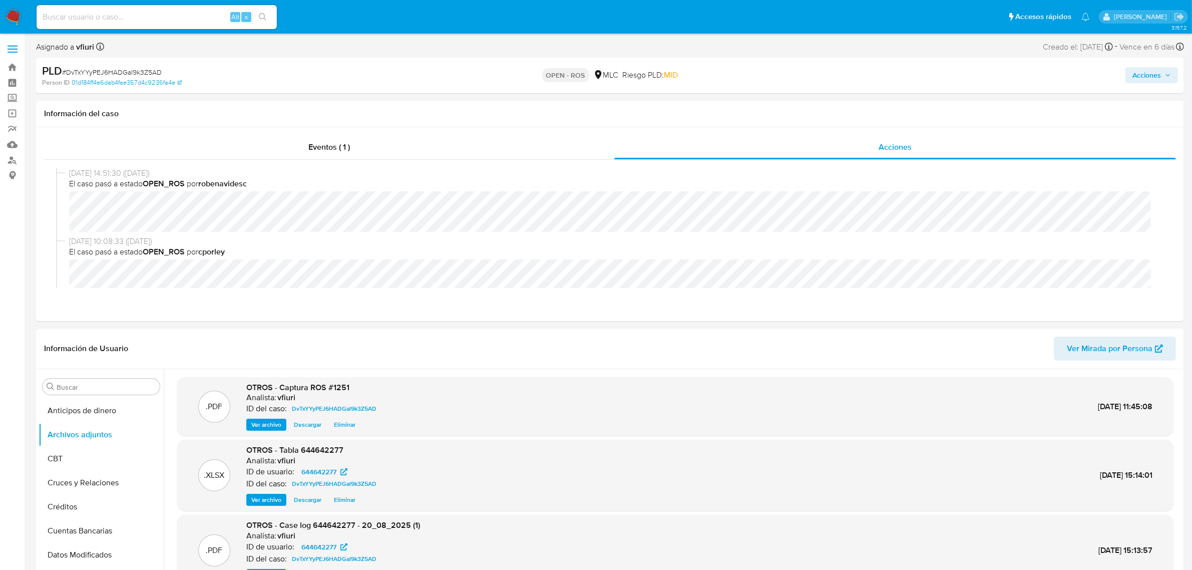
click at [960, 71] on span "Acciones" at bounding box center [1146, 75] width 29 height 16
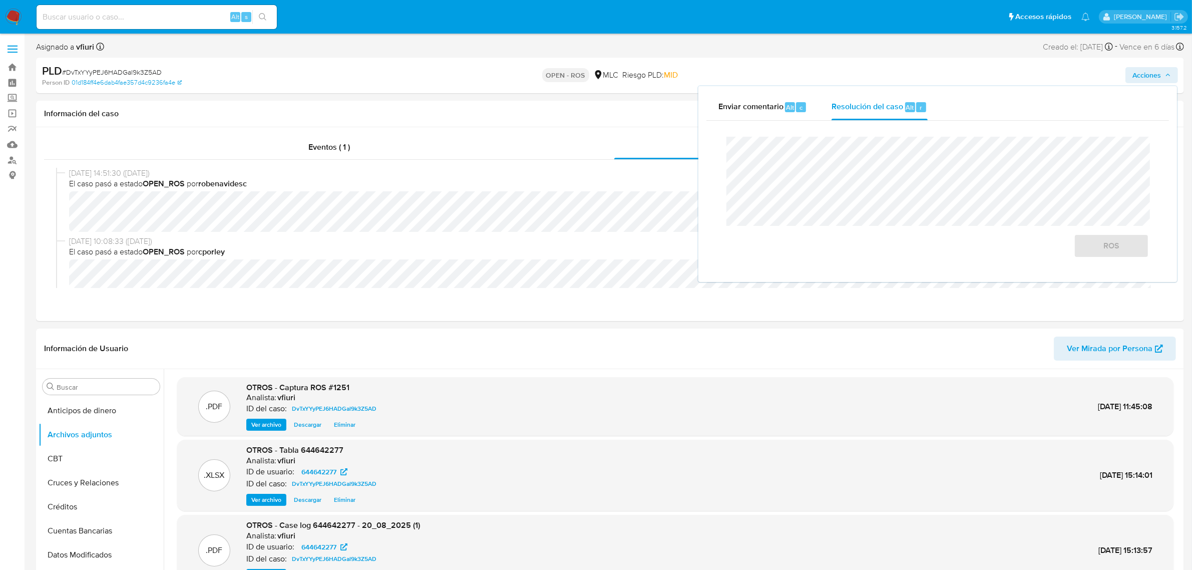
drag, startPoint x: 891, startPoint y: 110, endPoint x: 877, endPoint y: 126, distance: 20.9
click at [890, 110] on span "Resolución del caso" at bounding box center [867, 107] width 72 height 12
click at [960, 239] on span "ROS" at bounding box center [1110, 246] width 49 height 22
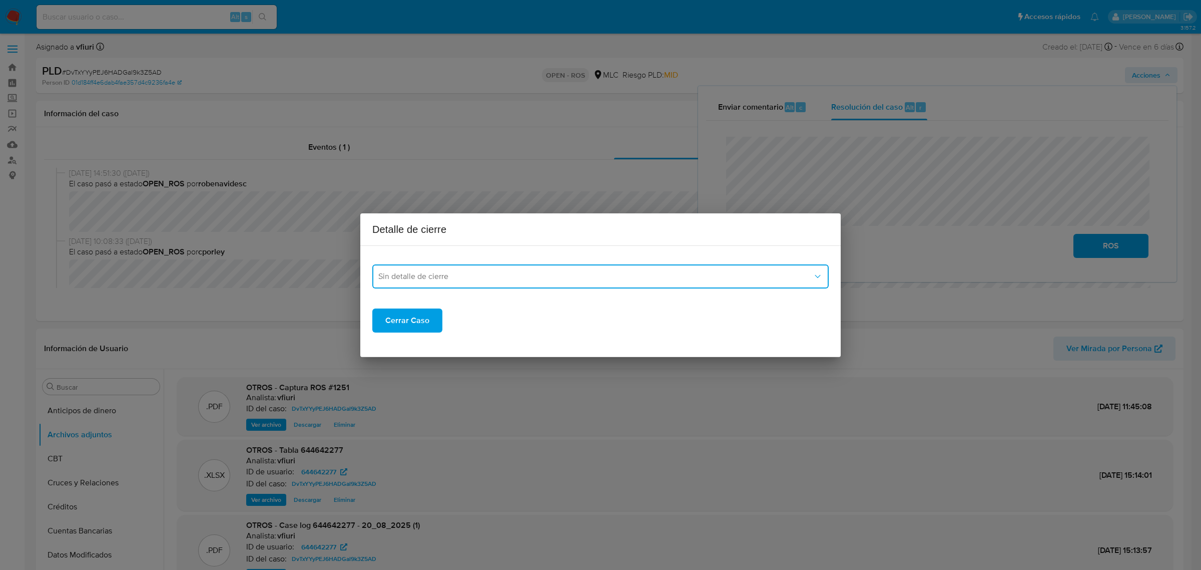
click at [436, 281] on span "Sin detalle de cierre" at bounding box center [595, 276] width 434 height 10
click at [428, 321] on div "ROS_EMISOR" at bounding box center [597, 327] width 438 height 24
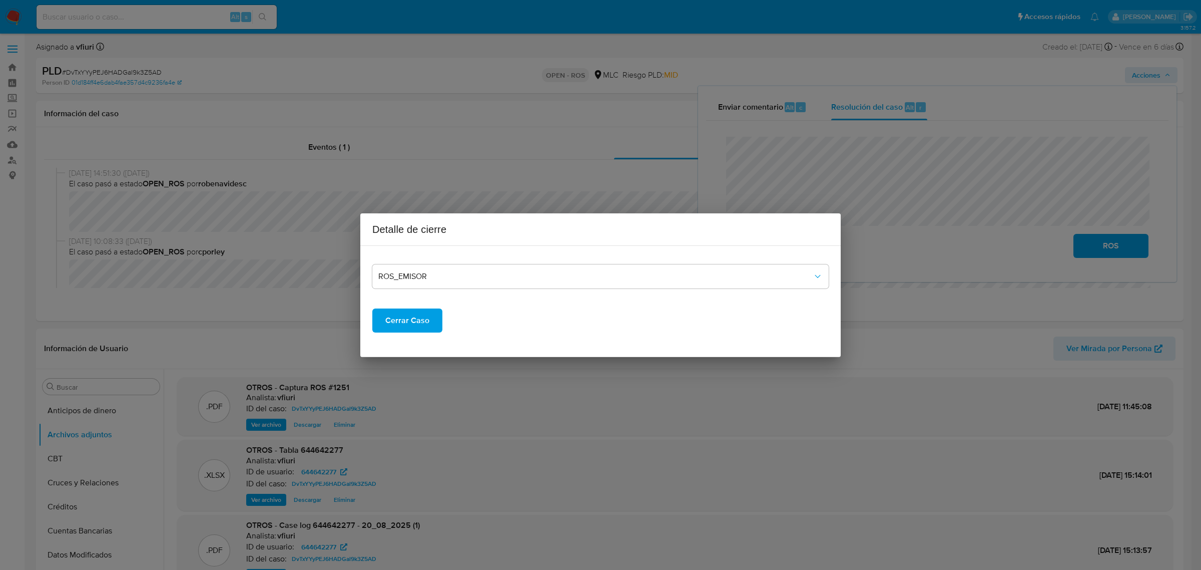
click at [408, 322] on span "Cerrar Caso" at bounding box center [407, 320] width 44 height 22
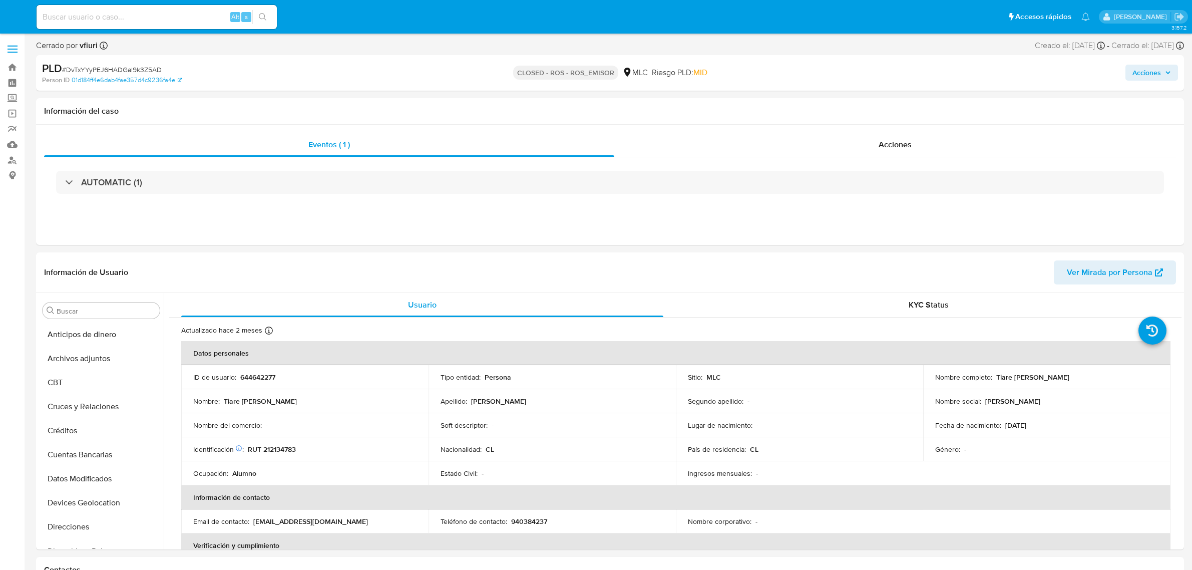
select select "10"
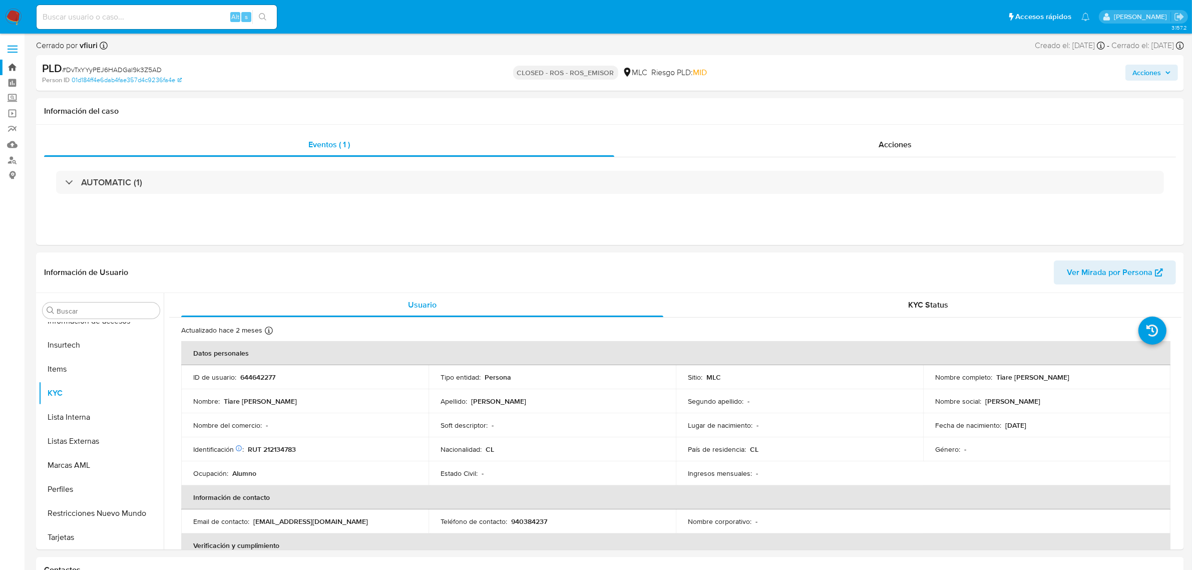
drag, startPoint x: 8, startPoint y: 64, endPoint x: 20, endPoint y: 66, distance: 12.2
click at [9, 64] on link "Bandeja" at bounding box center [59, 68] width 119 height 16
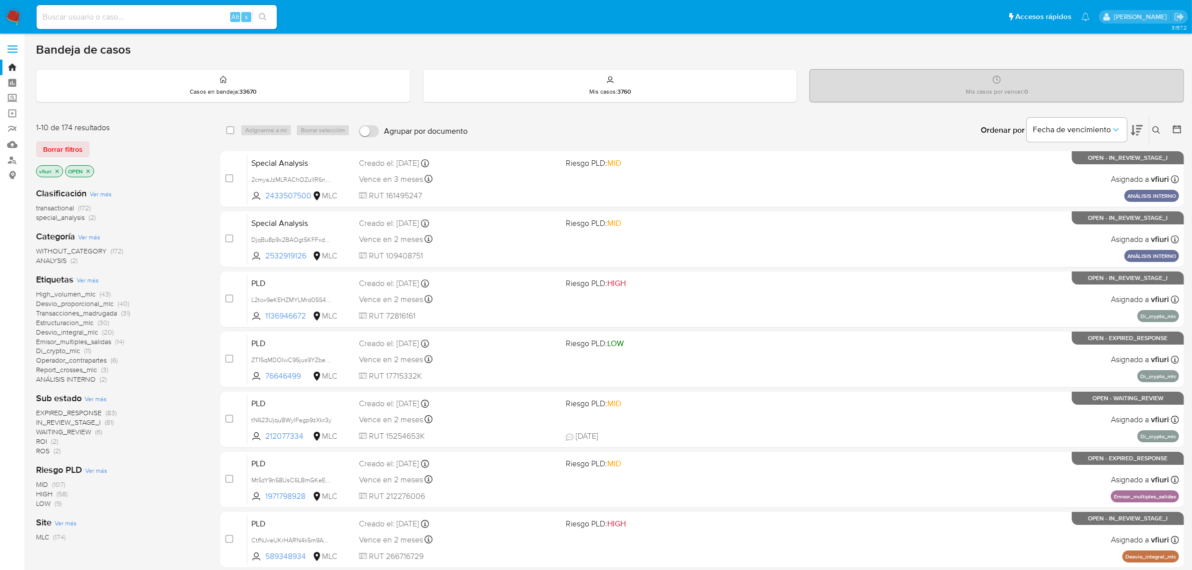
click at [41, 441] on span "ROI" at bounding box center [41, 441] width 11 height 10
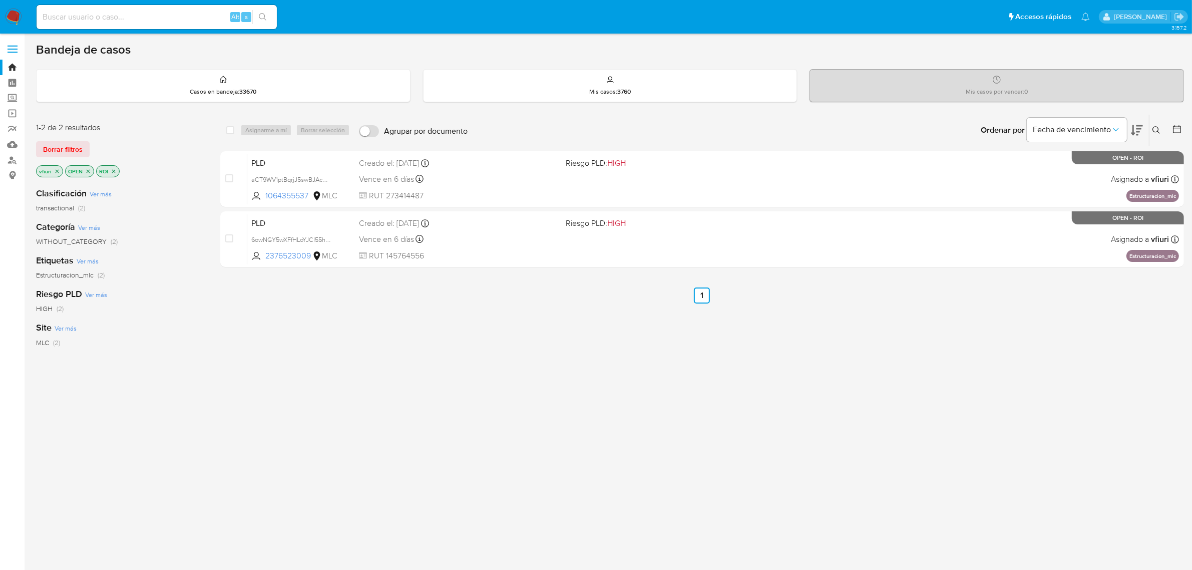
click at [112, 169] on icon "close-filter" at bounding box center [114, 171] width 6 height 6
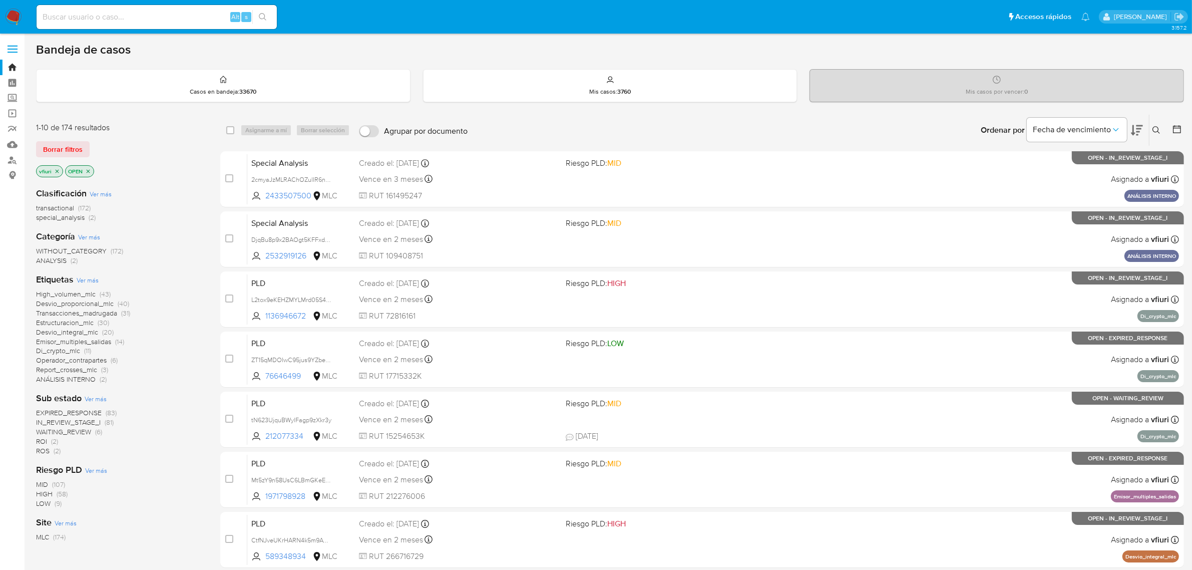
click at [1184, 128] on button at bounding box center [1178, 130] width 12 height 12
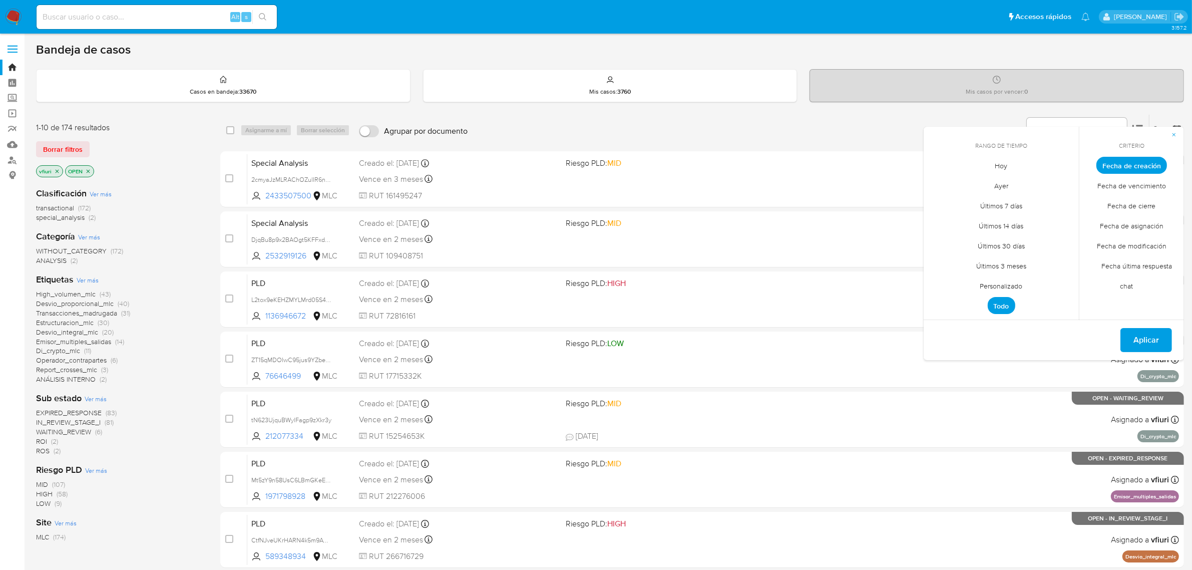
click at [1002, 281] on span "Personalizado" at bounding box center [1001, 286] width 64 height 21
click at [936, 181] on icon "Mes anterior" at bounding box center [939, 184] width 12 height 12
click at [1002, 261] on button "12" at bounding box center [1001, 261] width 16 height 16
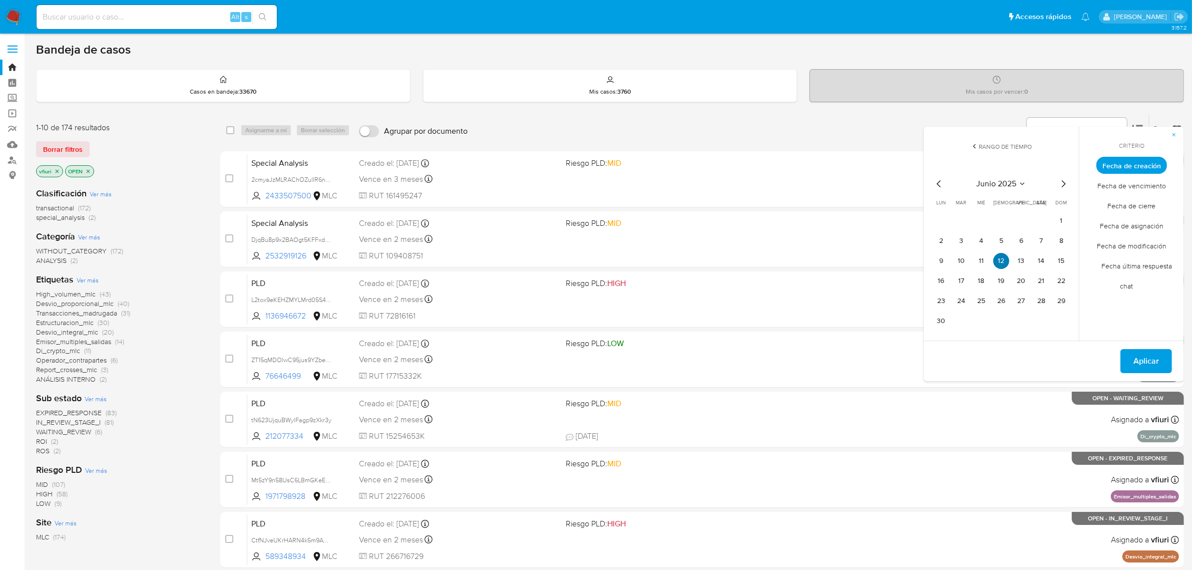
click at [1002, 261] on button "12" at bounding box center [1001, 261] width 16 height 16
click at [1152, 353] on span "Aplicar" at bounding box center [1146, 361] width 26 height 22
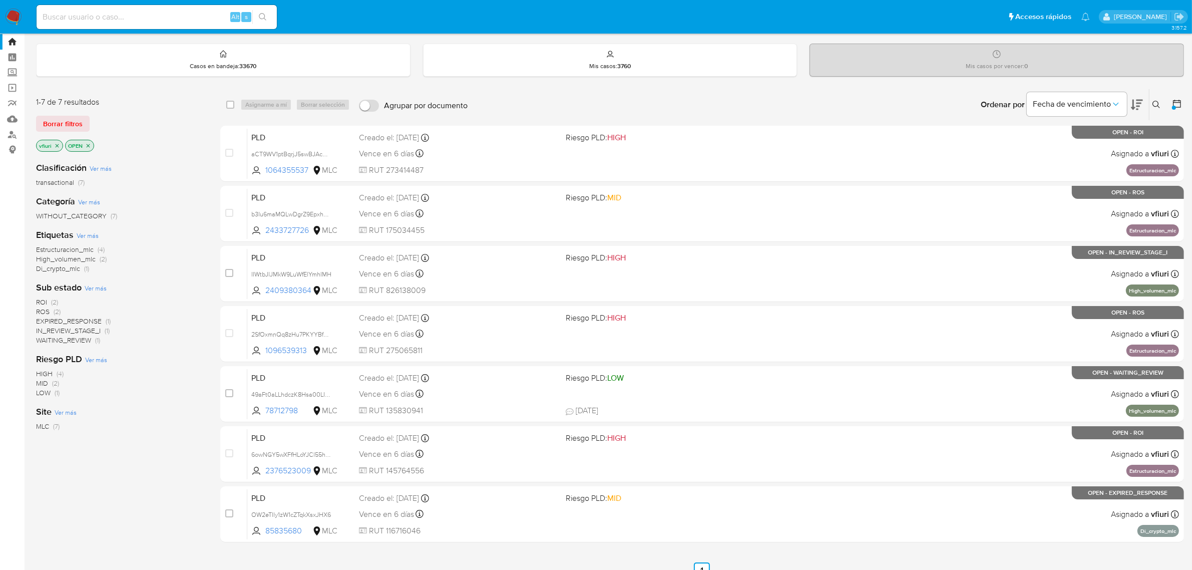
scroll to position [39, 0]
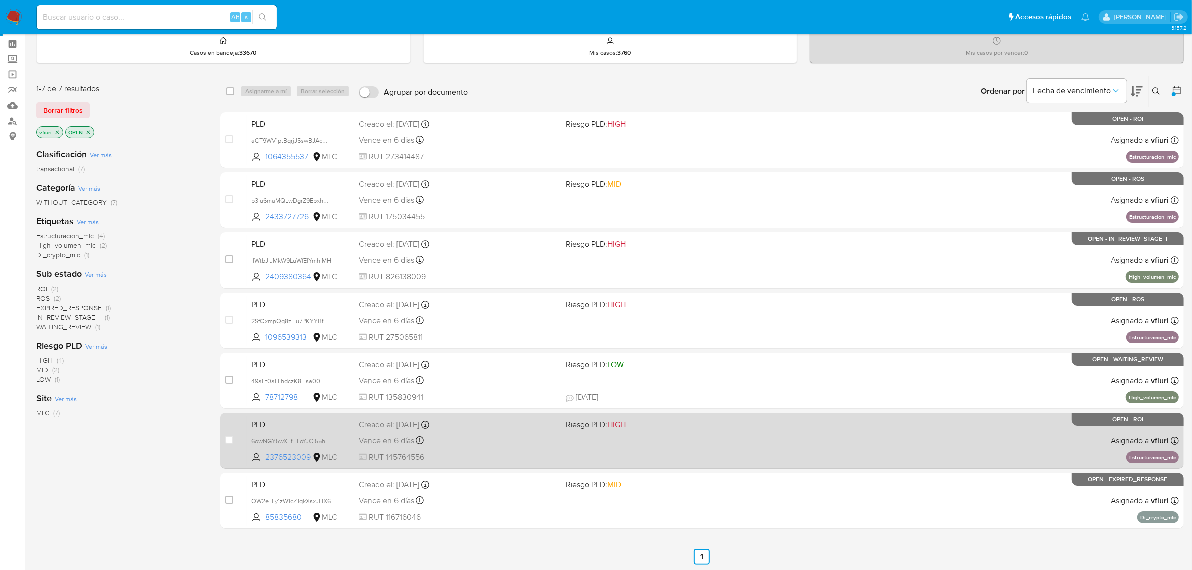
click at [536, 438] on div "Vence en 6 días Vence el 10/09/2025 06:05:25" at bounding box center [458, 440] width 199 height 14
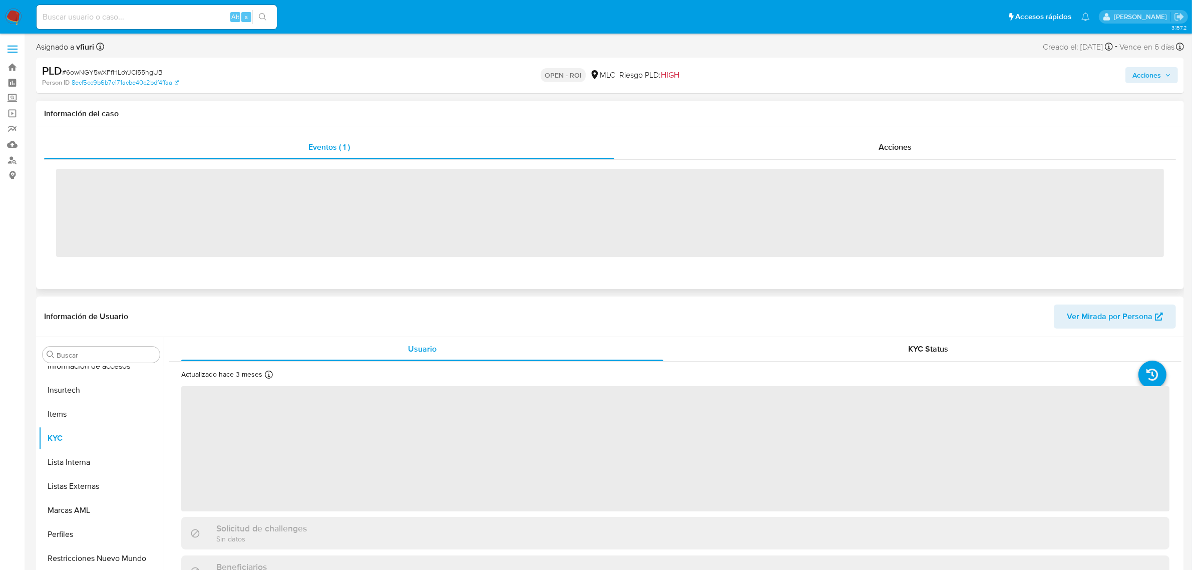
scroll to position [422, 0]
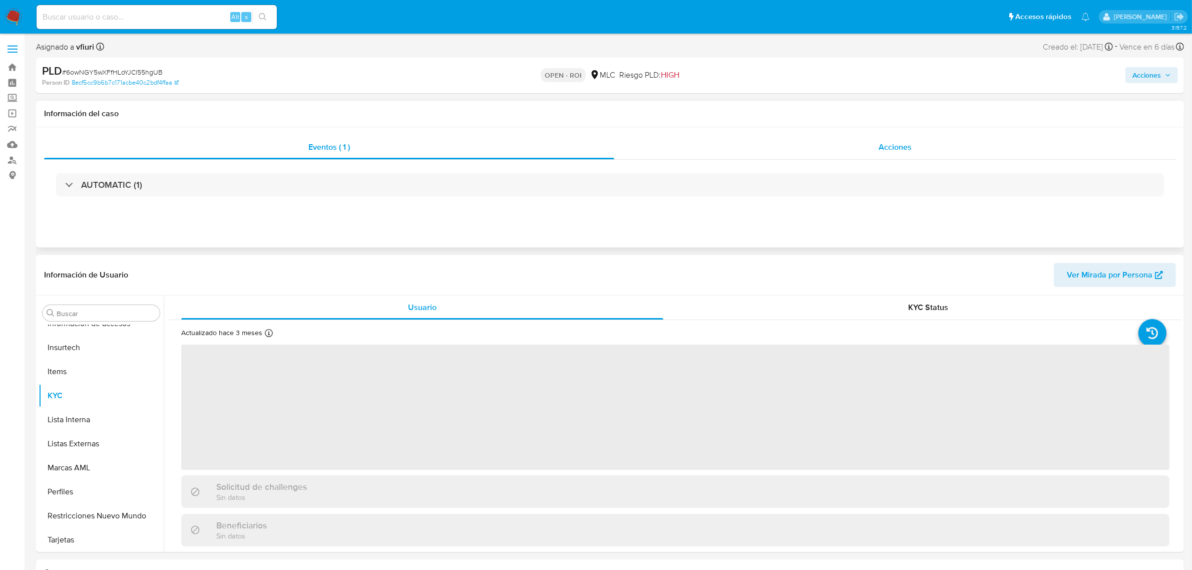
click at [904, 153] on div "Acciones" at bounding box center [895, 147] width 562 height 24
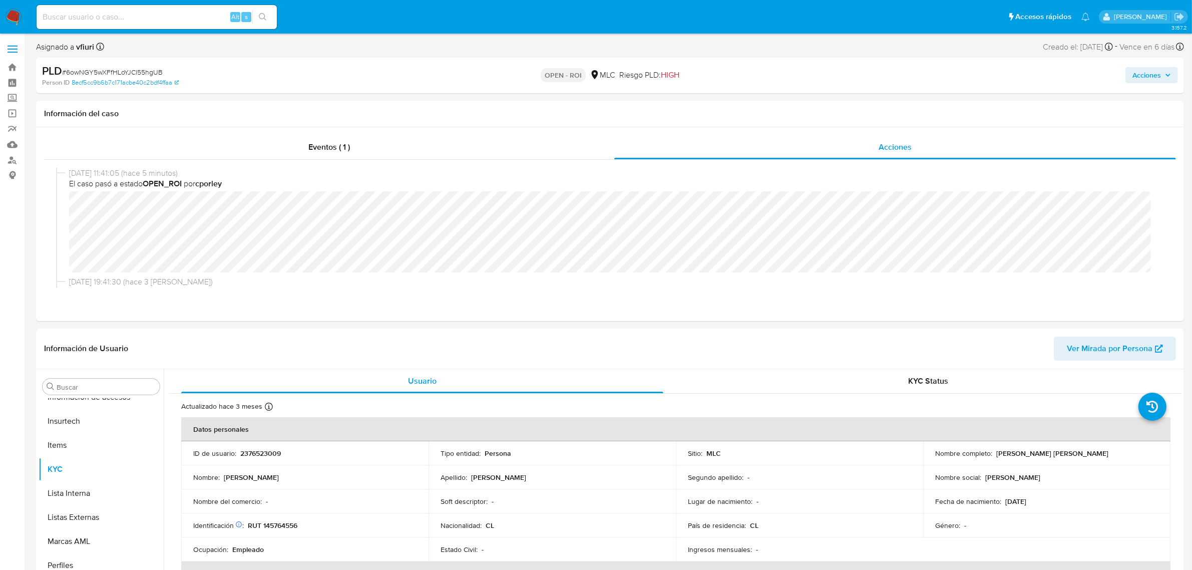
select select "10"
click at [1149, 79] on span "Acciones" at bounding box center [1146, 75] width 29 height 16
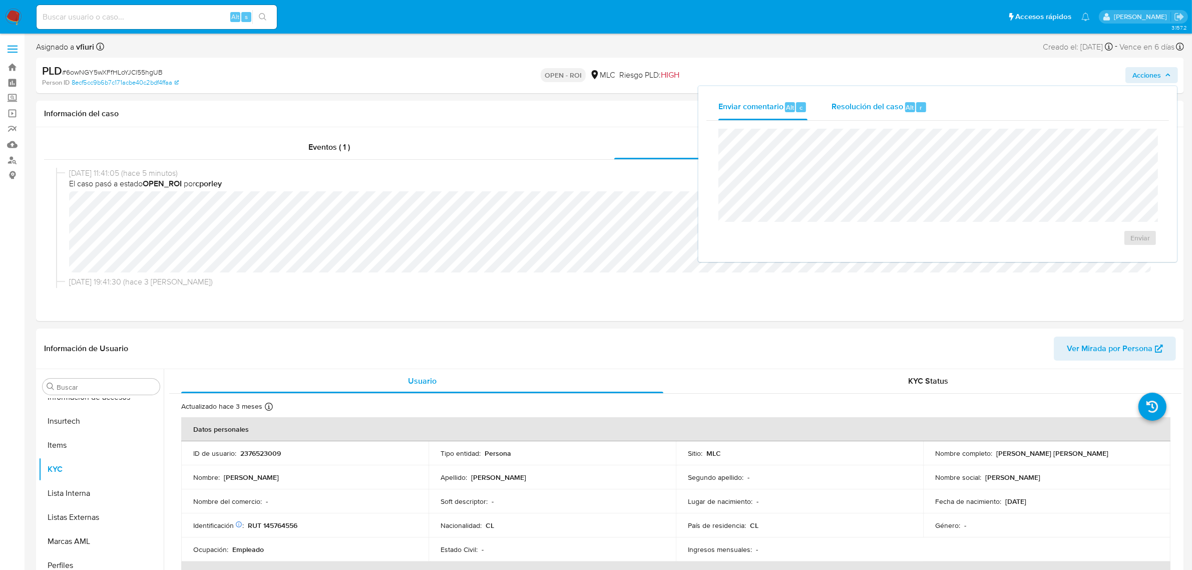
click at [869, 114] on div "Resolución del caso Alt r" at bounding box center [879, 107] width 96 height 26
click at [1099, 253] on span "ROI" at bounding box center [1110, 248] width 49 height 22
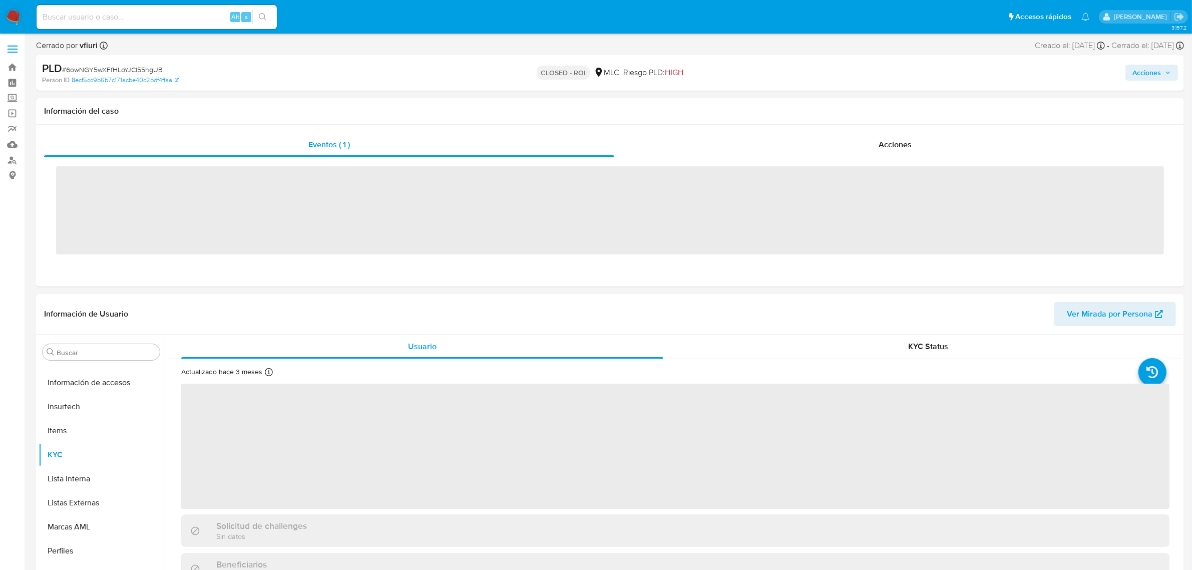
scroll to position [422, 0]
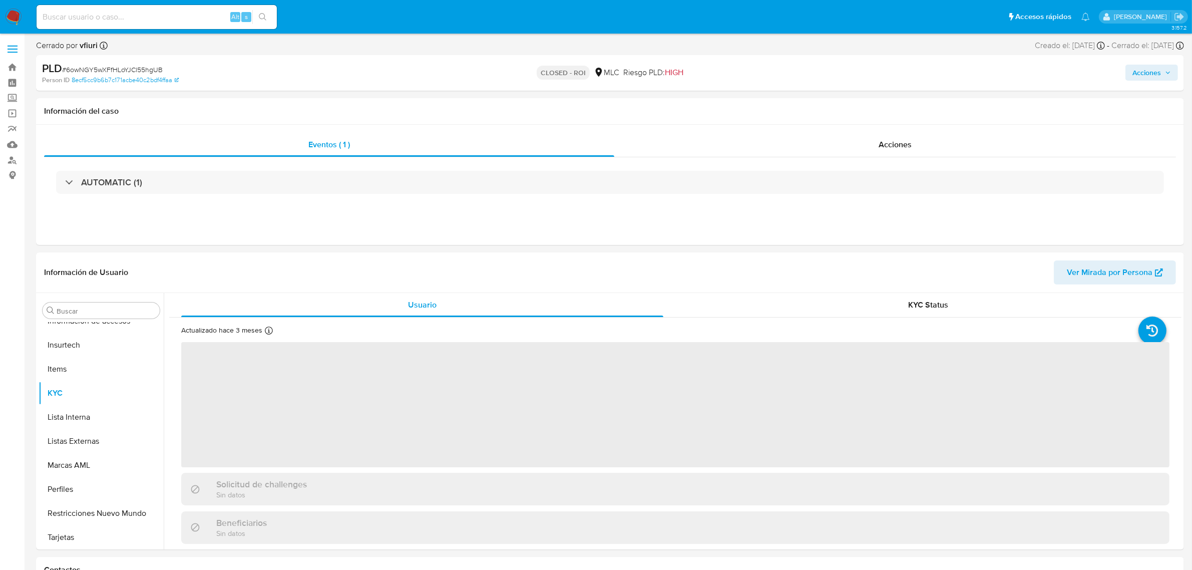
select select "10"
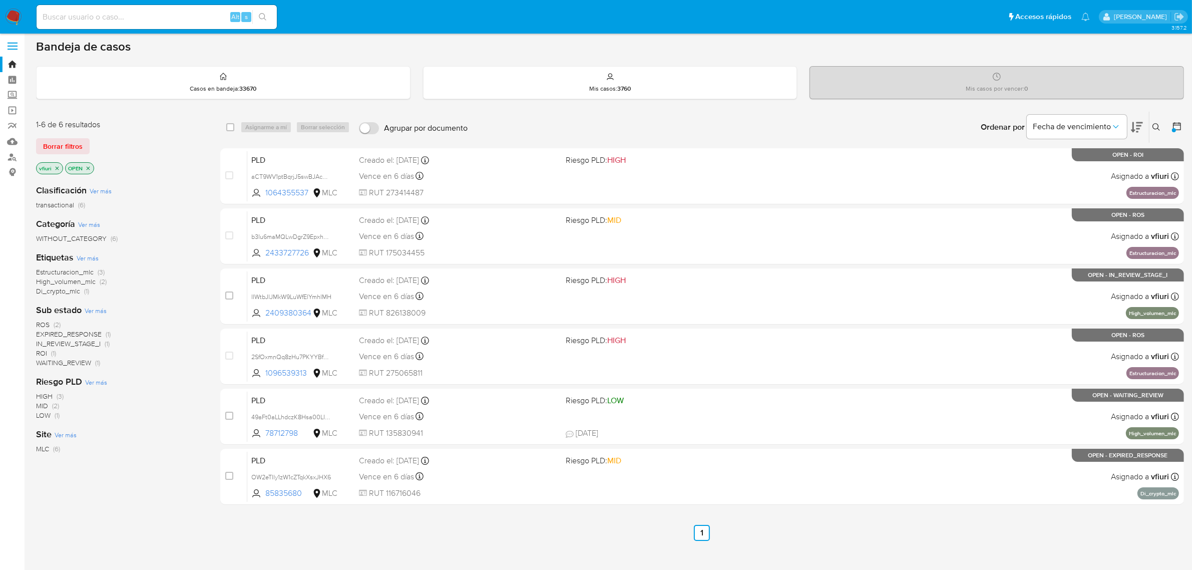
scroll to position [4, 0]
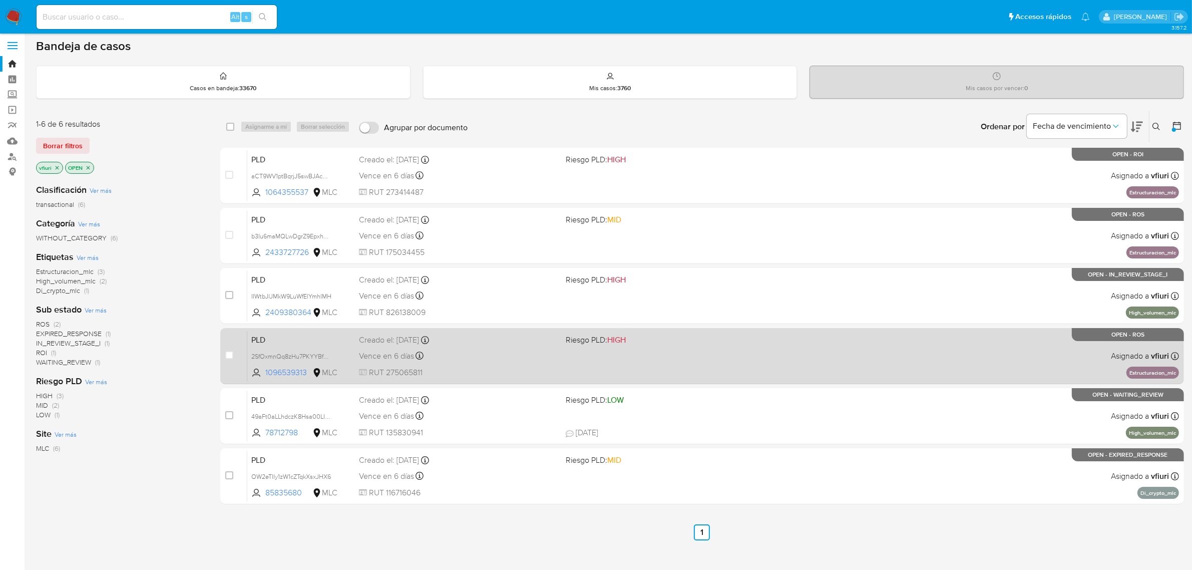
click at [994, 359] on div "PLD 2SfOxmnQq8zHu7PKYYBfexB7 1096539313 MLC Riesgo PLD: HIGH Creado el: [DATE] …" at bounding box center [712, 355] width 931 height 51
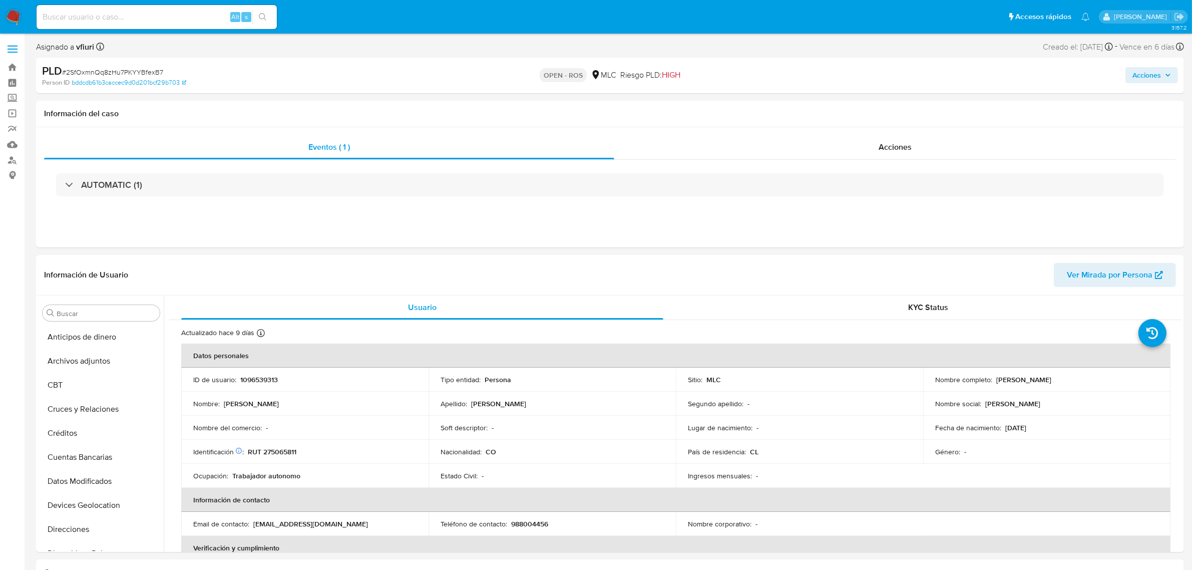
select select "10"
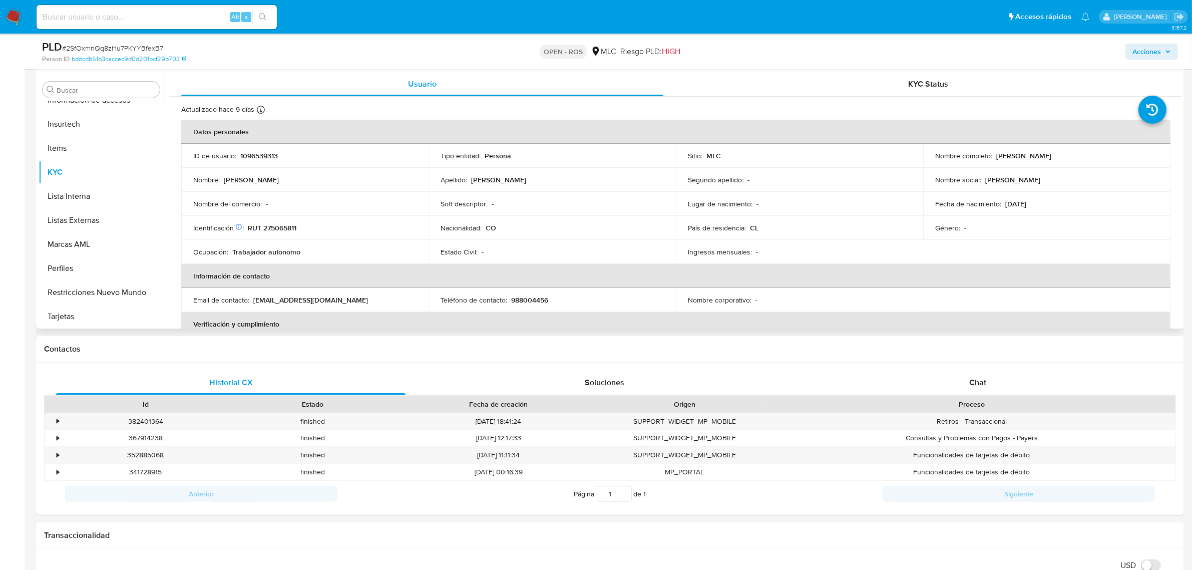
click at [272, 150] on td "ID de usuario : 1096539313" at bounding box center [304, 156] width 247 height 24
copy p "1096539313"
click at [151, 46] on span "# 2SfOxmnQq8zHu7PKYYBfexB7" at bounding box center [112, 48] width 101 height 10
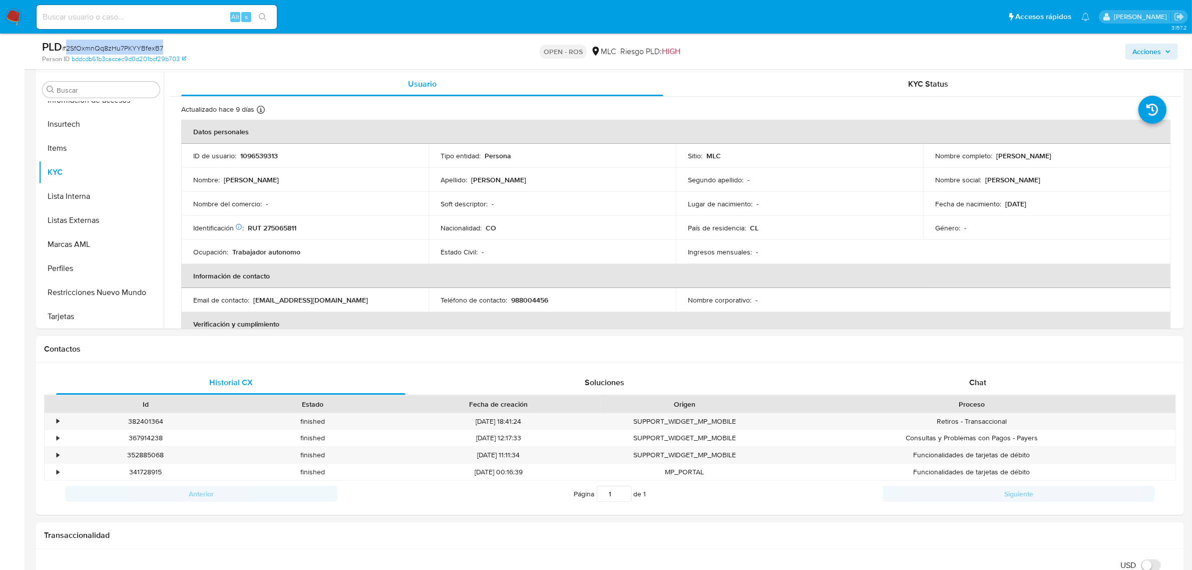
click at [151, 46] on span "# 2SfOxmnQq8zHu7PKYYBfexB7" at bounding box center [112, 48] width 101 height 10
copy span "2SfOxmnQq8zHu7PKYYBfexB7"
drag, startPoint x: 992, startPoint y: 156, endPoint x: 1085, endPoint y: 154, distance: 92.6
click at [1085, 154] on div "Nombre completo : [PERSON_NAME]" at bounding box center [1046, 155] width 223 height 9
copy p "[PERSON_NAME]"
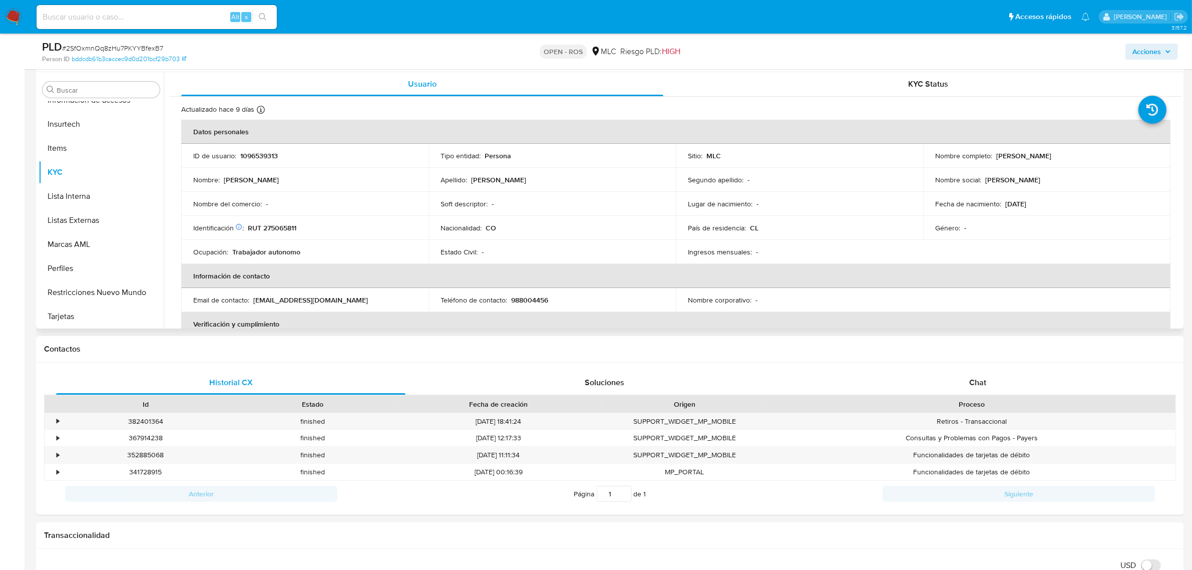
click at [281, 233] on td "Identificación Nº de serie: 602721086 : RUT 275065811" at bounding box center [304, 228] width 247 height 24
click at [281, 227] on p "RUT 275065811" at bounding box center [272, 227] width 49 height 9
copy p "275065811"
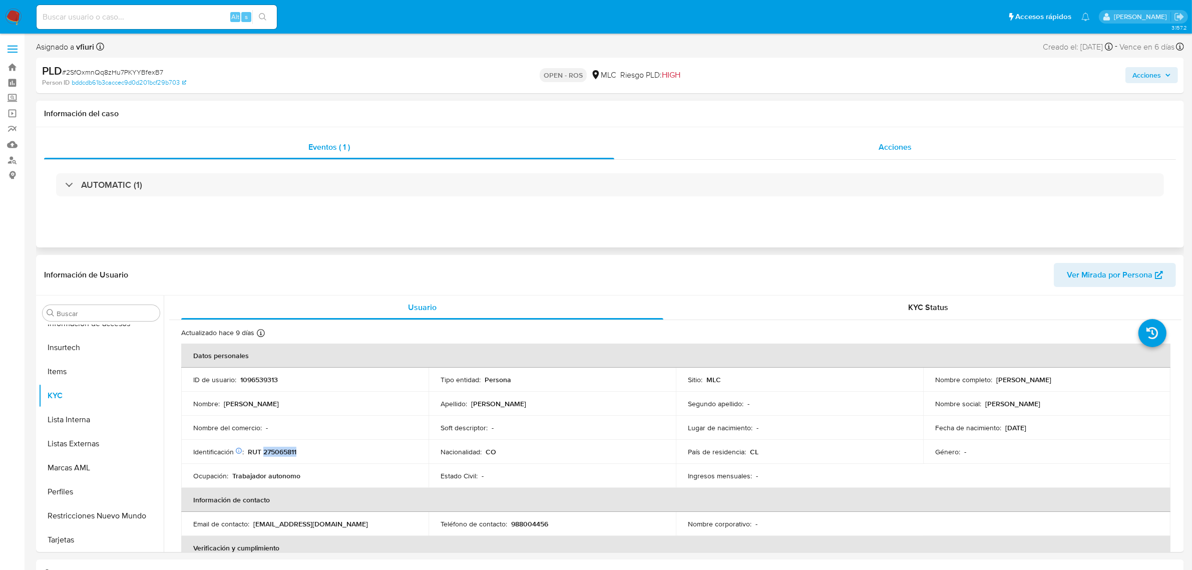
click at [912, 146] on div "Acciones" at bounding box center [895, 147] width 562 height 24
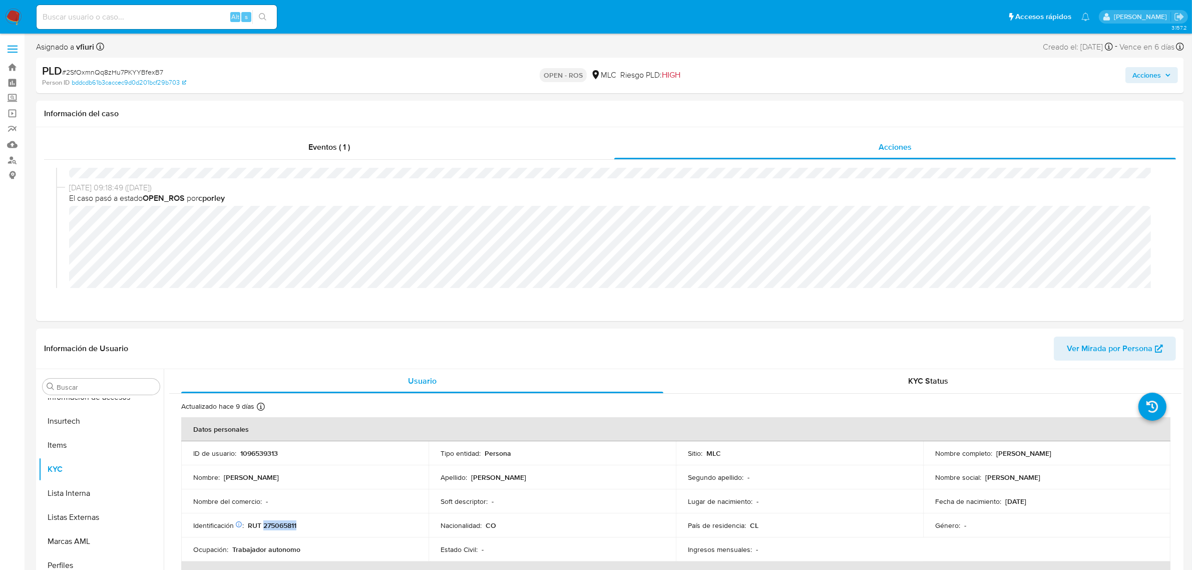
scroll to position [125, 0]
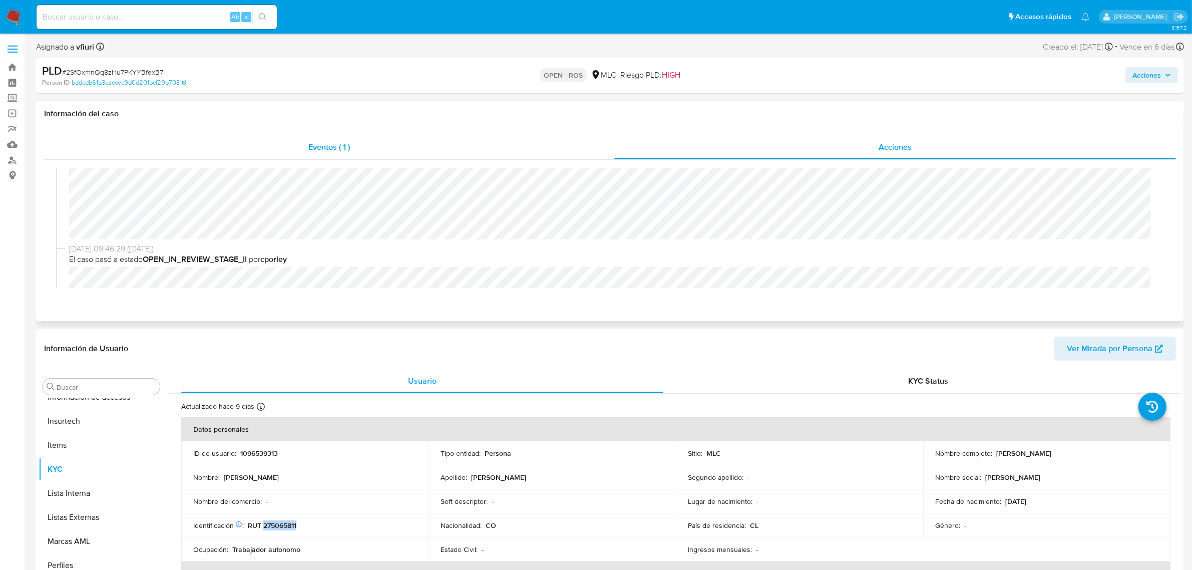
click at [301, 159] on div "Eventos ( 1 )" at bounding box center [329, 147] width 570 height 24
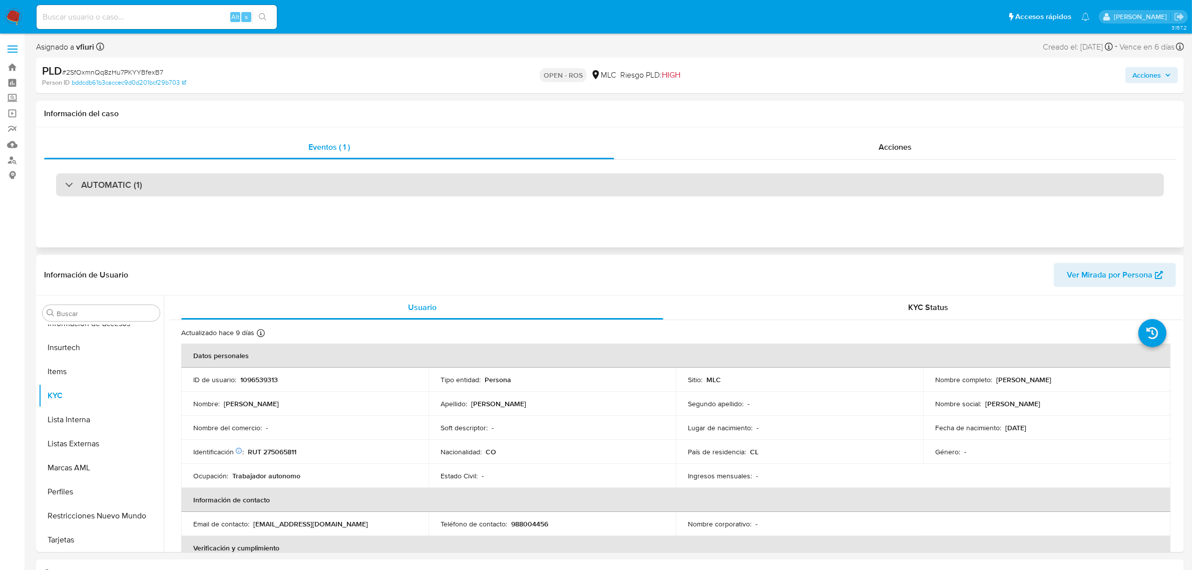
click at [259, 186] on div "AUTOMATIC (1)" at bounding box center [609, 184] width 1107 height 23
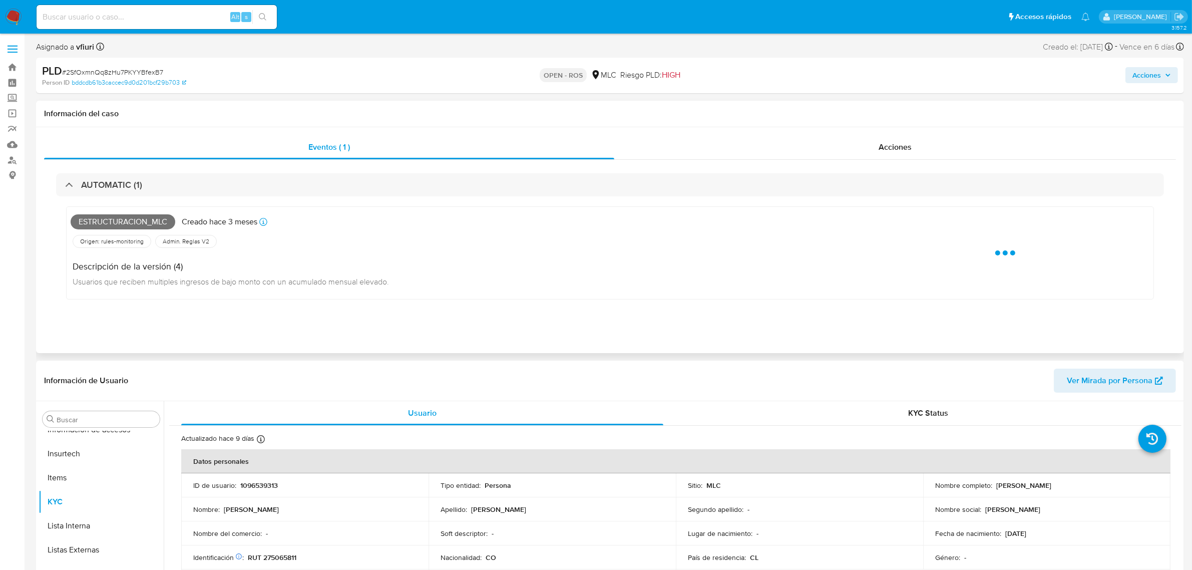
click at [138, 222] on span "Estructuracion_mlc" at bounding box center [123, 221] width 105 height 15
copy span "Estructuracion_mlc"
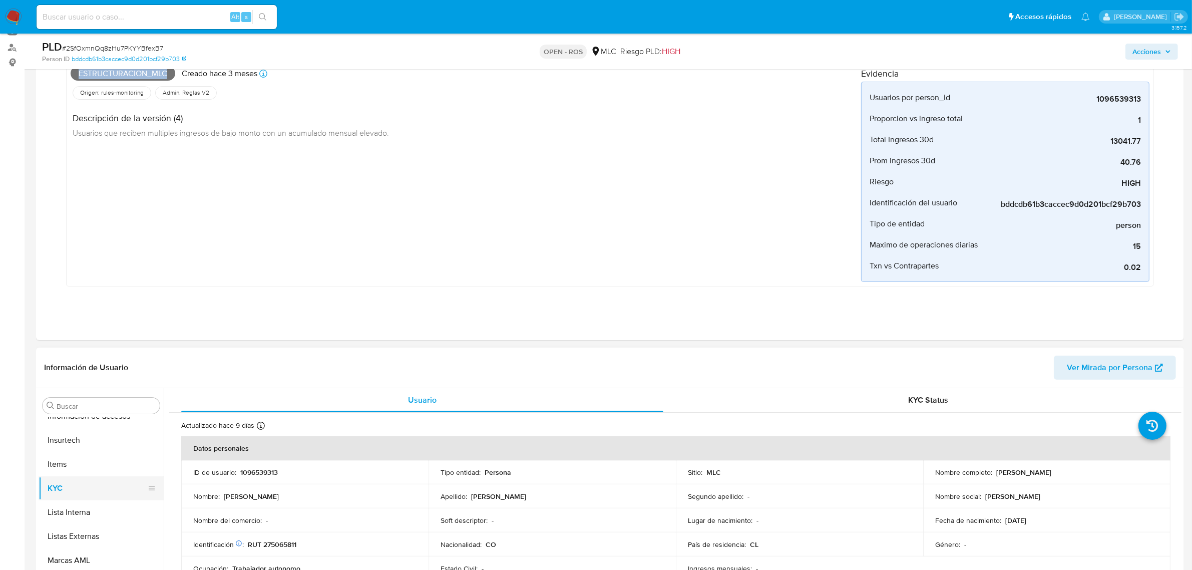
scroll to position [250, 0]
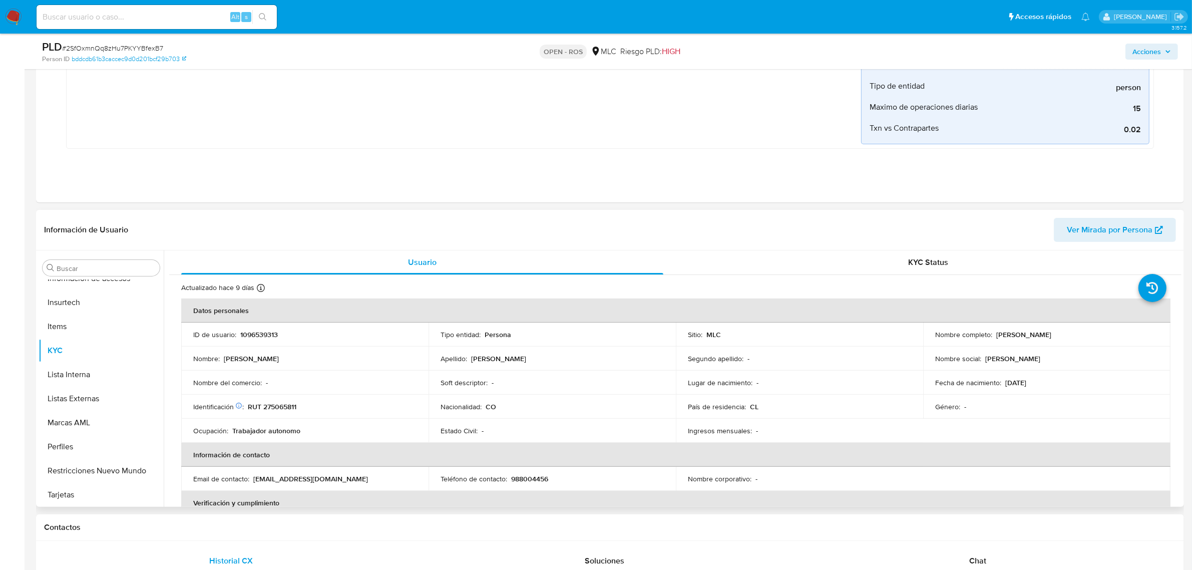
click at [254, 328] on td "ID de usuario : 1096539313" at bounding box center [304, 334] width 247 height 24
click at [257, 329] on td "ID de usuario : 1096539313" at bounding box center [304, 334] width 247 height 24
copy p "1096539313"
click at [278, 403] on p "RUT 275065811" at bounding box center [272, 406] width 49 height 9
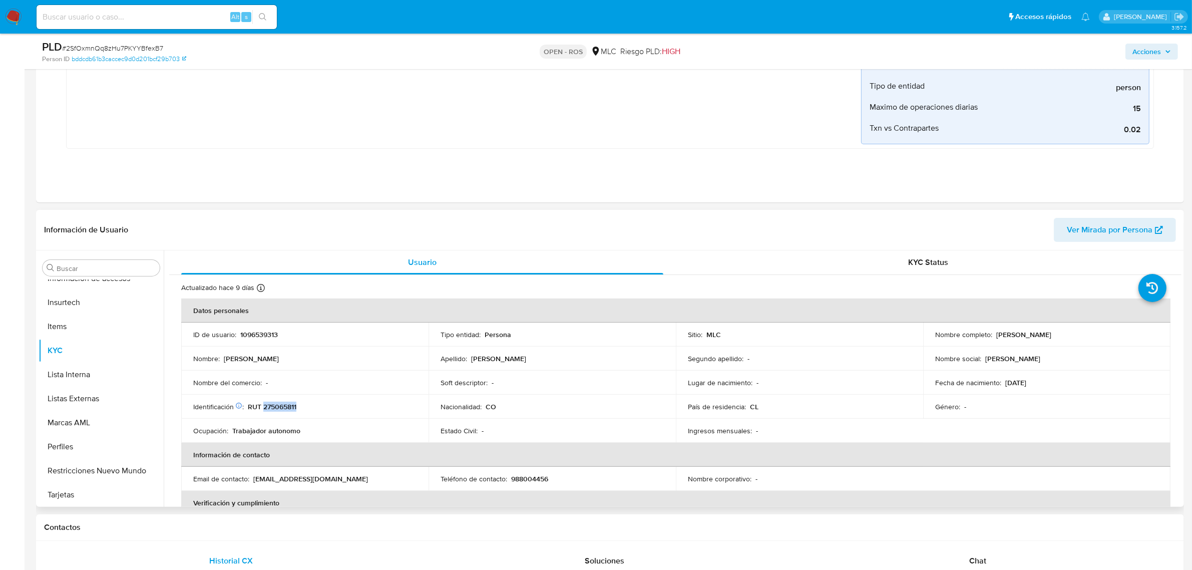
click at [278, 403] on p "RUT 275065811" at bounding box center [272, 406] width 49 height 9
copy p "275065811"
drag, startPoint x: 994, startPoint y: 332, endPoint x: 1070, endPoint y: 340, distance: 76.5
click at [1070, 340] on td "Nombre completo : [PERSON_NAME]" at bounding box center [1046, 334] width 247 height 24
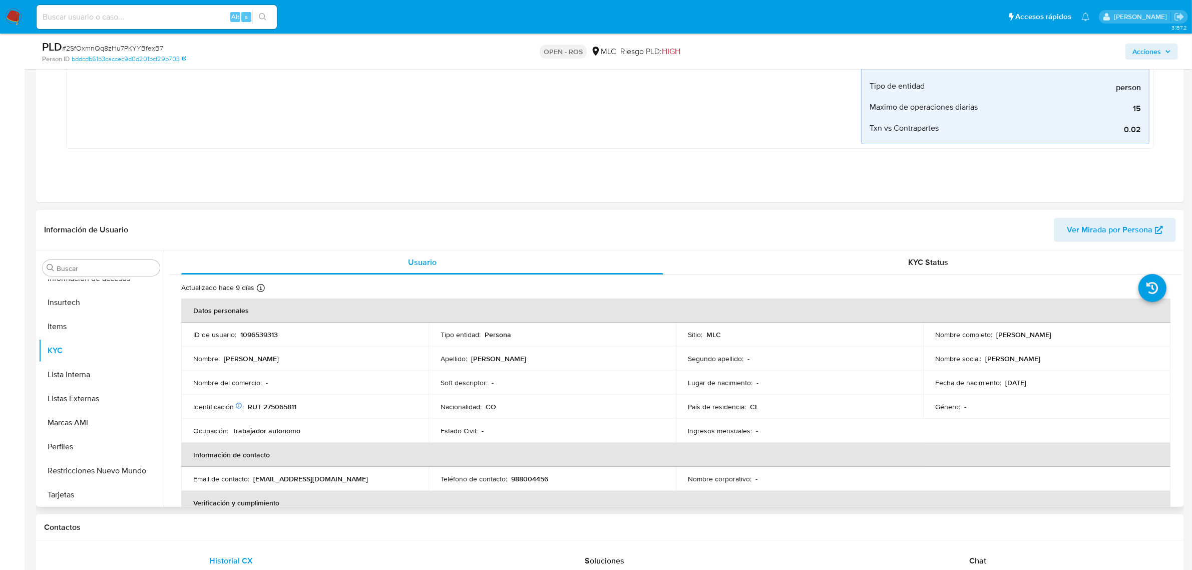
drag, startPoint x: 1057, startPoint y: 340, endPoint x: 1082, endPoint y: 339, distance: 24.5
click at [1082, 339] on td "Nombre completo : [PERSON_NAME]" at bounding box center [1046, 334] width 247 height 24
drag, startPoint x: 992, startPoint y: 336, endPoint x: 1073, endPoint y: 337, distance: 81.1
click at [1051, 337] on p "[PERSON_NAME]" at bounding box center [1023, 334] width 55 height 9
copy p "[PERSON_NAME]"
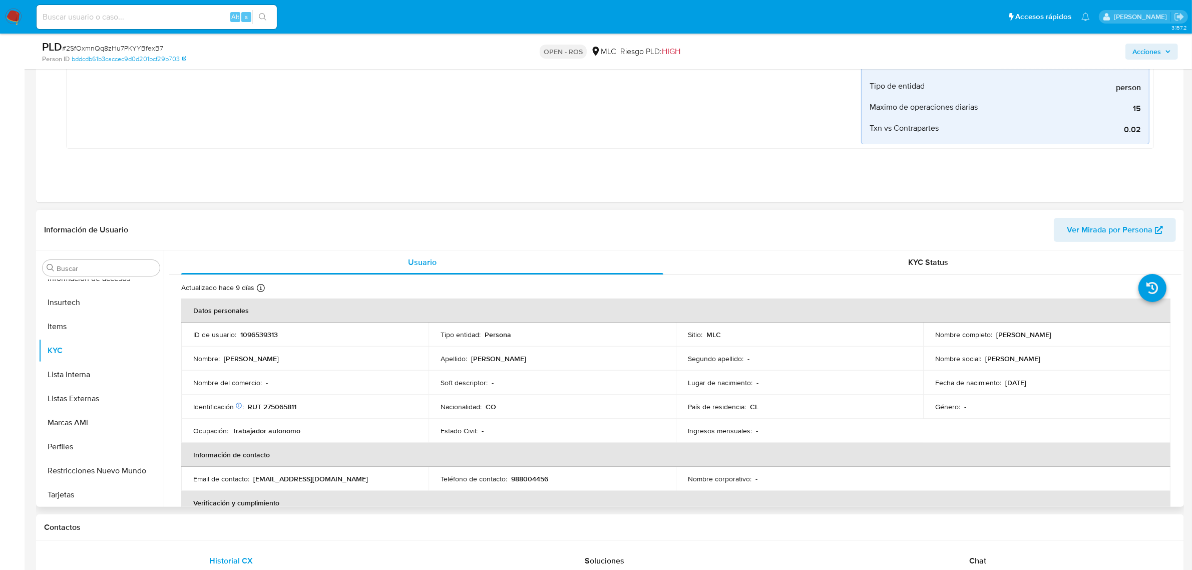
click at [277, 410] on p "RUT 275065811" at bounding box center [272, 406] width 49 height 9
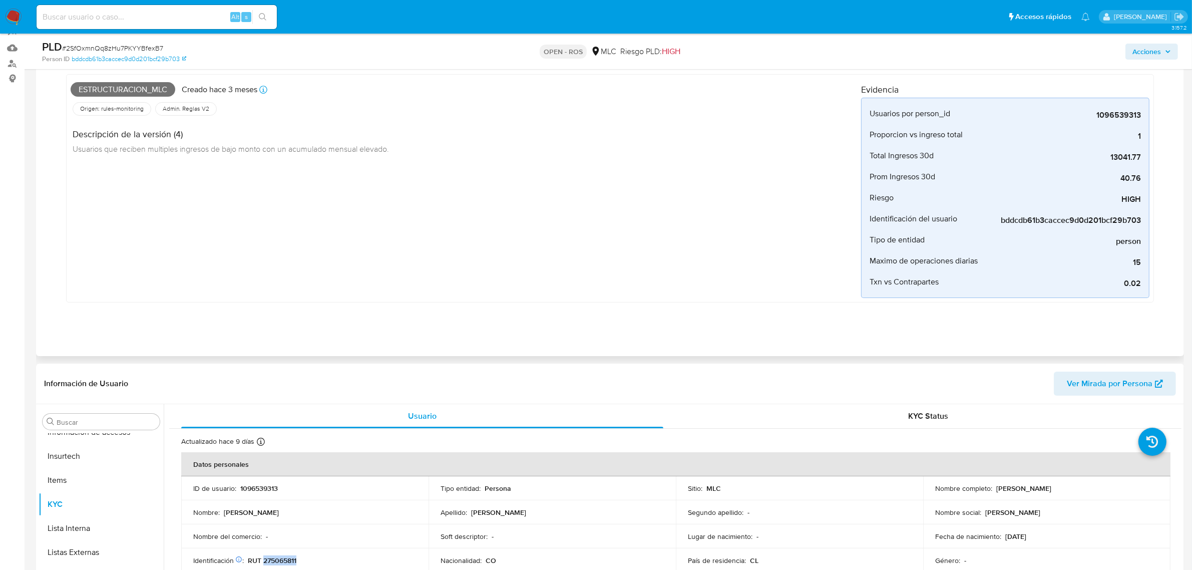
scroll to position [0, 0]
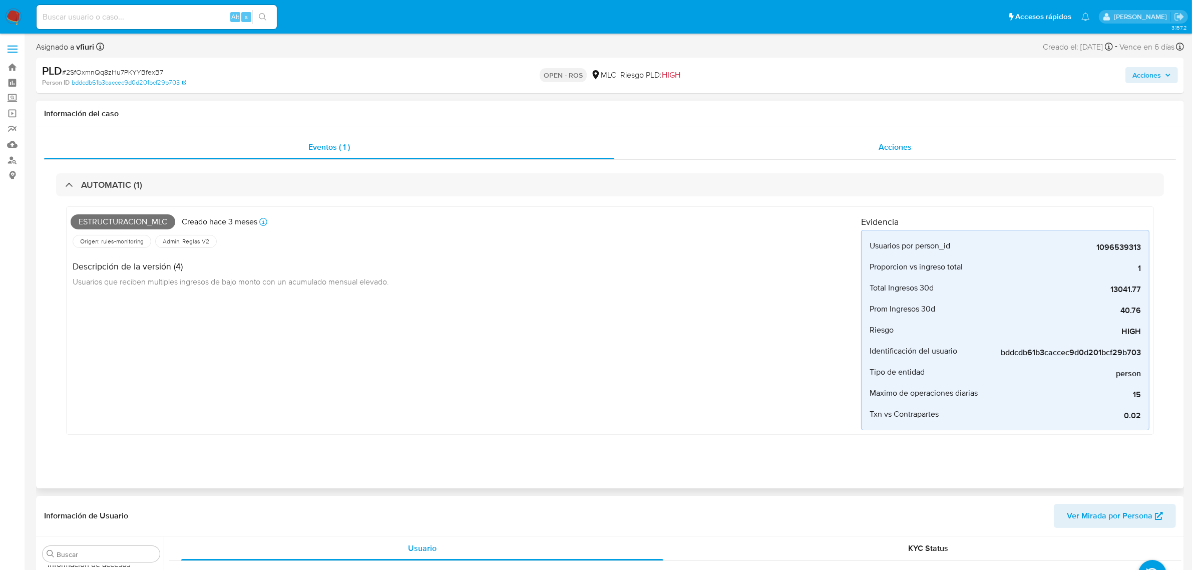
click at [875, 149] on div "Acciones" at bounding box center [895, 147] width 562 height 24
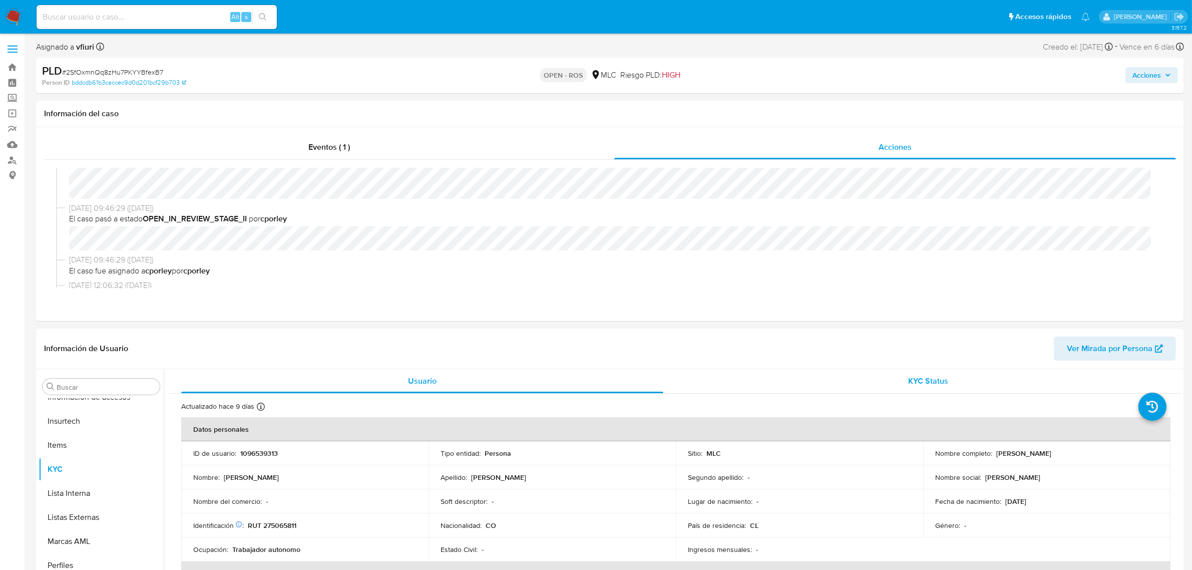
scroll to position [188, 0]
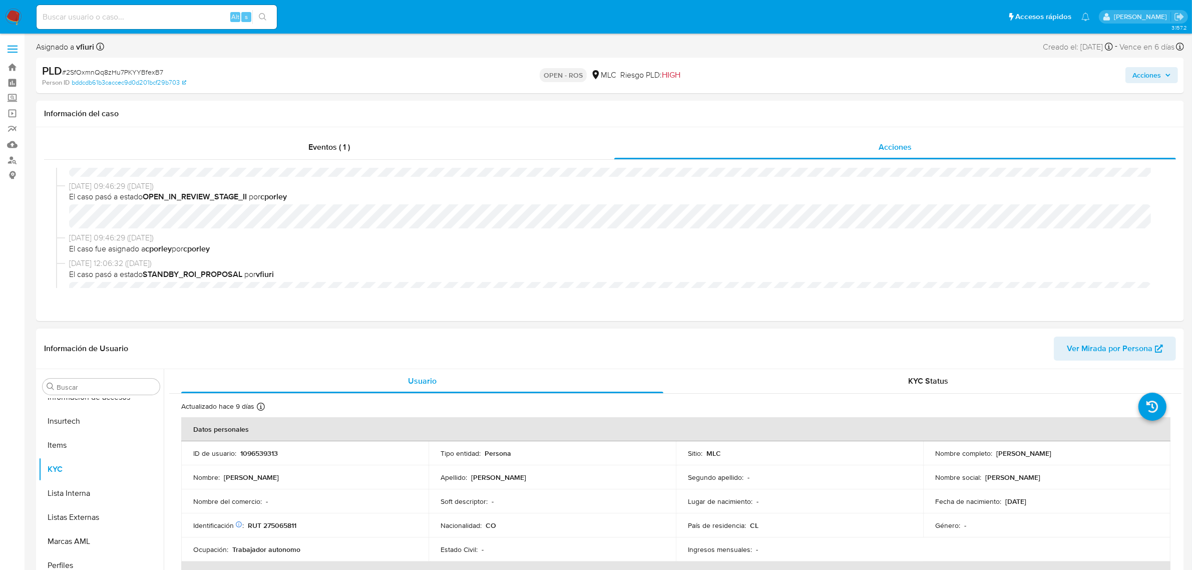
drag, startPoint x: 992, startPoint y: 448, endPoint x: 1106, endPoint y: 455, distance: 113.8
click at [1106, 455] on div "Nombre completo : [PERSON_NAME]" at bounding box center [1046, 452] width 223 height 9
drag, startPoint x: 311, startPoint y: 526, endPoint x: 248, endPoint y: 528, distance: 62.6
click at [248, 528] on div "Identificación Nº de serie: 602721086 : RUT 275065811" at bounding box center [304, 524] width 223 height 9
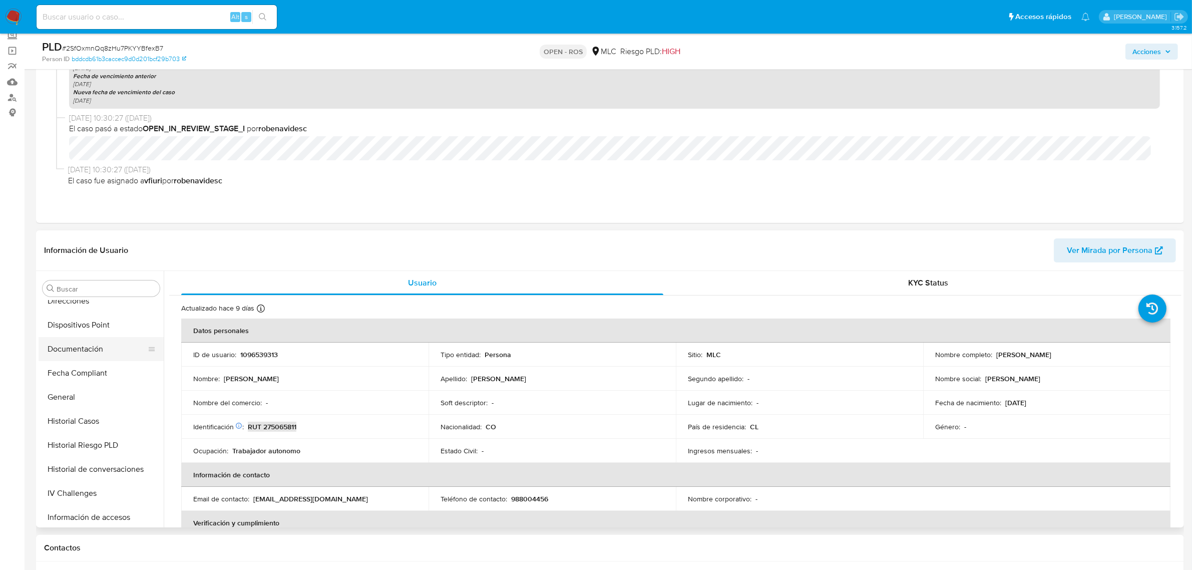
scroll to position [172, 0]
click at [77, 425] on button "General" at bounding box center [97, 429] width 117 height 24
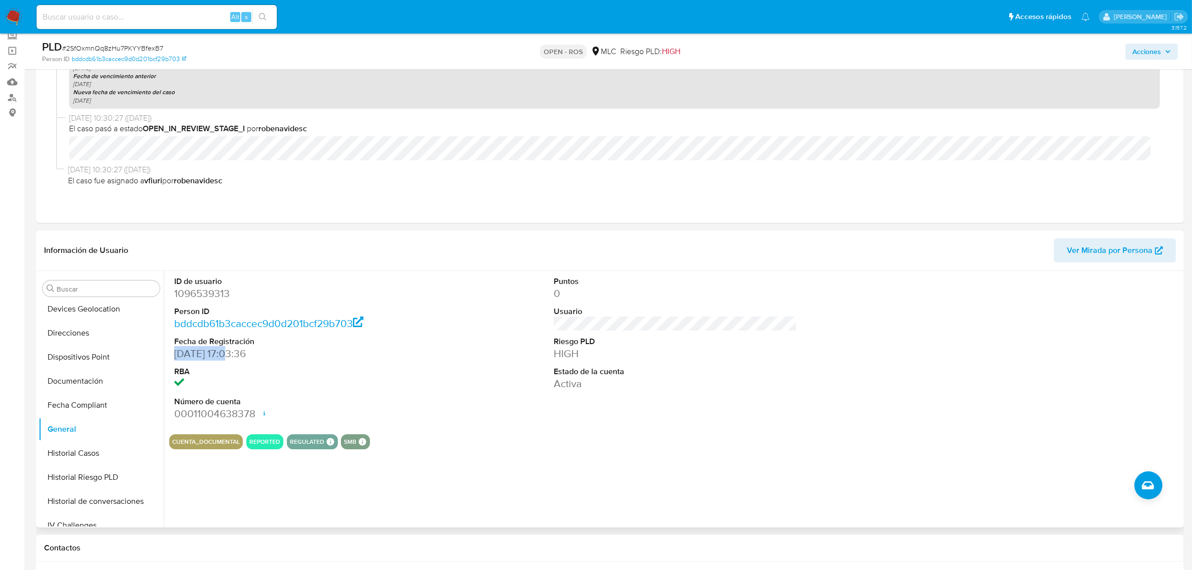
drag, startPoint x: 208, startPoint y: 353, endPoint x: 173, endPoint y: 356, distance: 34.7
click at [173, 356] on div "ID de usuario 1096539313 Person ID bddcdb61b3caccec9d0d201bcf29b703 Fecha de Re…" at bounding box center [295, 348] width 253 height 155
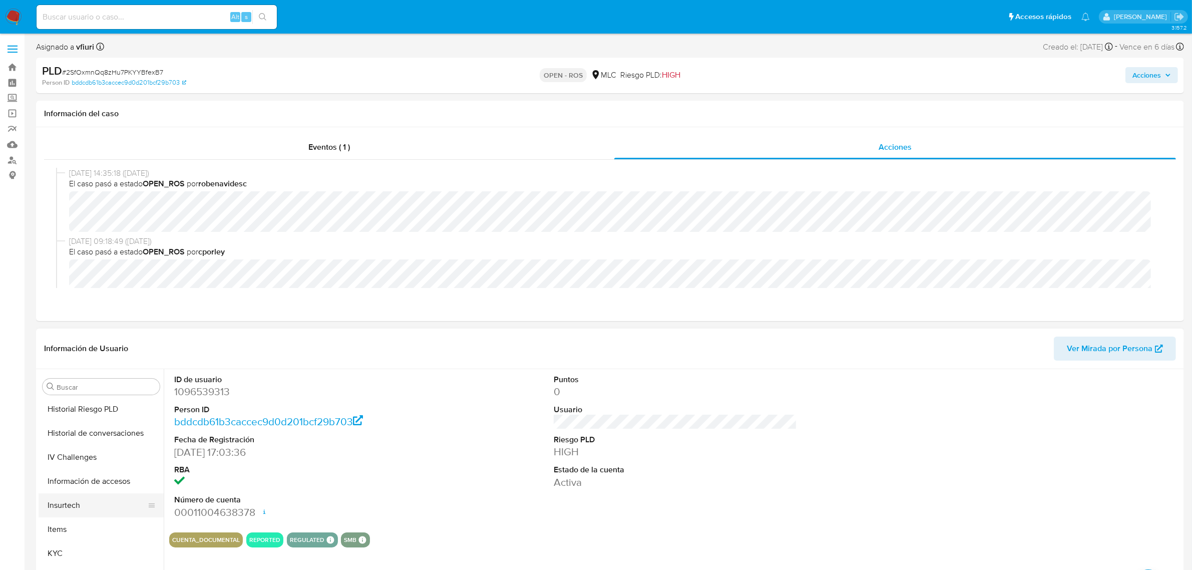
scroll to position [422, 0]
click at [68, 464] on button "KYC" at bounding box center [97, 469] width 117 height 24
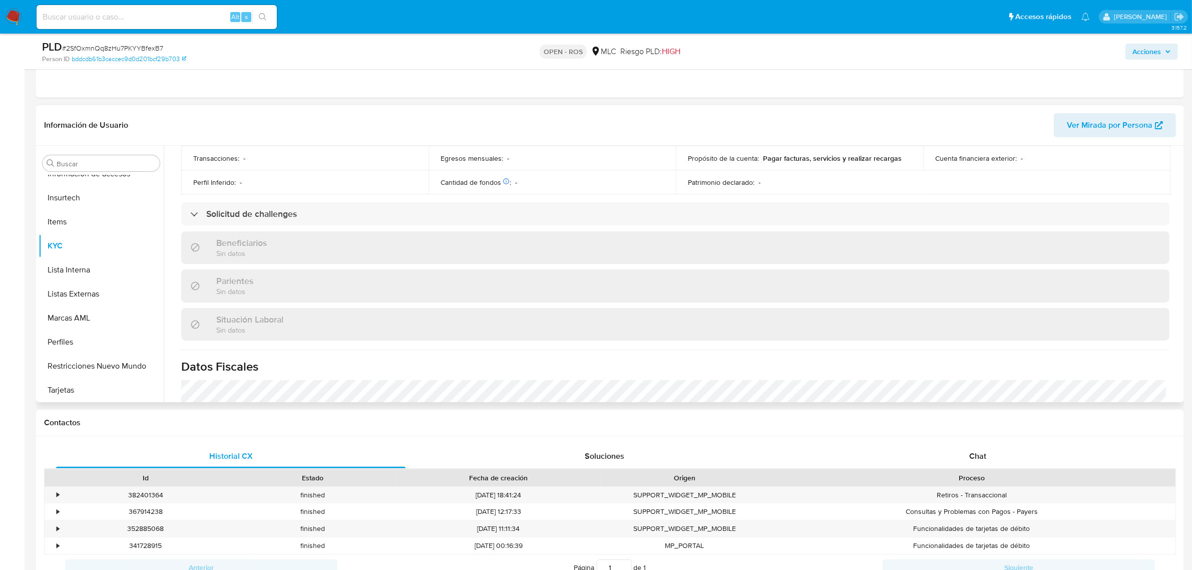
scroll to position [354, 0]
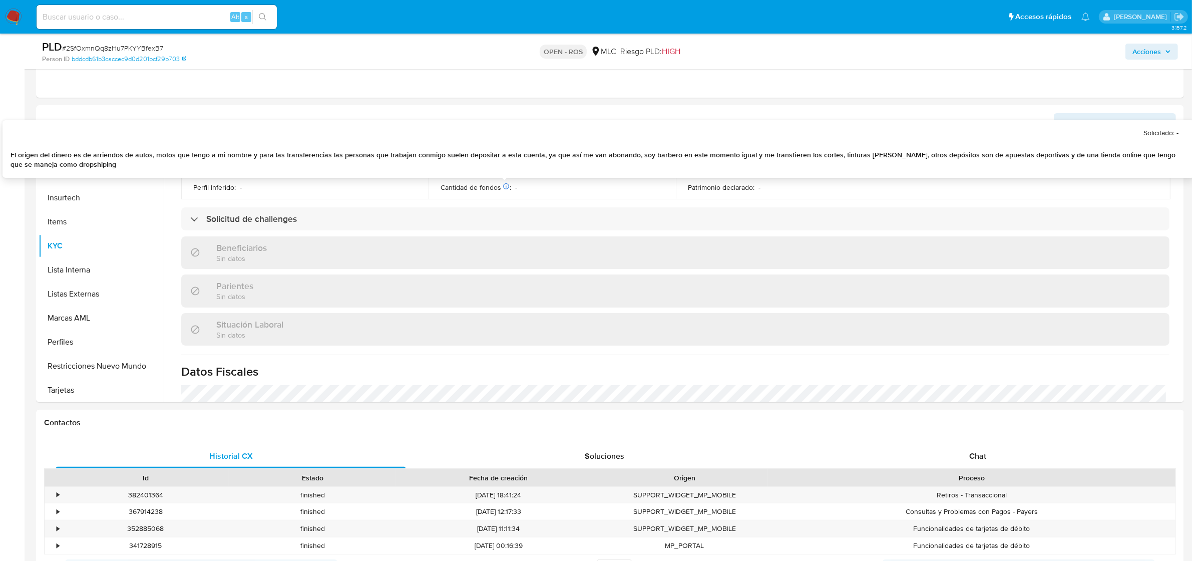
click at [82, 165] on p "El origen del dinero es de arriendos de autos, motos que tengo a mi nombre y pa…" at bounding box center [595, 160] width 1168 height 20
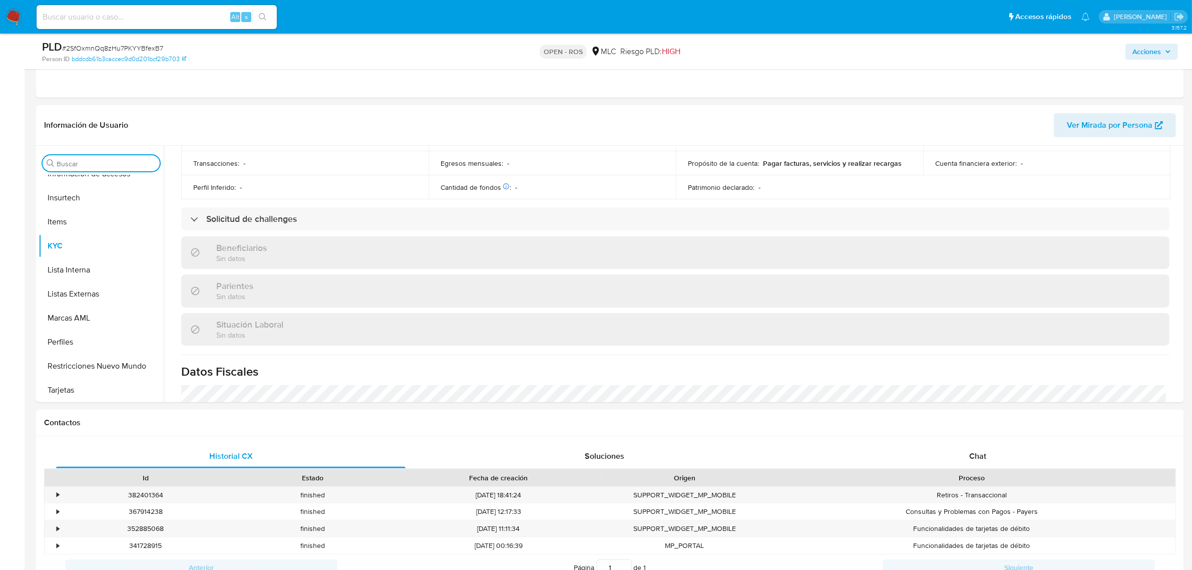
click at [82, 165] on input "Buscar" at bounding box center [106, 163] width 99 height 9
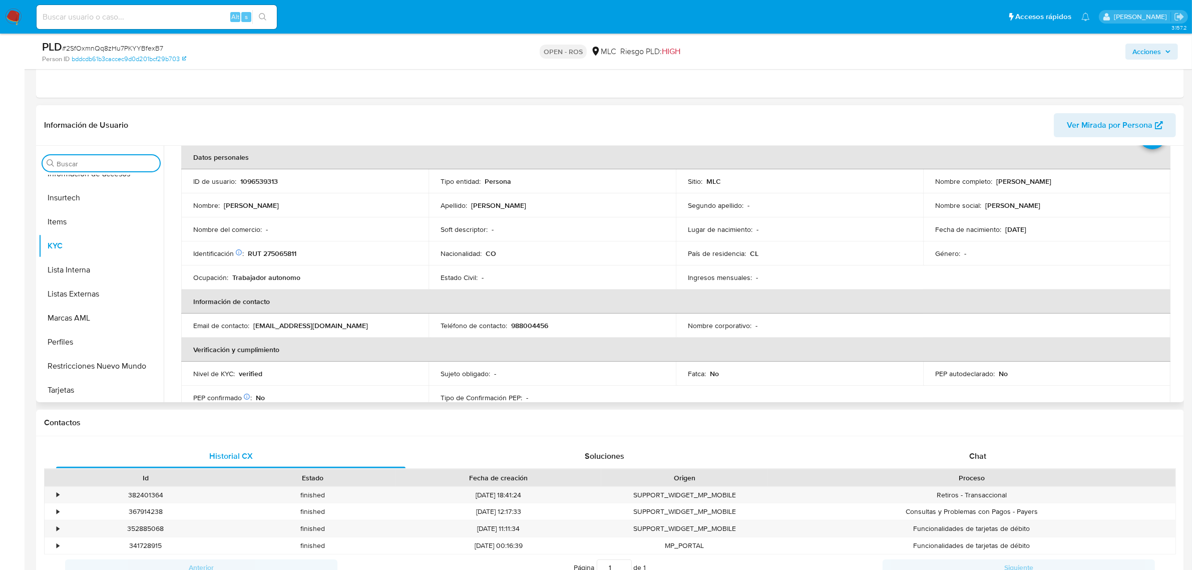
scroll to position [0, 0]
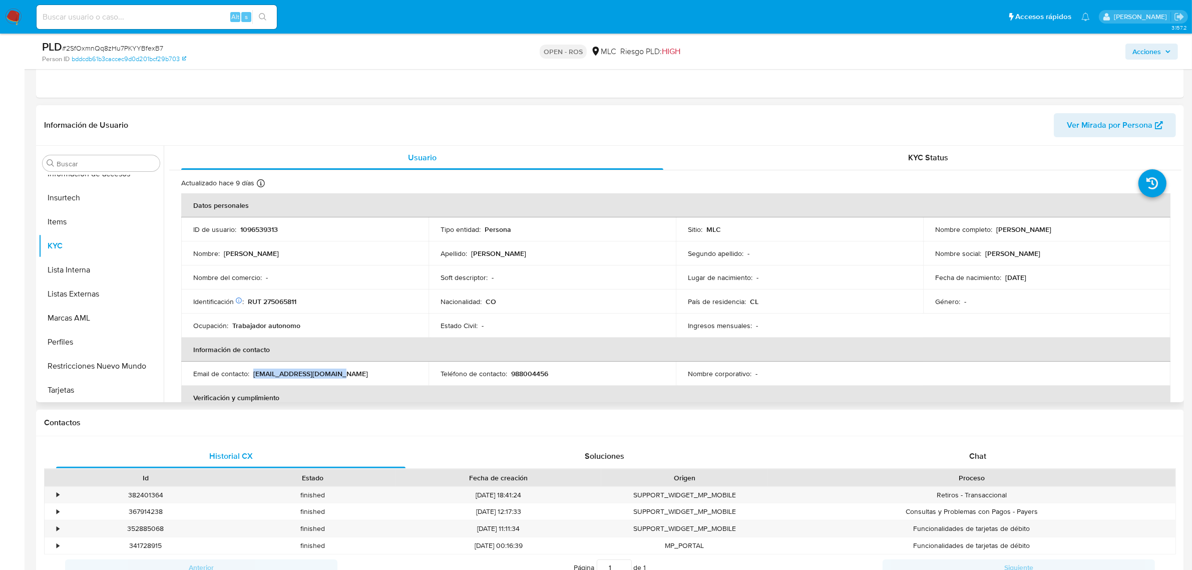
drag, startPoint x: 338, startPoint y: 375, endPoint x: 253, endPoint y: 377, distance: 85.1
click at [253, 377] on div "Email de contacto : [EMAIL_ADDRESS][DOMAIN_NAME]" at bounding box center [304, 373] width 223 height 9
click at [533, 369] on p "988004456" at bounding box center [529, 373] width 37 height 9
